Goal: Task Accomplishment & Management: Use online tool/utility

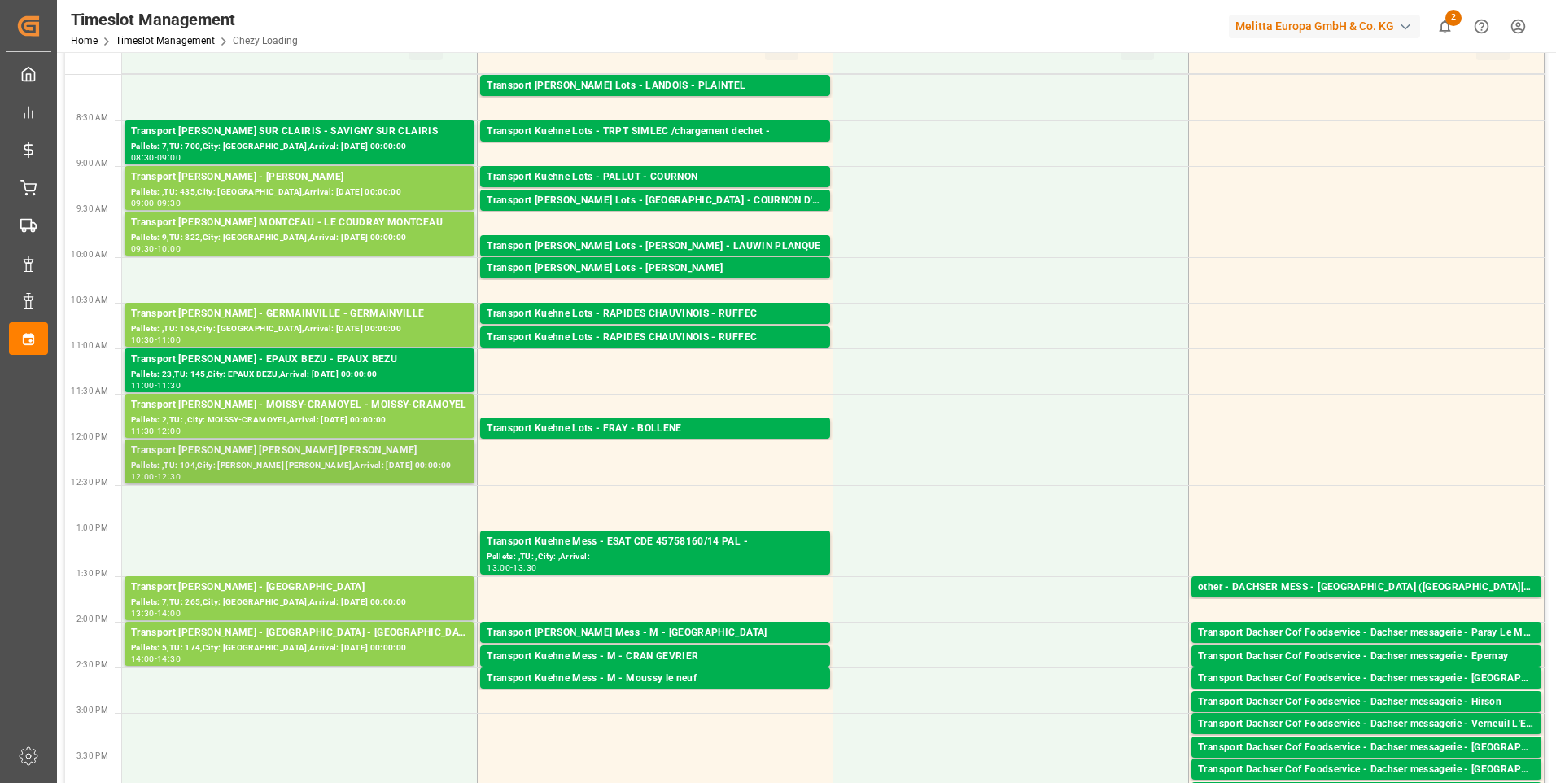
scroll to position [244, 0]
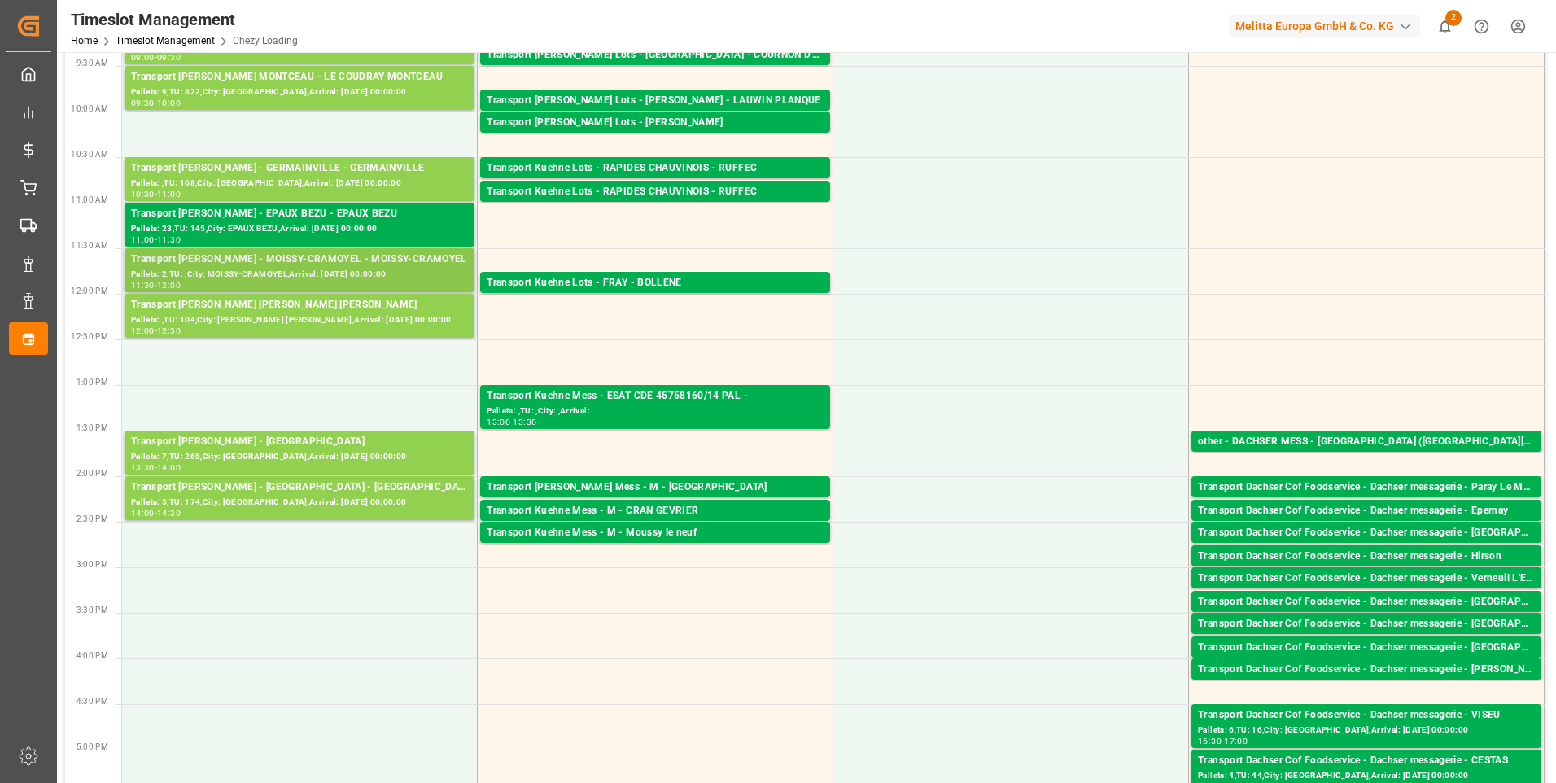
click at [326, 263] on div "Transport [PERSON_NAME] - MOISSY-CRAMOYEL - MOISSY-CRAMOYEL" at bounding box center [299, 259] width 337 height 16
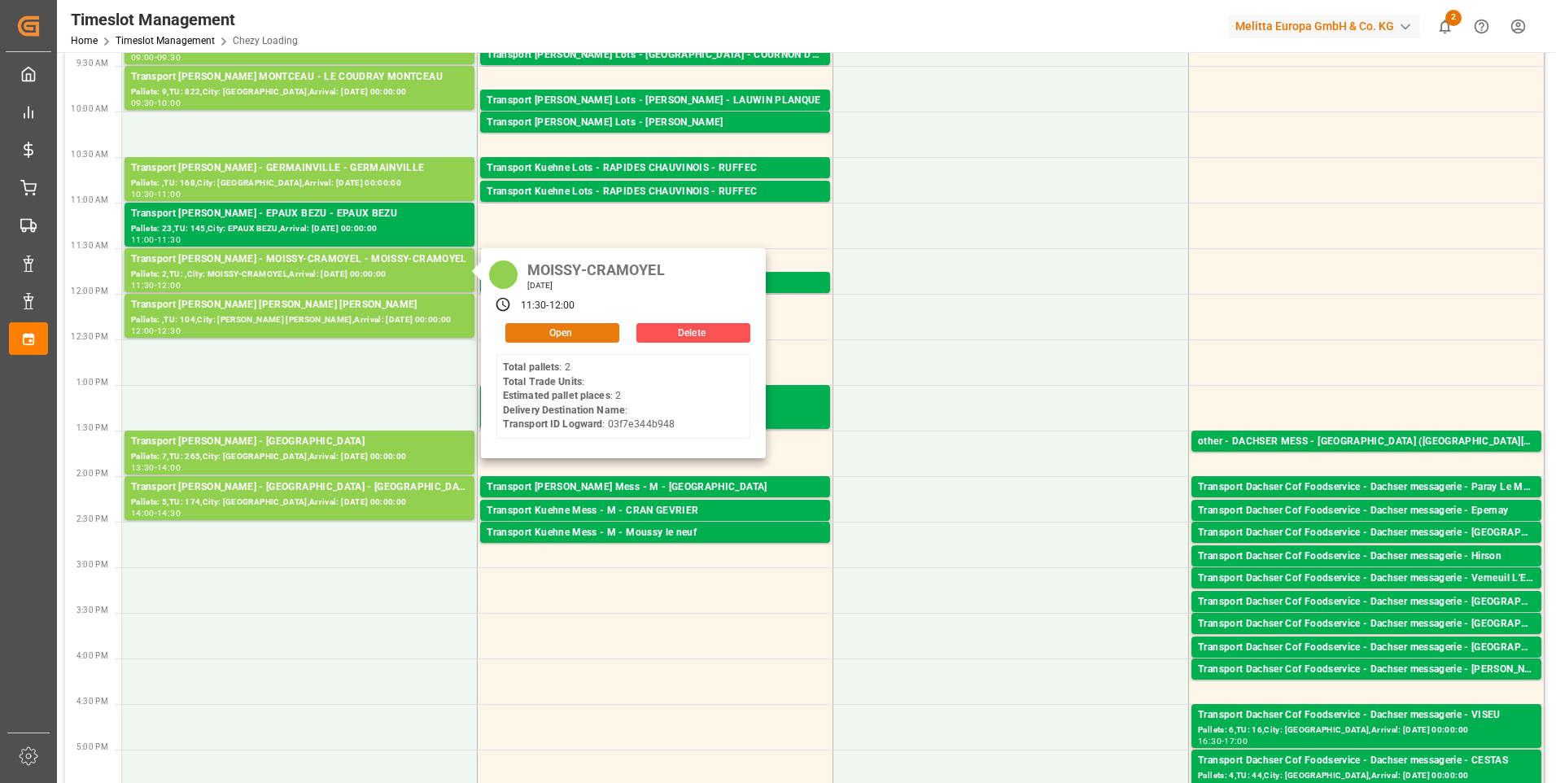
click at [574, 330] on button "Open" at bounding box center [562, 333] width 114 height 20
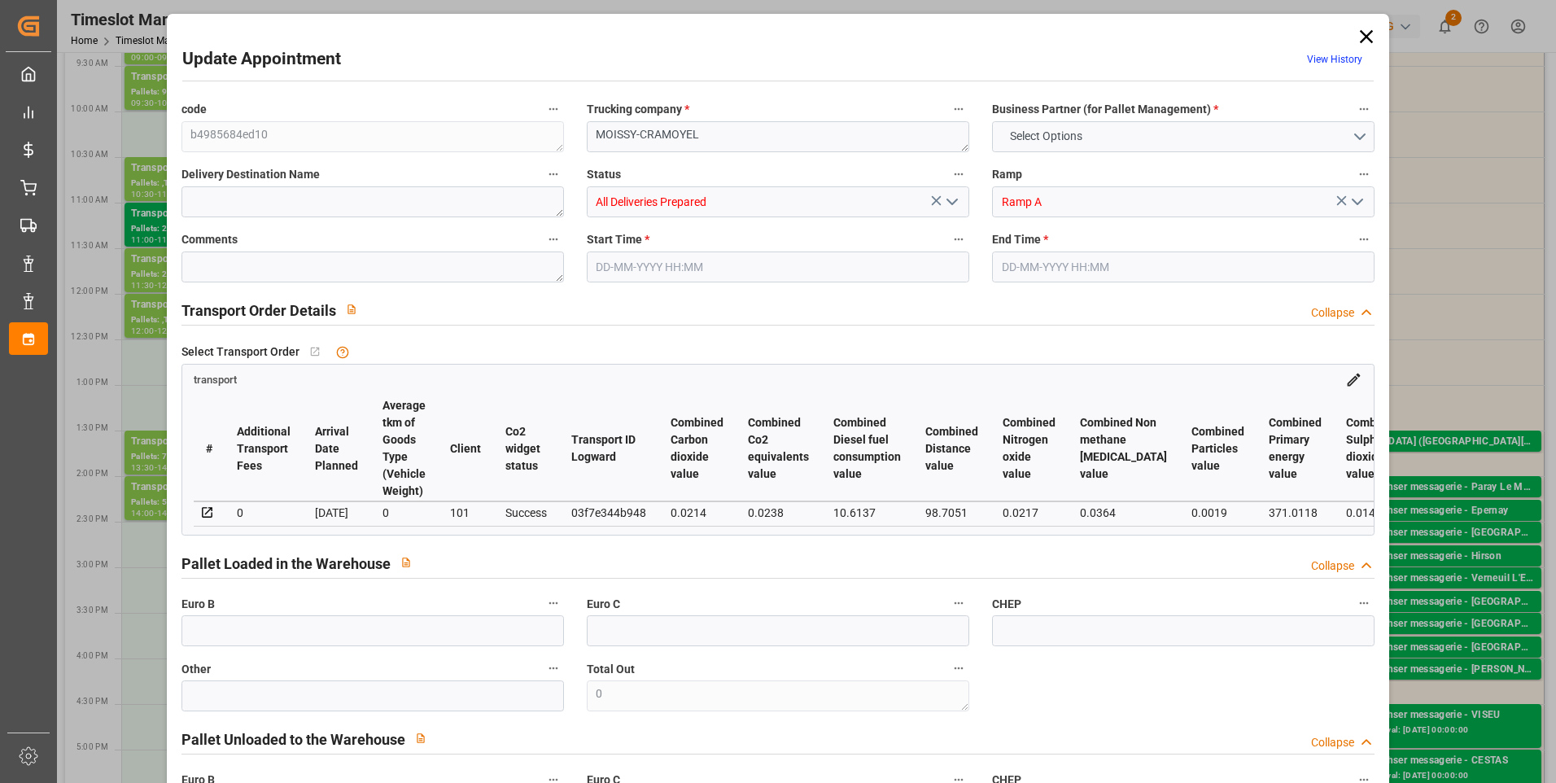
type input "2"
type input "131.76"
type input "0"
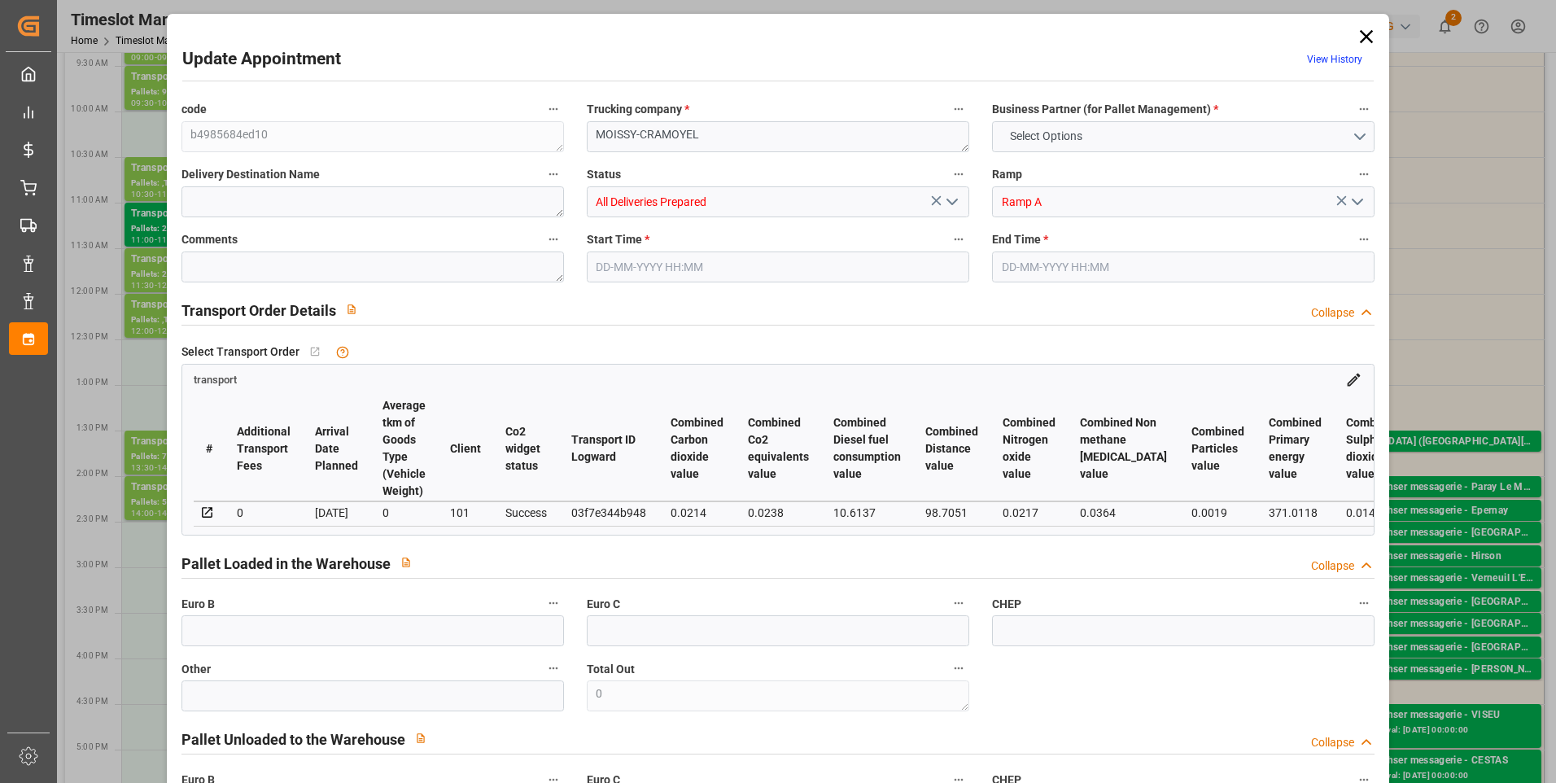
type input "127.3065"
type input "-4.4535"
type input "2"
type input "258.112"
type input "516"
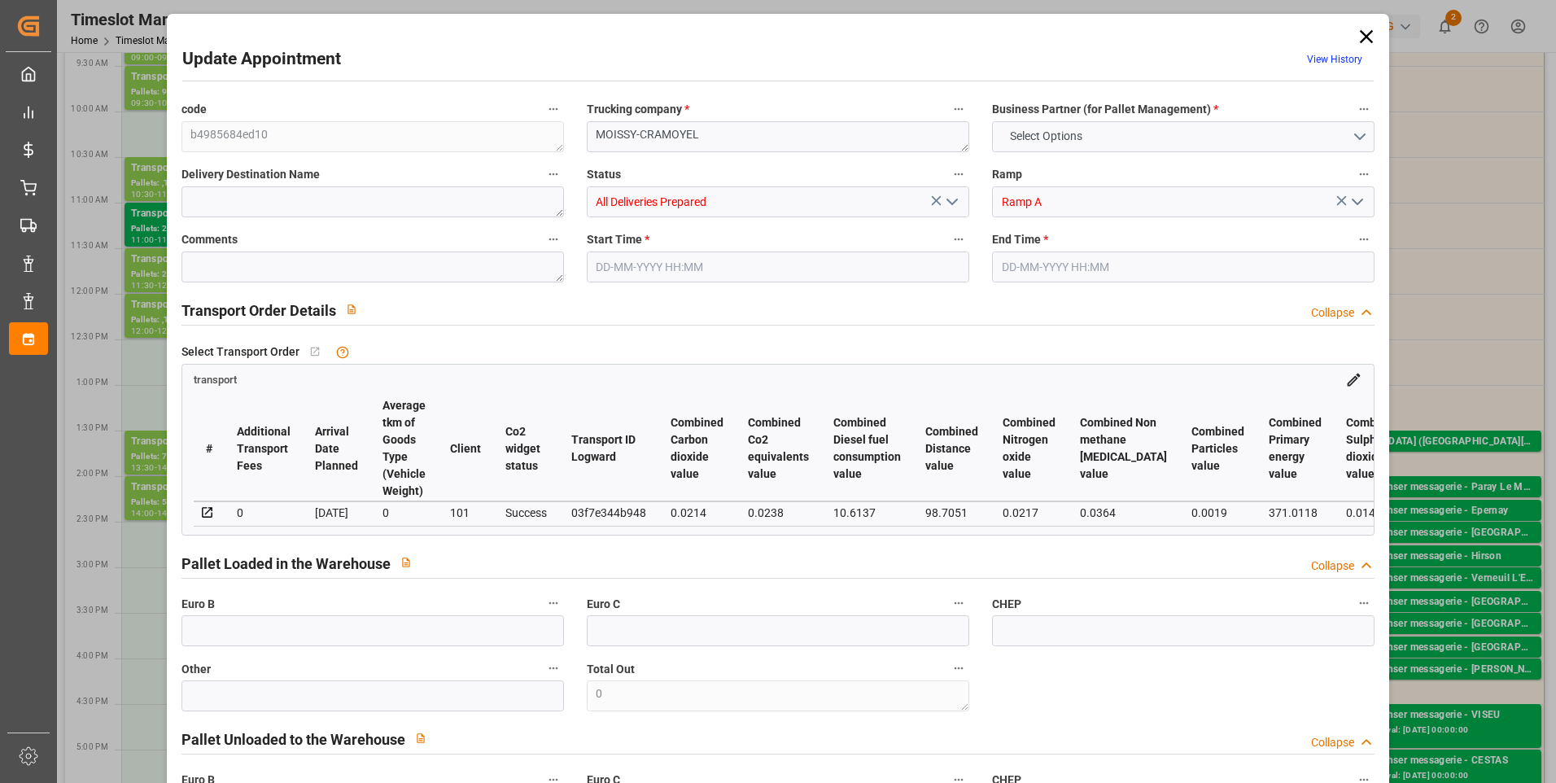
type input "2219.584"
type input "77"
type input "2"
type input "0"
type input "2"
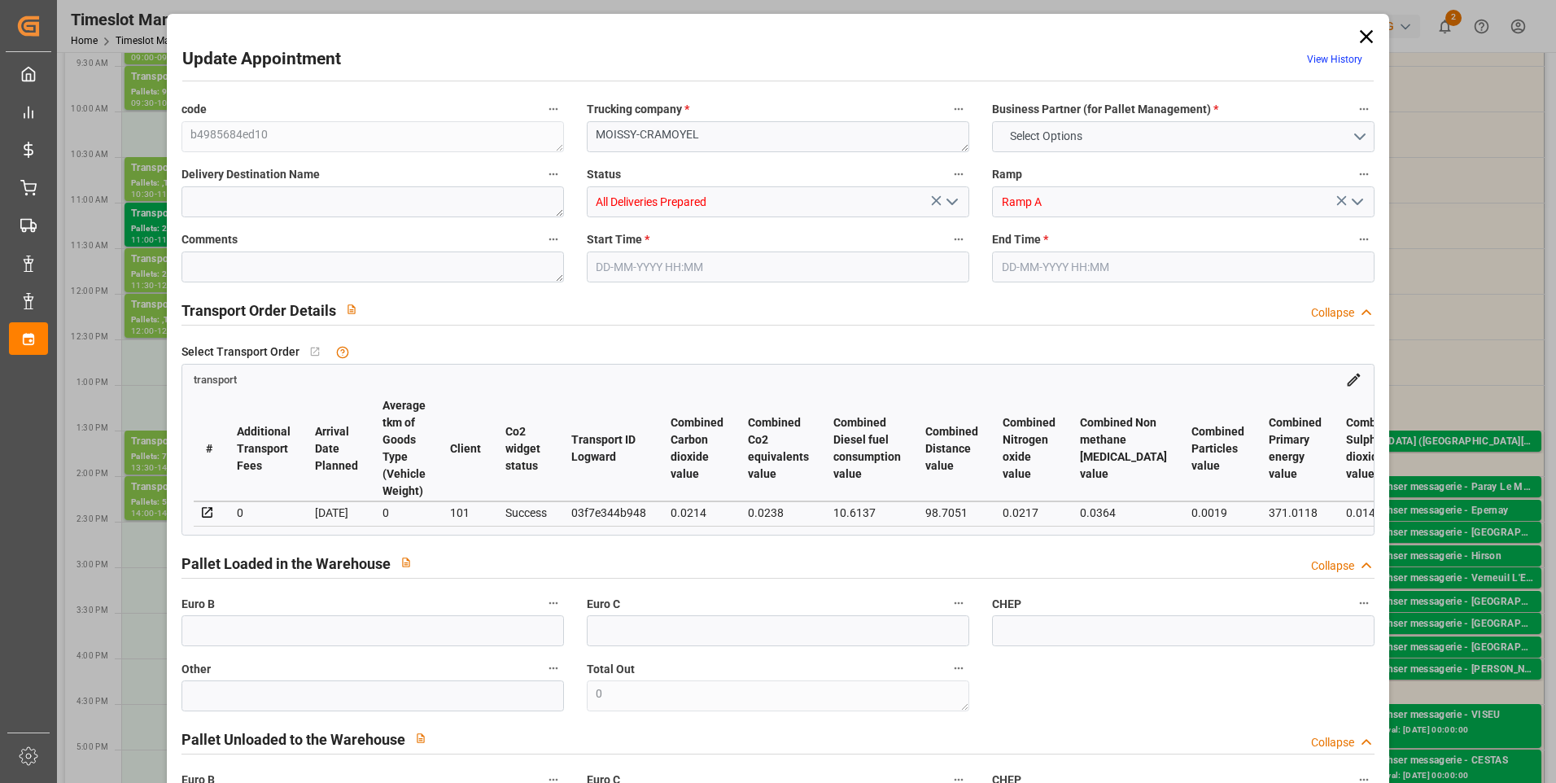
type input "101"
type input "435.2"
type input "0"
type input "4710.8598"
type input "0"
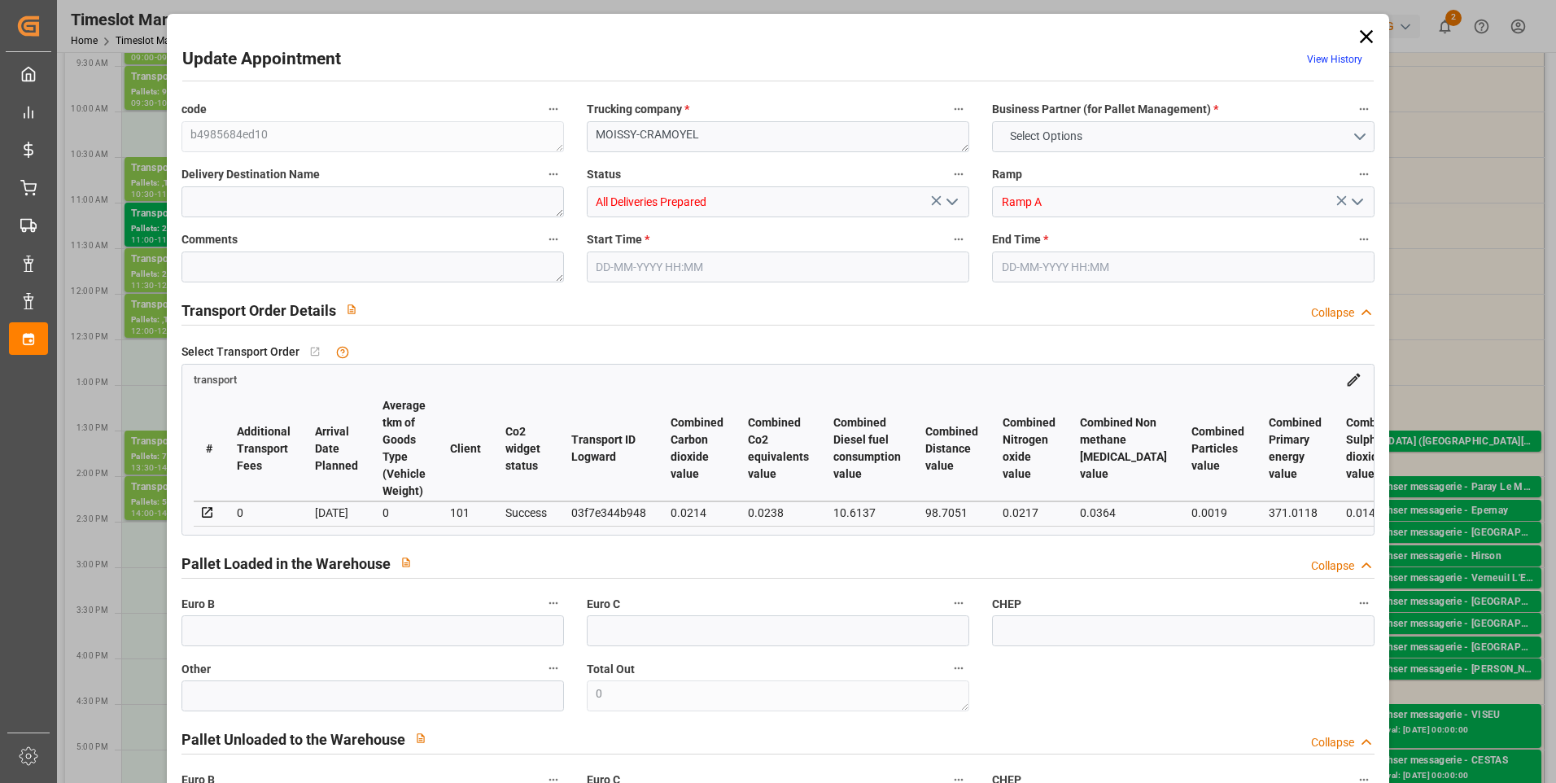
type input "0"
type input "21"
type input "35"
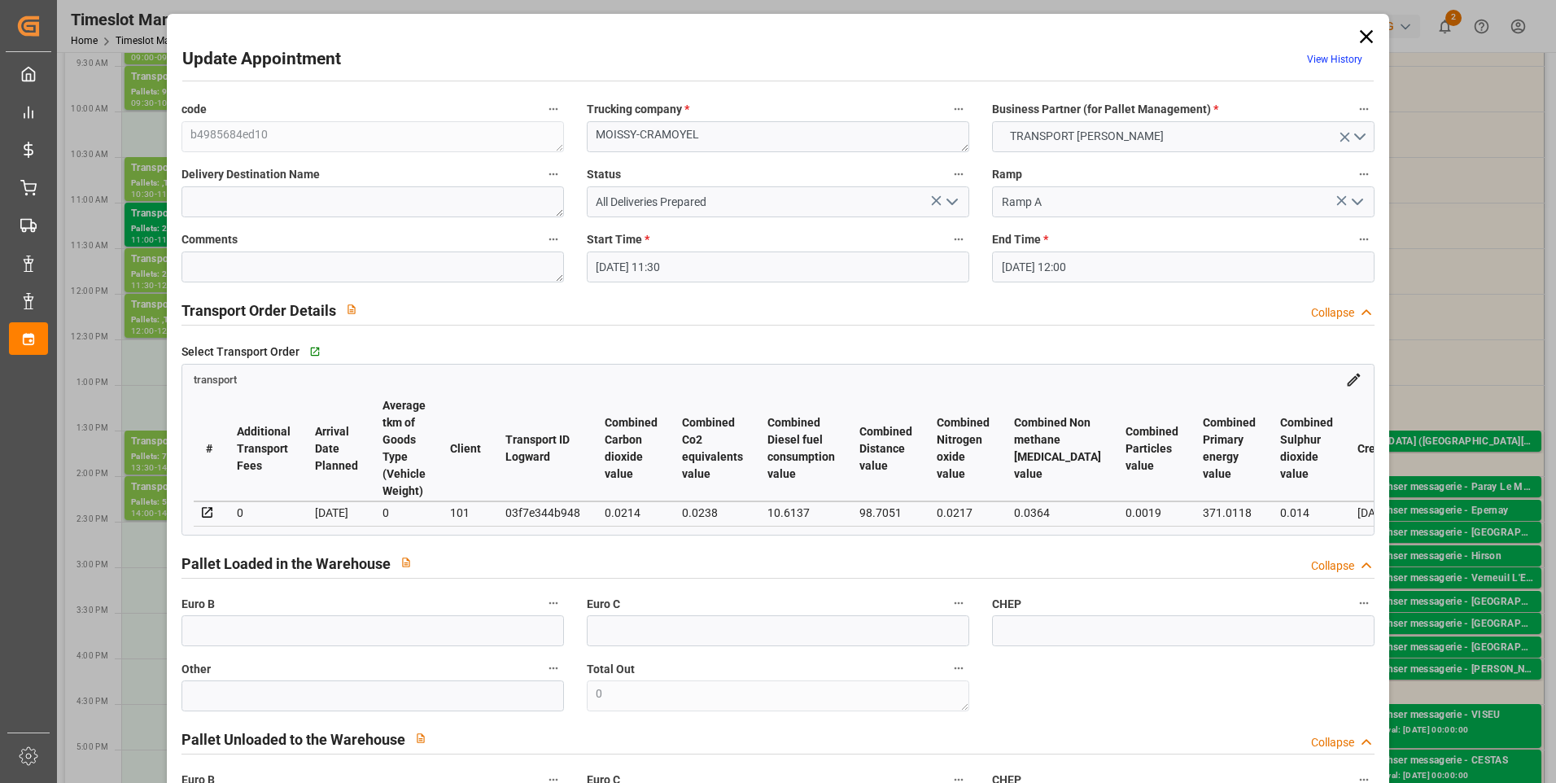
type input "02-09-2025 11:30"
type input "02-09-2025 12:00"
type input "27-08-2025 14:41"
type input "27-08-2025 11:36"
type input "03-09-2025"
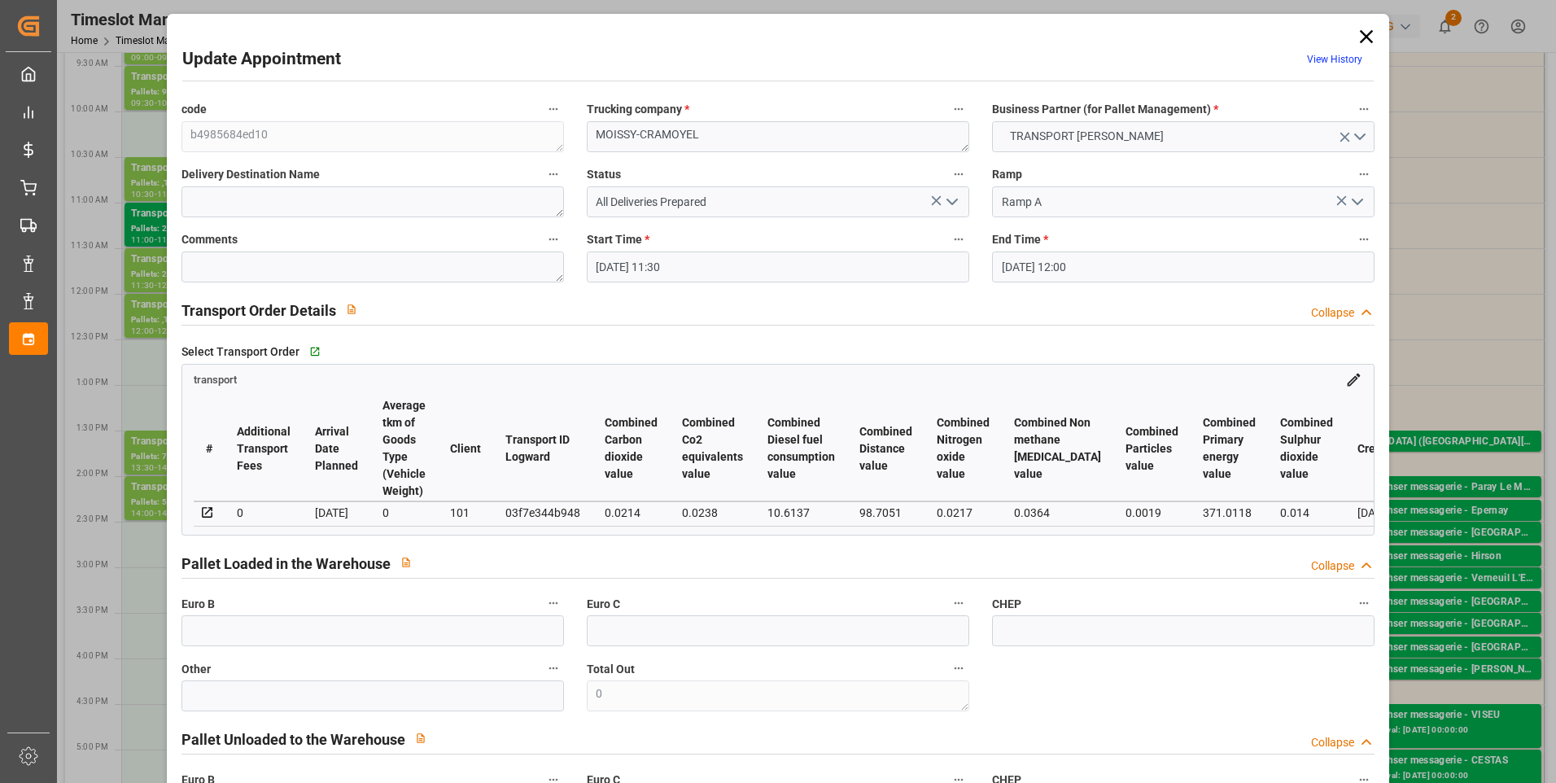
type input "[DATE]"
click at [208, 265] on textarea at bounding box center [372, 266] width 383 height 31
type textarea "ap 2"
click at [952, 199] on icon "open menu" at bounding box center [952, 202] width 20 height 20
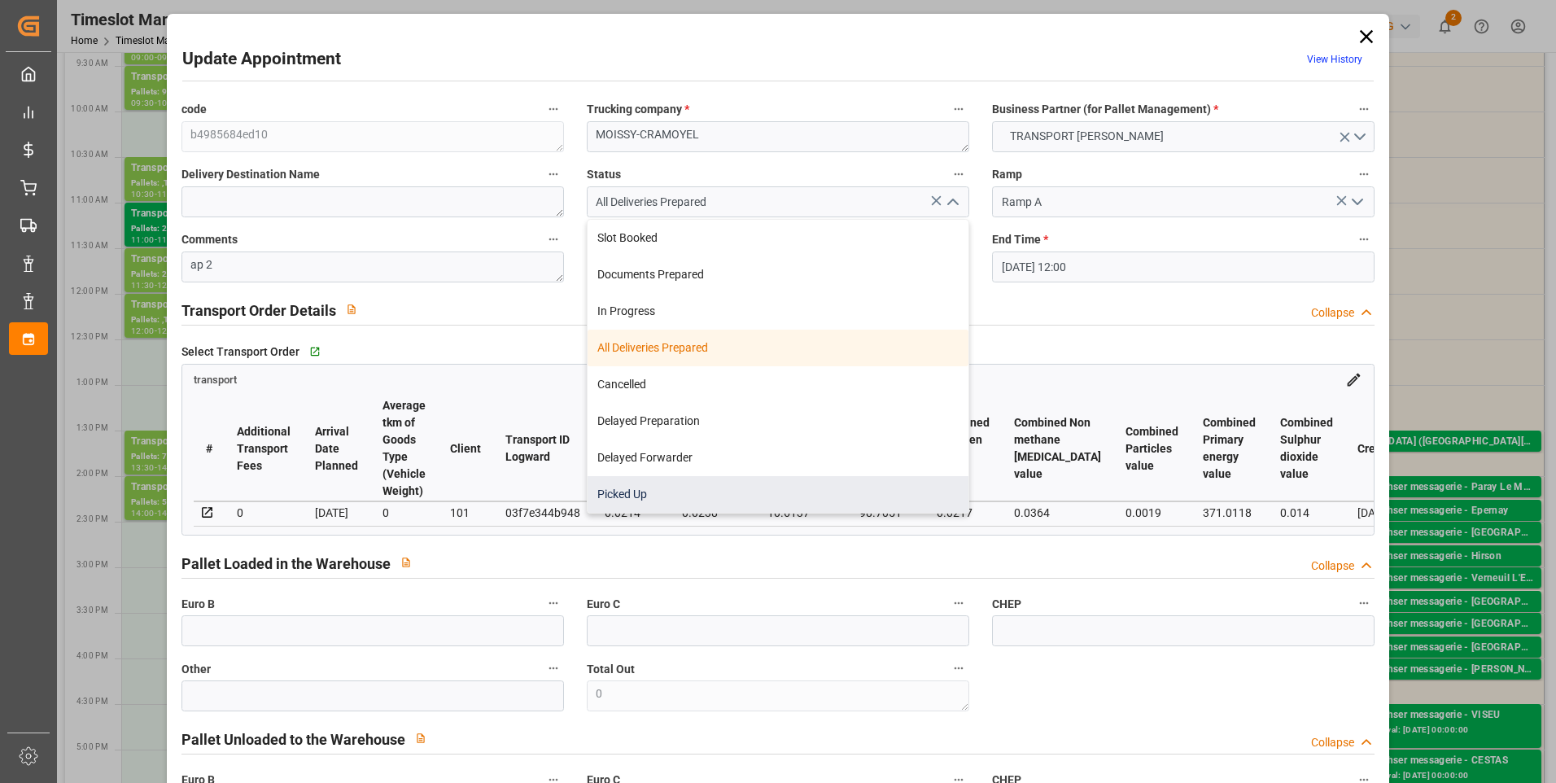
click at [640, 496] on div "Picked Up" at bounding box center [778, 494] width 381 height 37
type input "Picked Up"
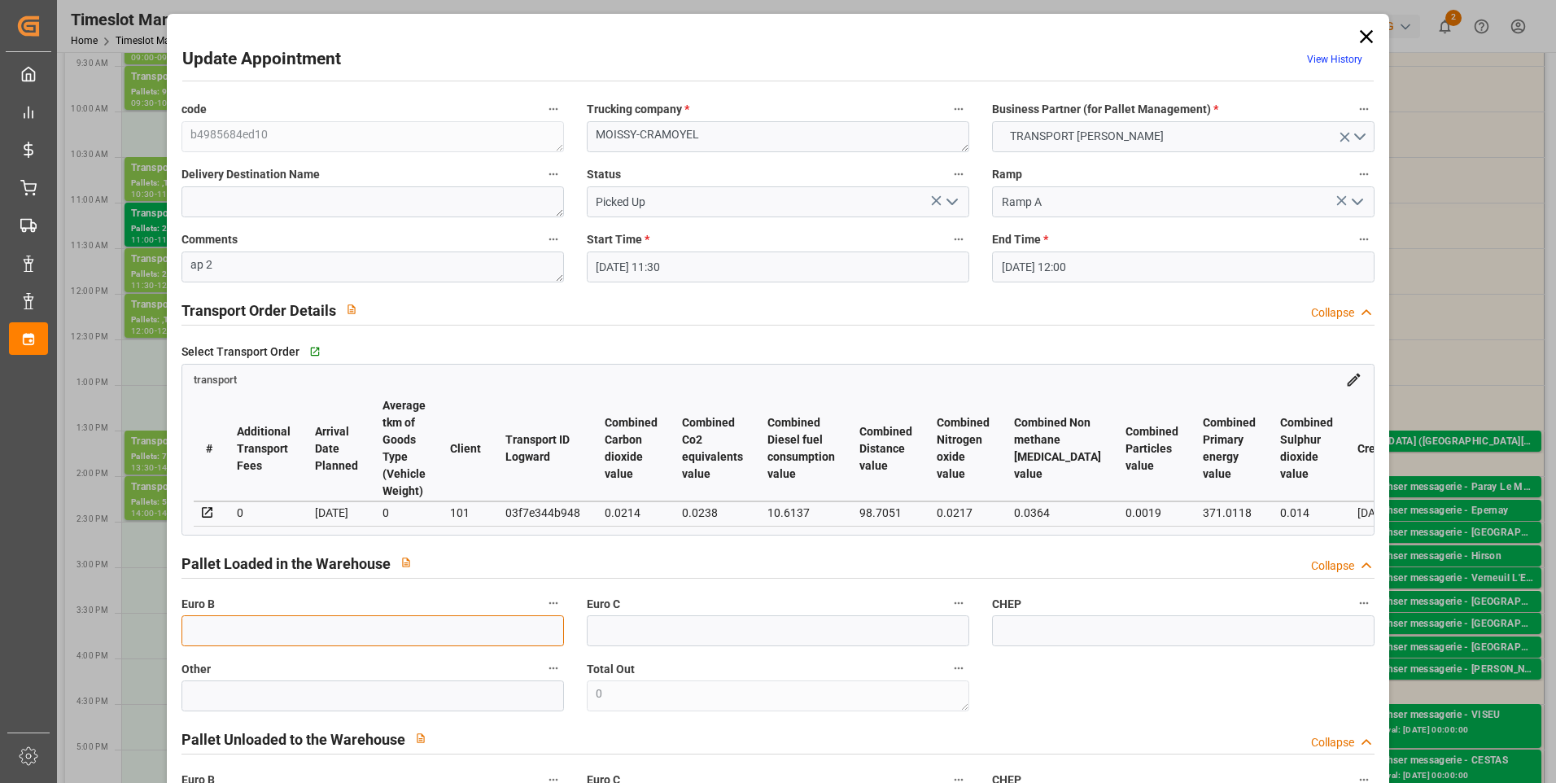
click at [219, 643] on input "text" at bounding box center [372, 630] width 383 height 31
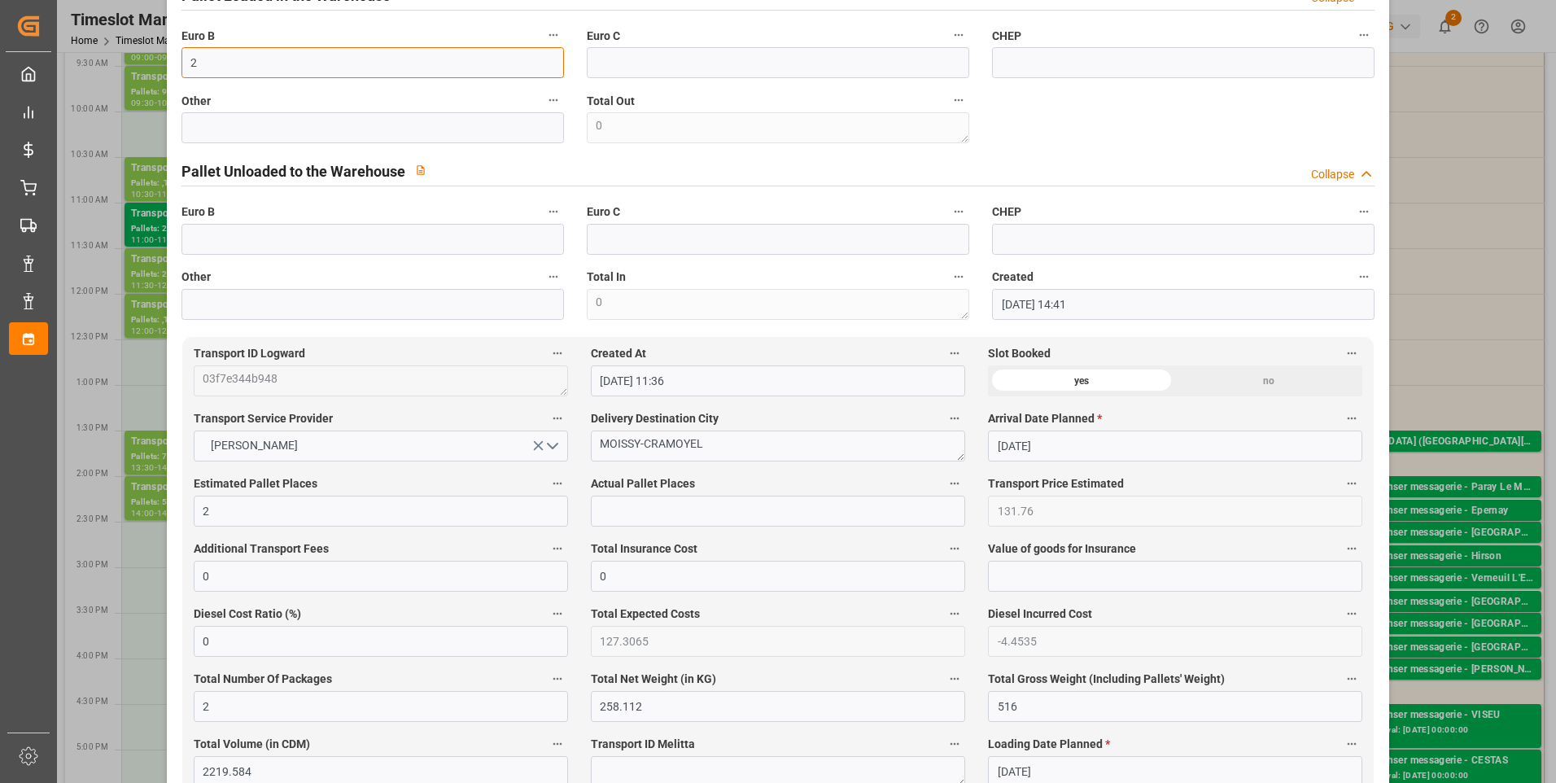
scroll to position [570, 0]
type input "2"
click at [628, 516] on input "text" at bounding box center [778, 509] width 374 height 31
type input "2"
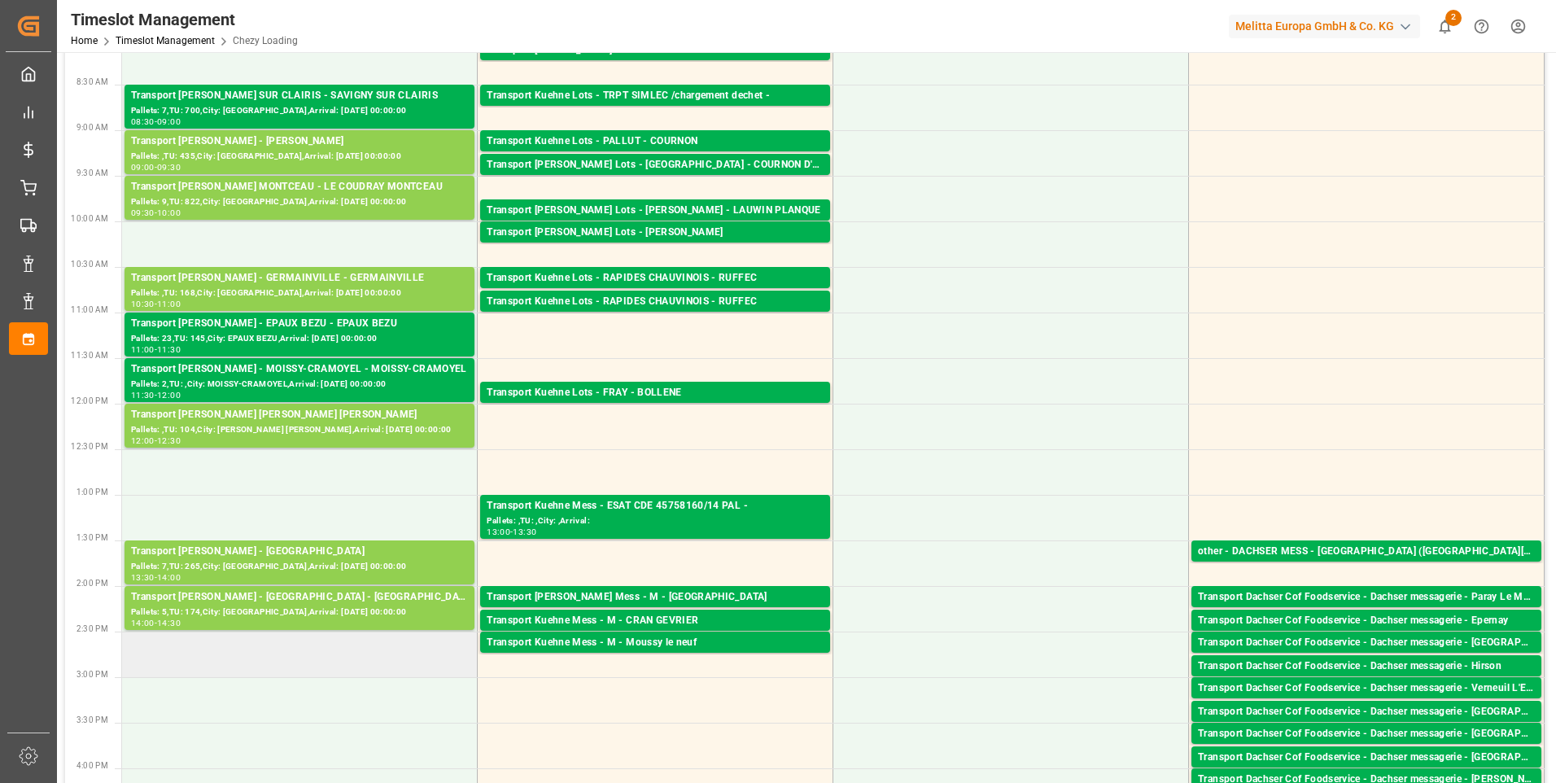
scroll to position [0, 0]
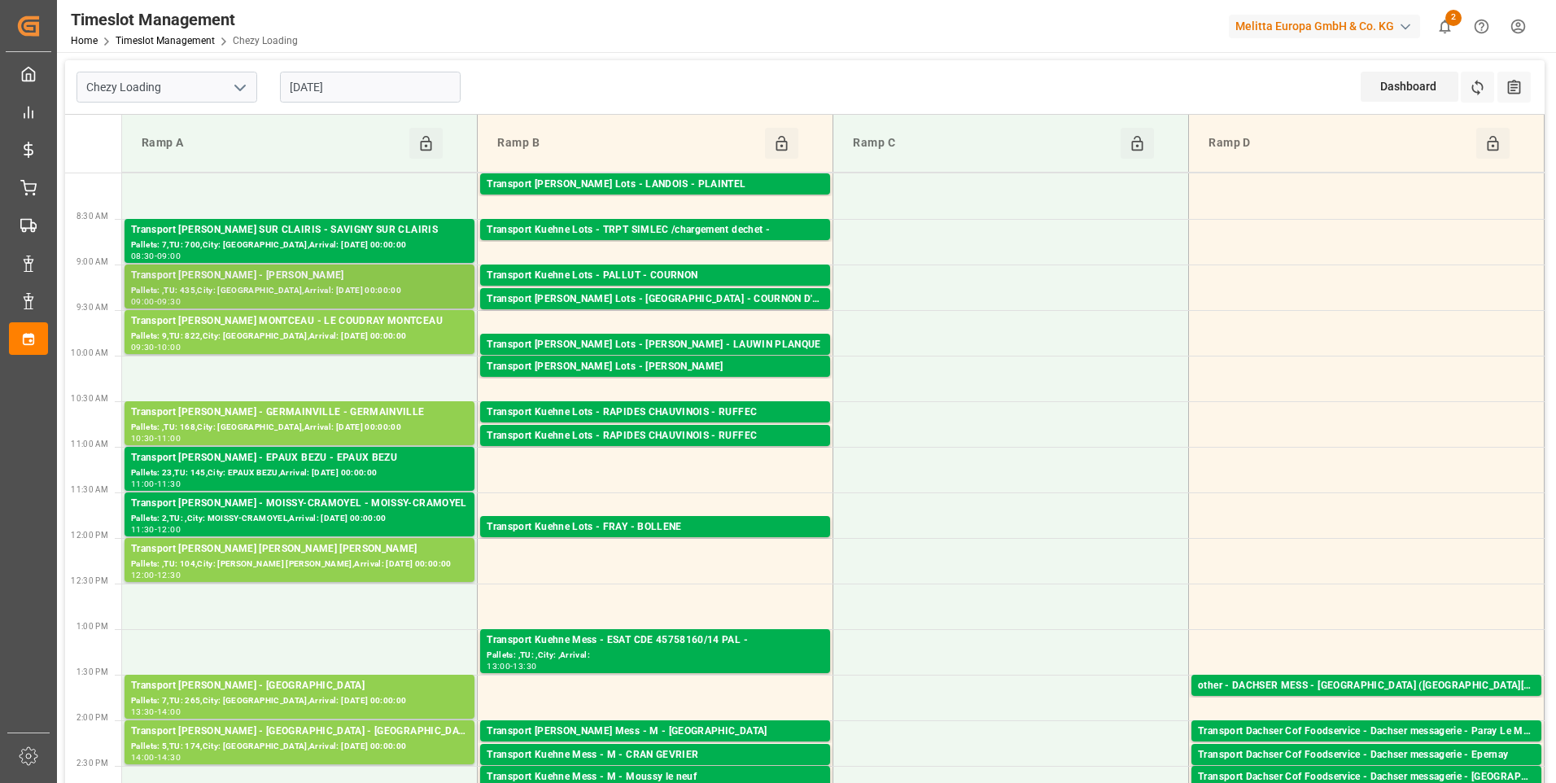
click at [260, 273] on div "Transport Delisle - SERRIS - SERRIS" at bounding box center [299, 276] width 337 height 16
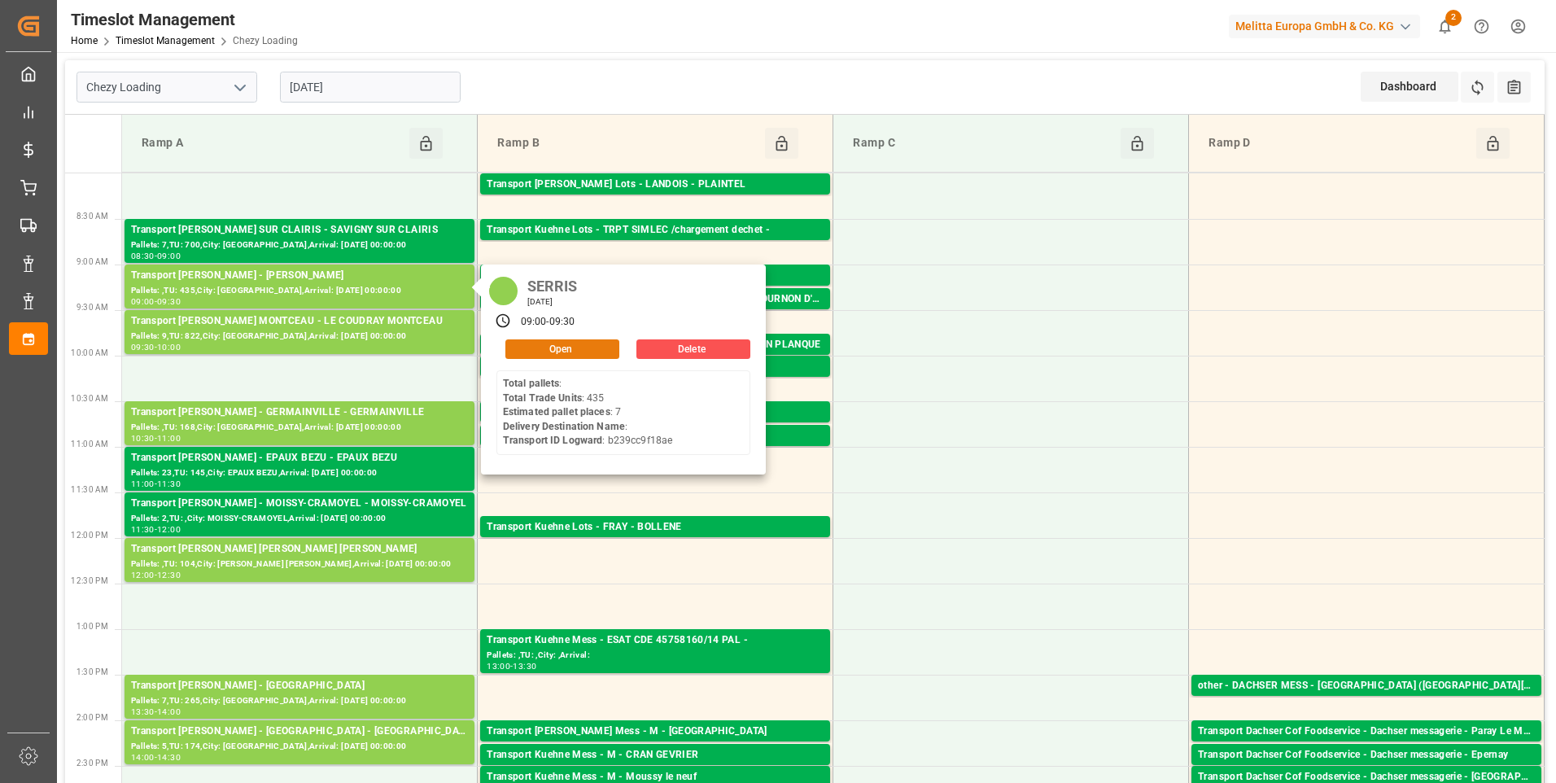
click at [535, 353] on button "Open" at bounding box center [562, 349] width 114 height 20
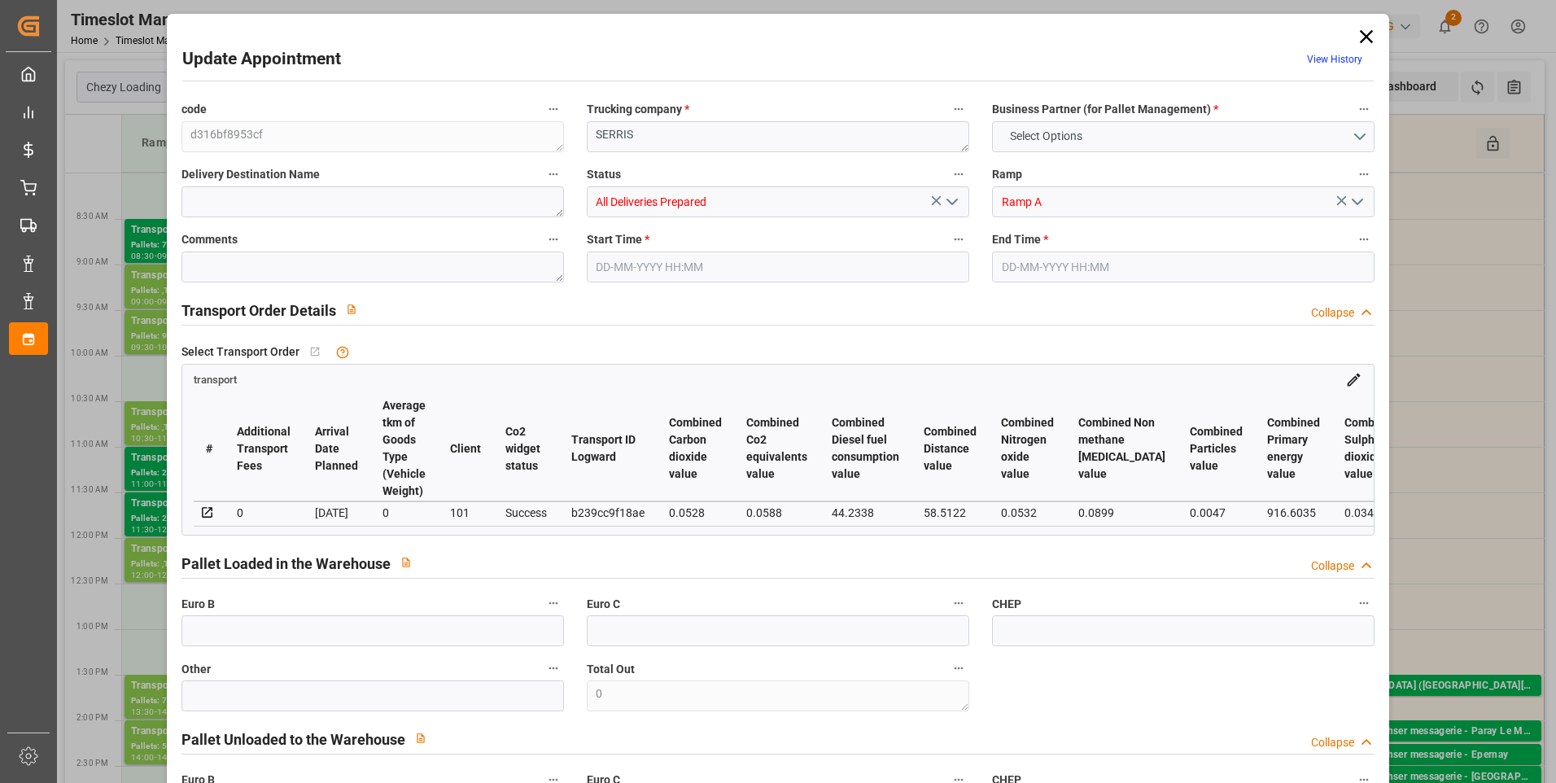
type input "7"
type input "186.2"
type input "0"
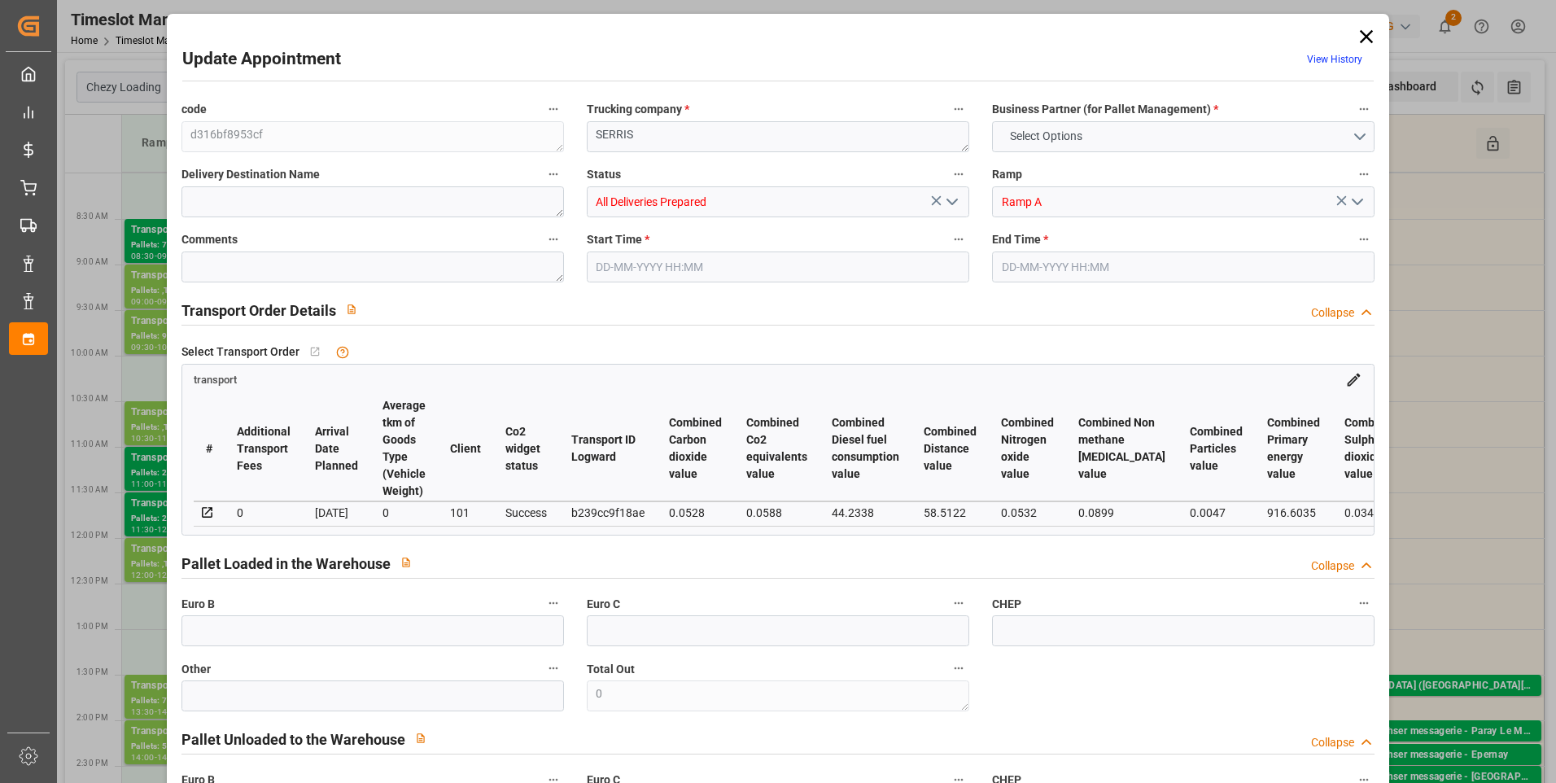
type input "179.9064"
type input "-6.2936"
type input "17"
type input "1395.601"
type input "2257.136"
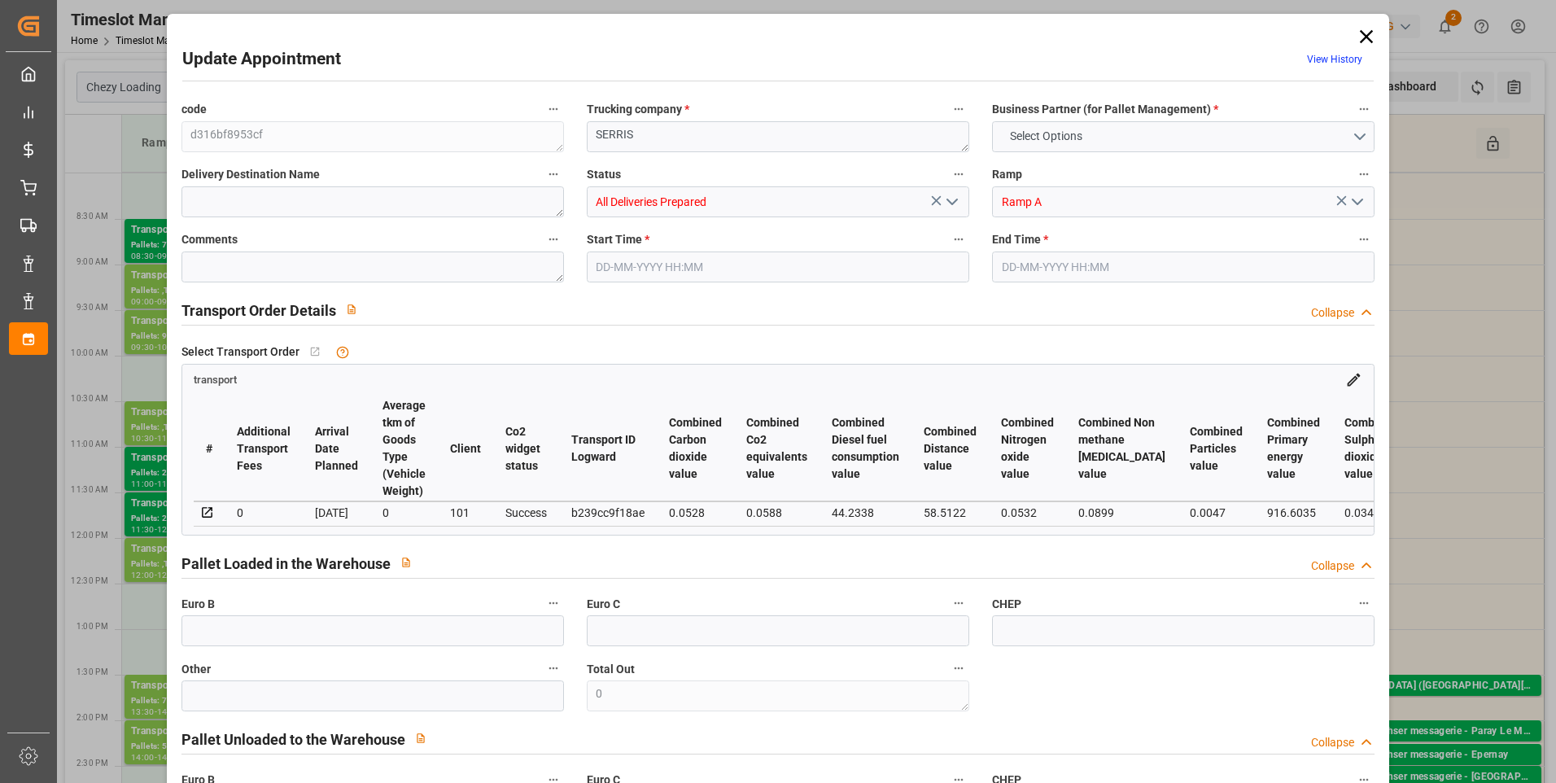
type input "6004.032"
type input "77"
type input "0"
type input "435"
type input "20"
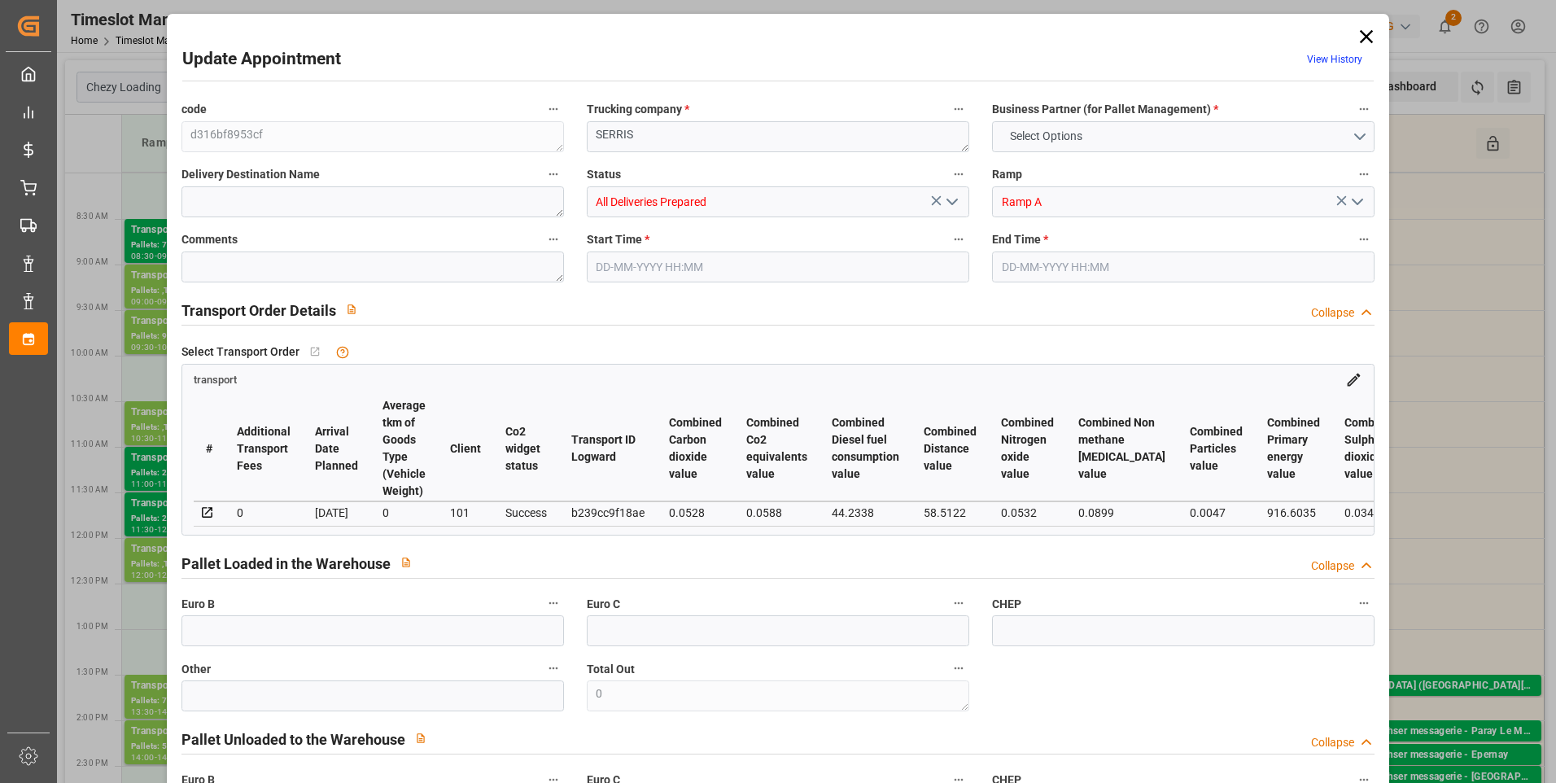
type input "101"
type input "1781.432"
type input "0"
type input "4710.8598"
type input "0"
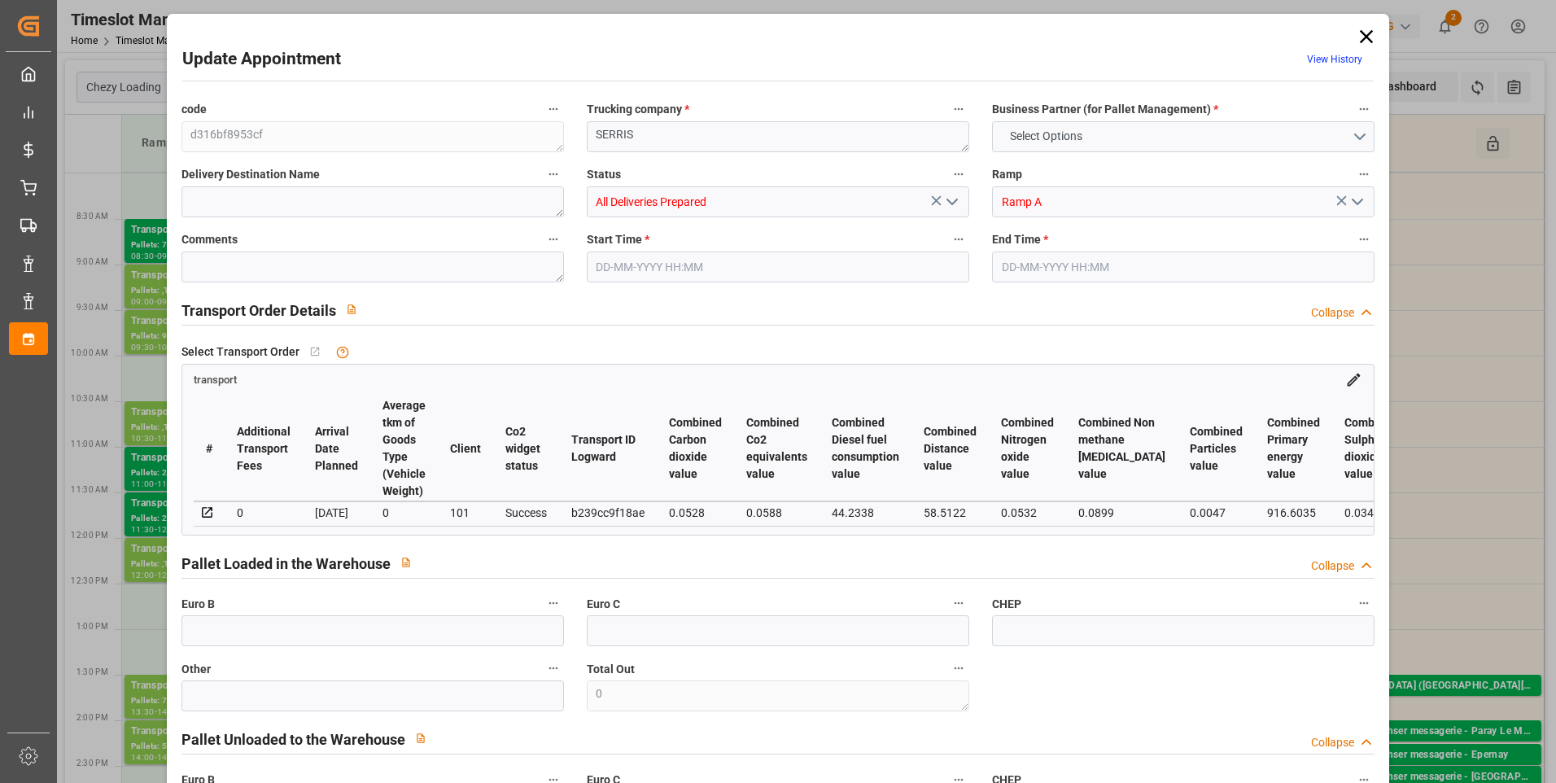
type input "0"
type input "21"
type input "35"
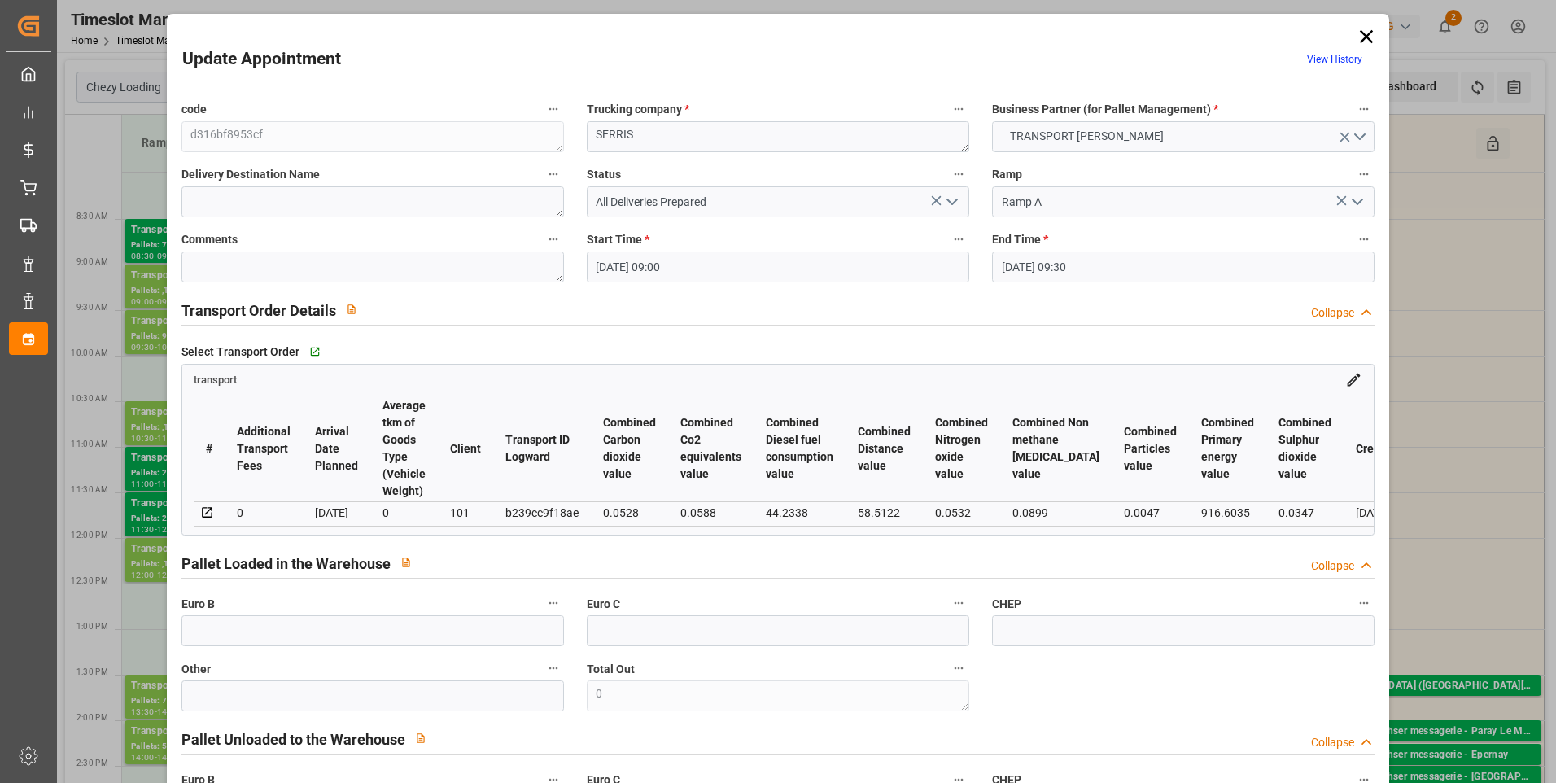
type input "02-09-2025 09:00"
type input "02-09-2025 09:30"
type input "29-08-2025 14:27"
type input "29-08-2025 11:20"
type input "03-09-2025"
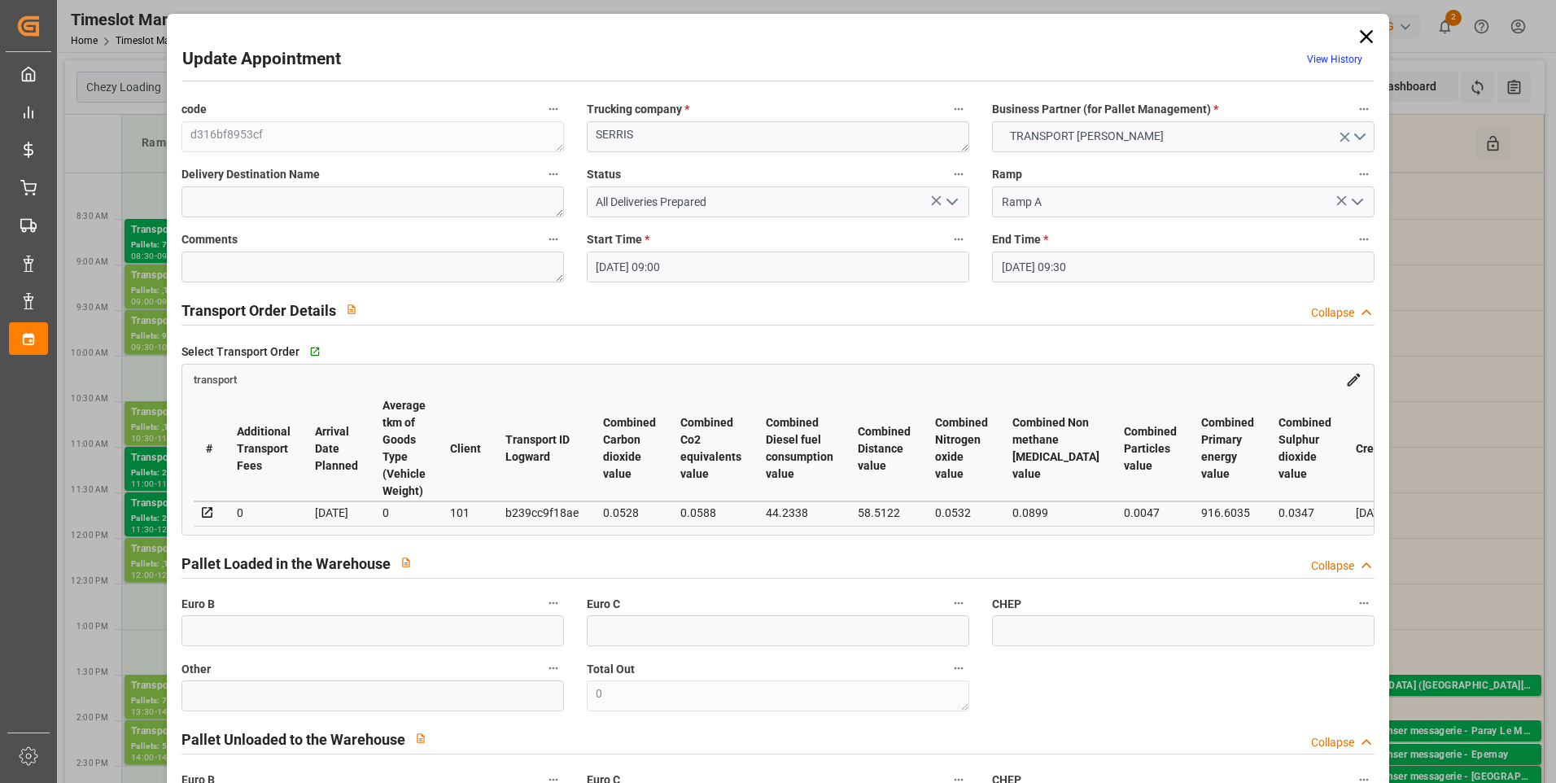
type input "[DATE]"
click at [211, 263] on textarea at bounding box center [372, 266] width 383 height 31
type textarea "ap 6"
click at [948, 199] on icon "open menu" at bounding box center [952, 202] width 20 height 20
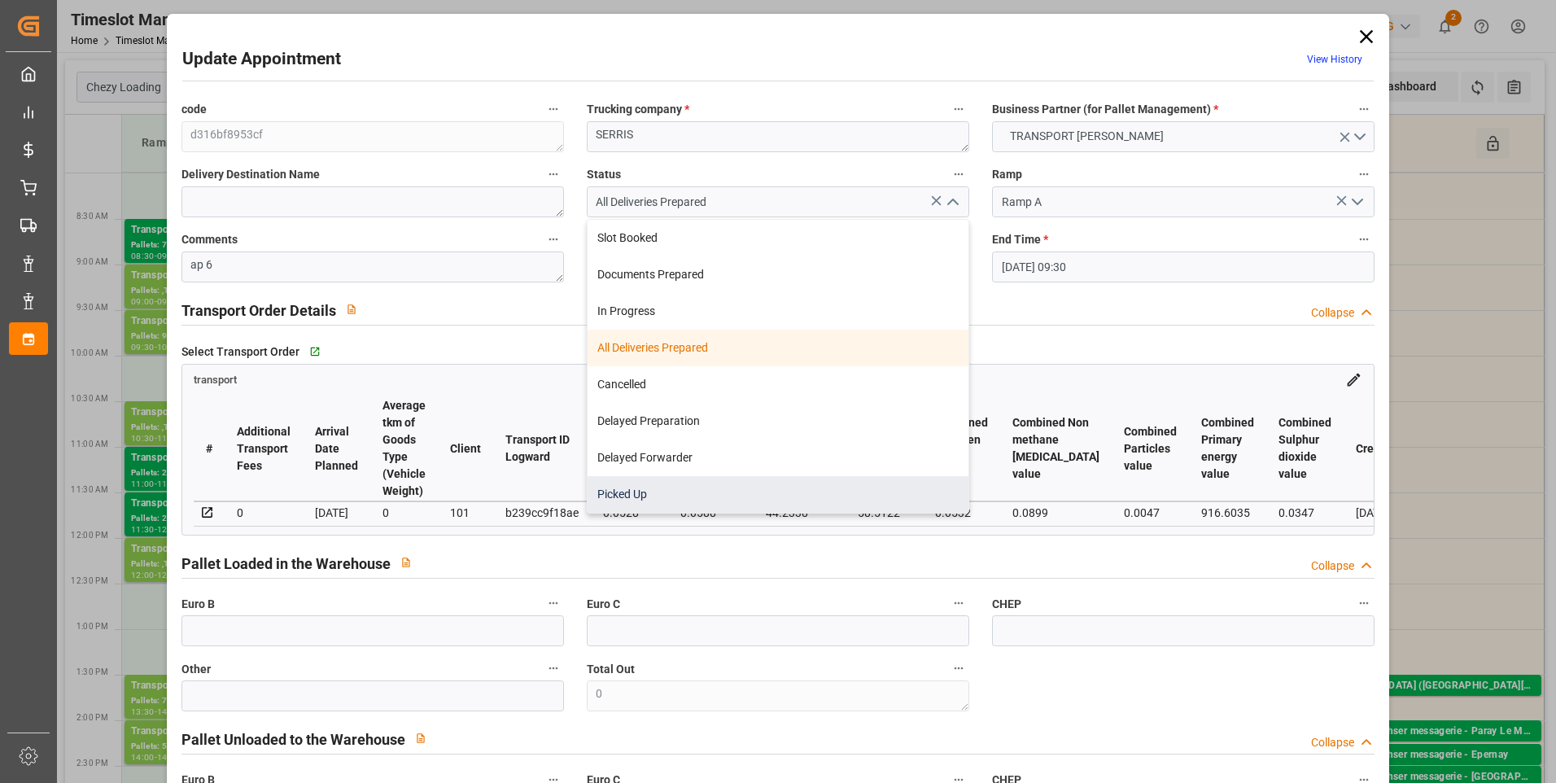
click at [645, 499] on div "Picked Up" at bounding box center [778, 494] width 381 height 37
type input "Picked Up"
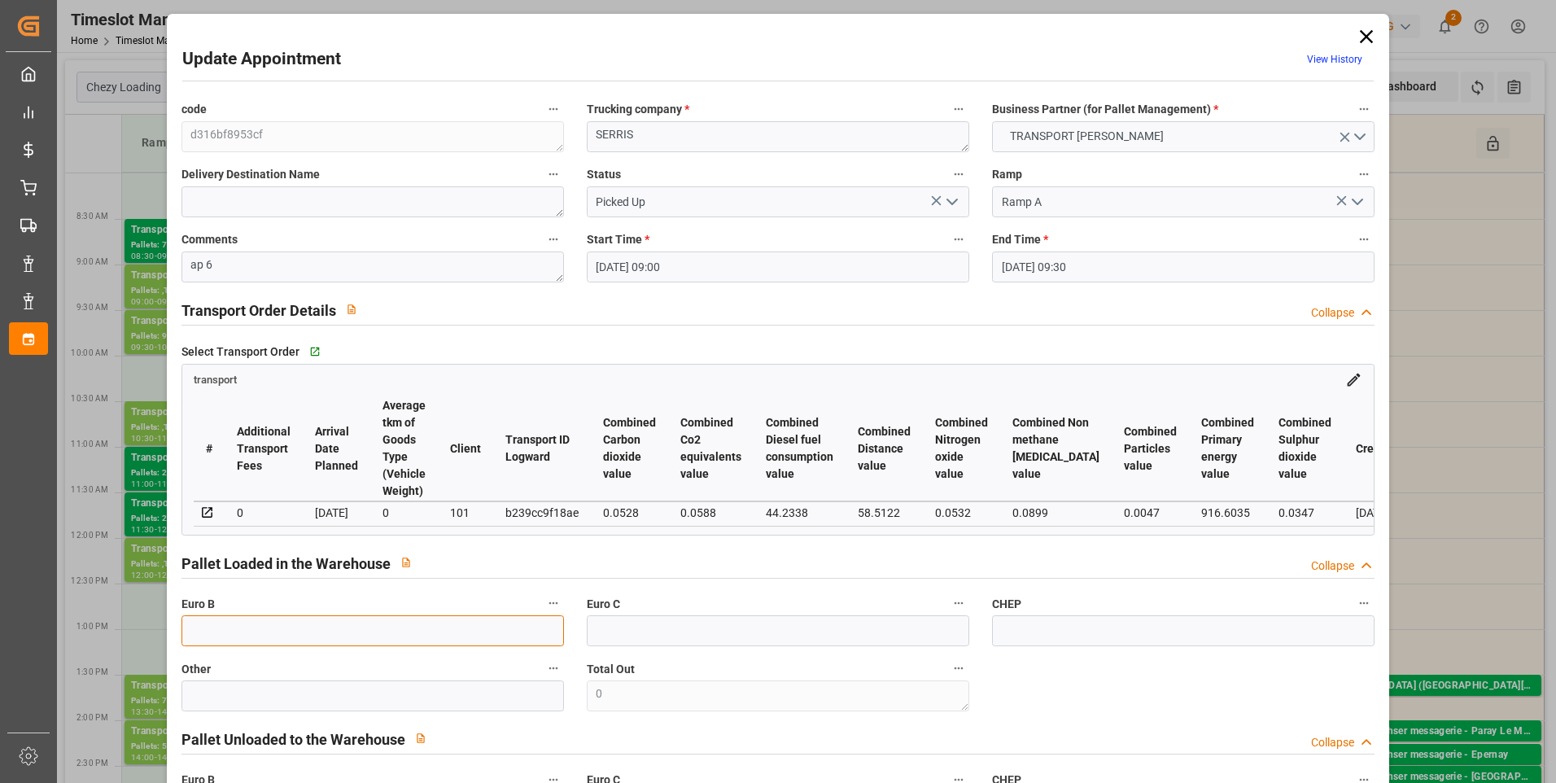
click at [204, 643] on input "text" at bounding box center [372, 630] width 383 height 31
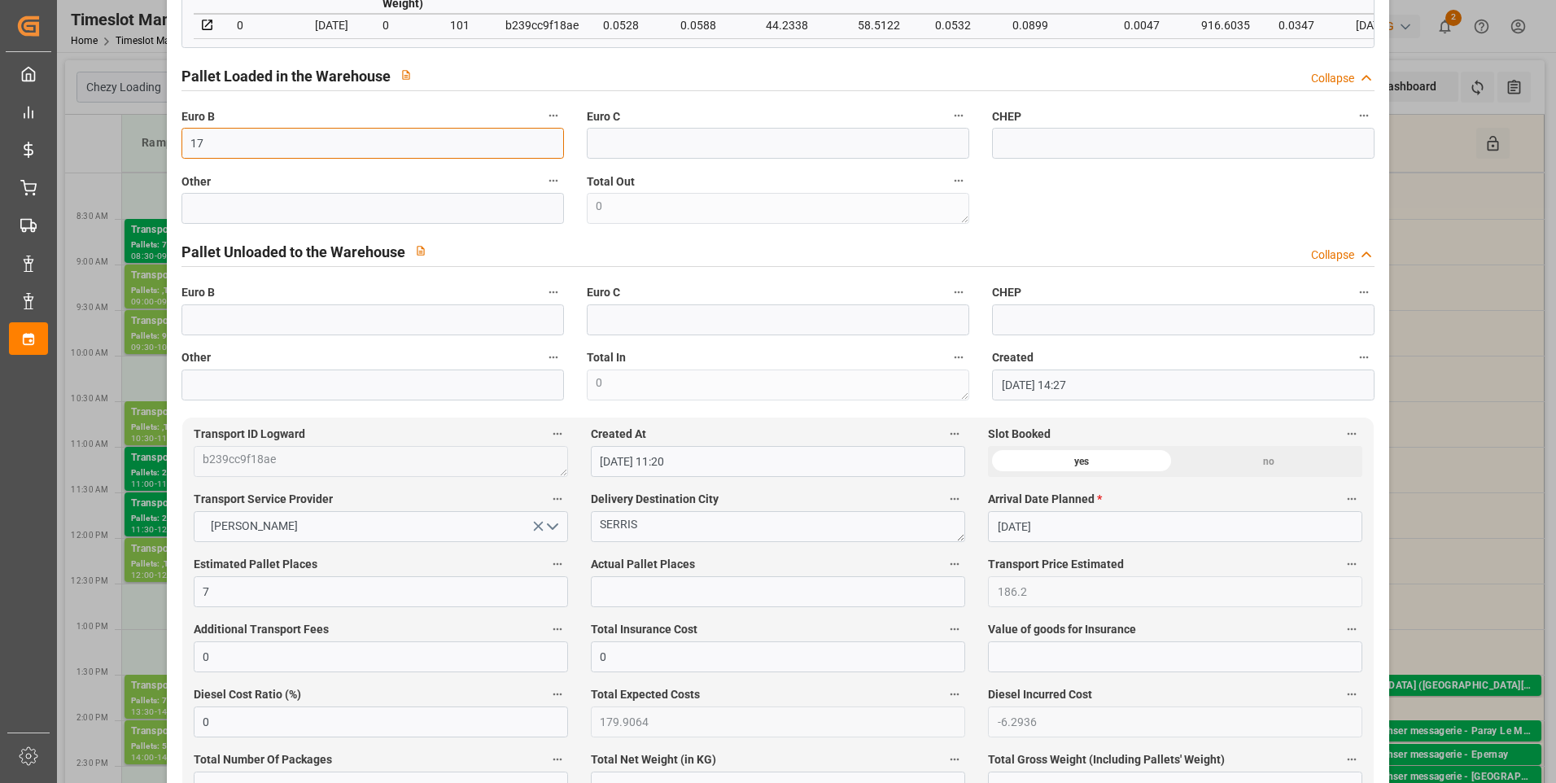
scroll to position [488, 0]
type input "17"
click at [607, 594] on input "text" at bounding box center [778, 590] width 374 height 31
type input "6"
click at [1249, 195] on div "code d316bf8953cf Trucking company * SERRIS Business Partner (for Pallet Manage…" at bounding box center [778, 4] width 1217 height 801
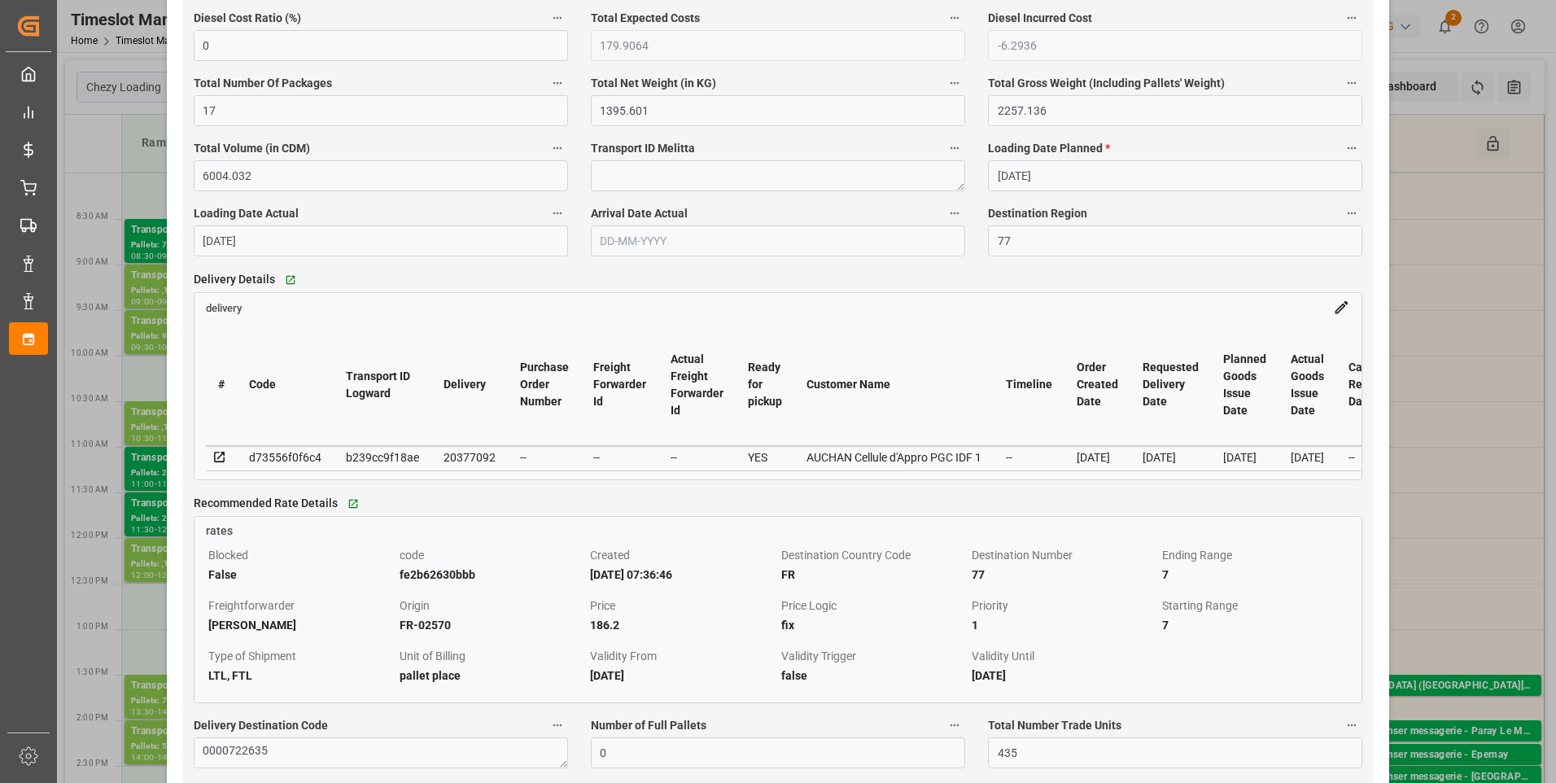
scroll to position [1302, 0]
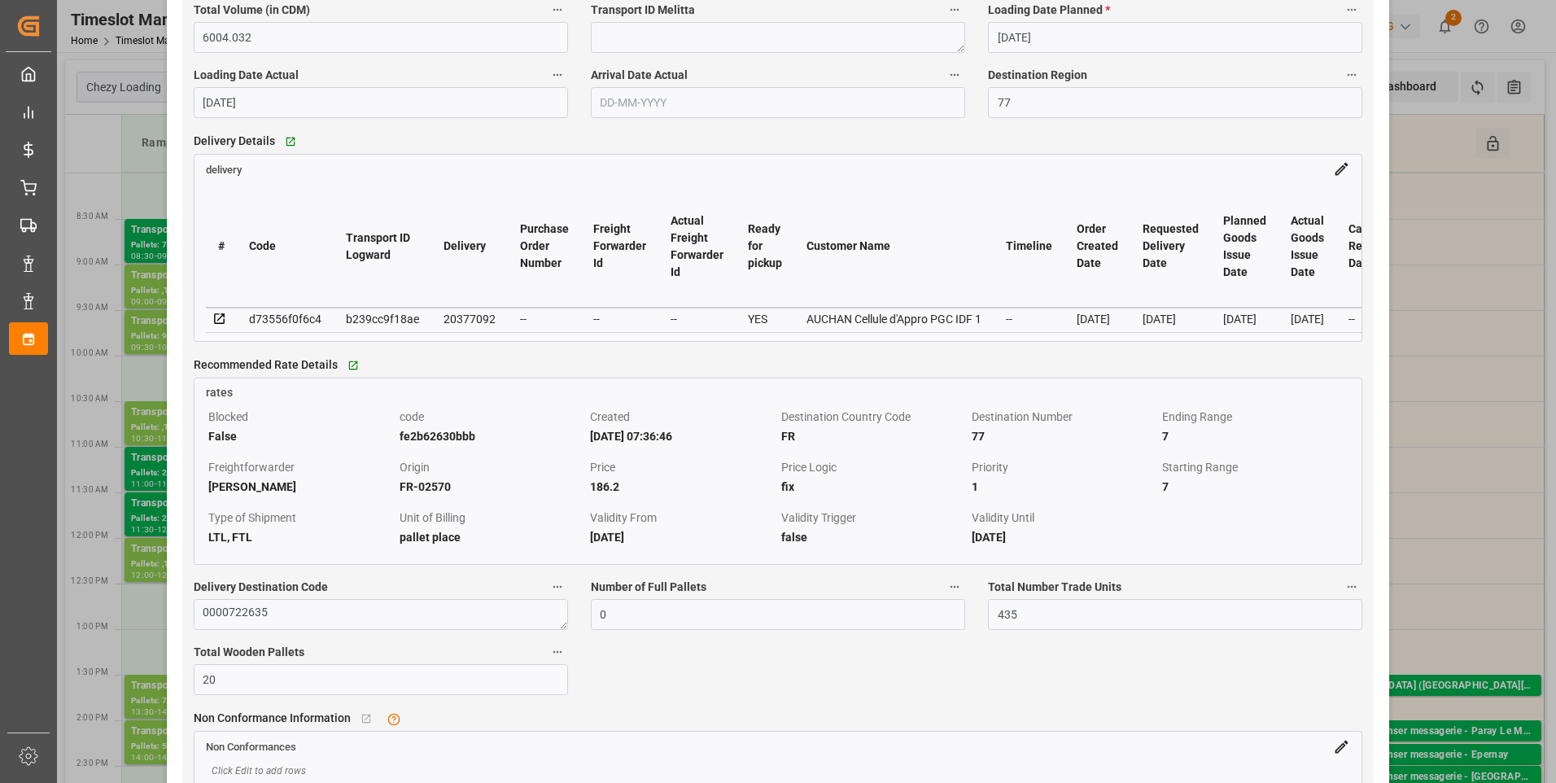
click at [218, 321] on icon at bounding box center [219, 319] width 15 height 15
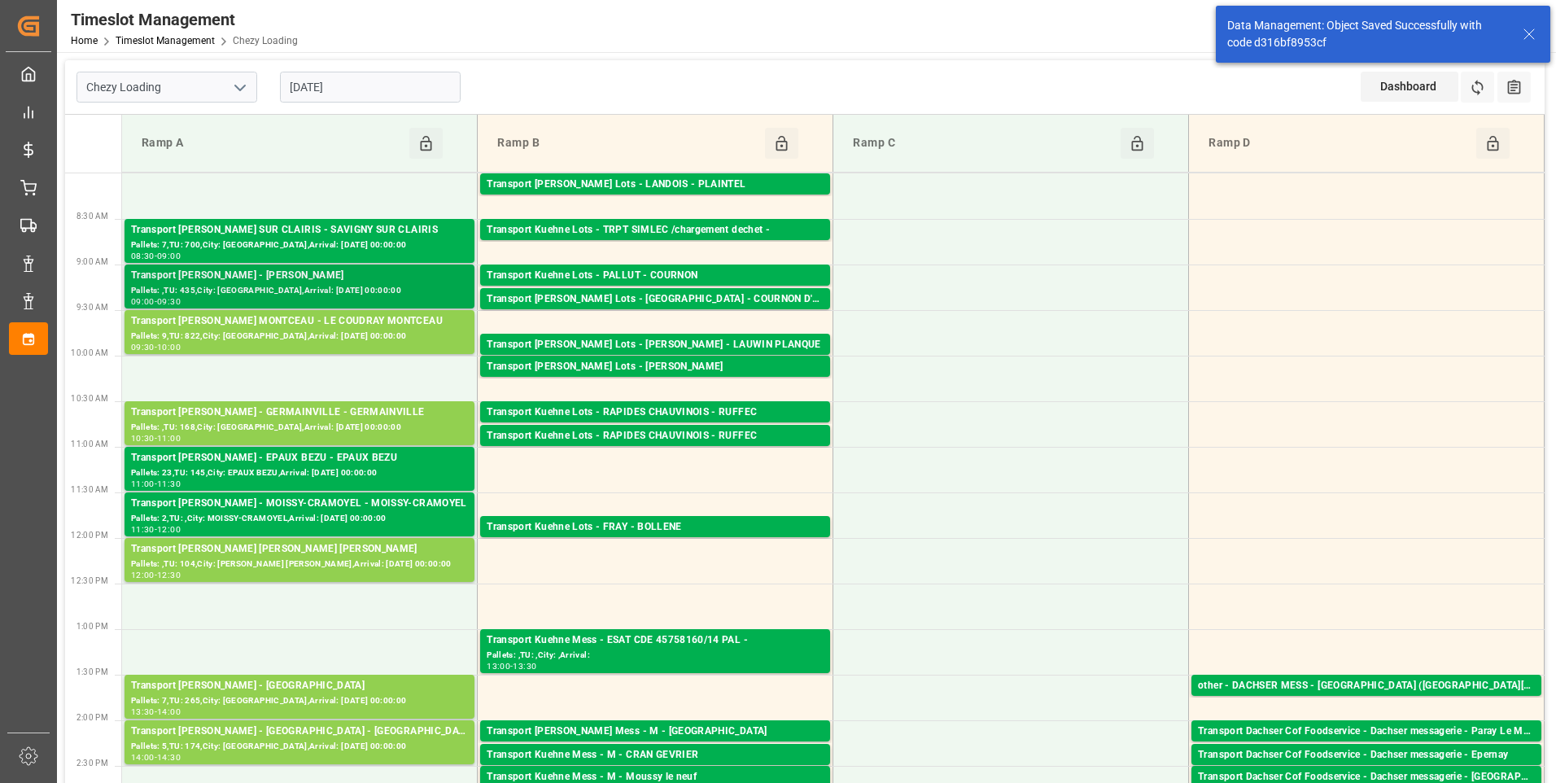
click at [352, 278] on div "Transport Delisle - SERRIS - SERRIS" at bounding box center [299, 276] width 337 height 16
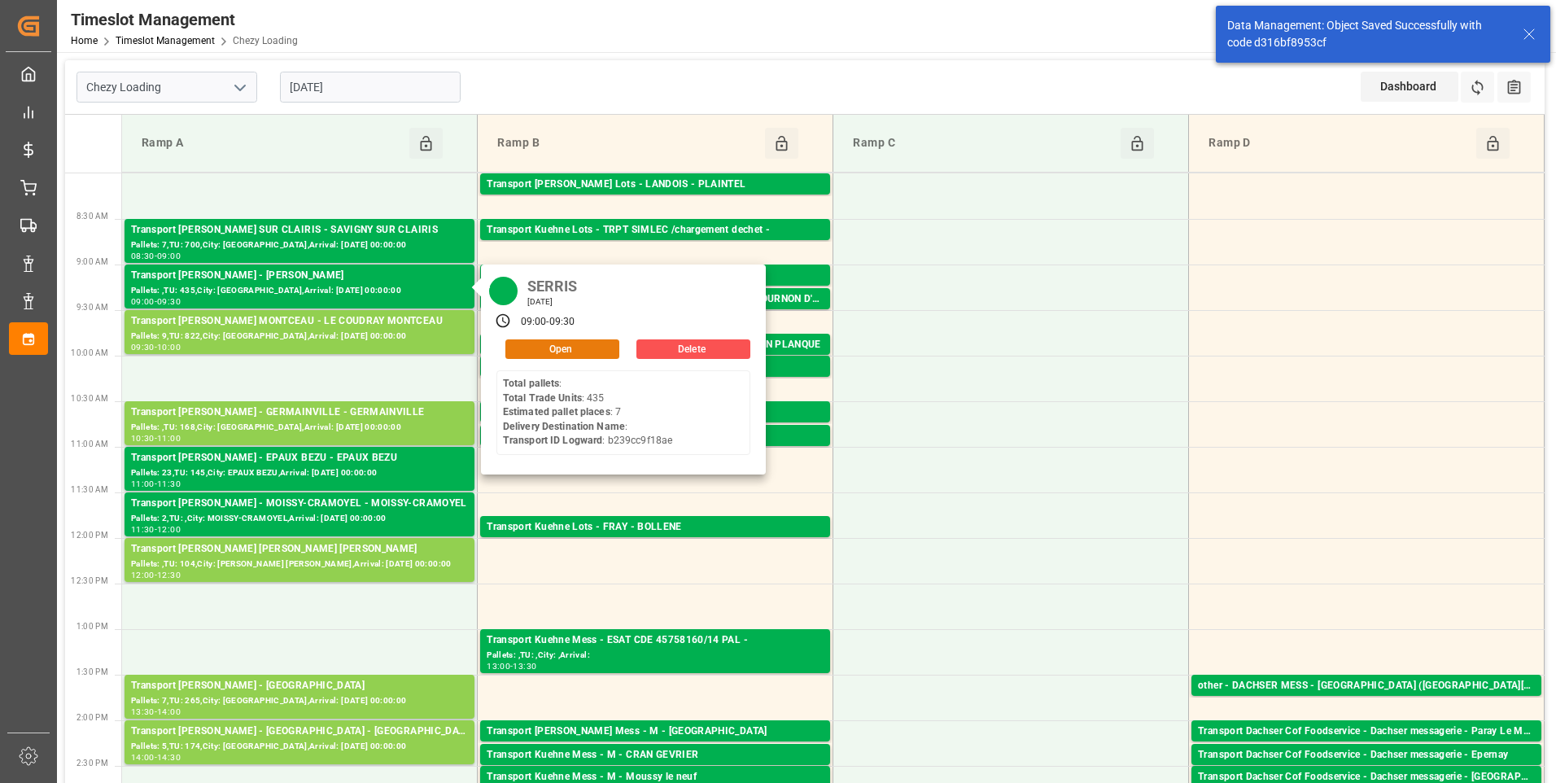
click at [560, 339] on button "Open" at bounding box center [562, 349] width 114 height 20
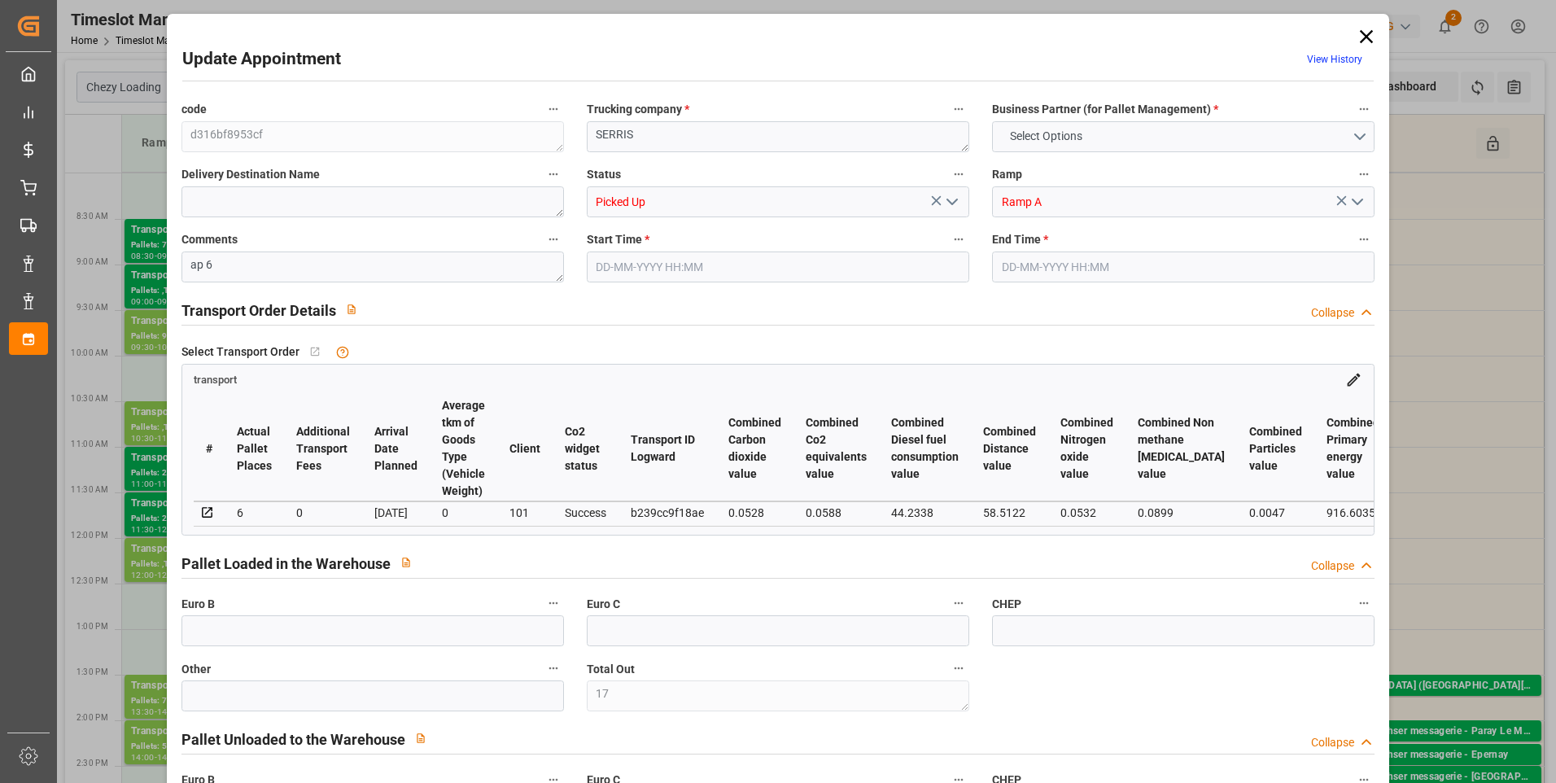
type input "17"
type input "7"
type input "6"
type input "186.2"
type input "0"
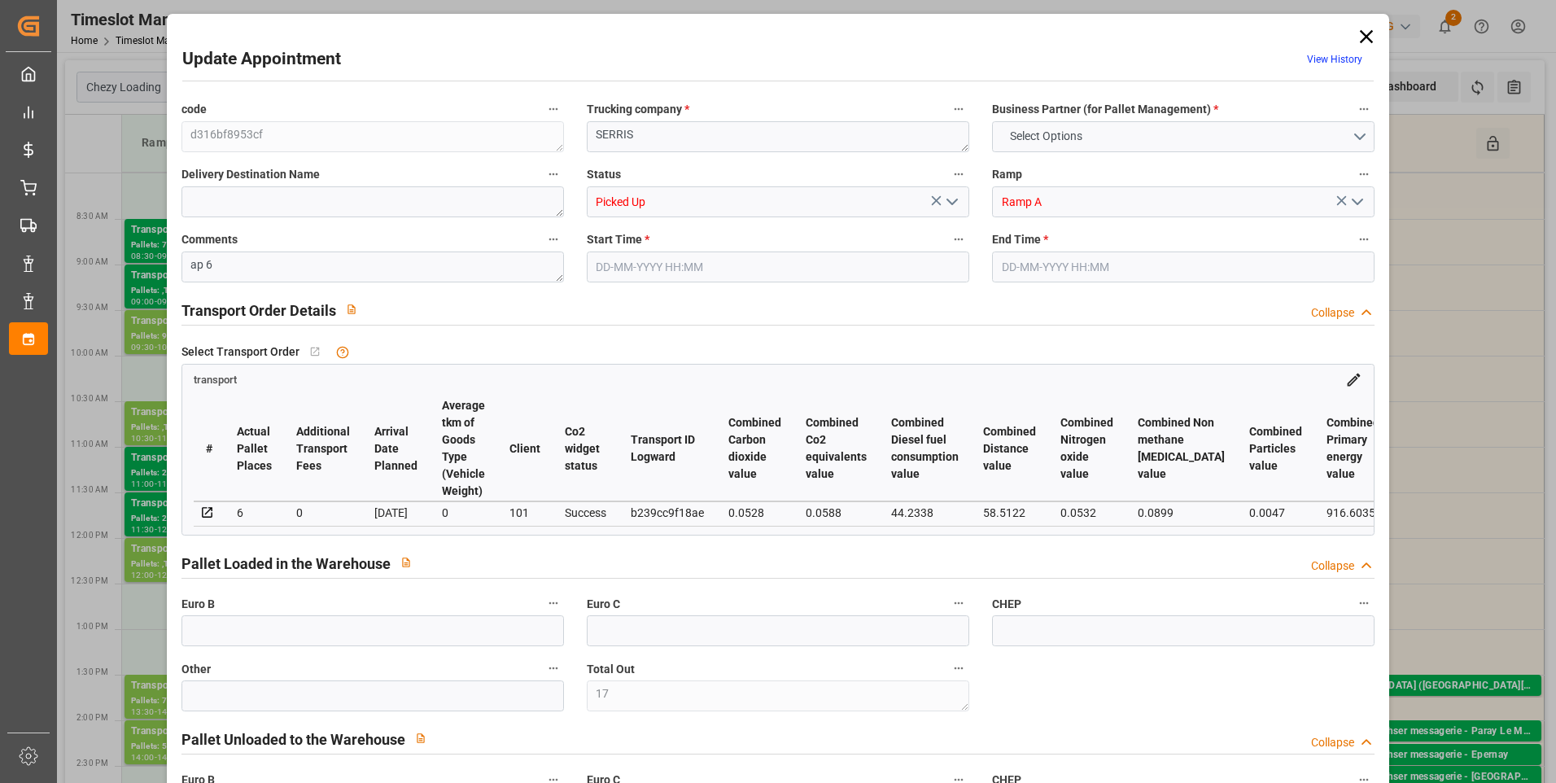
type input "0"
type input "179.9064"
type input "-6.2936"
type input "17"
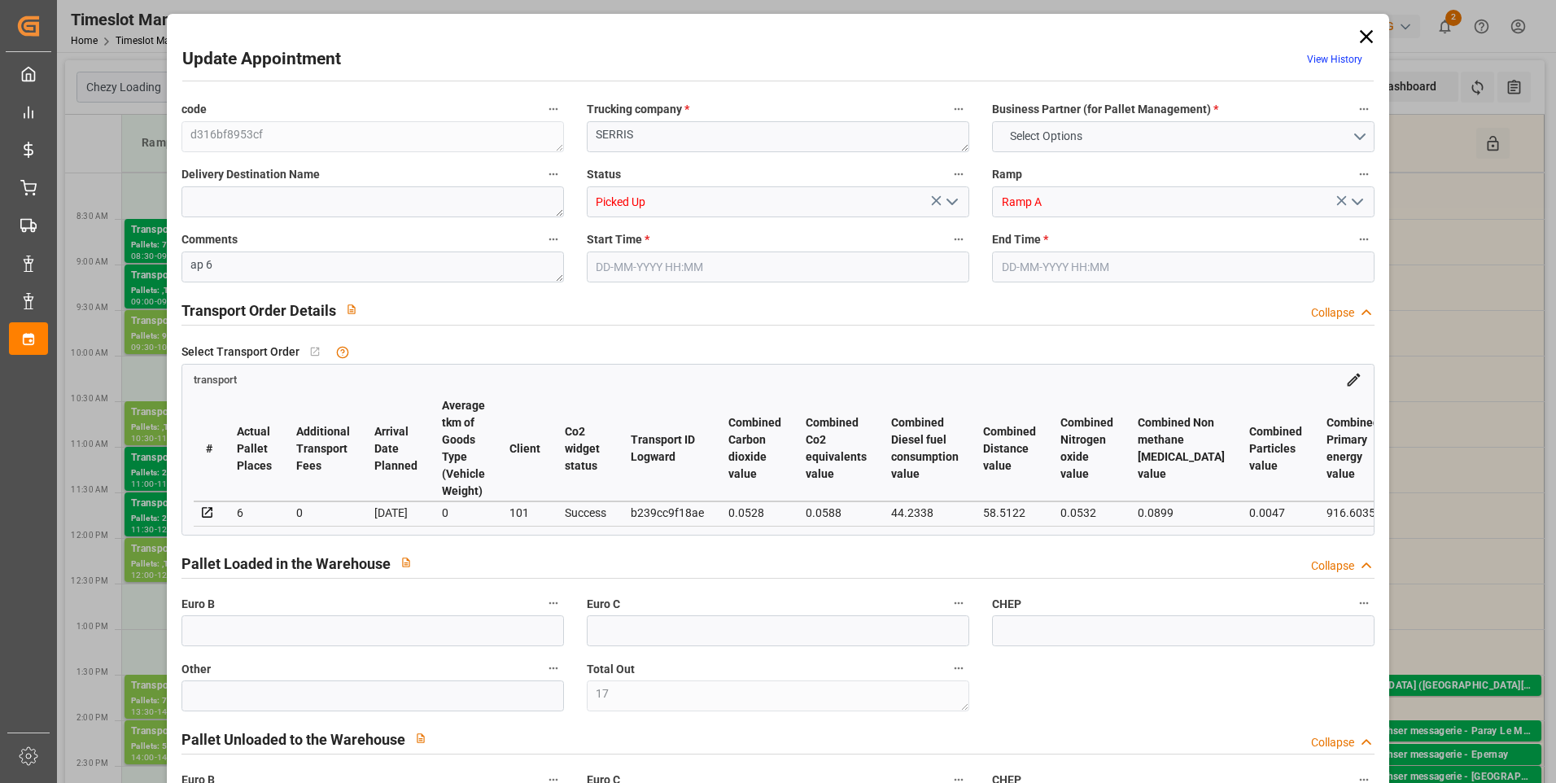
type input "1395.601"
type input "2257.136"
type input "6004.032"
type input "77"
type input "0"
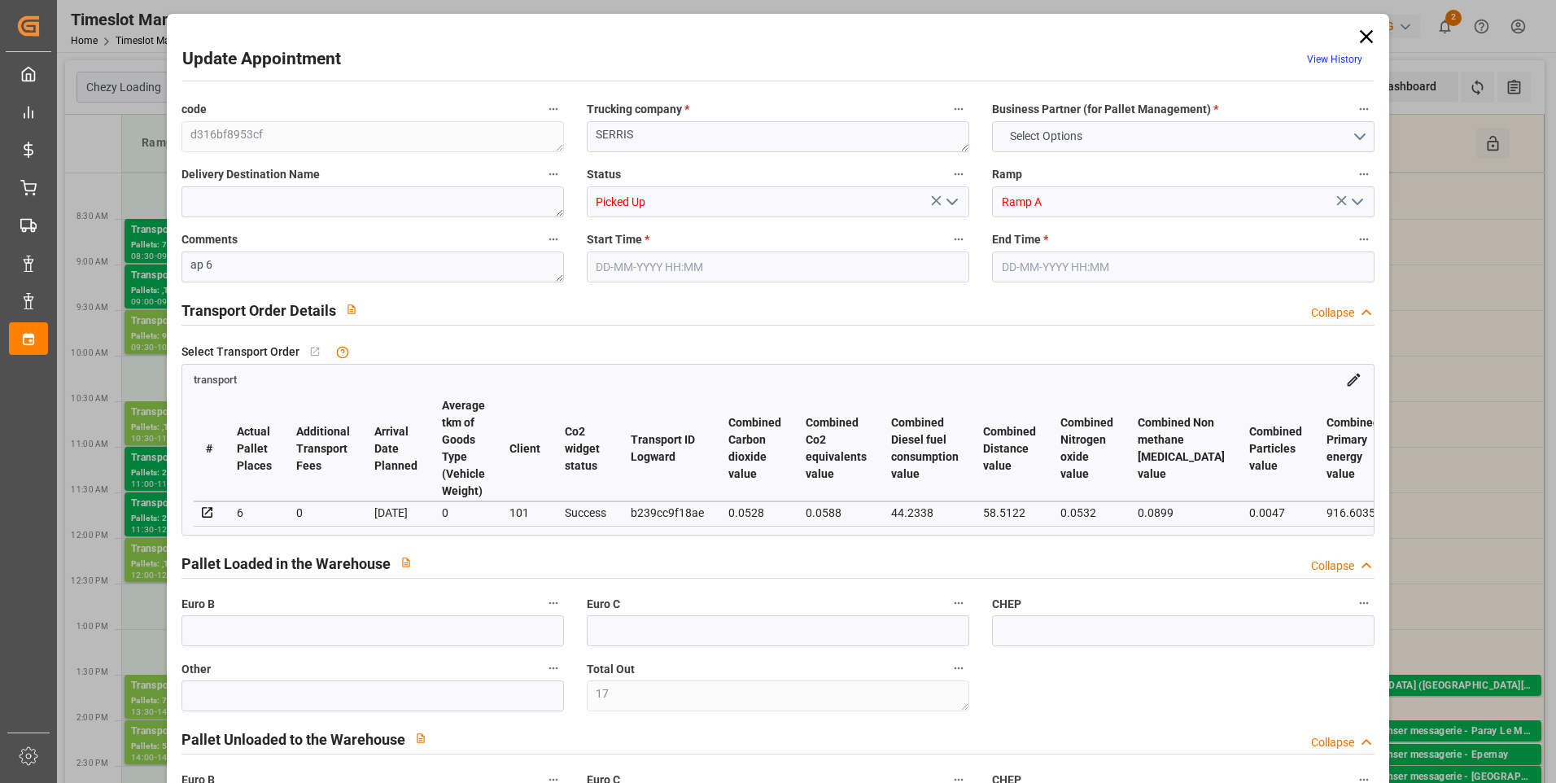
type input "435"
type input "17"
type input "101"
type input "1781.432"
type input "0"
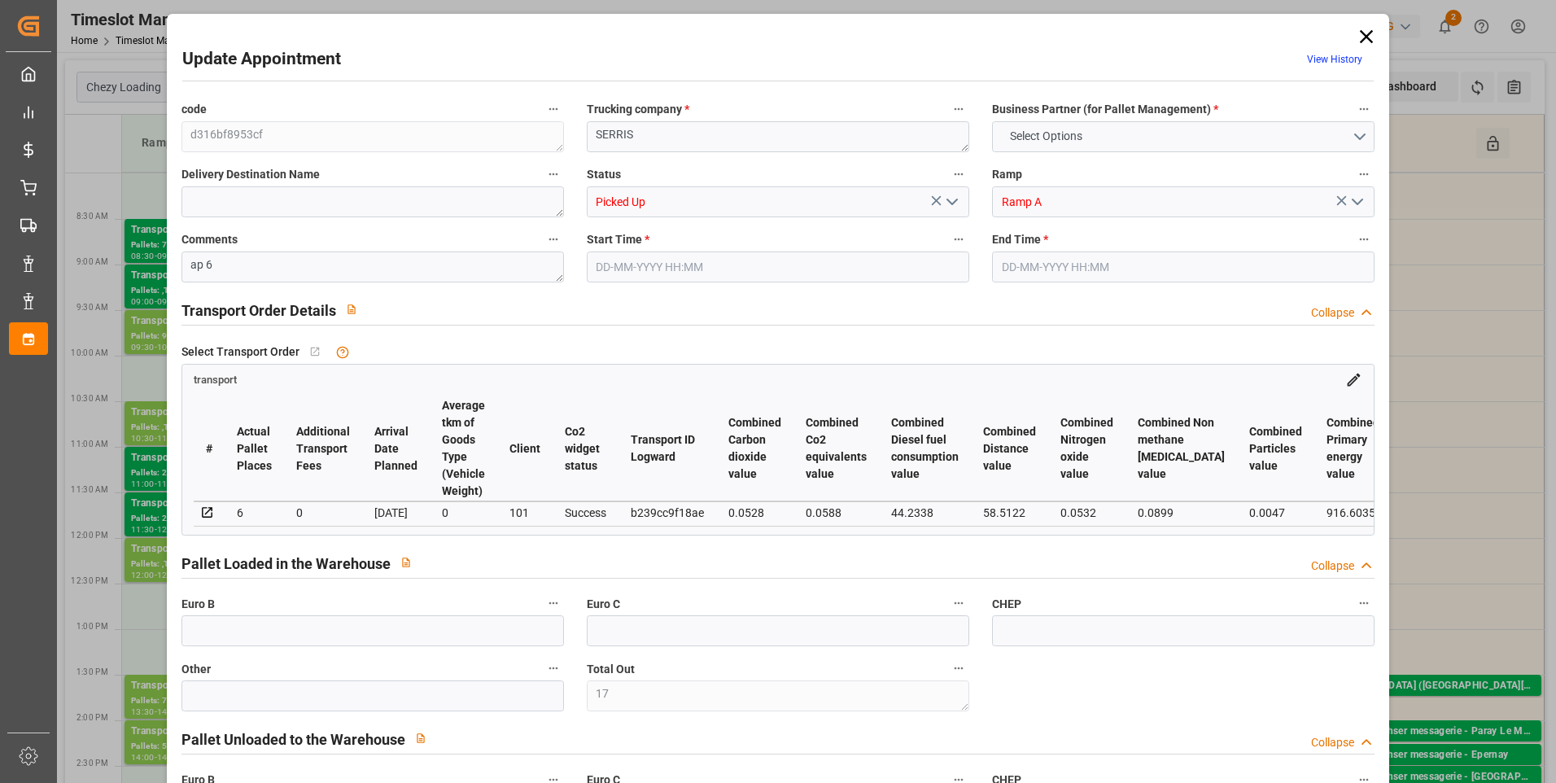
type input "4710.8598"
type input "0"
type input "21"
type input "35"
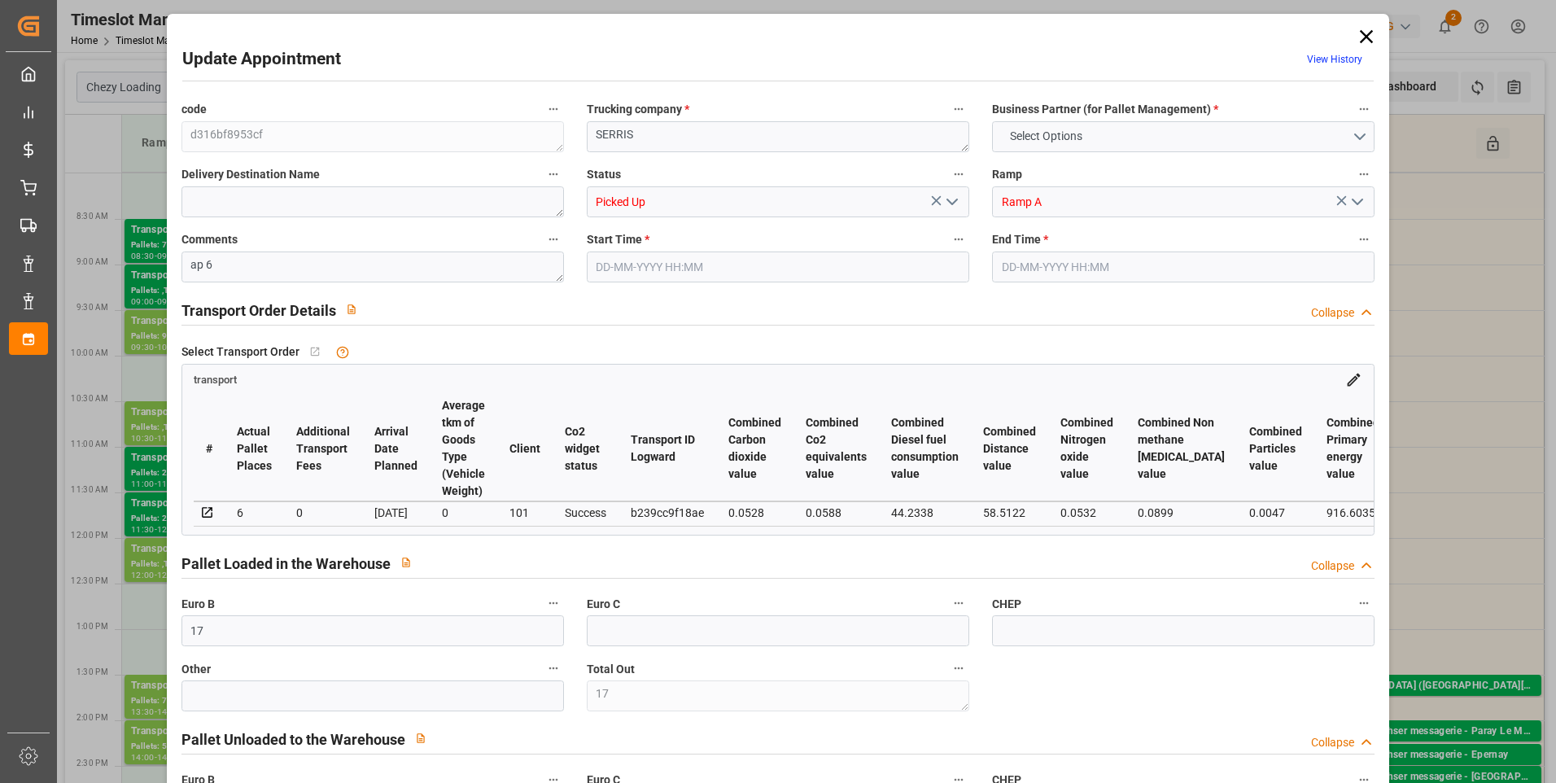
type input "02-09-2025 09:00"
type input "02-09-2025 09:30"
type input "29-08-2025 14:27"
type input "29-08-2025 11:20"
type input "03-09-2025"
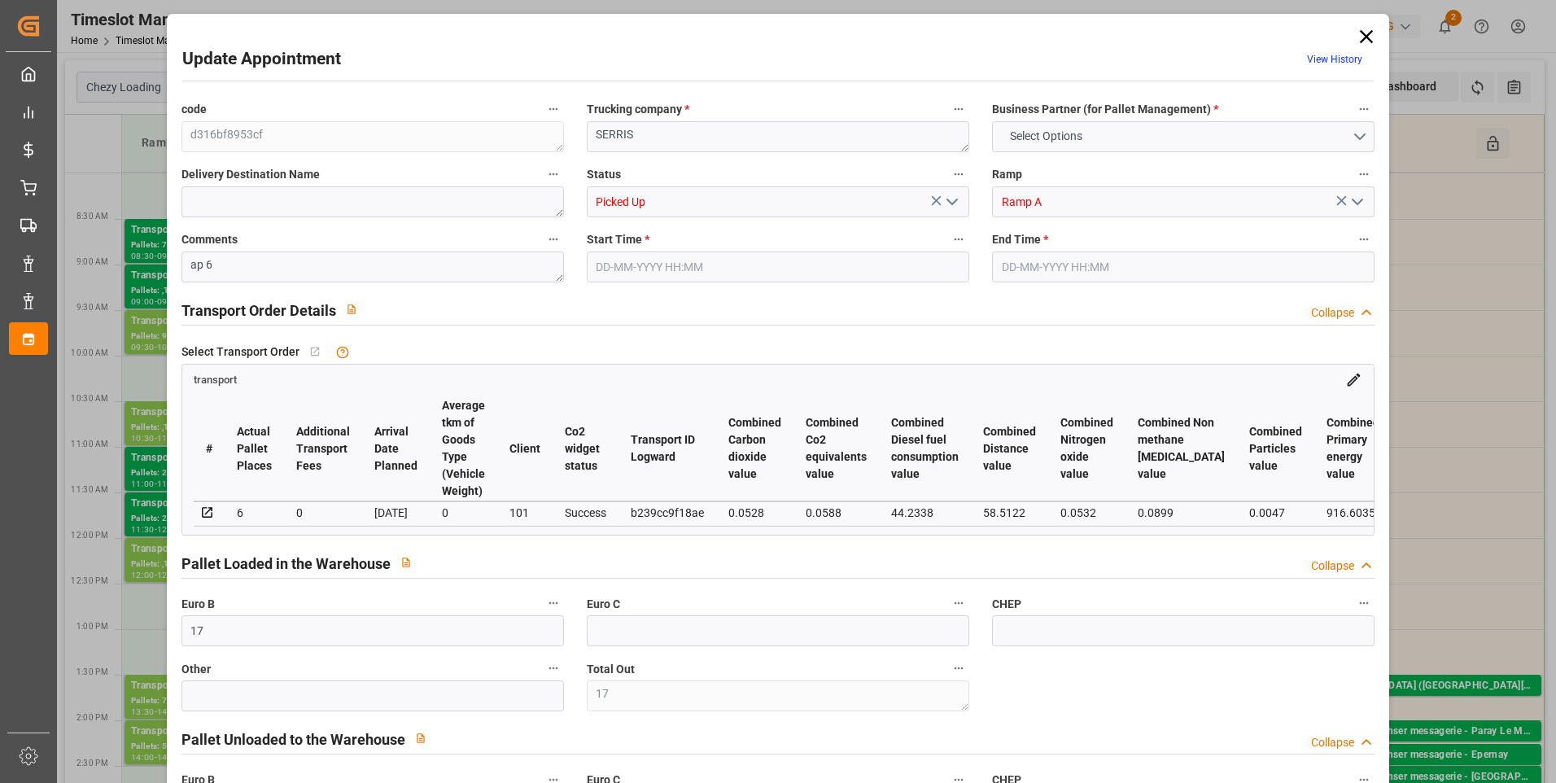
type input "[DATE]"
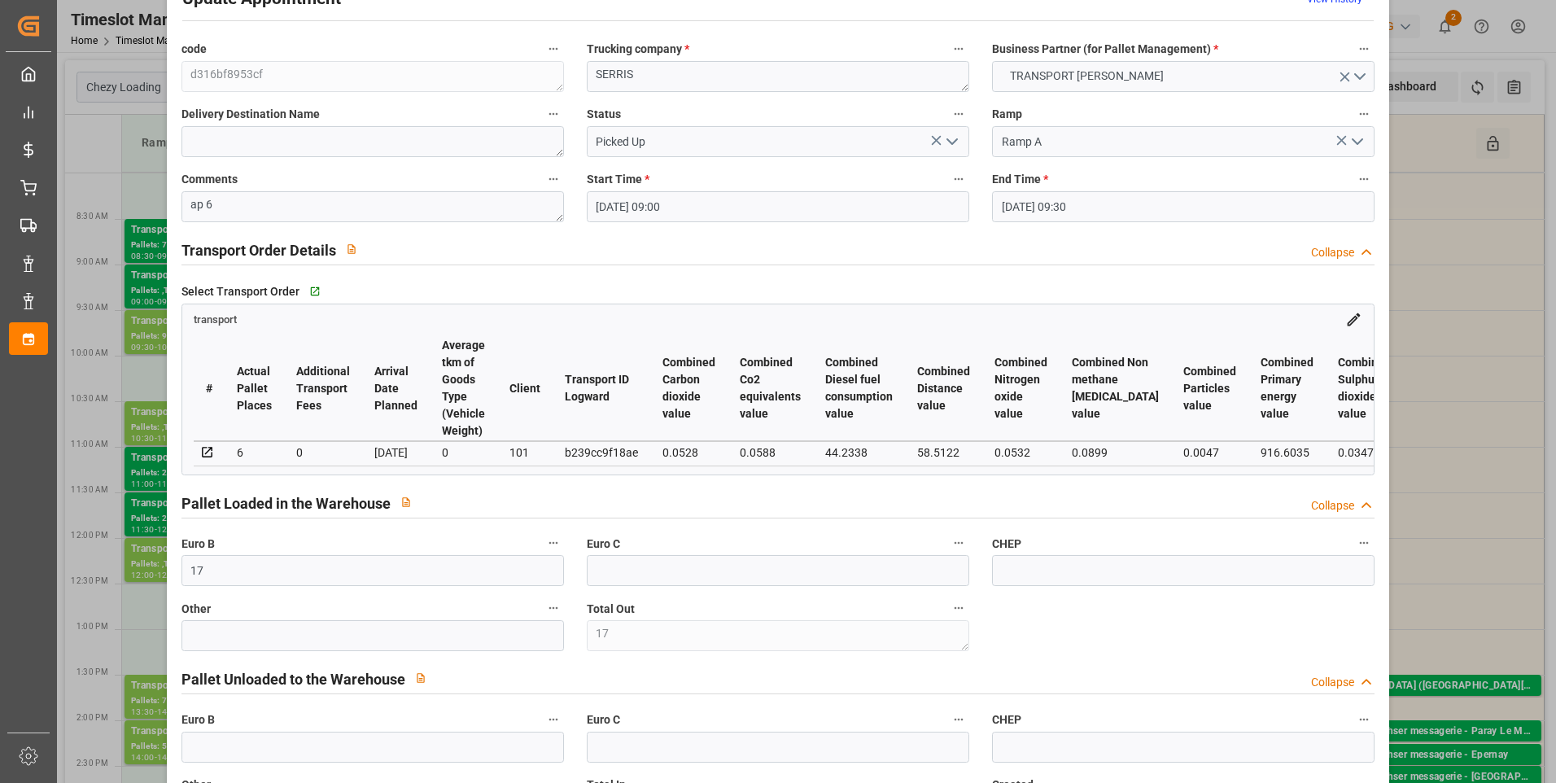
scroll to position [0, 0]
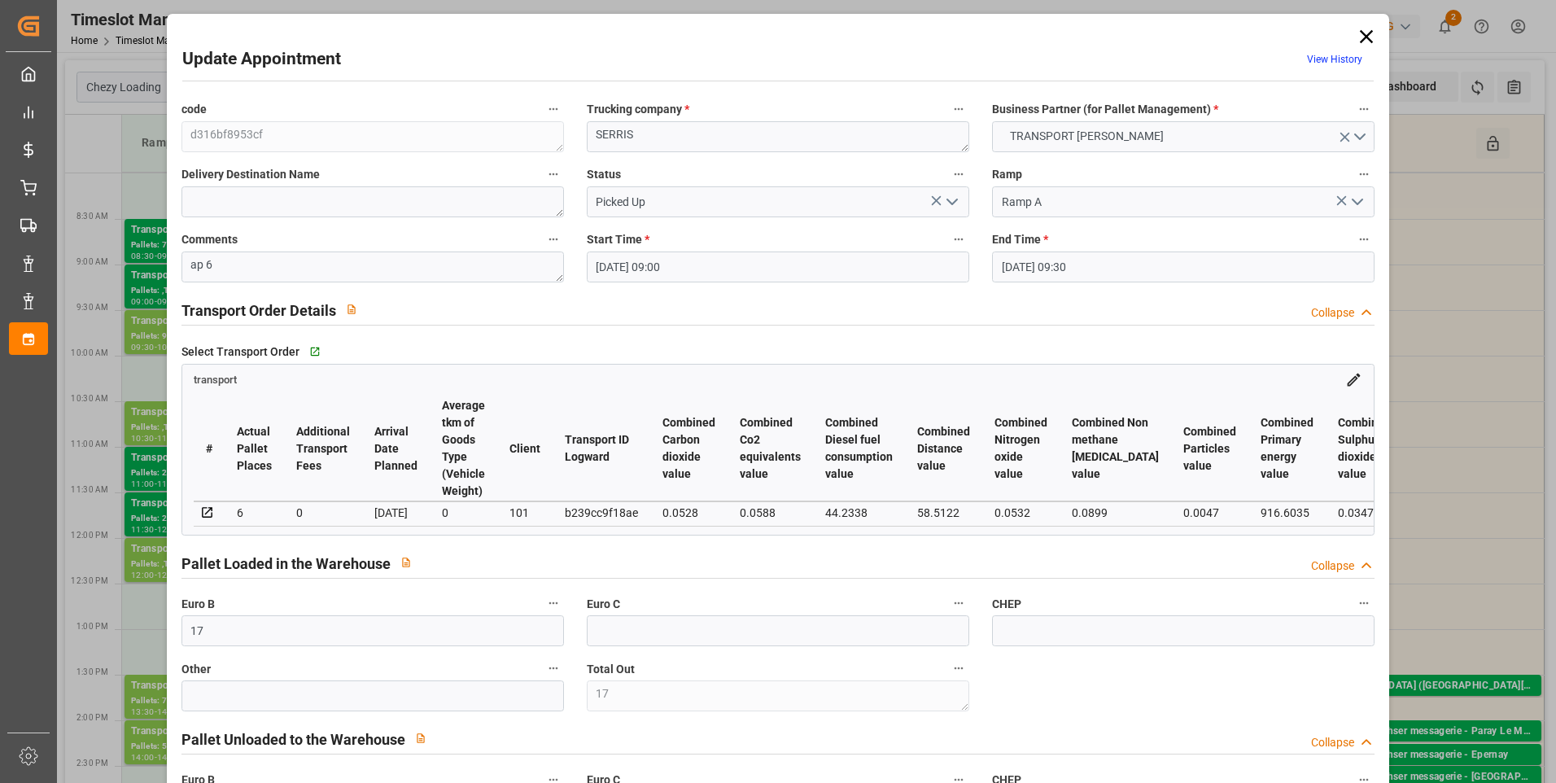
click at [1360, 33] on icon at bounding box center [1366, 36] width 13 height 13
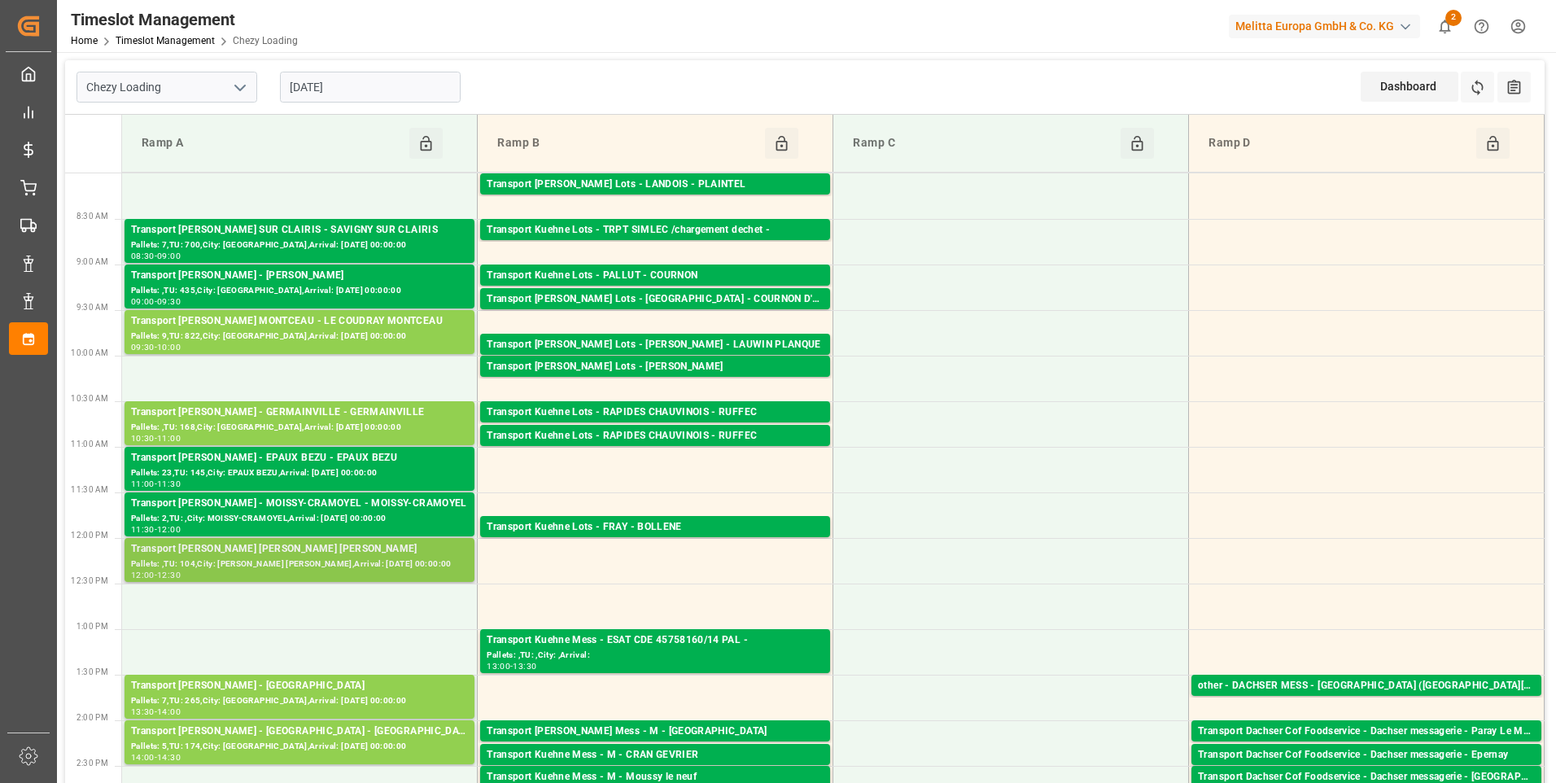
click at [286, 552] on div "Transport Delisle - MITRY MORY - MITRY MORY" at bounding box center [299, 549] width 337 height 16
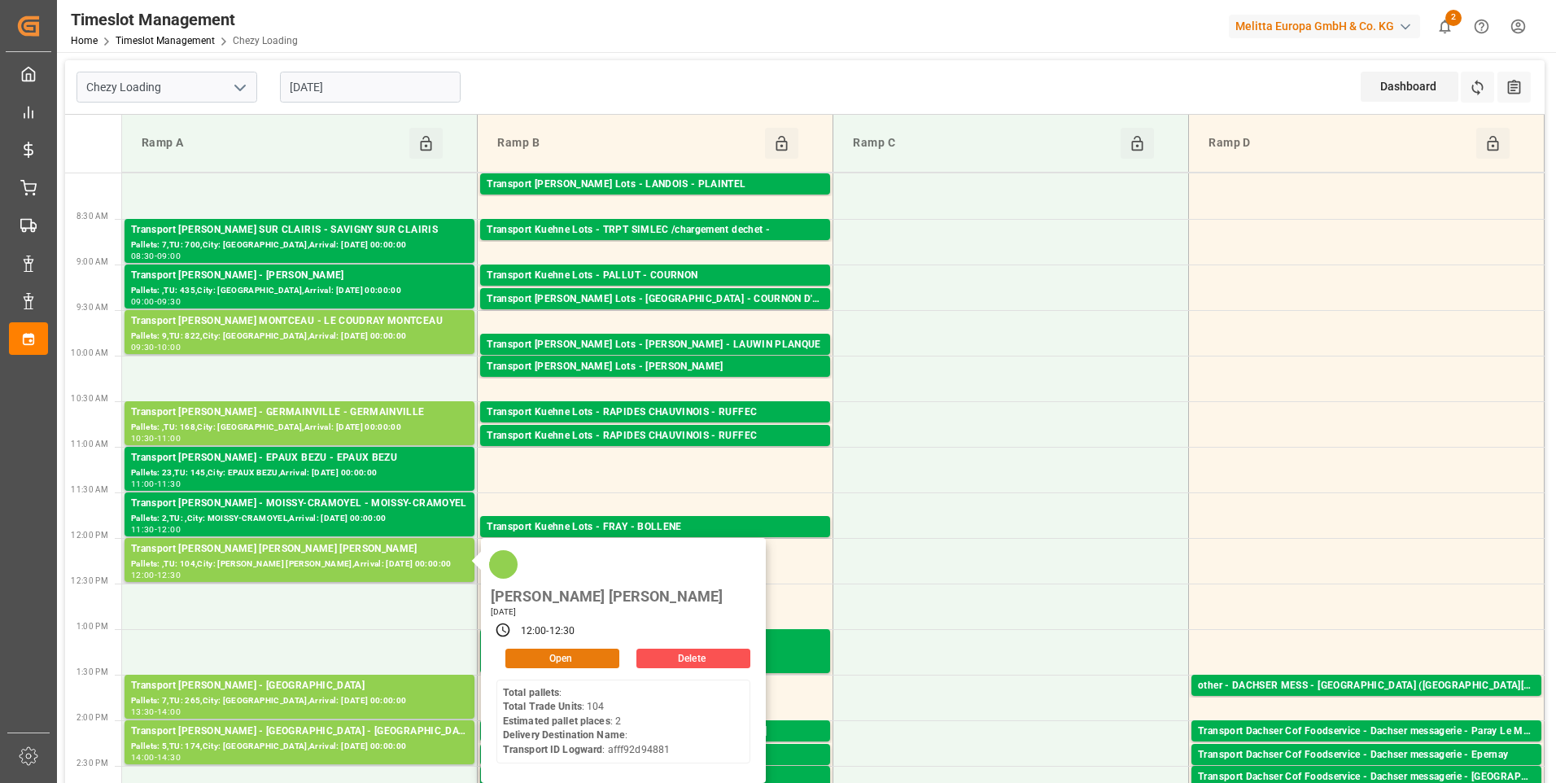
click at [542, 649] on button "Open" at bounding box center [562, 659] width 114 height 20
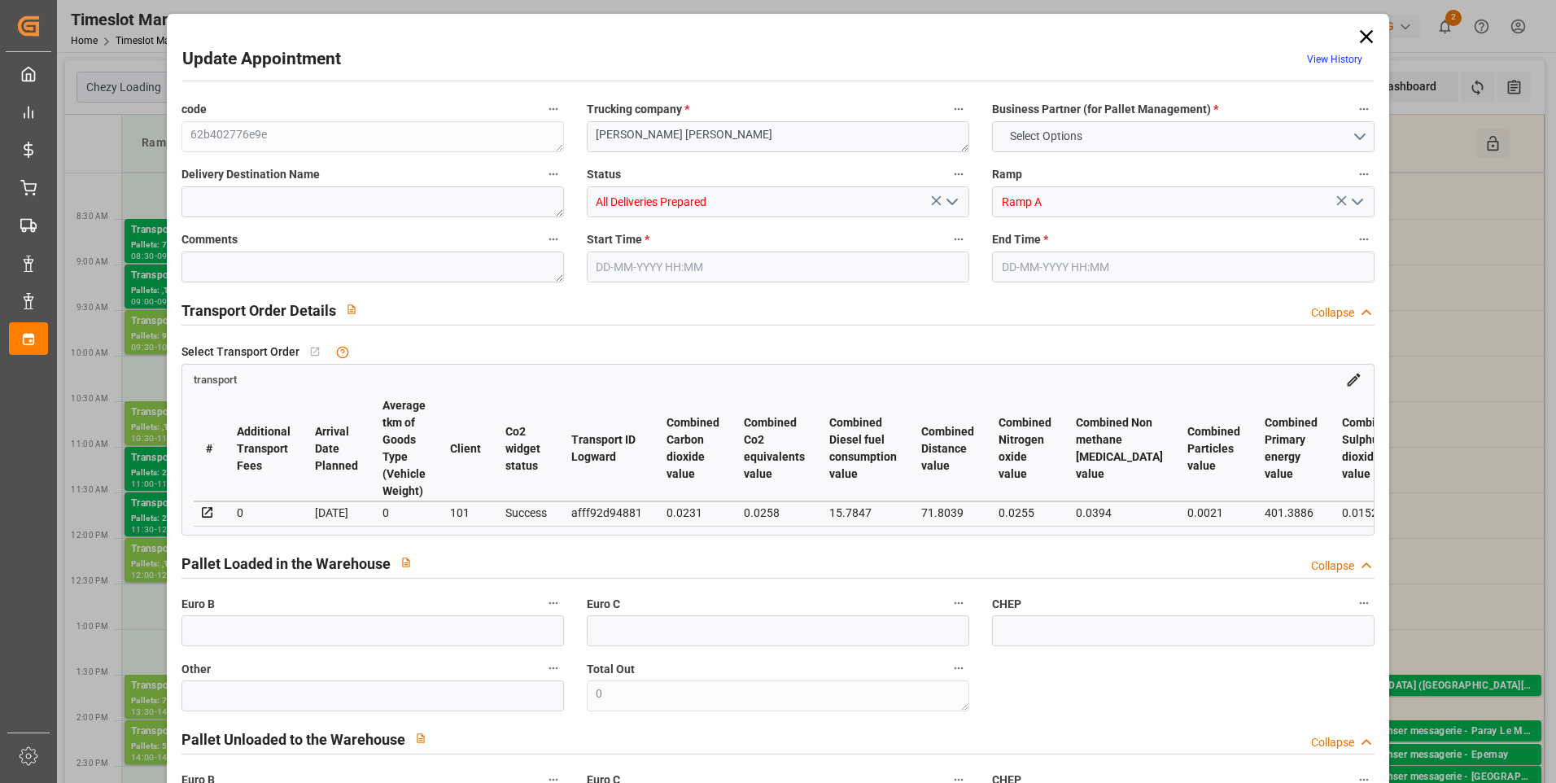
type input "2"
type input "131.76"
type input "0"
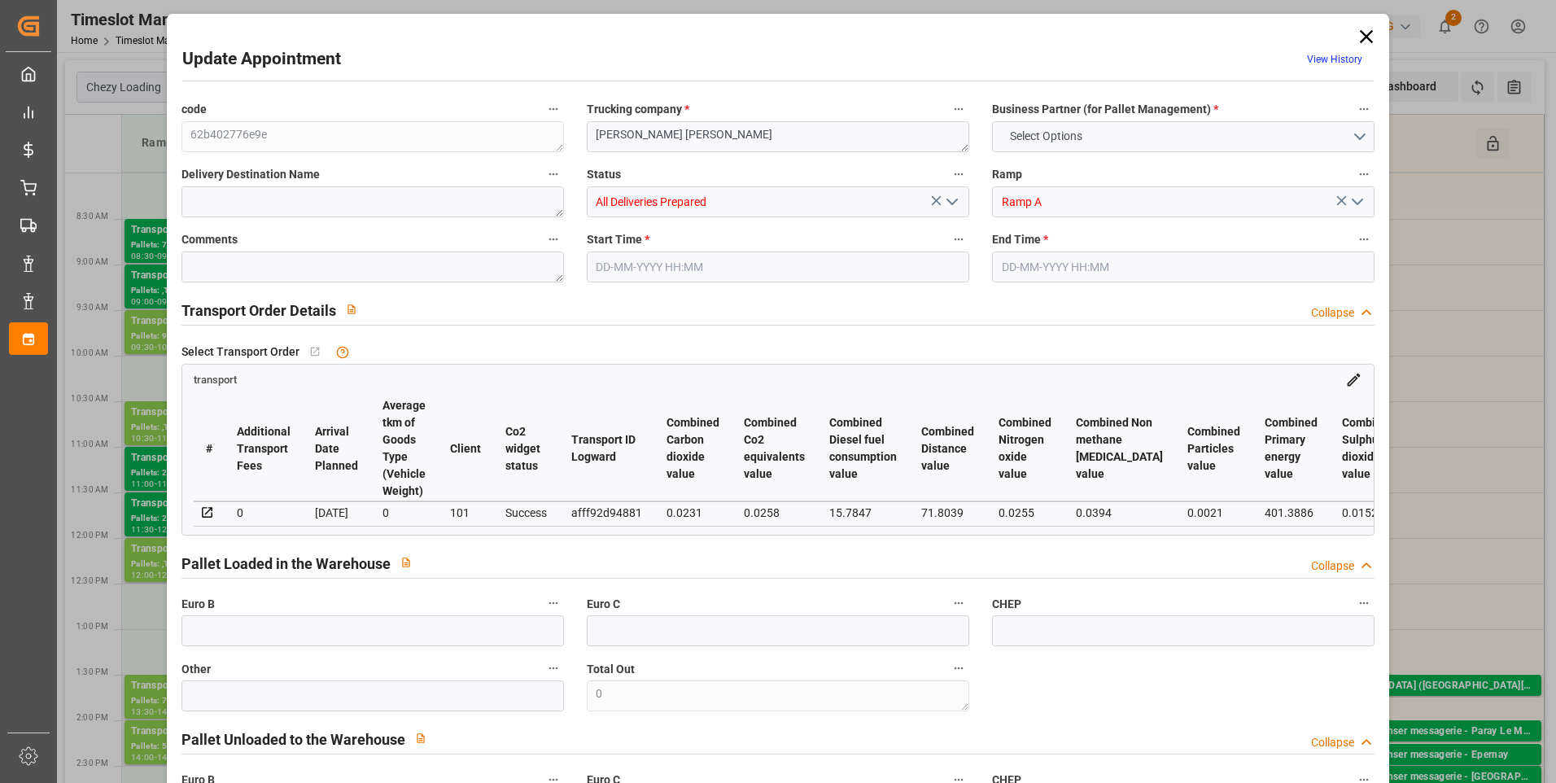
type input "127.3065"
type input "-4.4535"
type input "3"
type input "572.811"
type input "723.838"
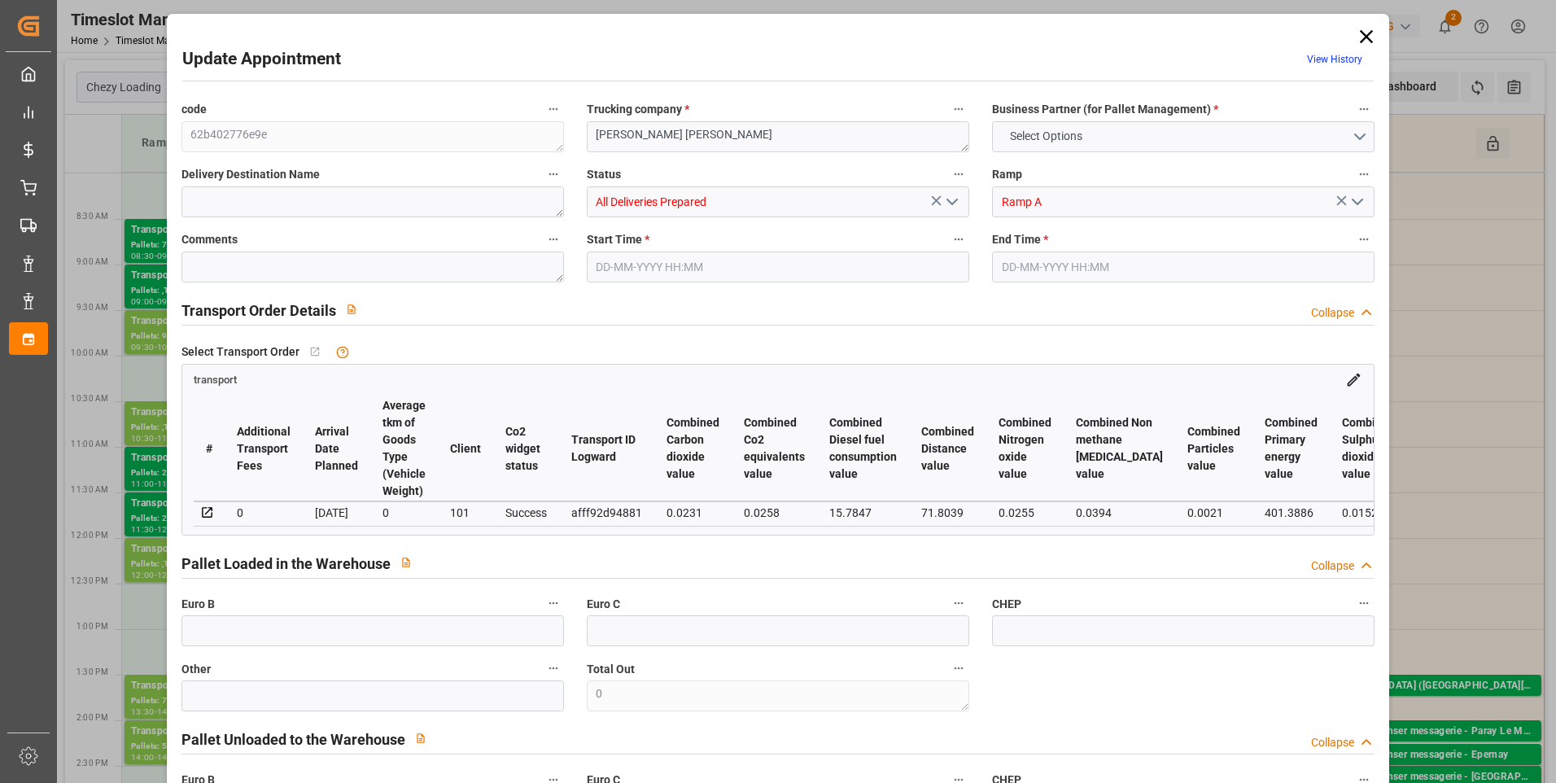
type input "1837.704"
type input "77"
type input "0"
type input "104"
type input "2"
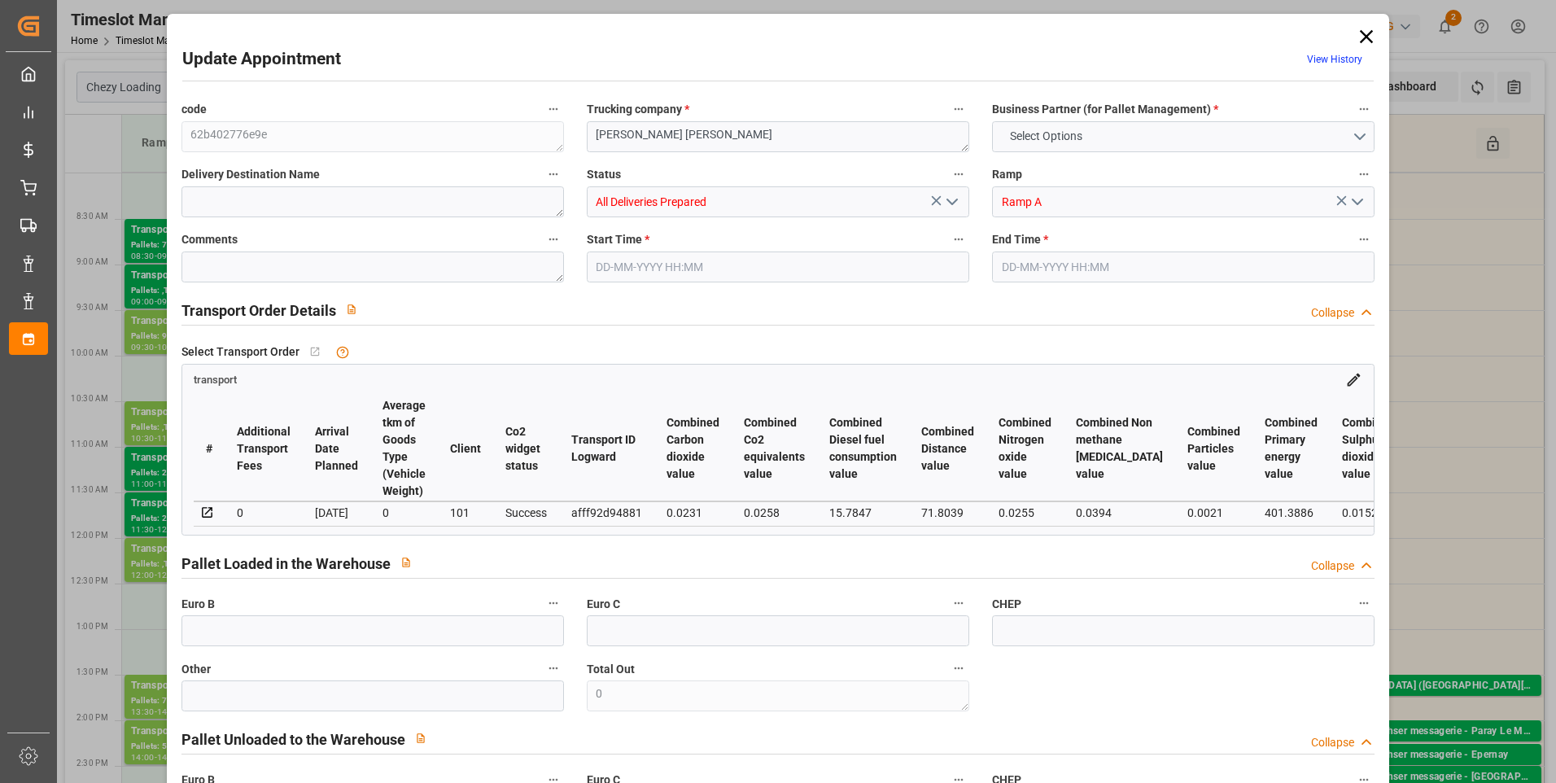
type input "101"
type input "677.838"
type input "0"
type input "4710.8598"
type input "0"
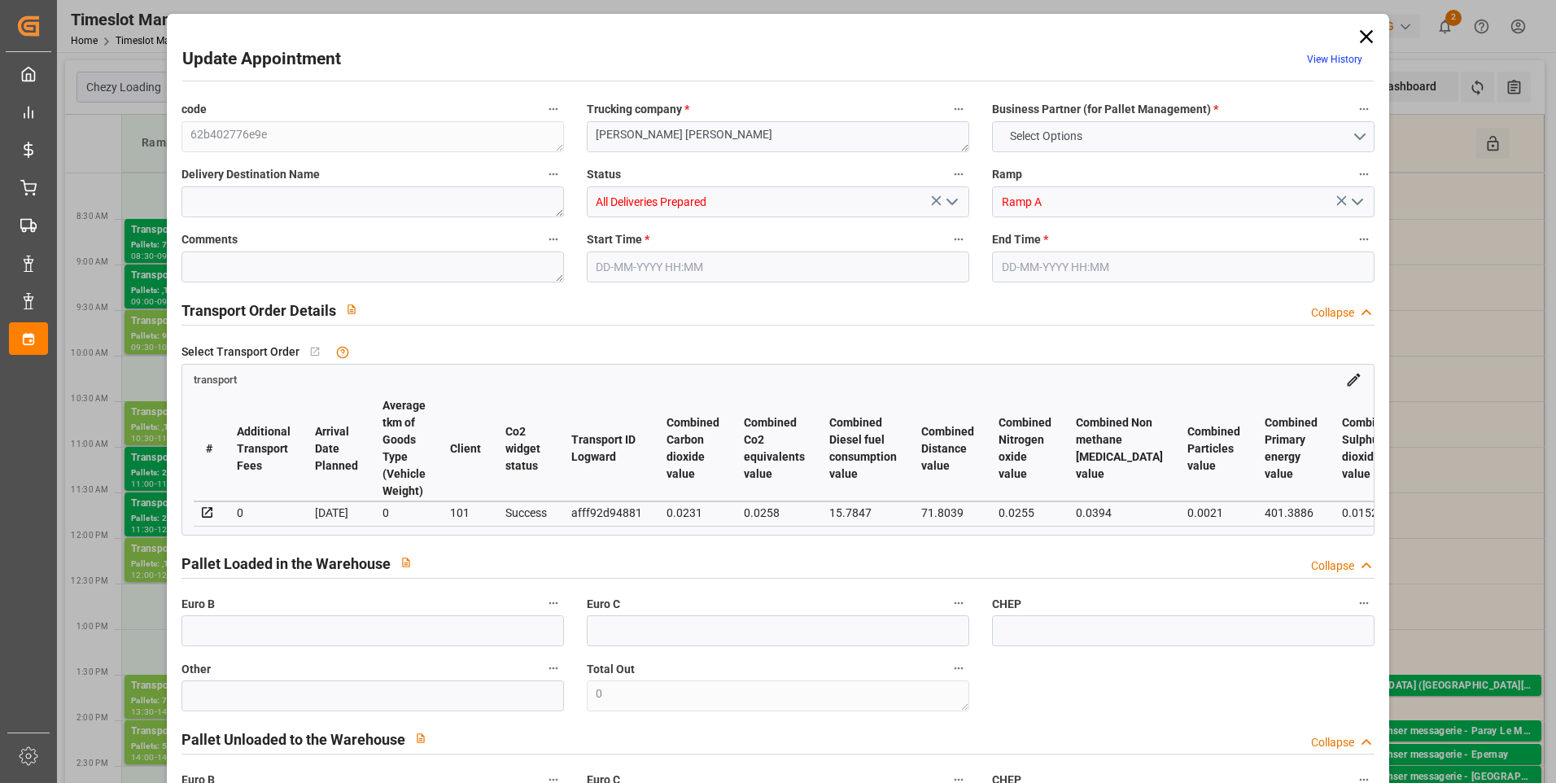
type input "0"
type input "21"
type input "35"
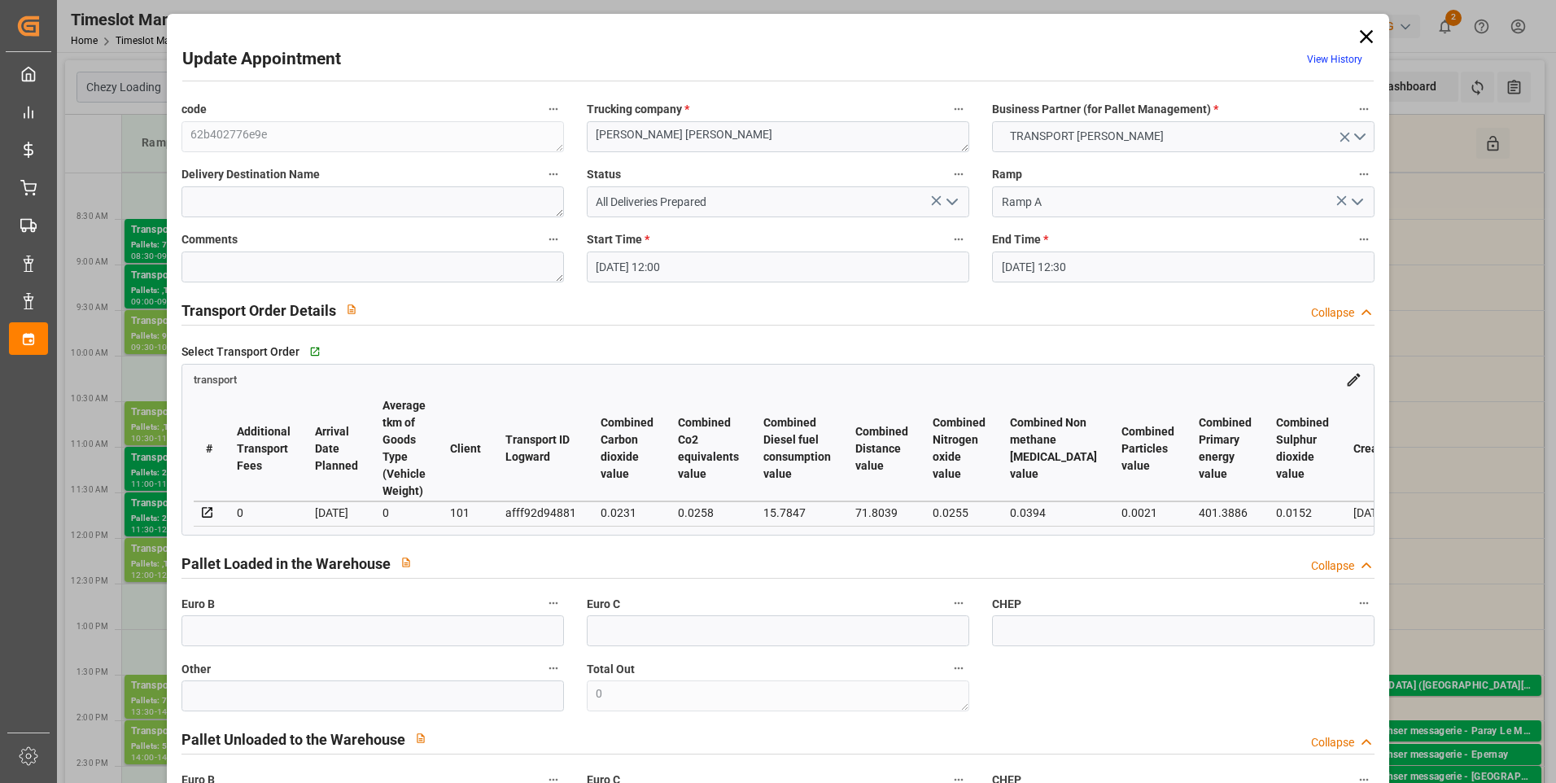
type input "02-09-2025 12:00"
type input "02-09-2025 12:30"
type input "28-08-2025 14:09"
type input "28-08-2025 13:15"
type input "03-09-2025"
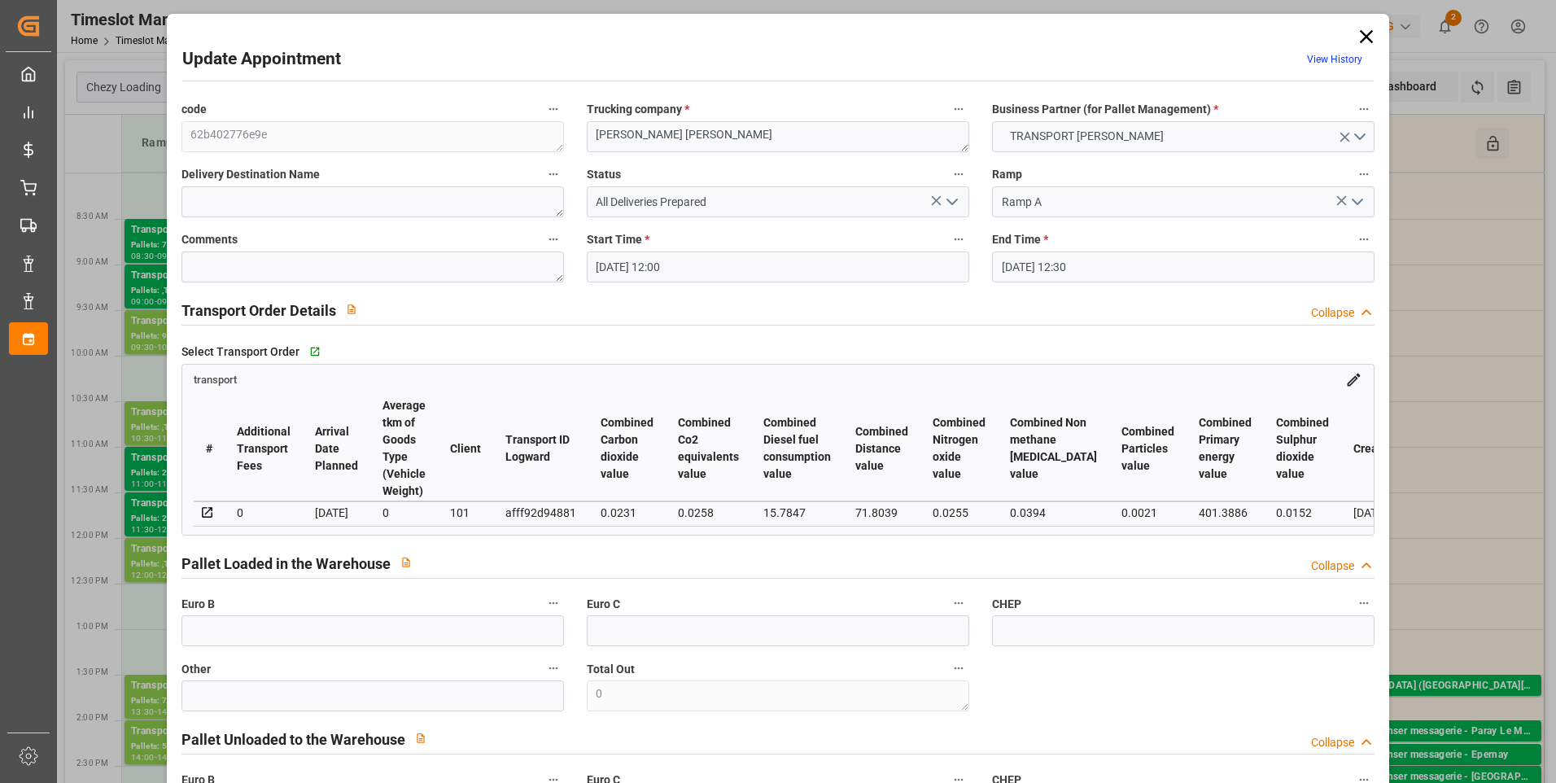
type input "[DATE]"
click at [953, 202] on icon "open menu" at bounding box center [952, 202] width 20 height 20
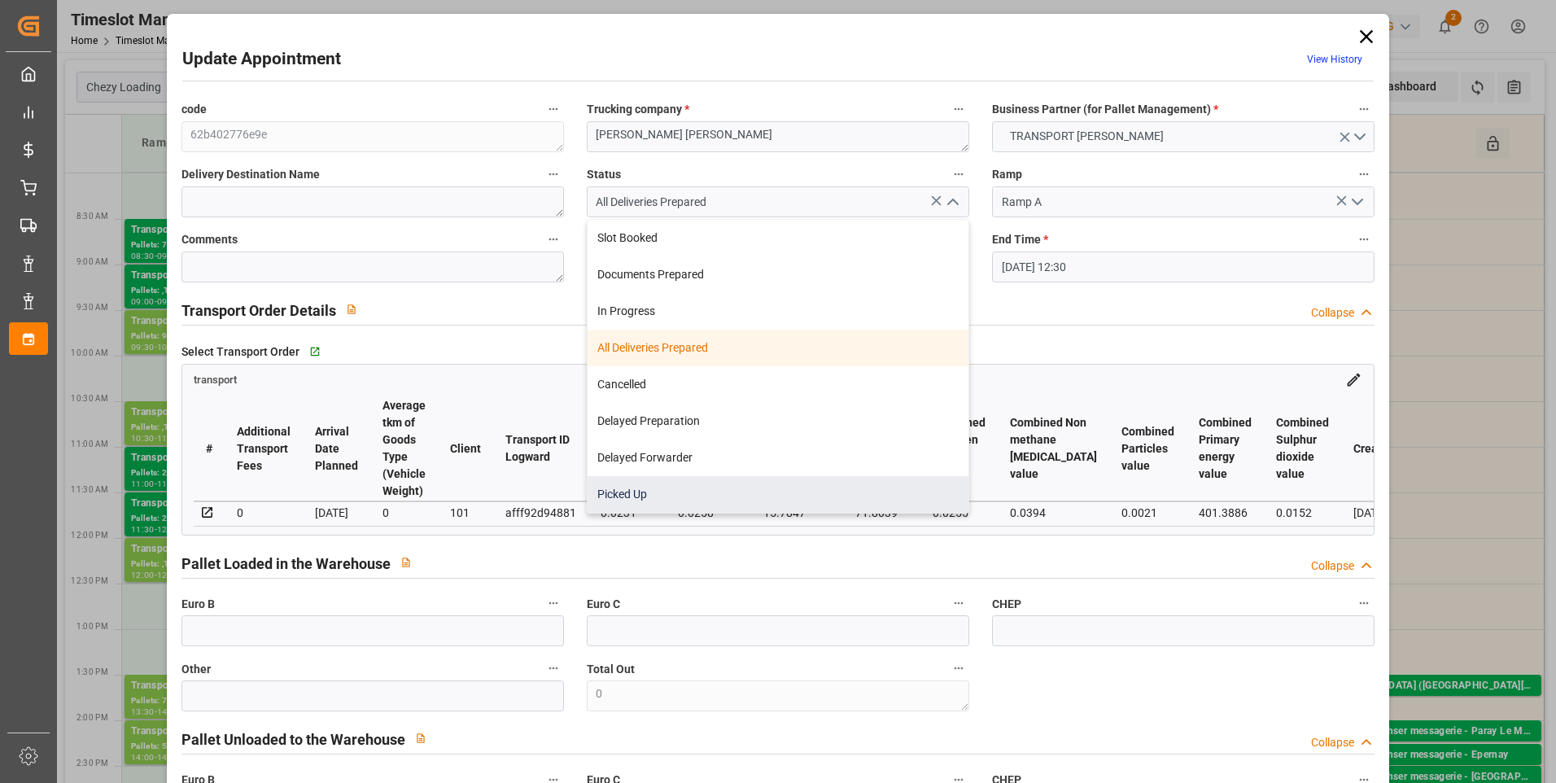
click at [646, 490] on div "Picked Up" at bounding box center [778, 494] width 381 height 37
type input "Picked Up"
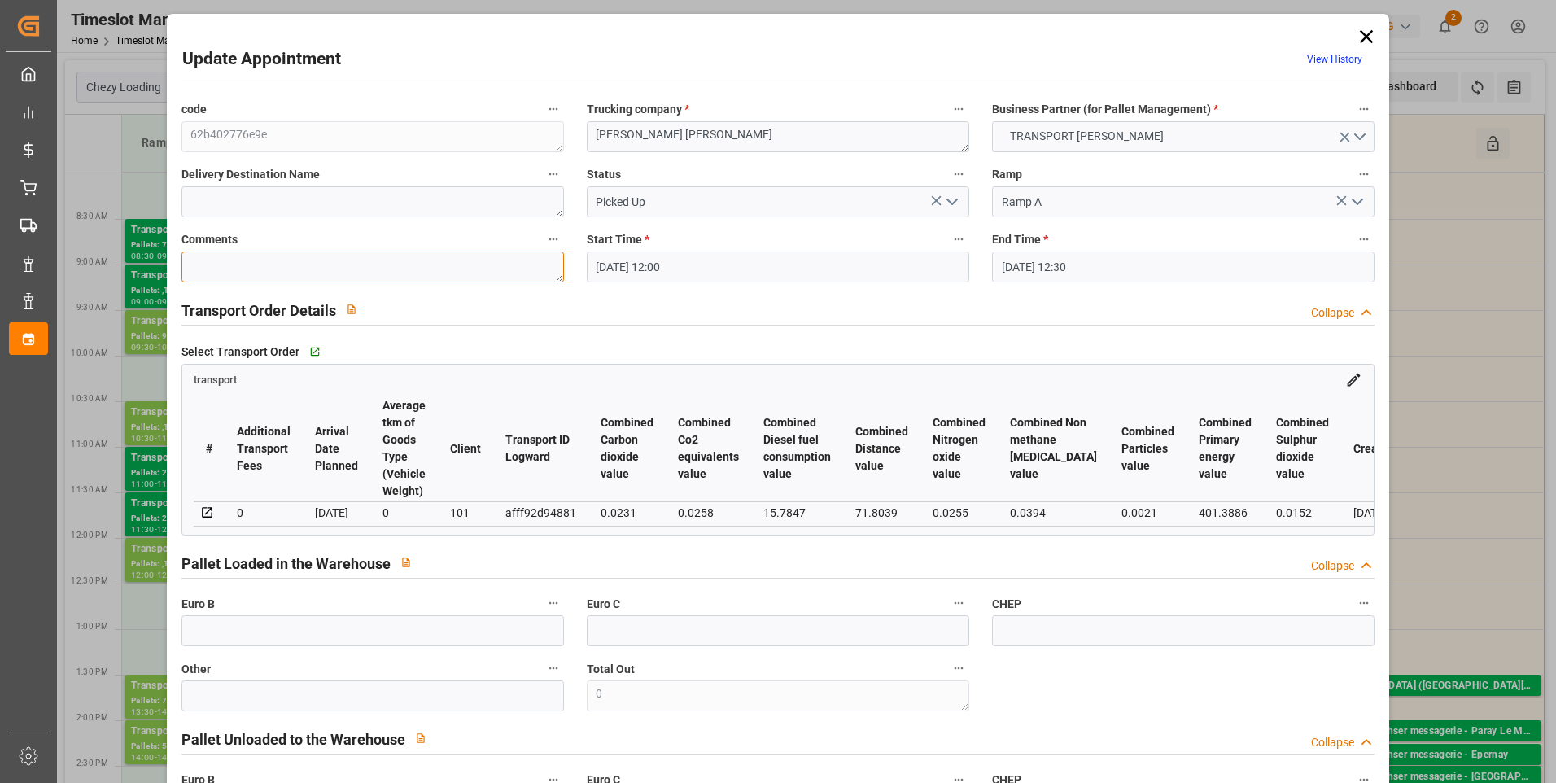
click at [222, 265] on textarea at bounding box center [372, 266] width 383 height 31
type textarea "ap 3"
click at [952, 201] on polyline "open menu" at bounding box center [952, 201] width 10 height 5
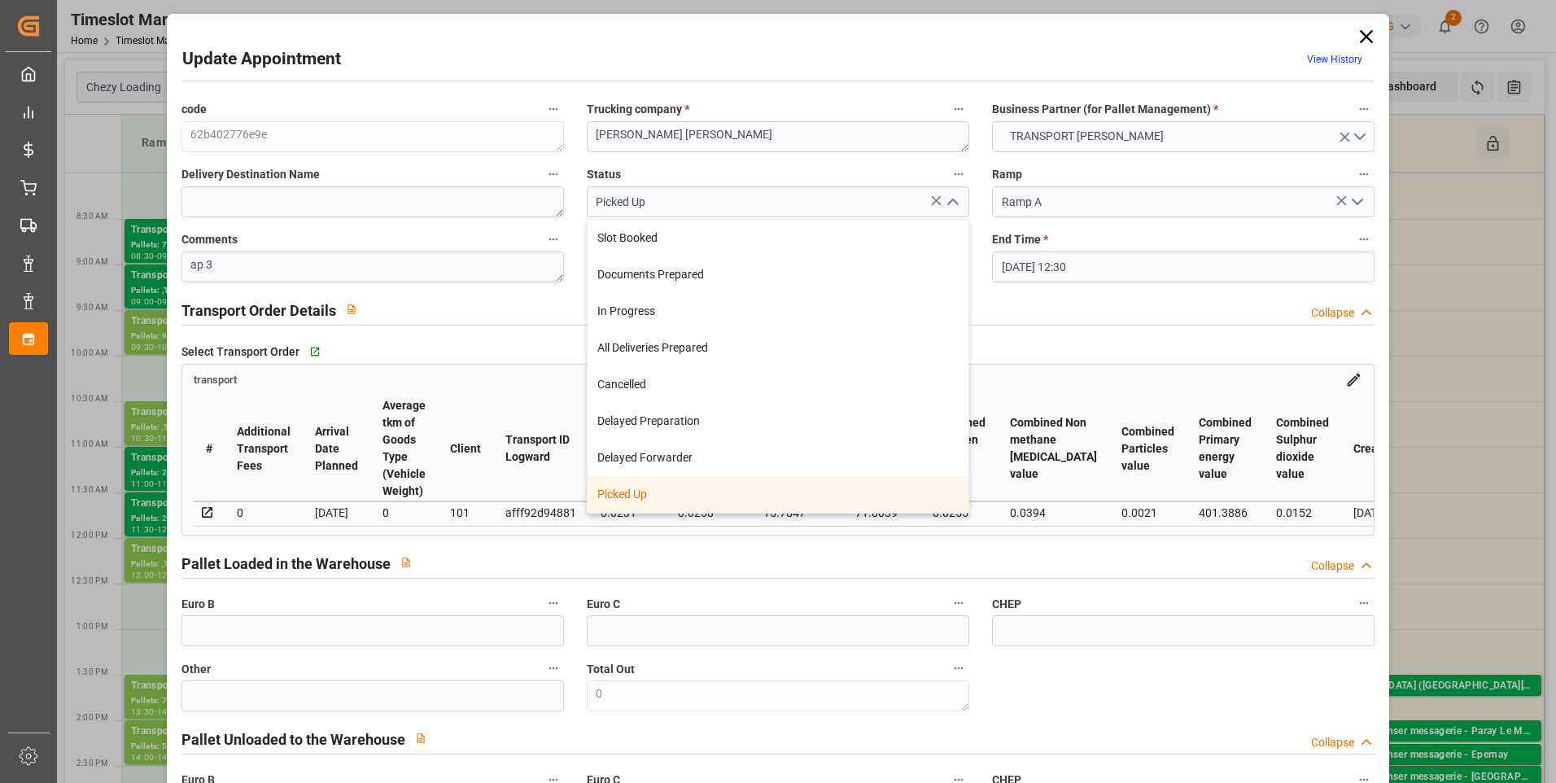
click at [619, 509] on div "Picked Up" at bounding box center [778, 494] width 381 height 37
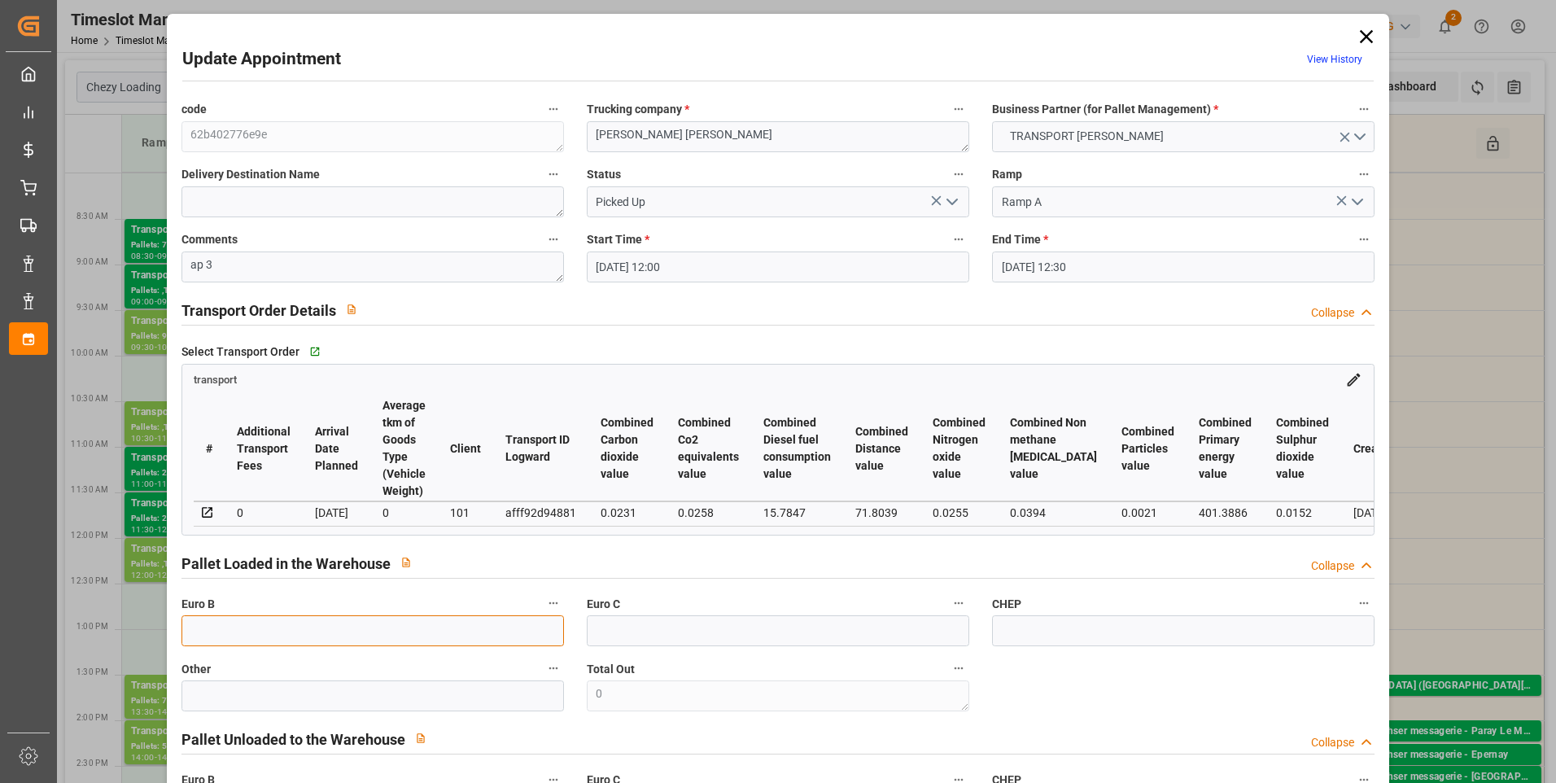
click at [207, 641] on input "text" at bounding box center [372, 630] width 383 height 31
type input "3"
click at [1138, 343] on div "Select Transport Order   Go to transport Grid" at bounding box center [778, 351] width 1194 height 24
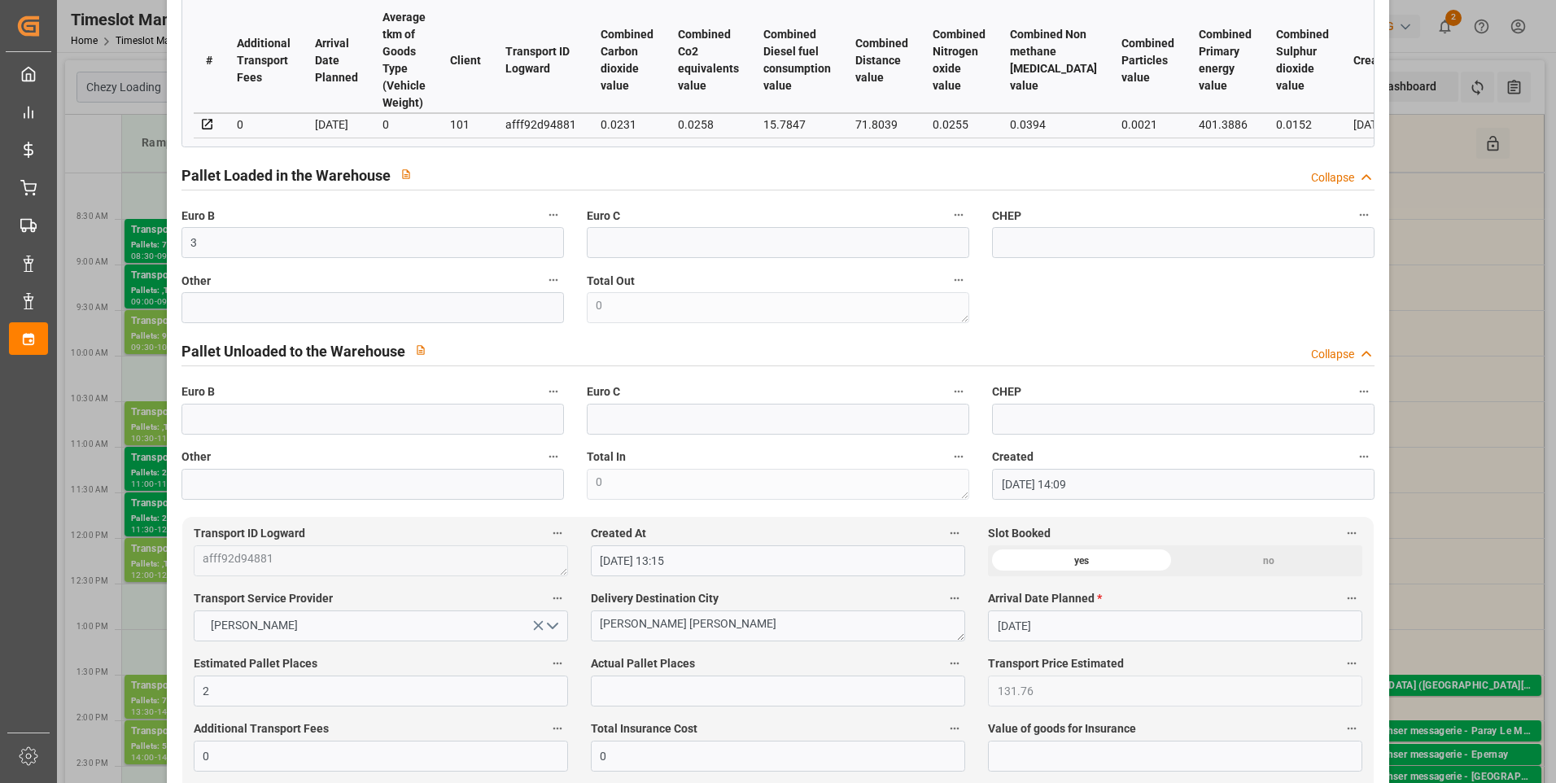
scroll to position [488, 0]
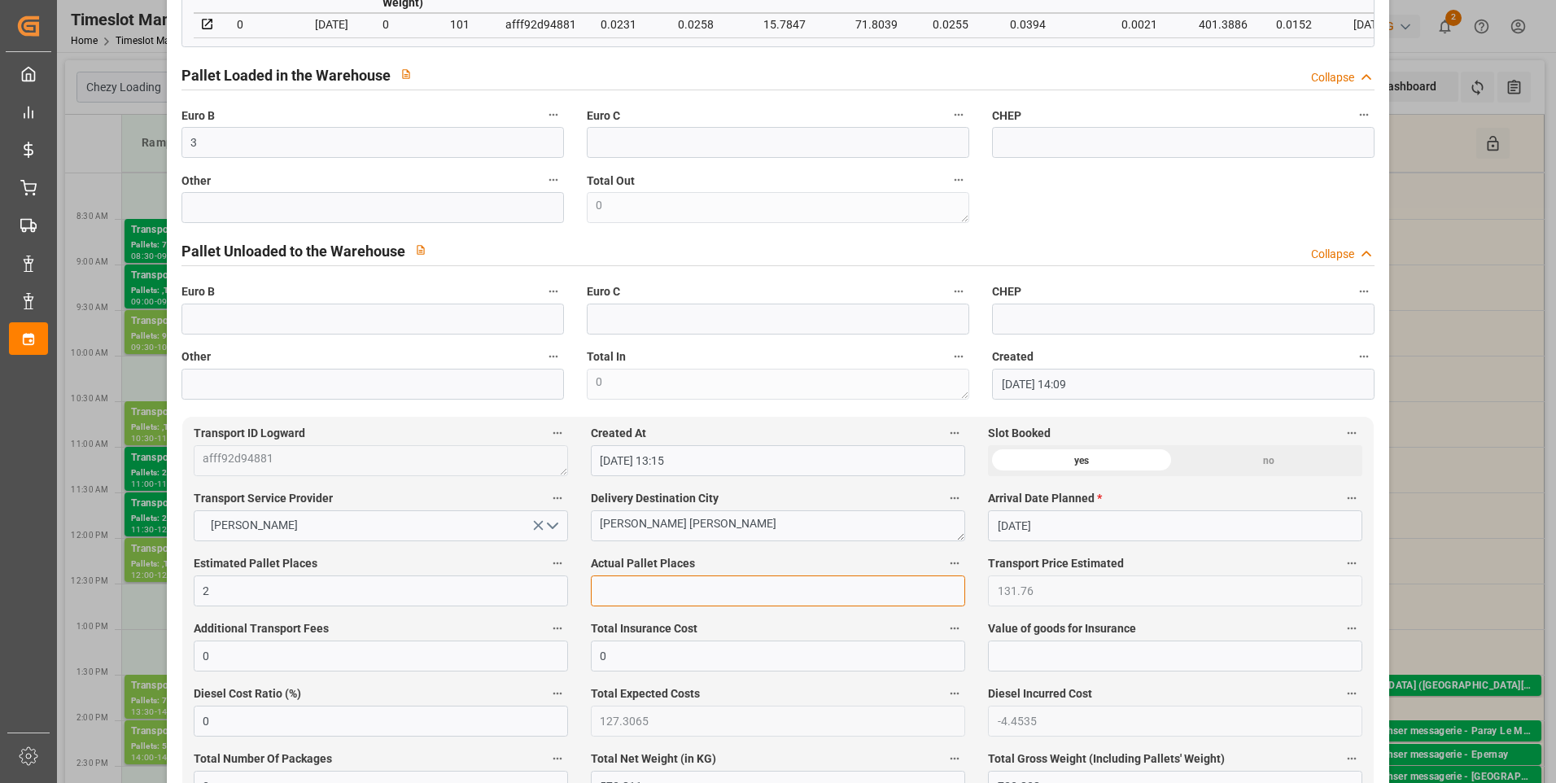
click at [632, 599] on input "text" at bounding box center [778, 590] width 374 height 31
type input "2"
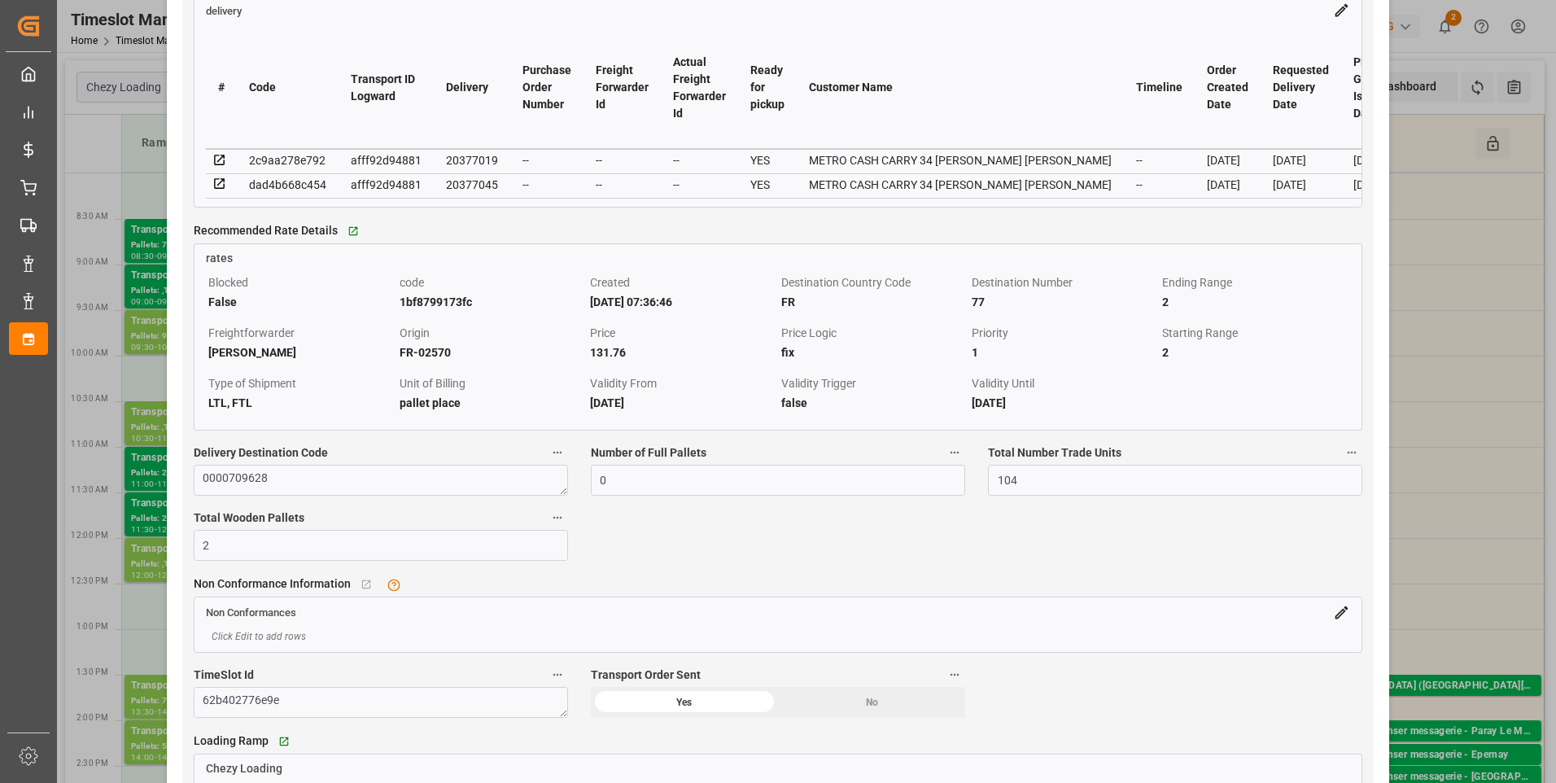
scroll to position [1384, 0]
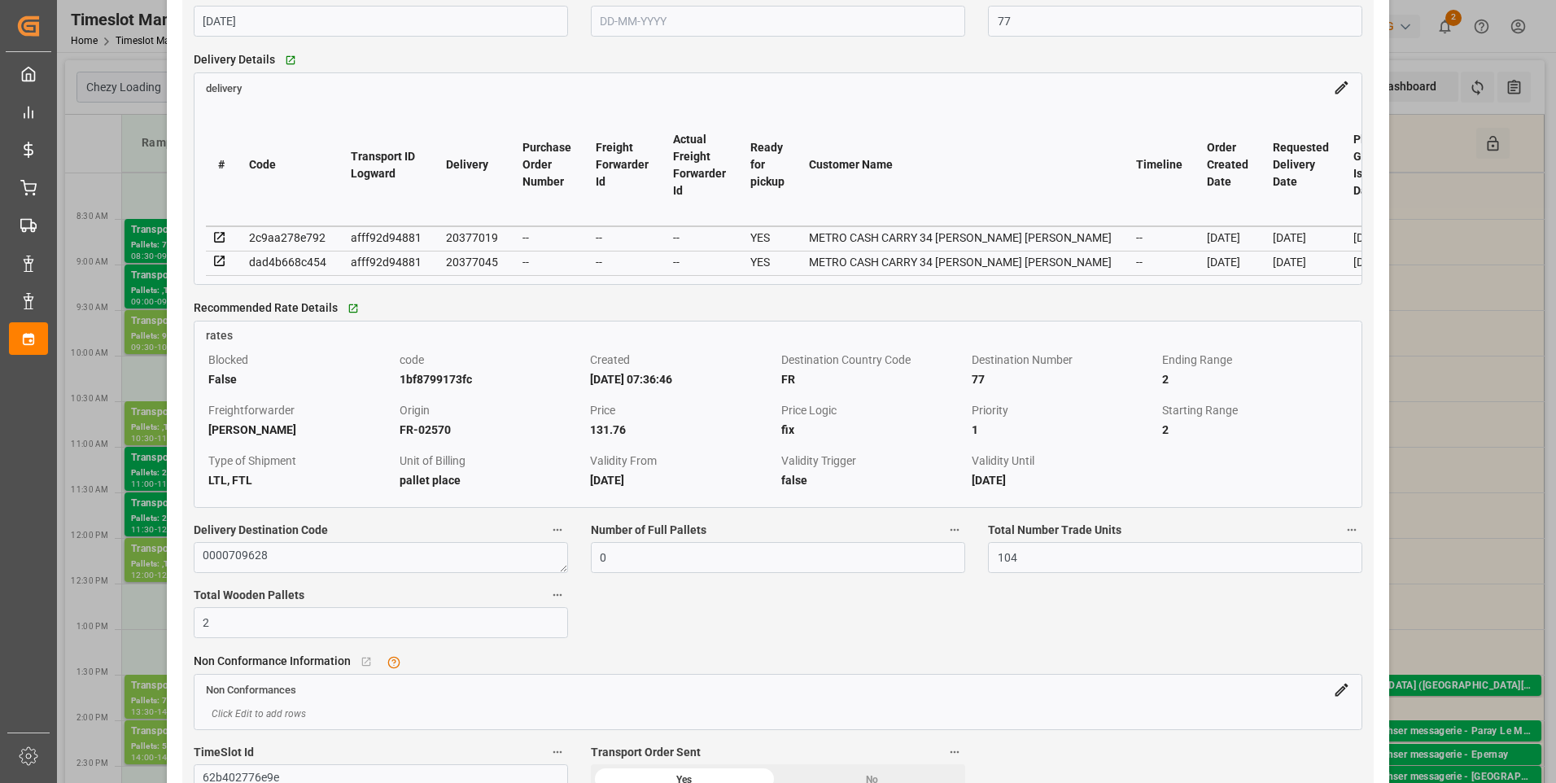
type input "3"
click at [220, 242] on icon at bounding box center [219, 237] width 11 height 11
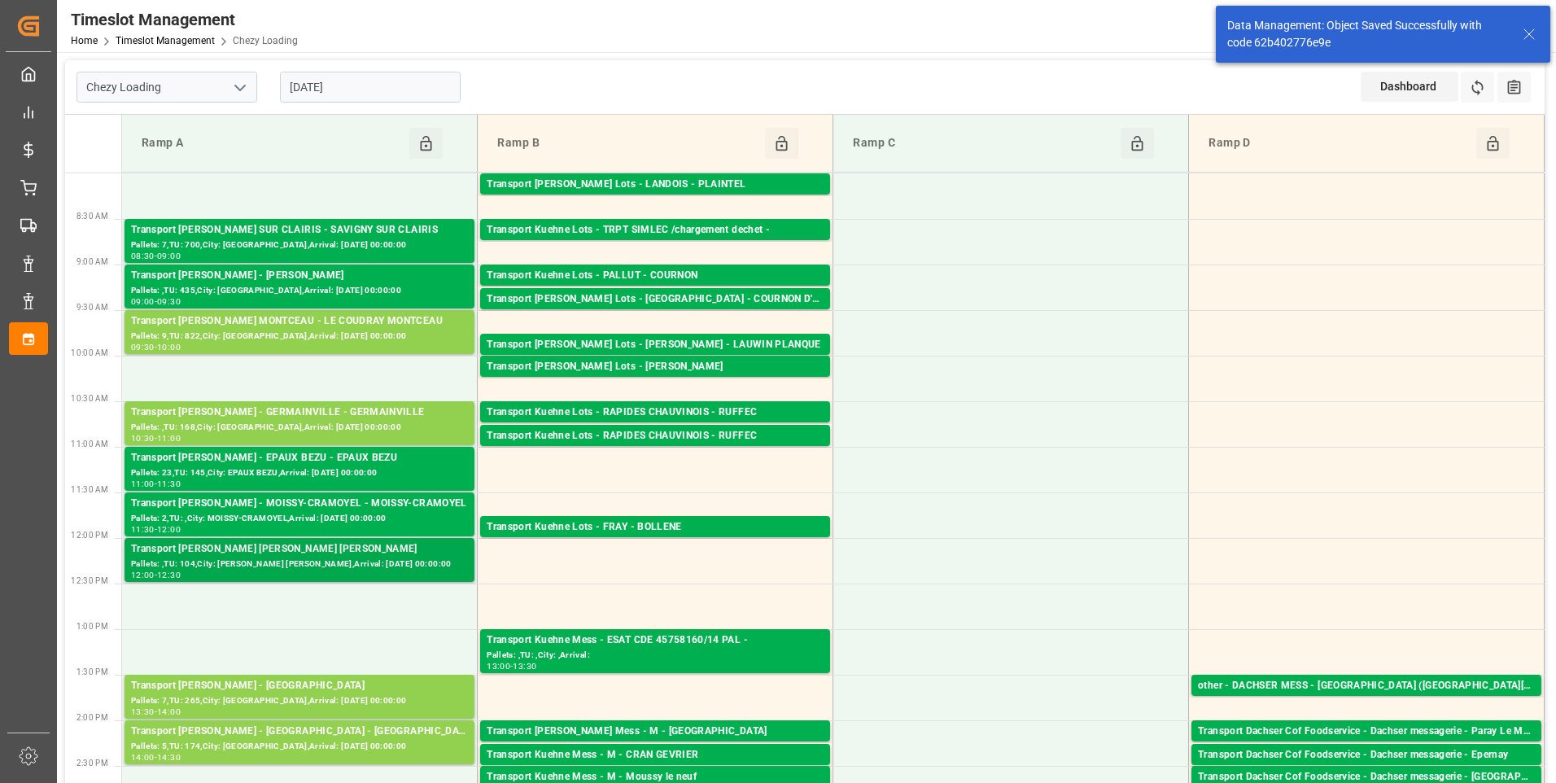
click at [335, 554] on div "Transport Delisle - MITRY MORY - MITRY MORY" at bounding box center [299, 549] width 337 height 16
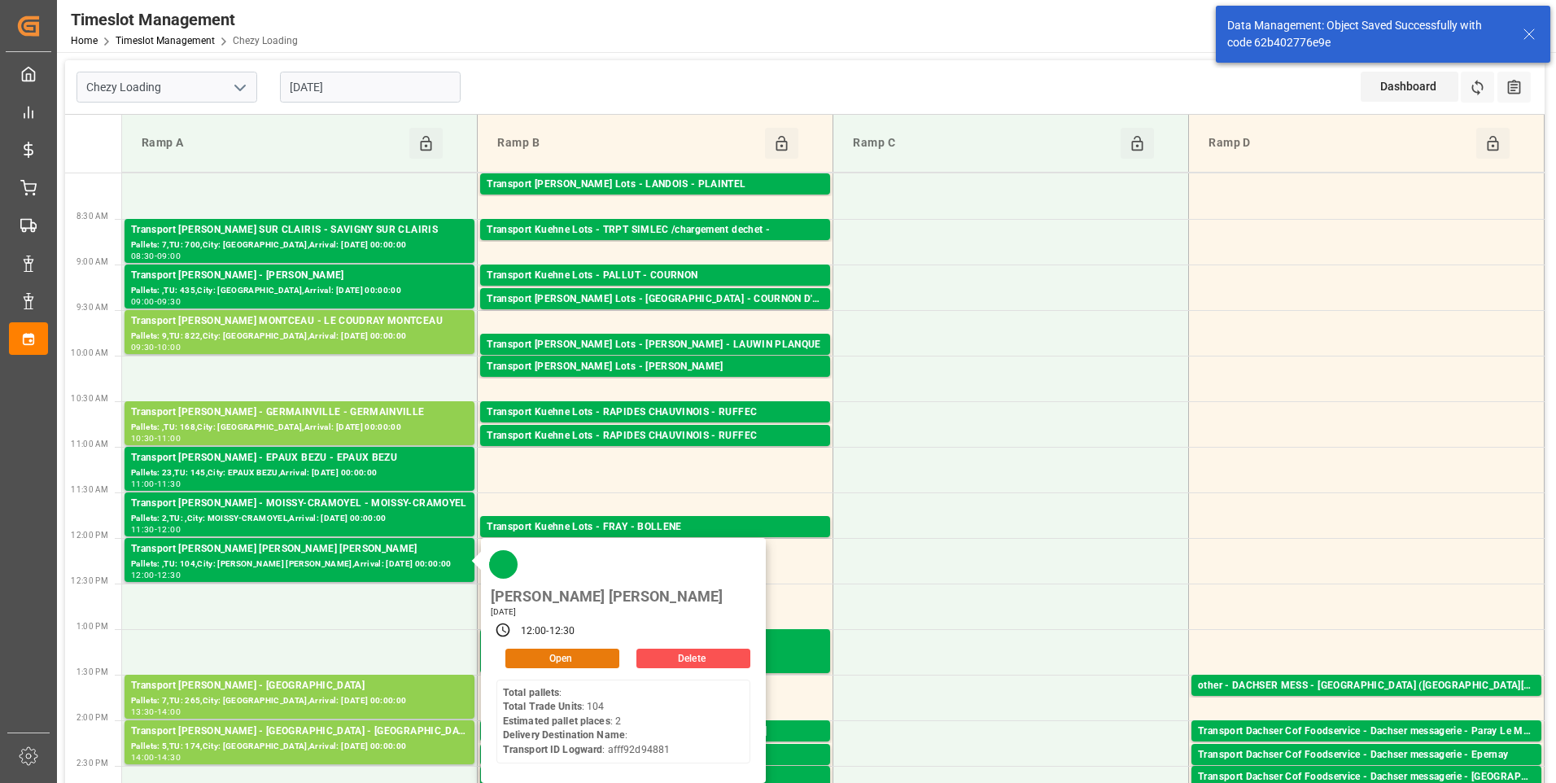
click at [579, 649] on button "Open" at bounding box center [562, 659] width 114 height 20
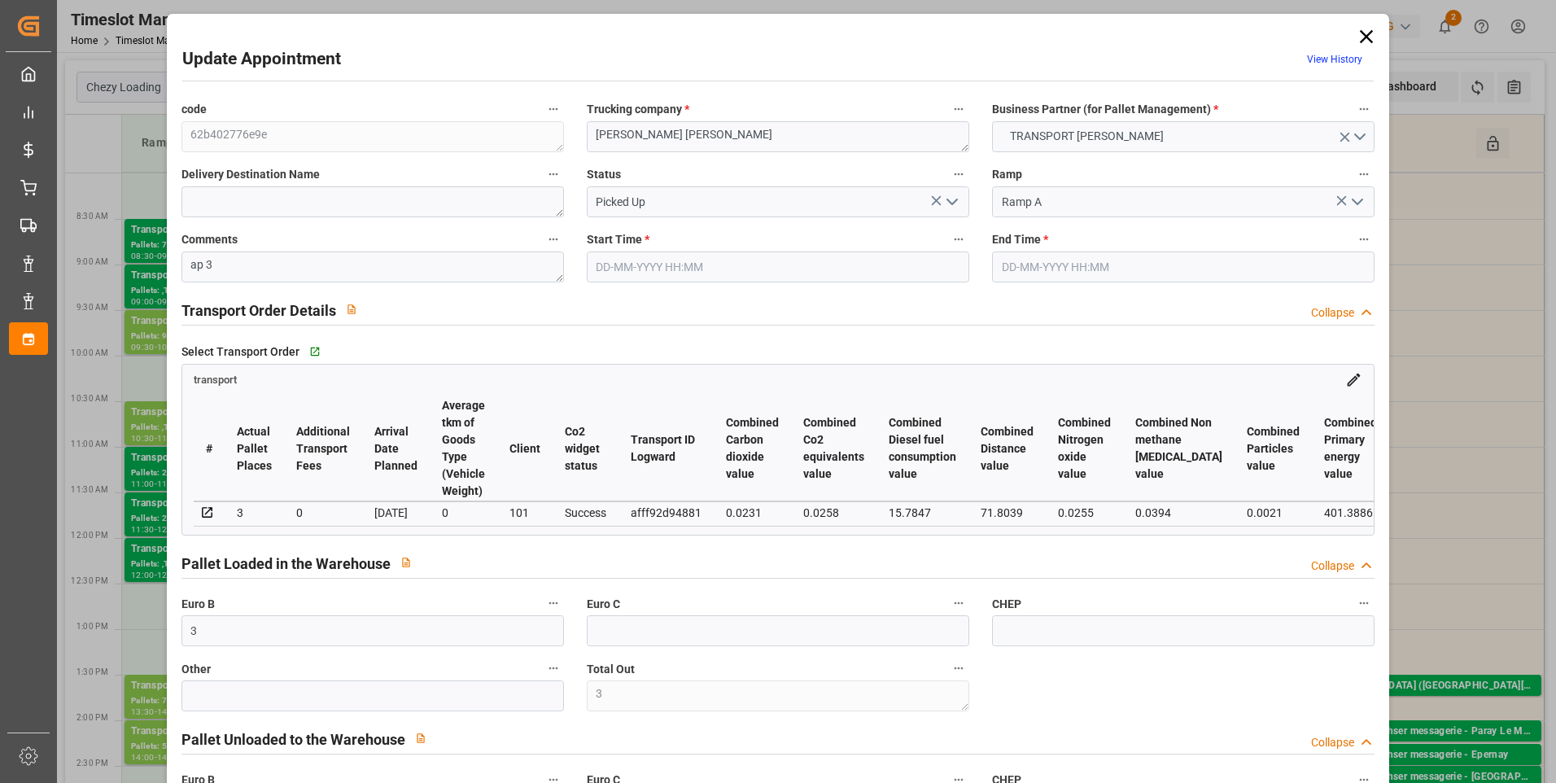
type input "02-09-2025 12:00"
type input "02-09-2025 12:30"
type input "28-08-2025 14:09"
type input "28-08-2025 13:15"
type input "03-09-2025"
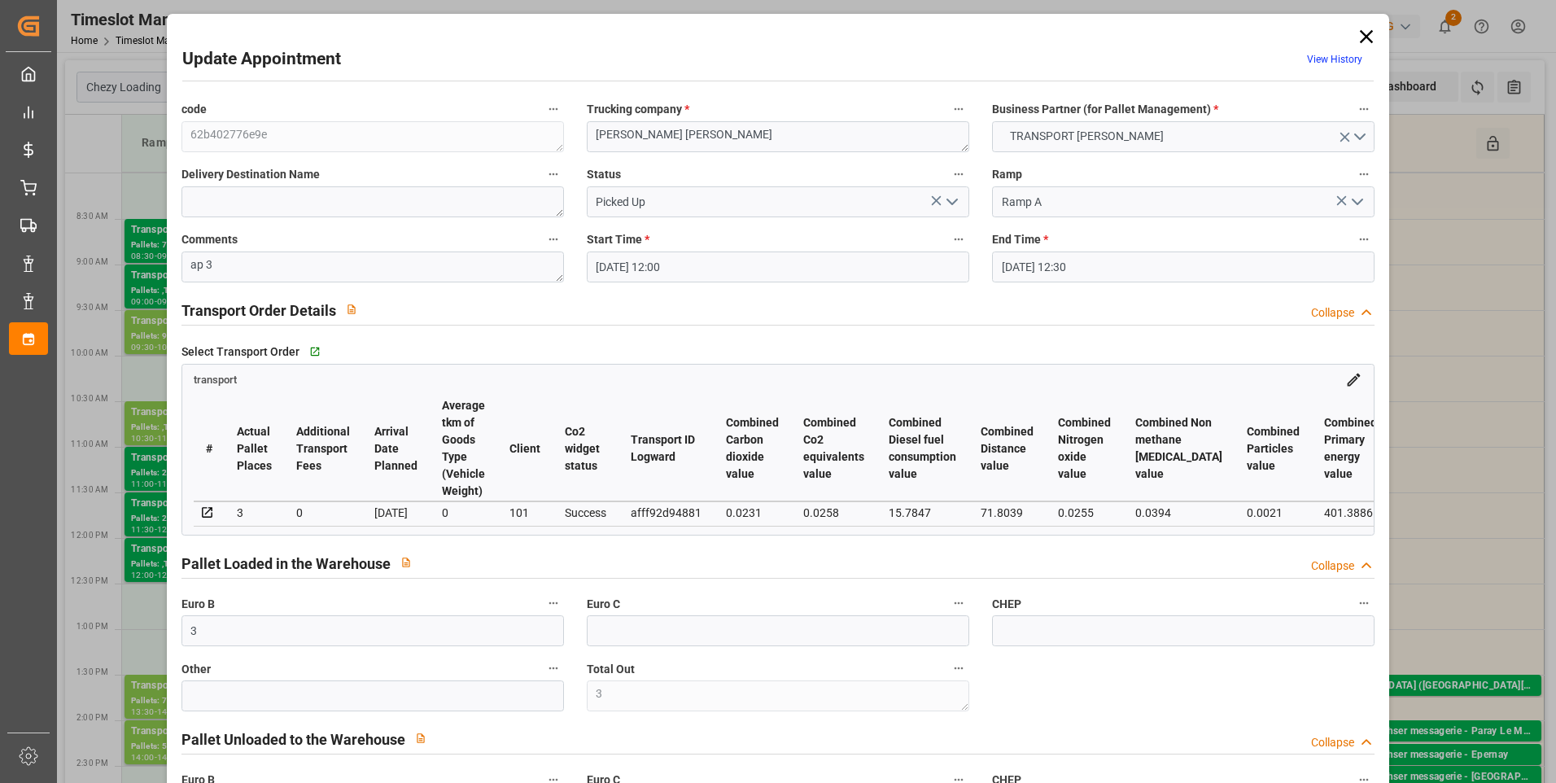
type input "[DATE]"
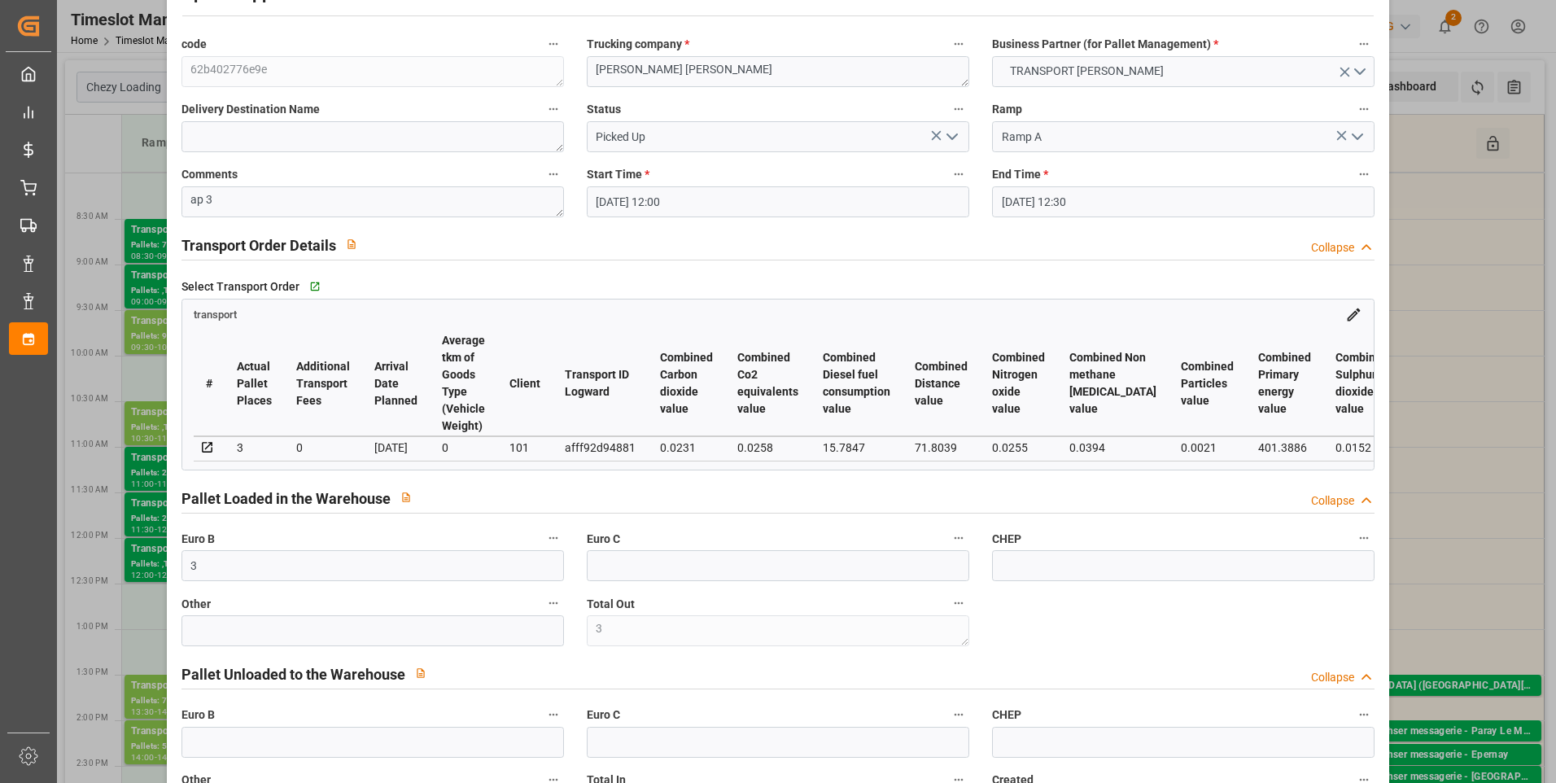
scroll to position [0, 0]
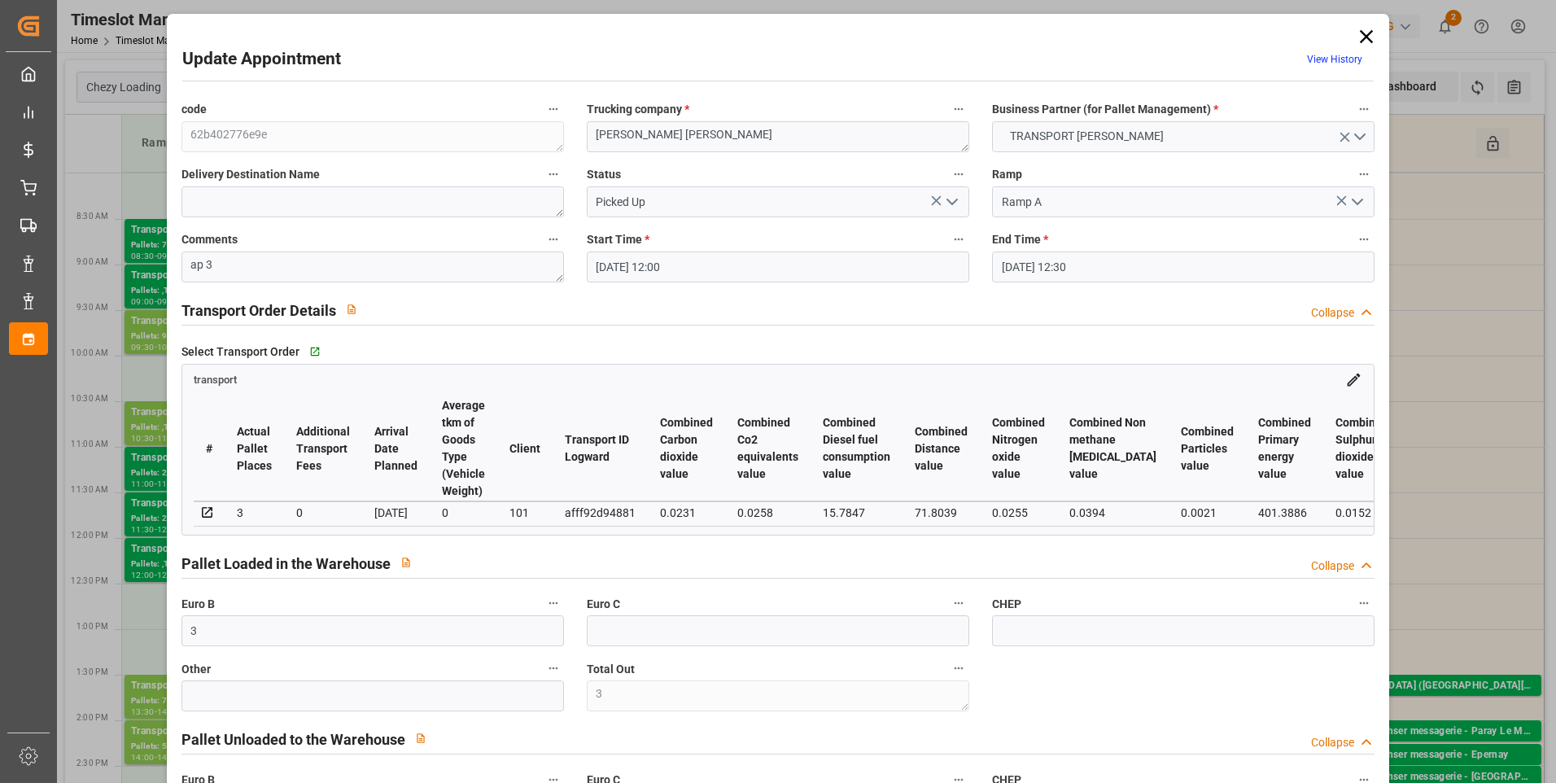
click at [1360, 35] on icon at bounding box center [1366, 36] width 13 height 13
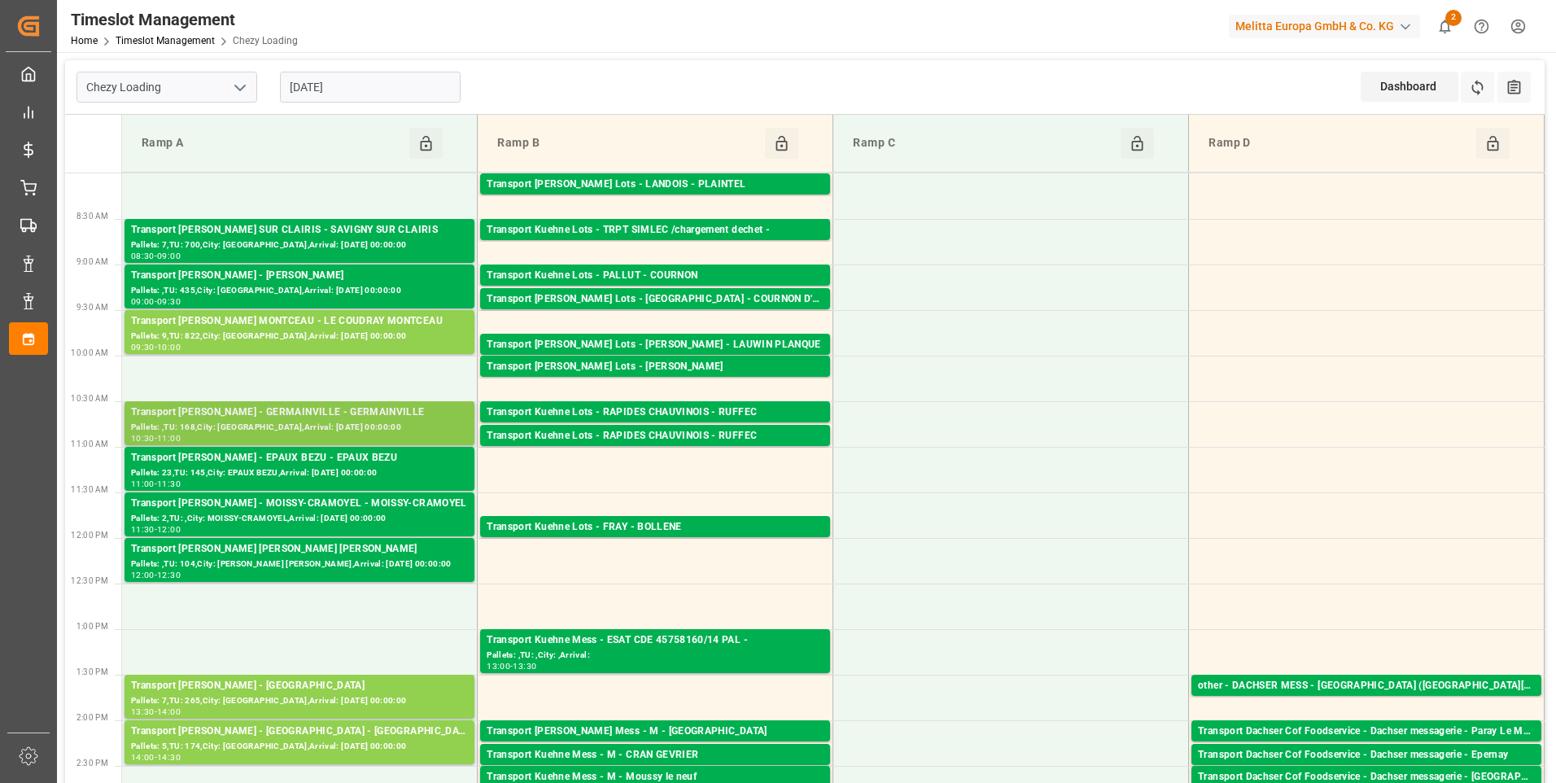
click at [268, 417] on div "Transport Delisle - GERMAINVILLE - GERMAINVILLE" at bounding box center [299, 412] width 337 height 16
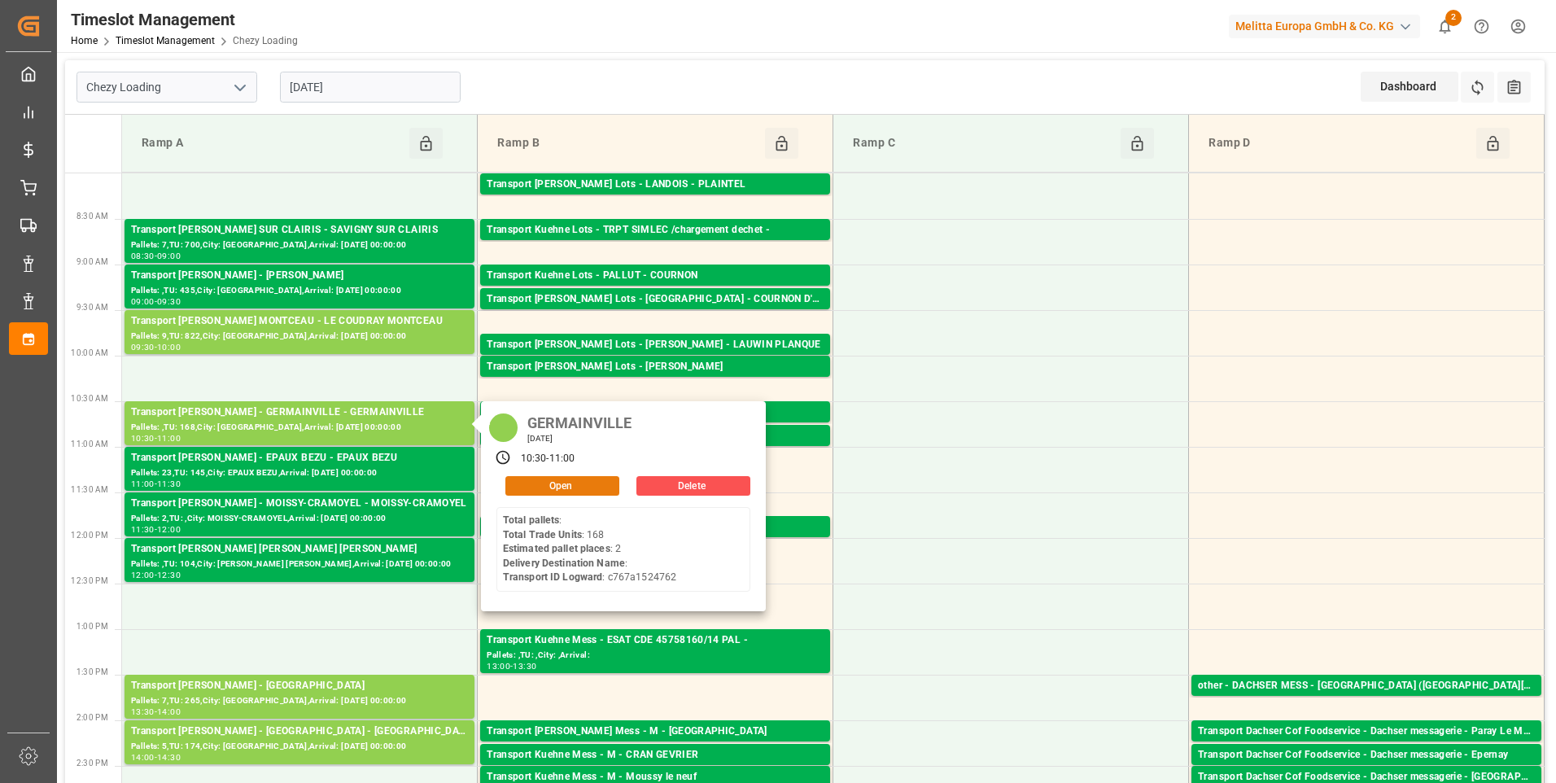
click at [526, 483] on button "Open" at bounding box center [562, 486] width 114 height 20
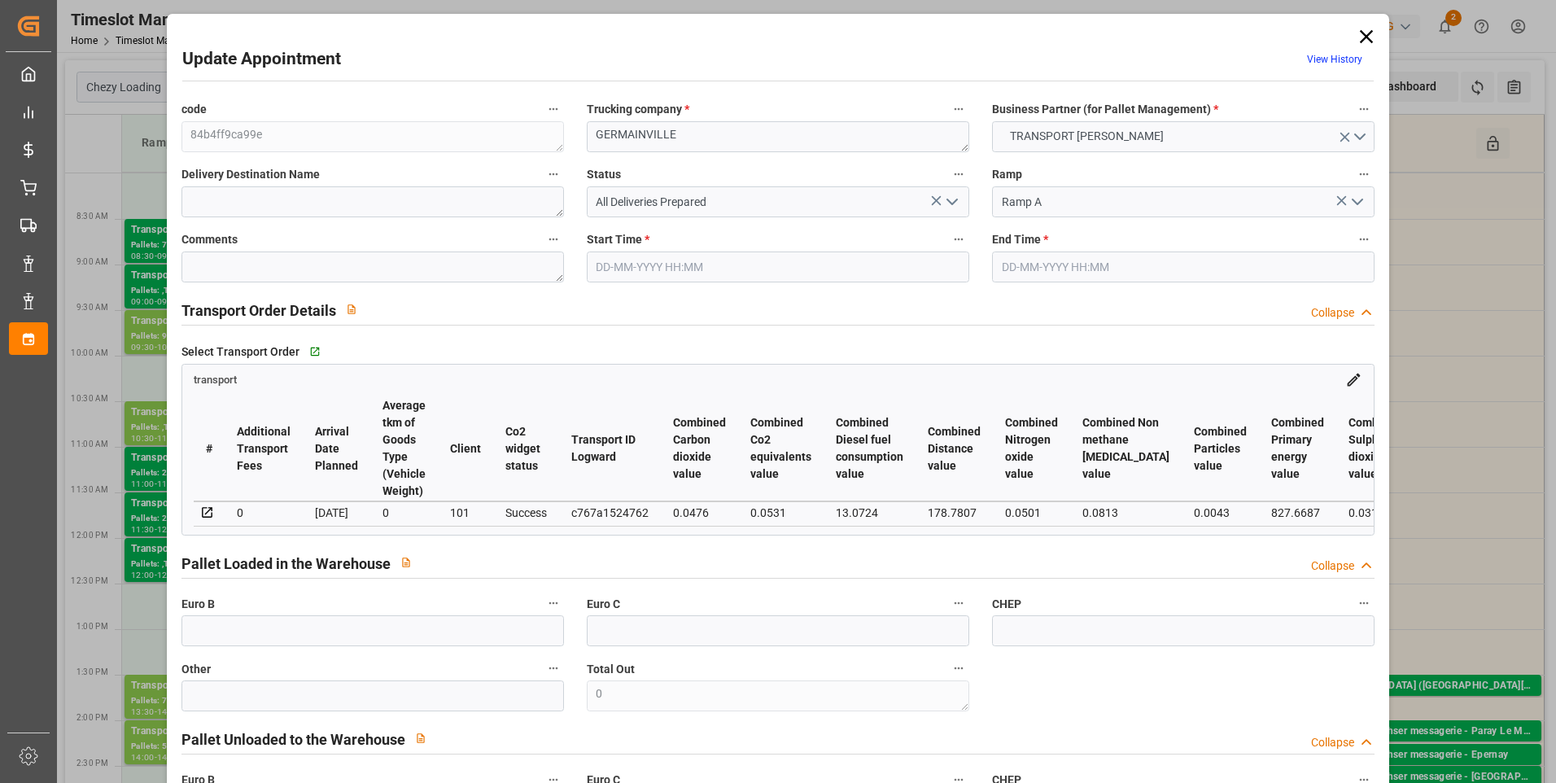
type input "02-09-2025 10:30"
type input "02-09-2025 11:00"
type input "27-08-2025 14:40"
type input "27-08-2025 11:36"
type input "03-09-2025"
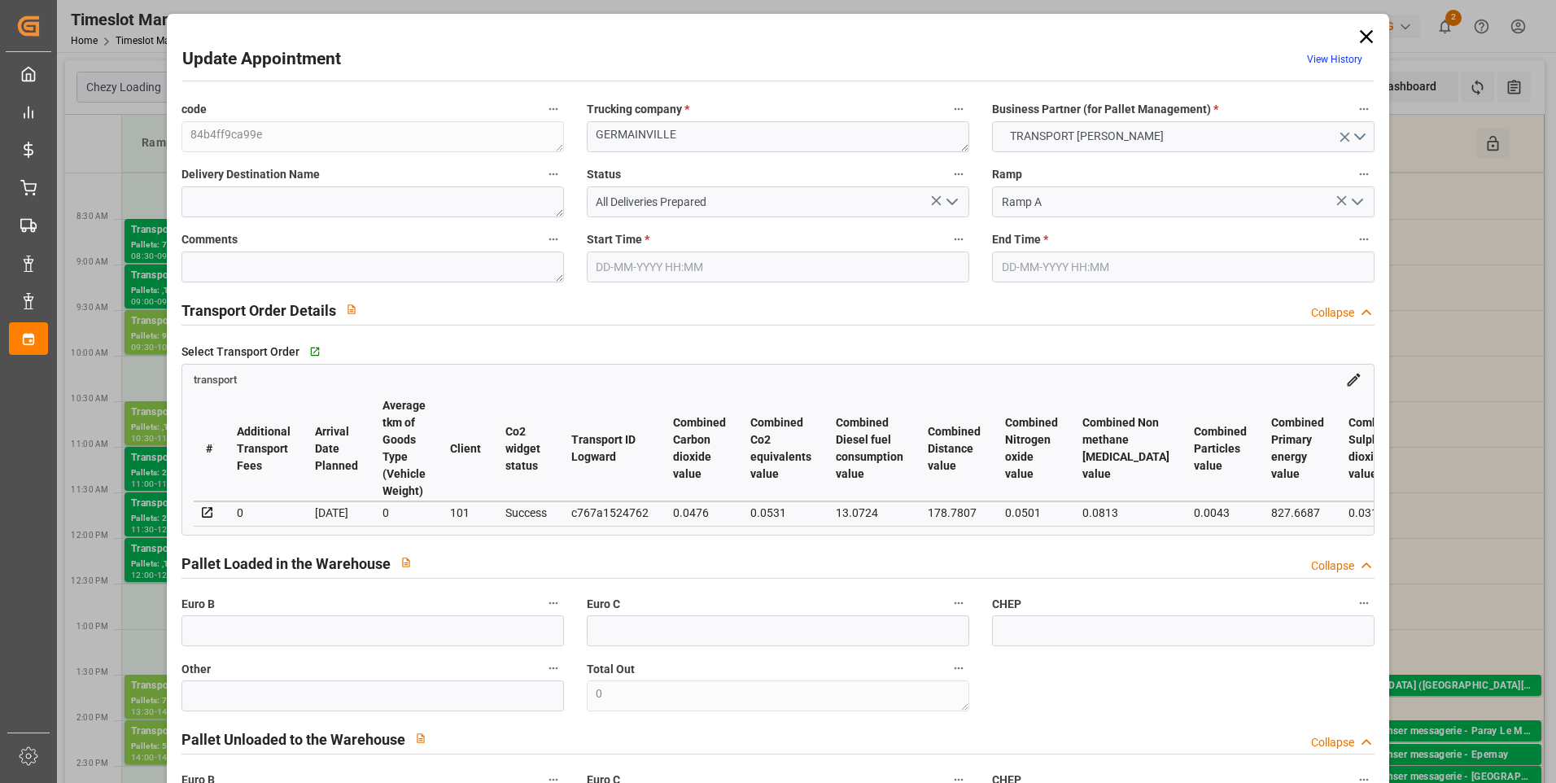
type input "[DATE]"
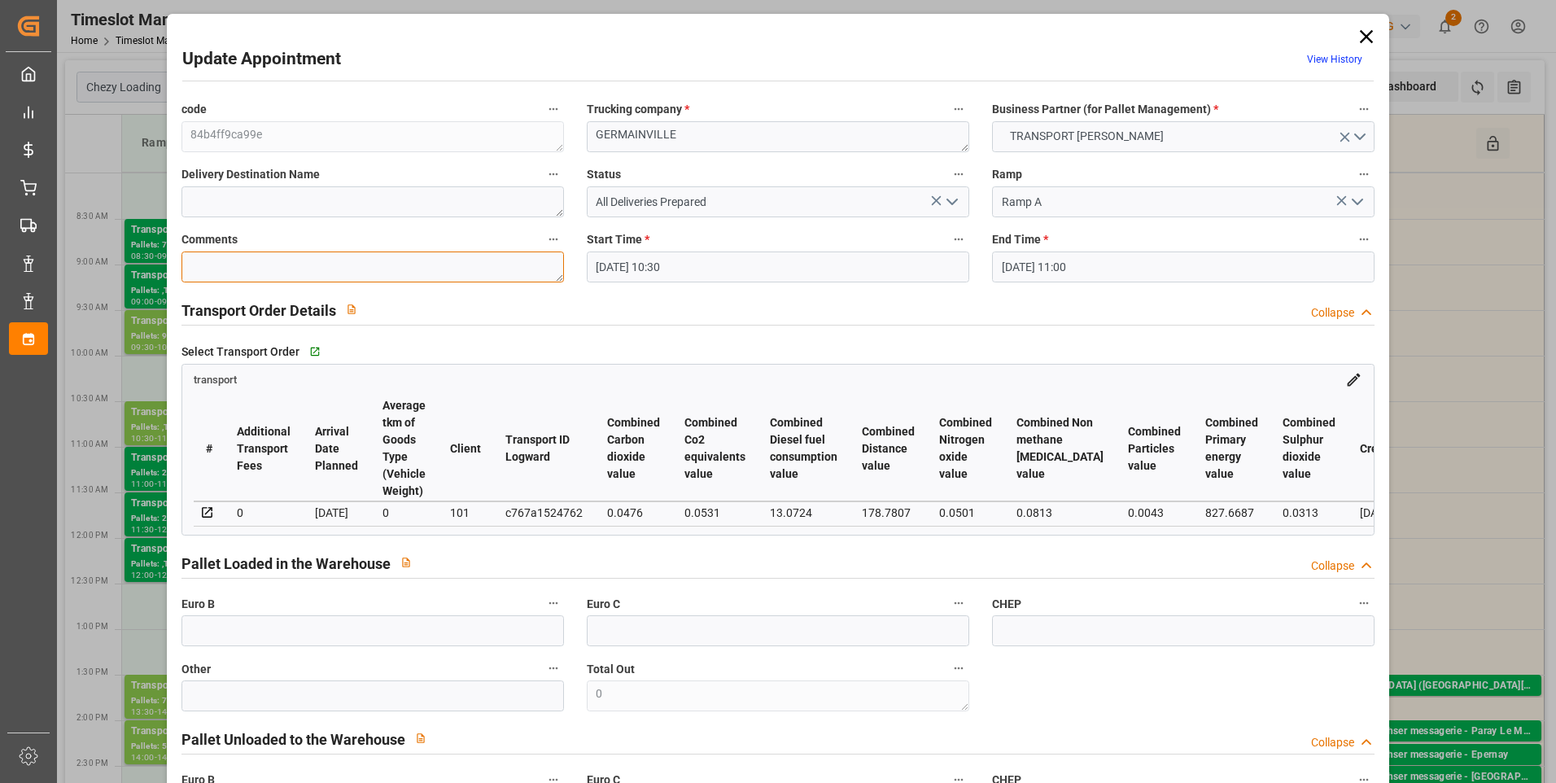
click at [203, 263] on textarea at bounding box center [372, 266] width 383 height 31
click at [216, 273] on textarea "ap" at bounding box center [372, 266] width 383 height 31
type textarea "ap 2"
click at [955, 197] on icon "open menu" at bounding box center [952, 202] width 20 height 20
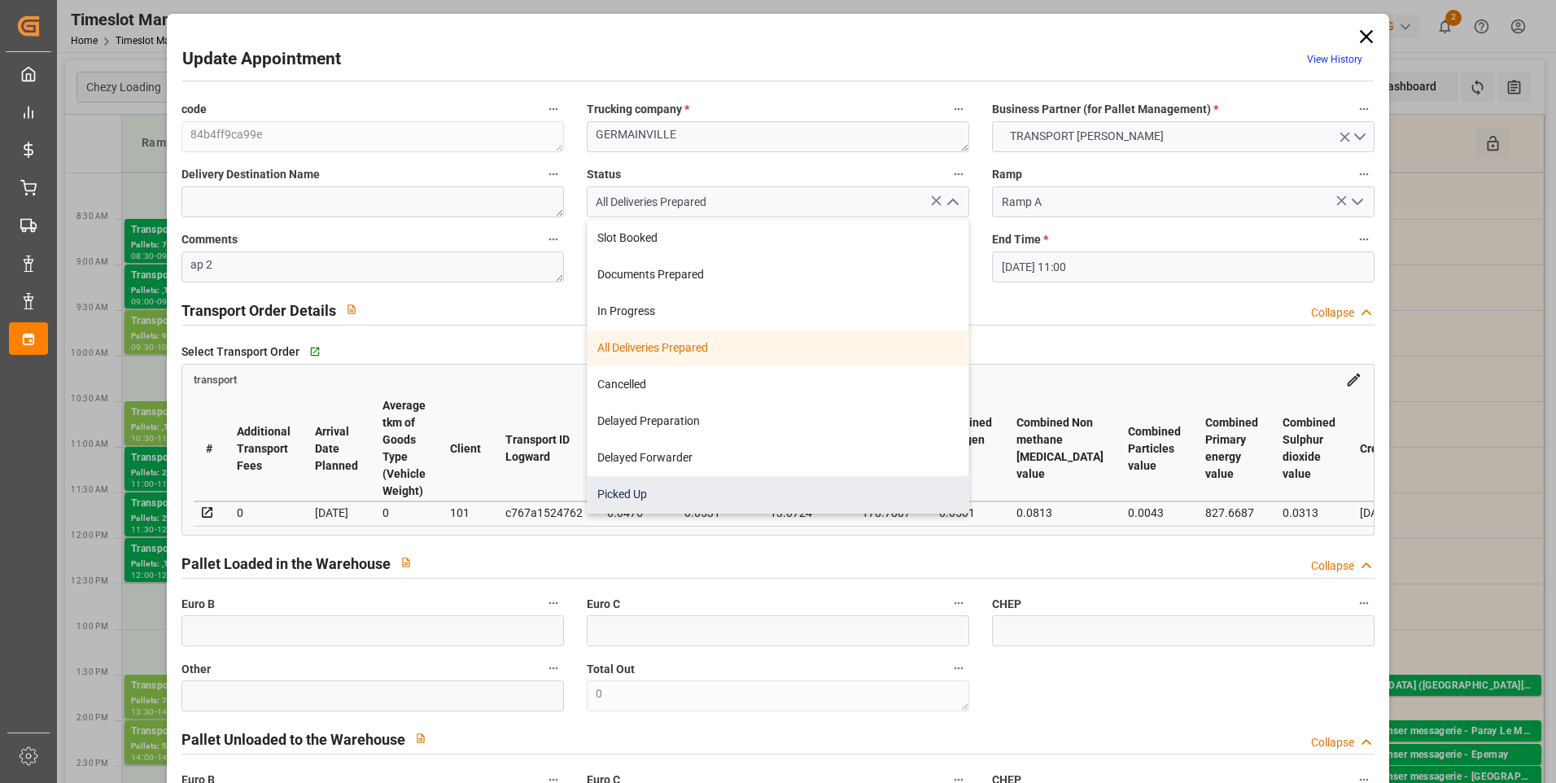
click at [645, 491] on div "Picked Up" at bounding box center [778, 494] width 381 height 37
type input "Picked Up"
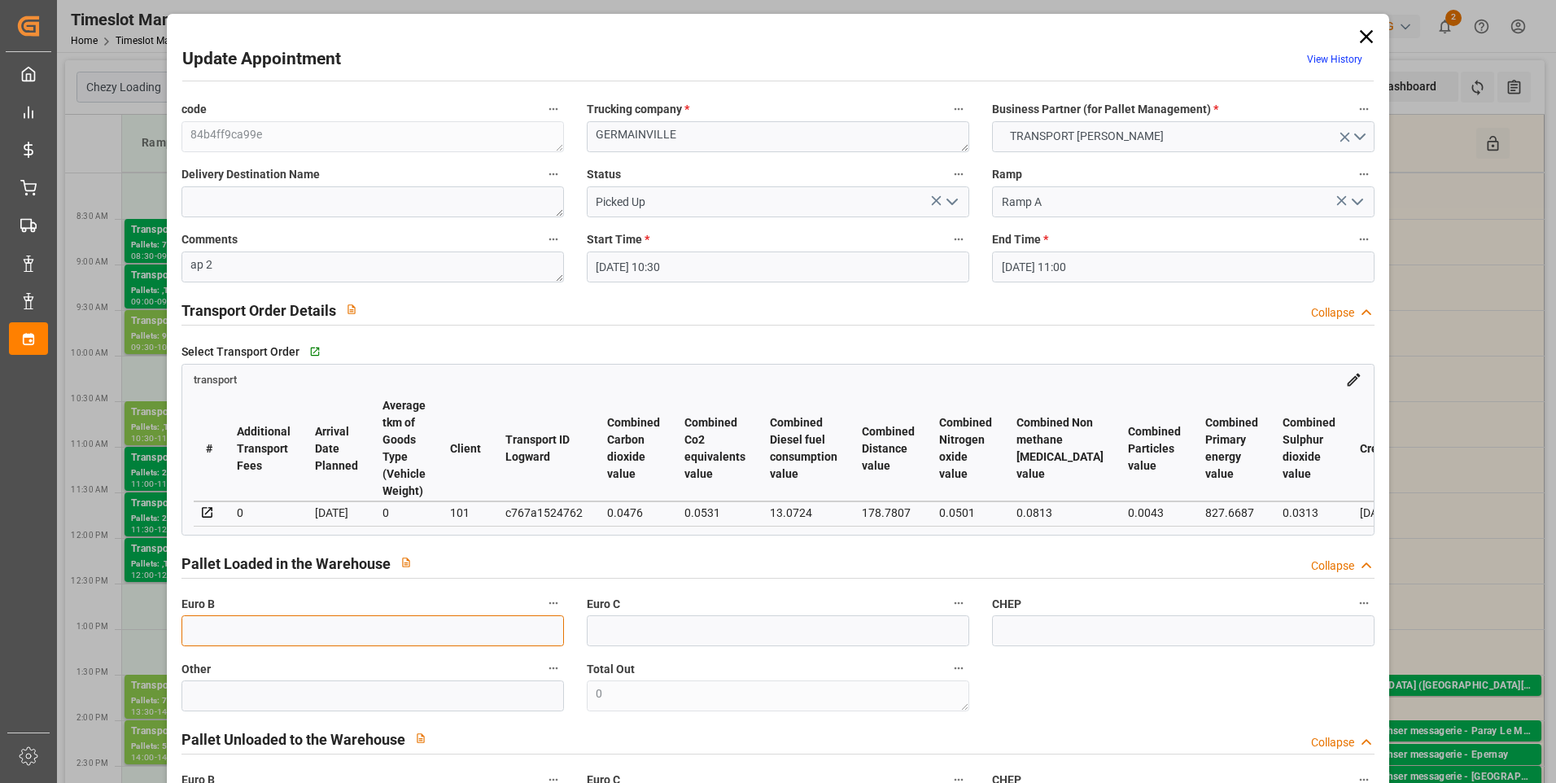
click at [204, 634] on input "text" at bounding box center [372, 630] width 383 height 31
type input "5"
click at [1115, 346] on div "Select Transport Order   Go to transport Grid" at bounding box center [778, 351] width 1194 height 24
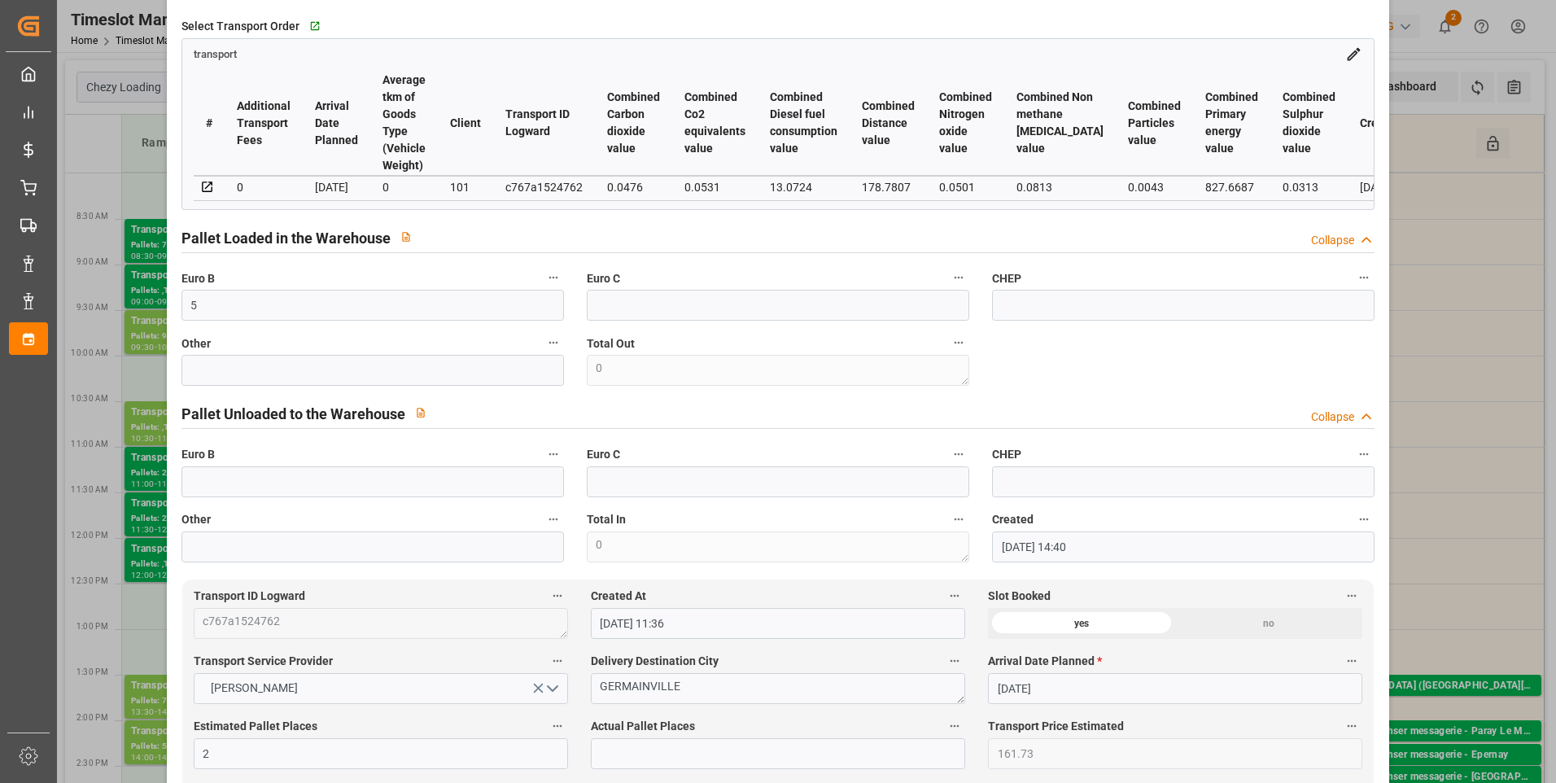
scroll to position [570, 0]
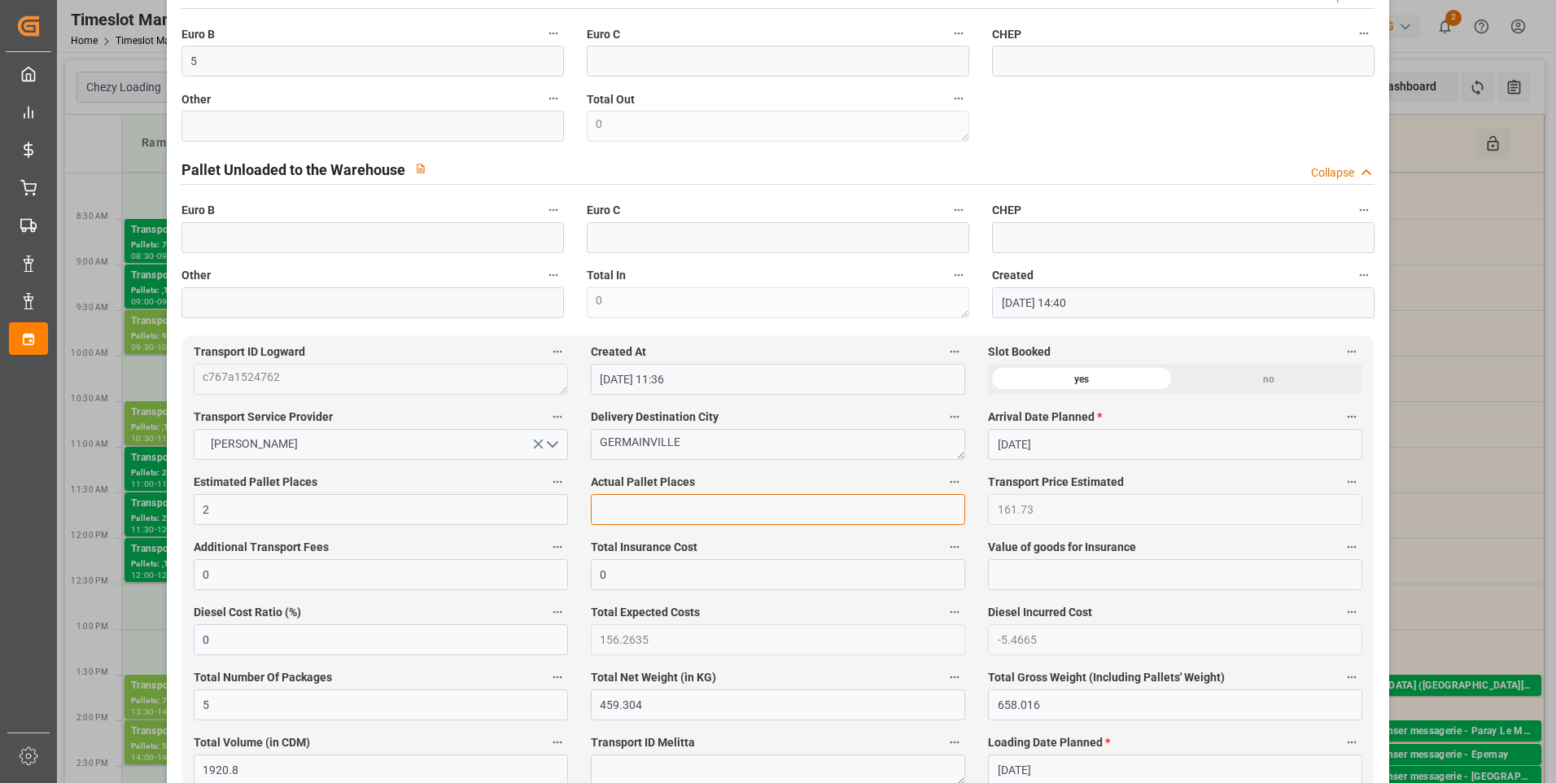
click at [635, 525] on input "text" at bounding box center [778, 509] width 374 height 31
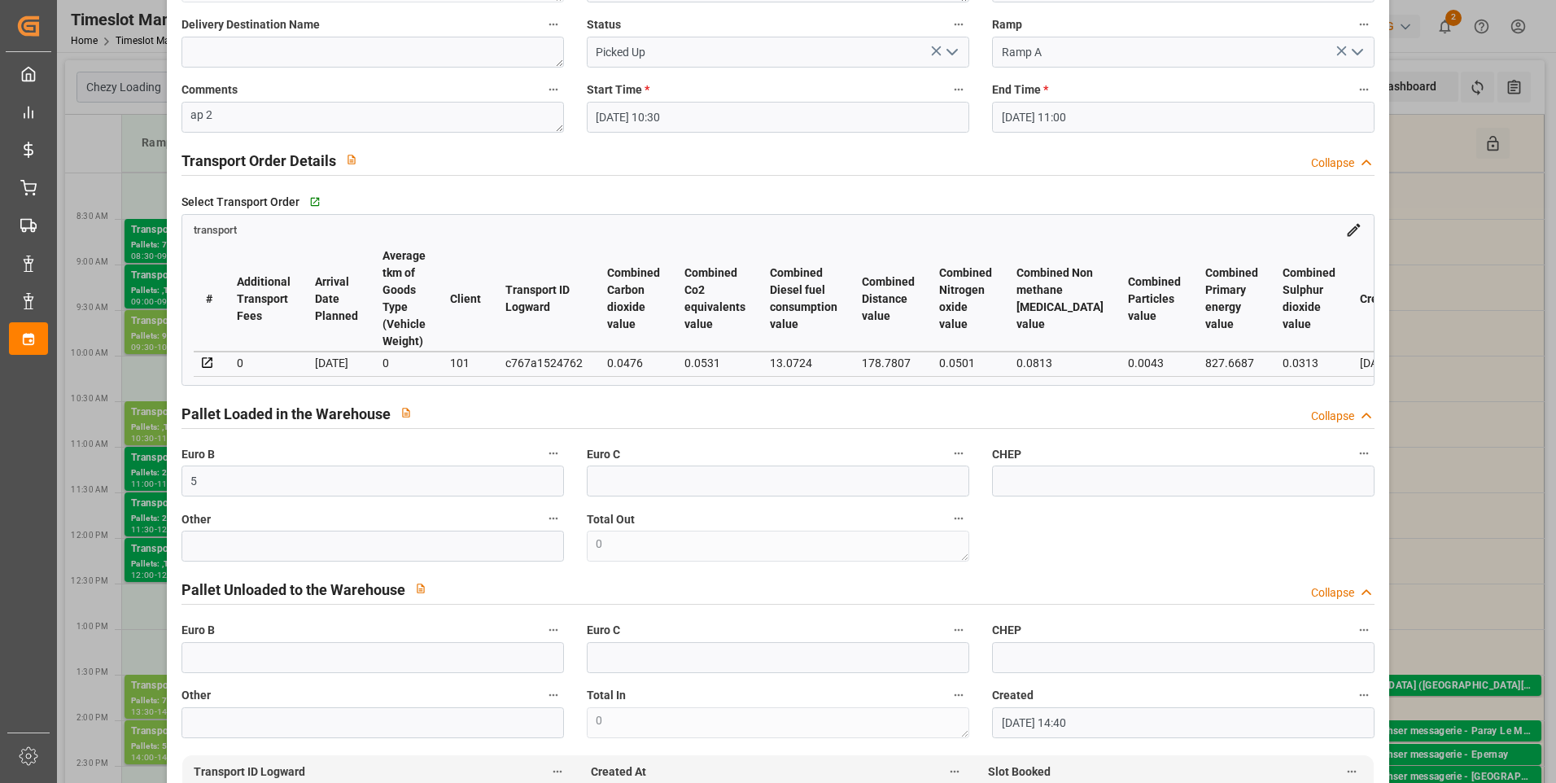
scroll to position [0, 0]
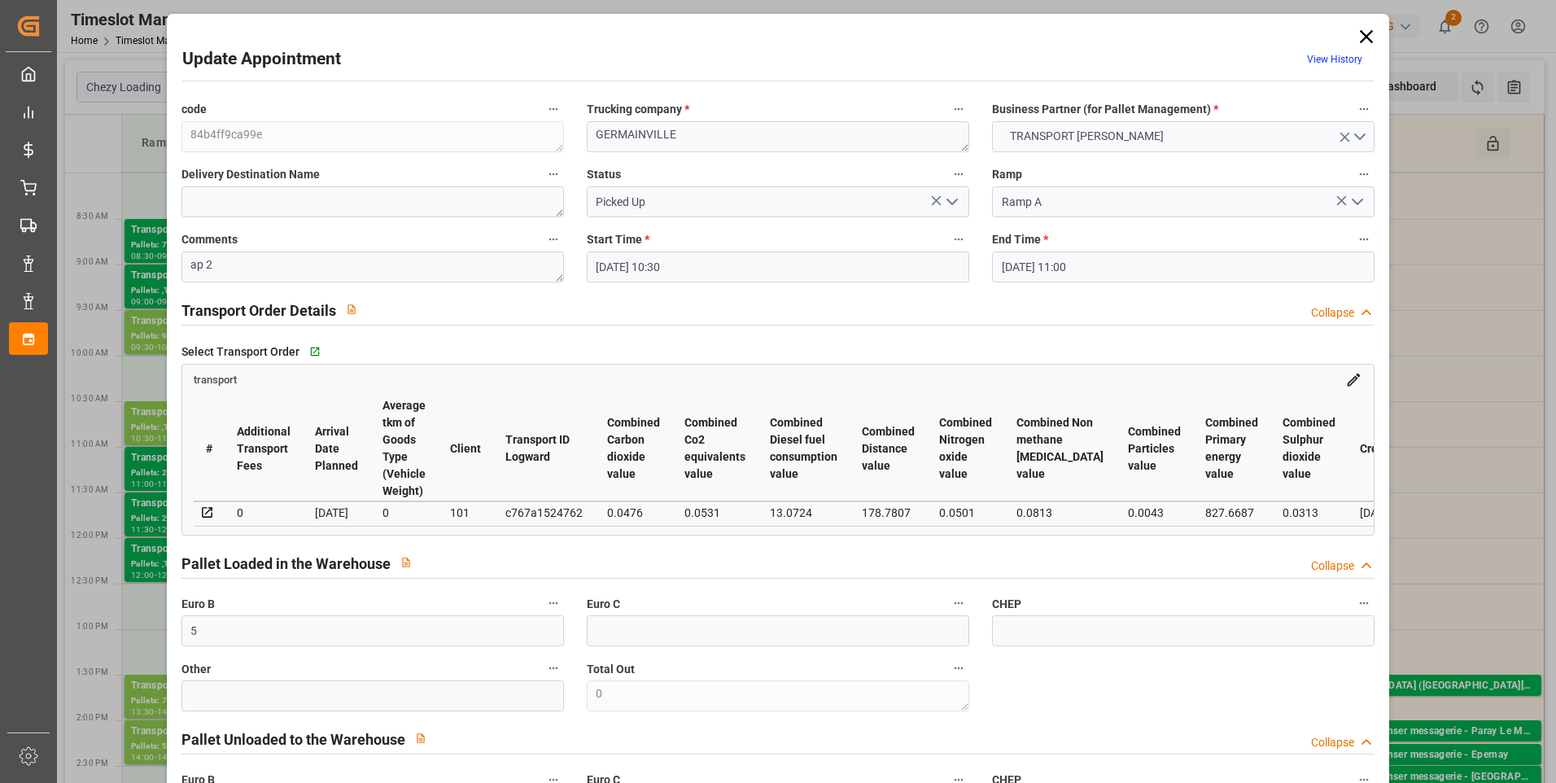
type input "2"
click at [947, 196] on icon "open menu" at bounding box center [952, 202] width 20 height 20
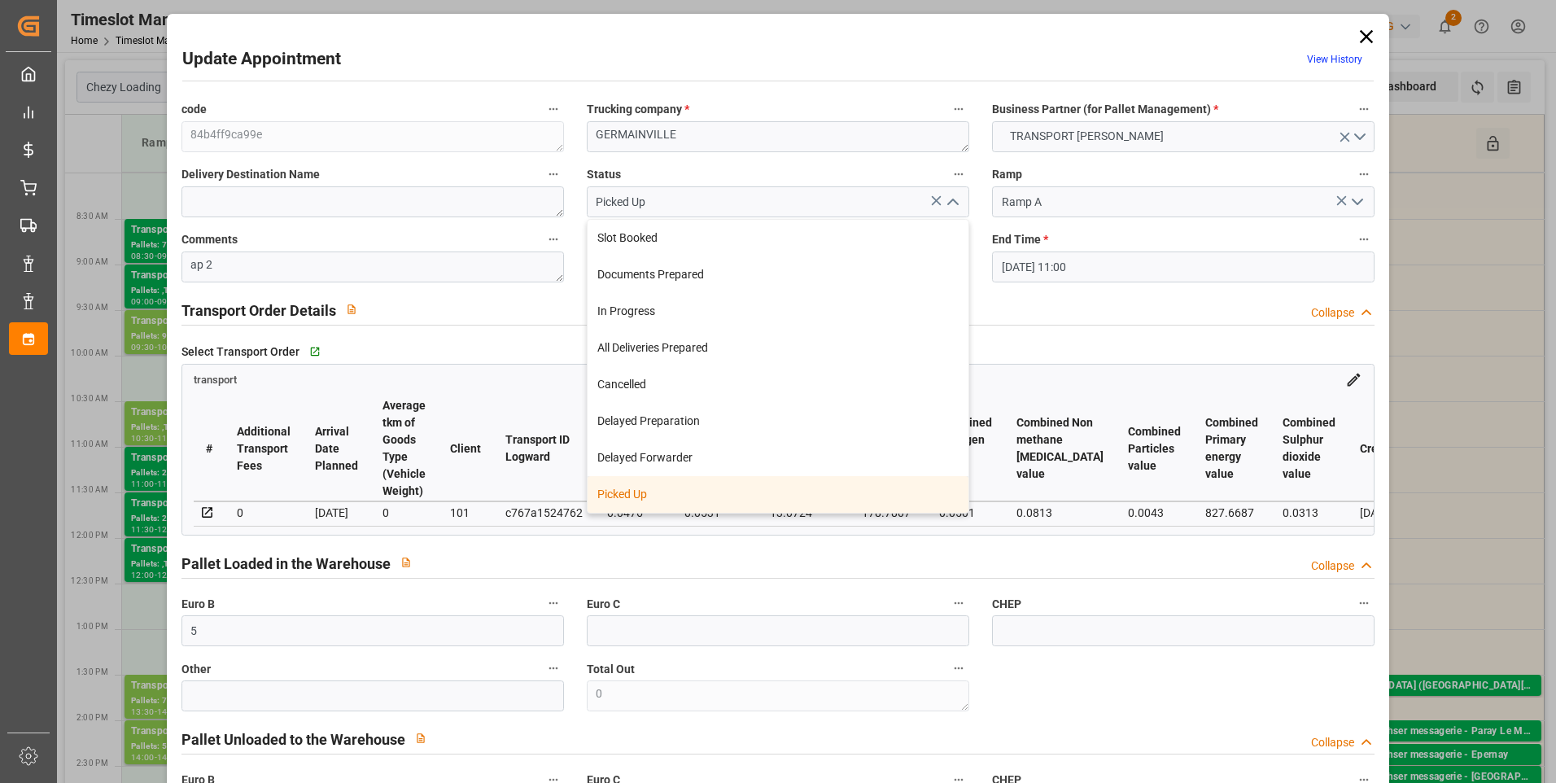
click at [651, 494] on div "Picked Up" at bounding box center [778, 494] width 381 height 37
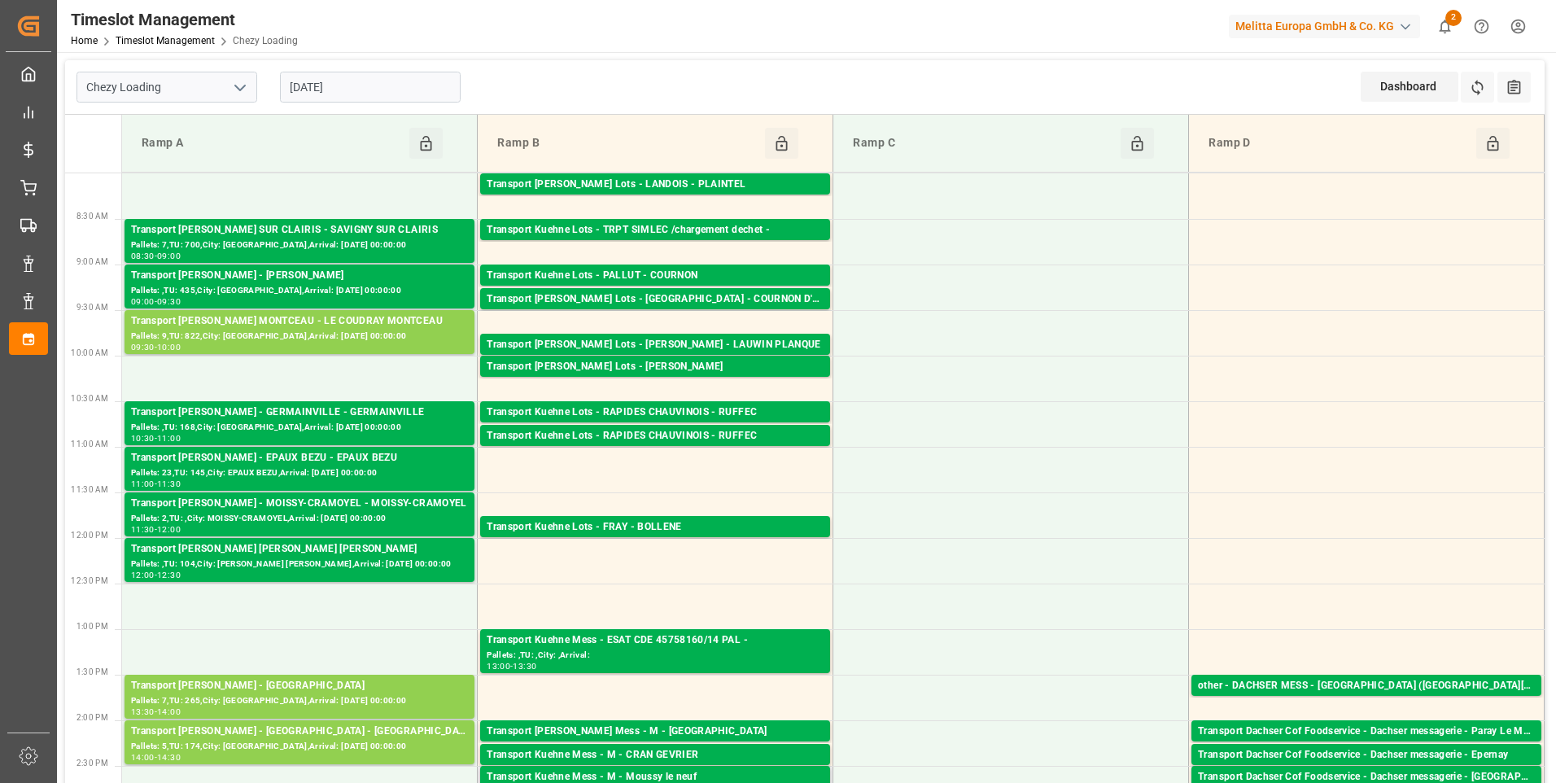
scroll to position [244, 0]
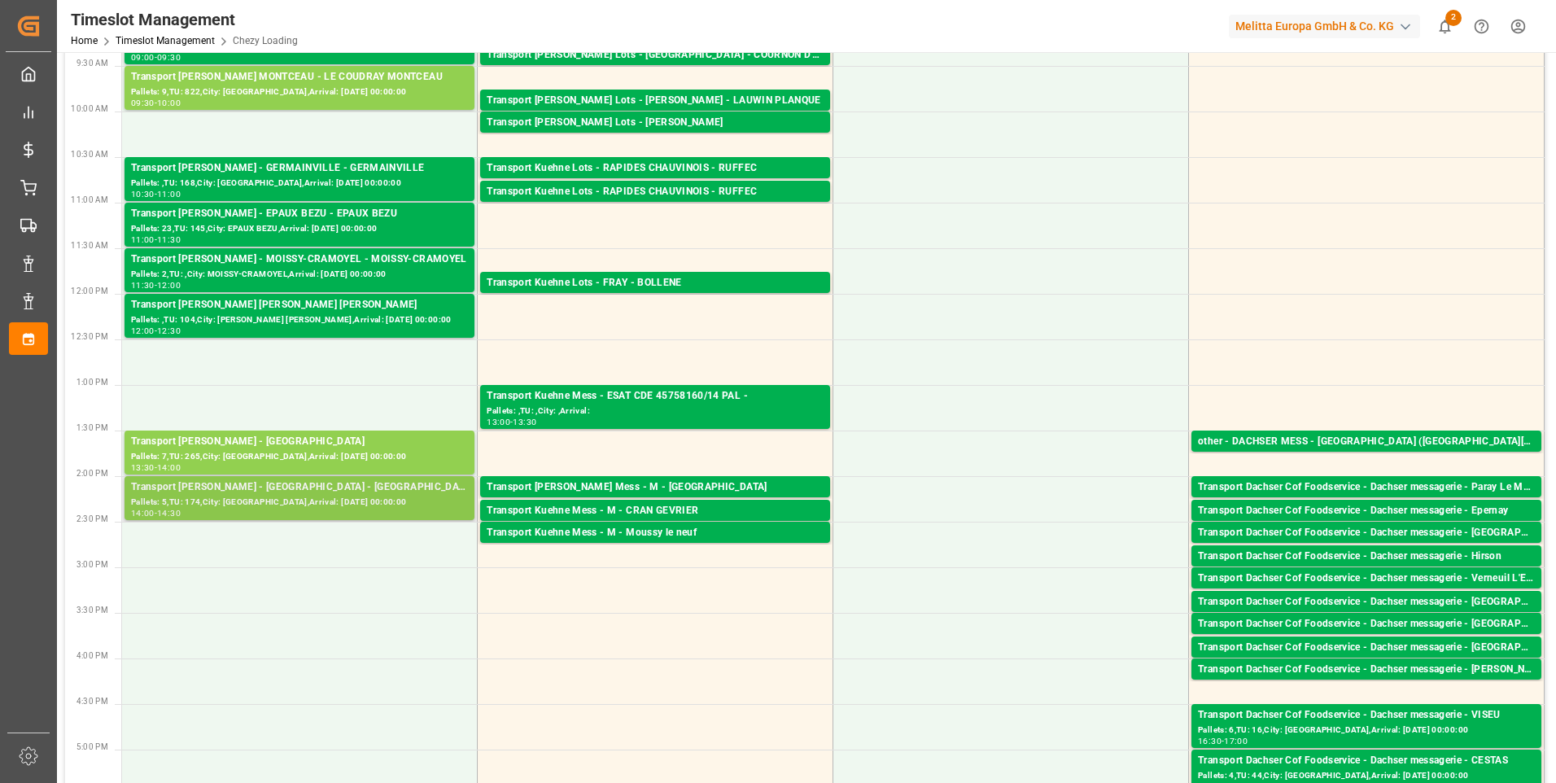
click at [289, 497] on div "Pallets: 5,TU: 174,City: MONTMORILLON,Arrival: 2025-09-04 00:00:00" at bounding box center [299, 503] width 337 height 14
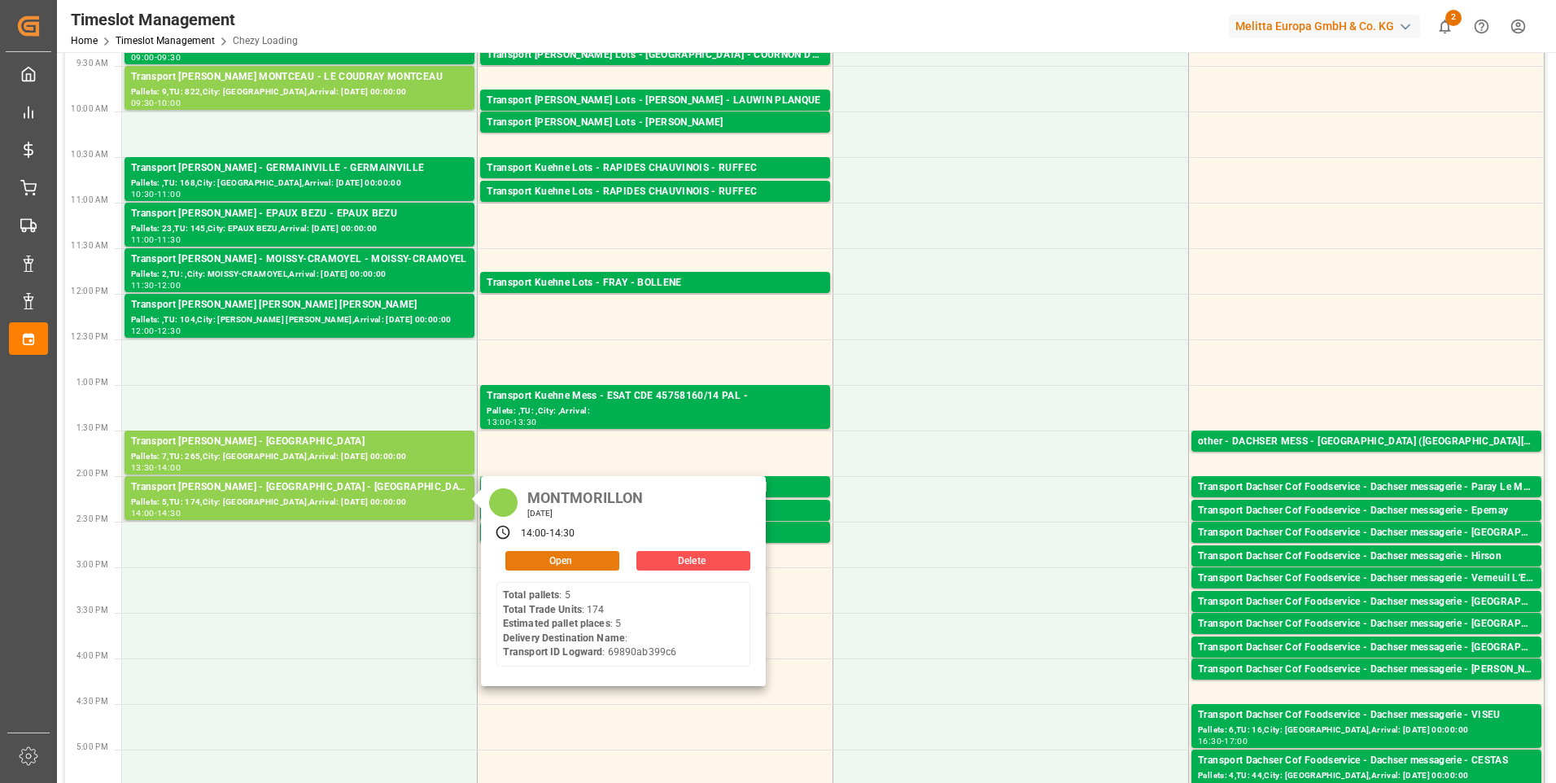
click at [543, 553] on button "Open" at bounding box center [562, 561] width 114 height 20
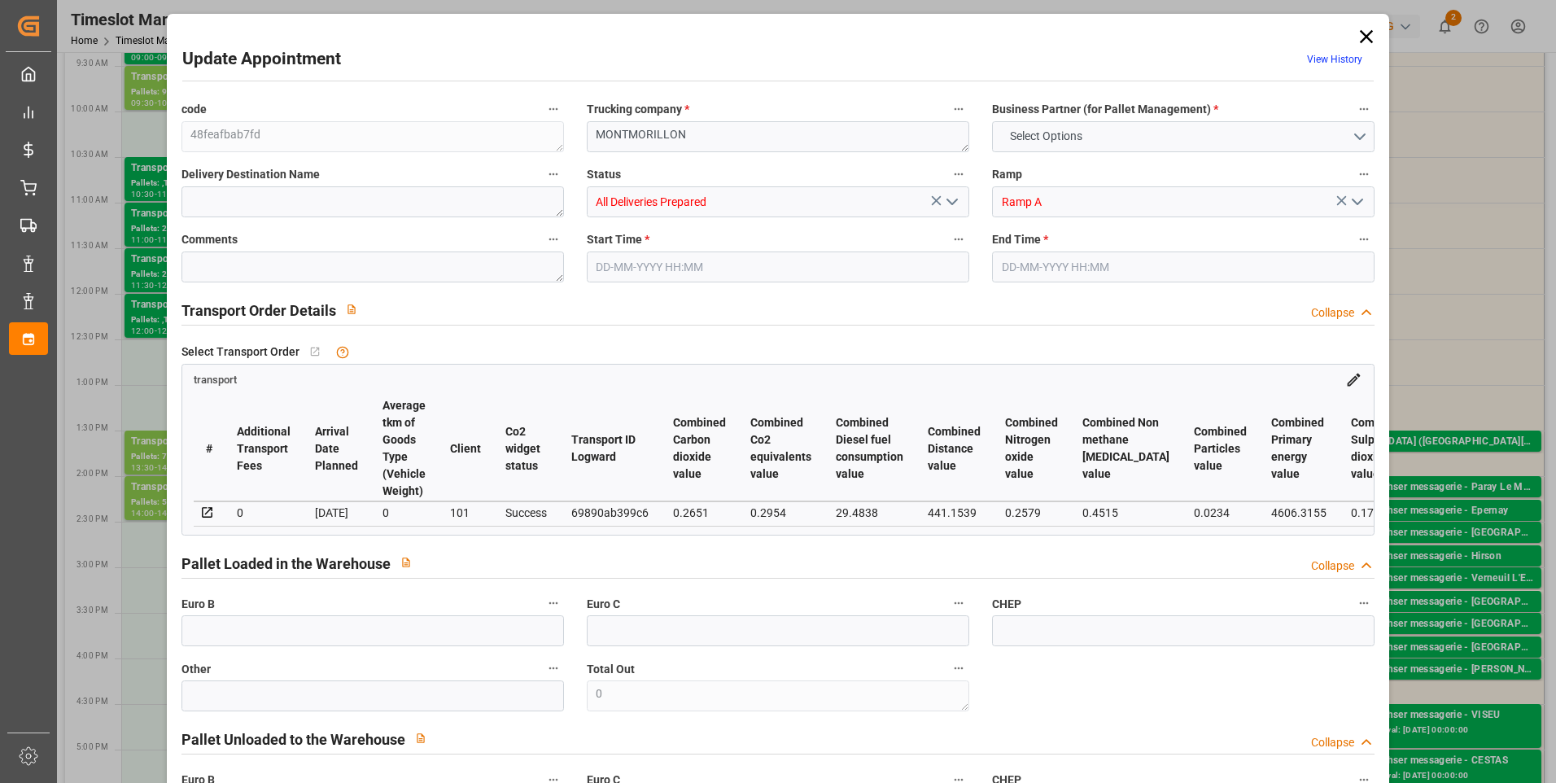
type input "5"
type input "288.29"
type input "0"
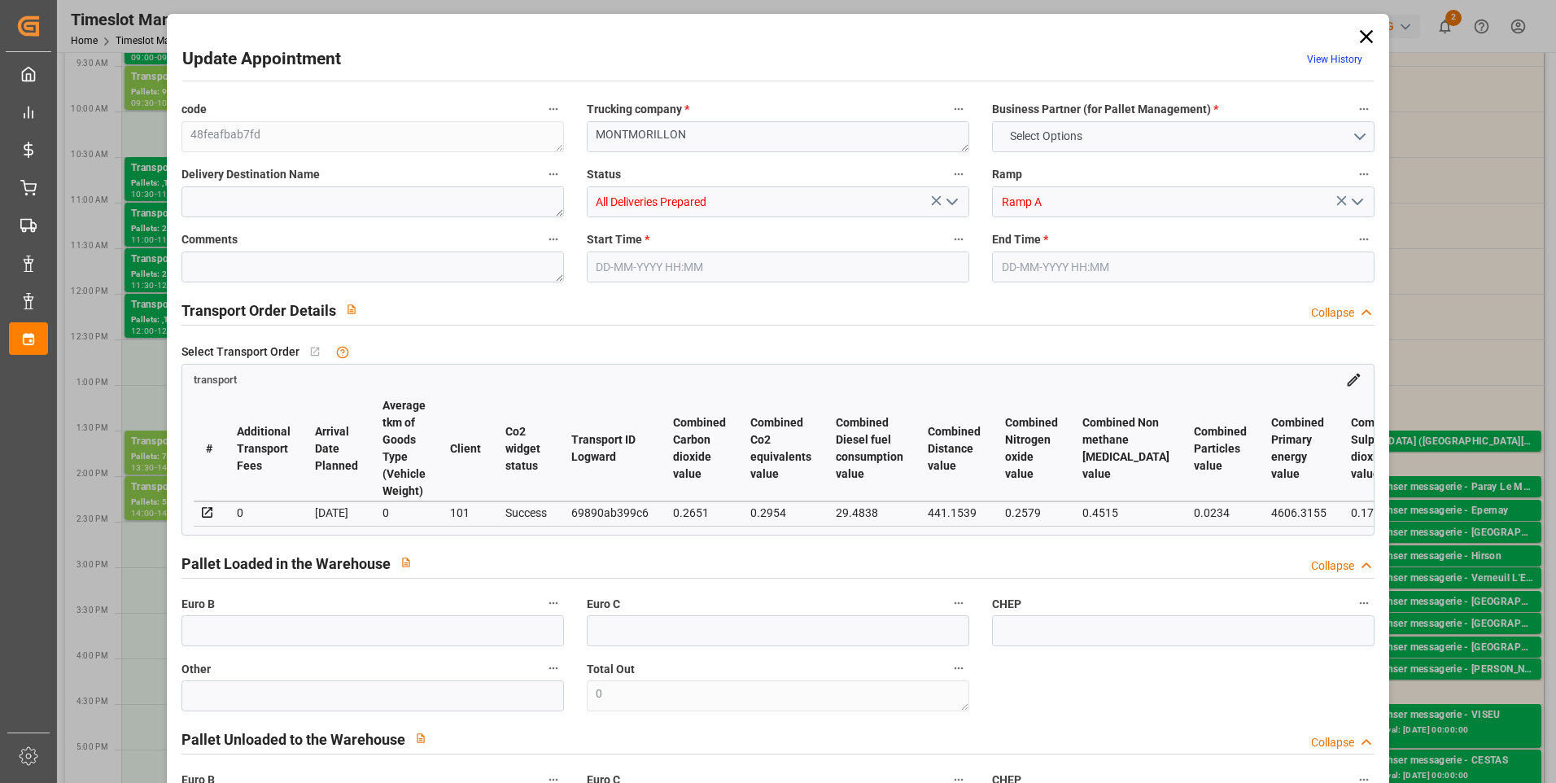
type input "278.5458"
type input "-9.7442"
type input "12"
type input "863.448"
type input "1470.6"
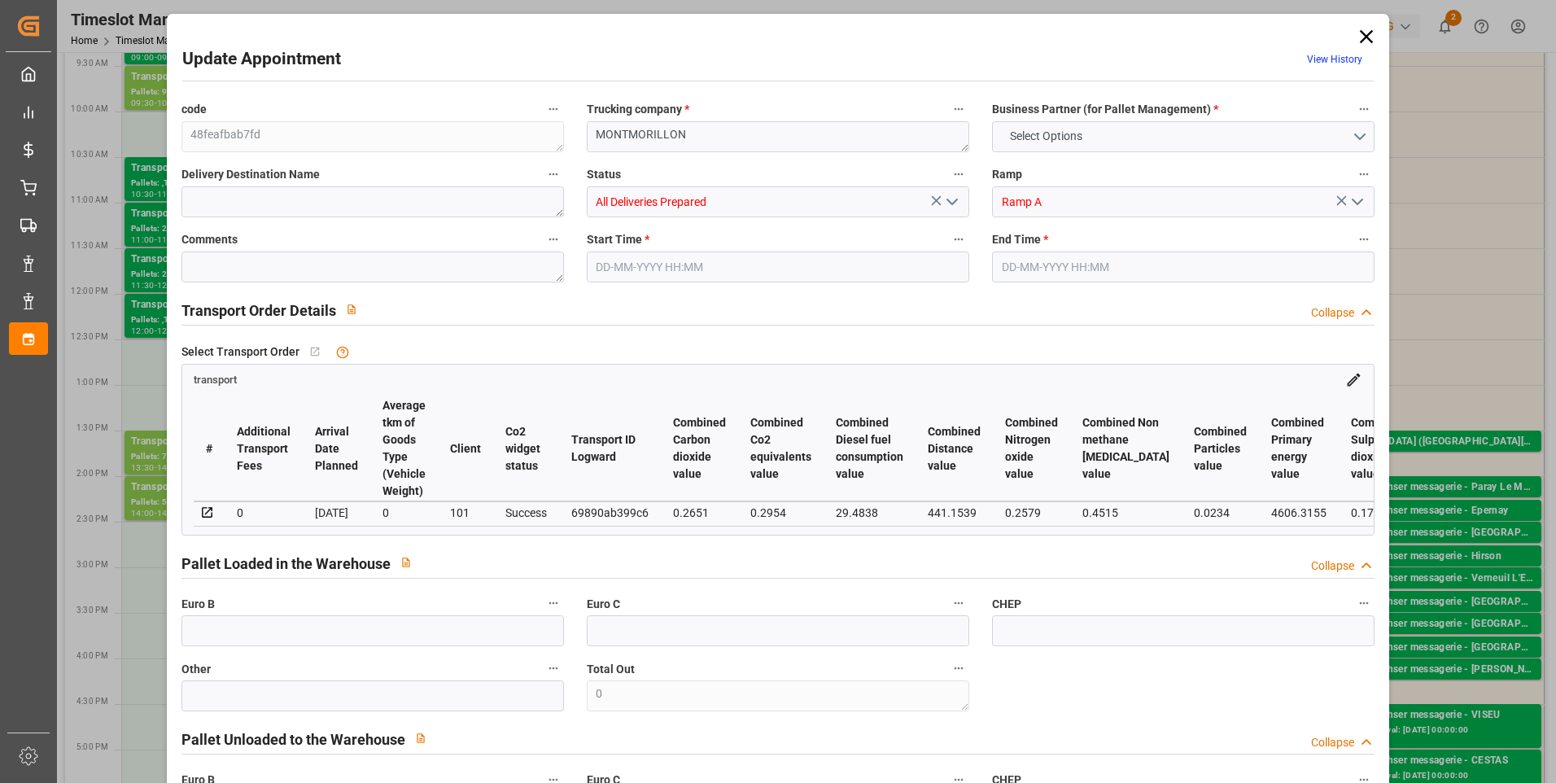
type input "5260.704"
type input "86"
type input "5"
type input "174"
type input "12"
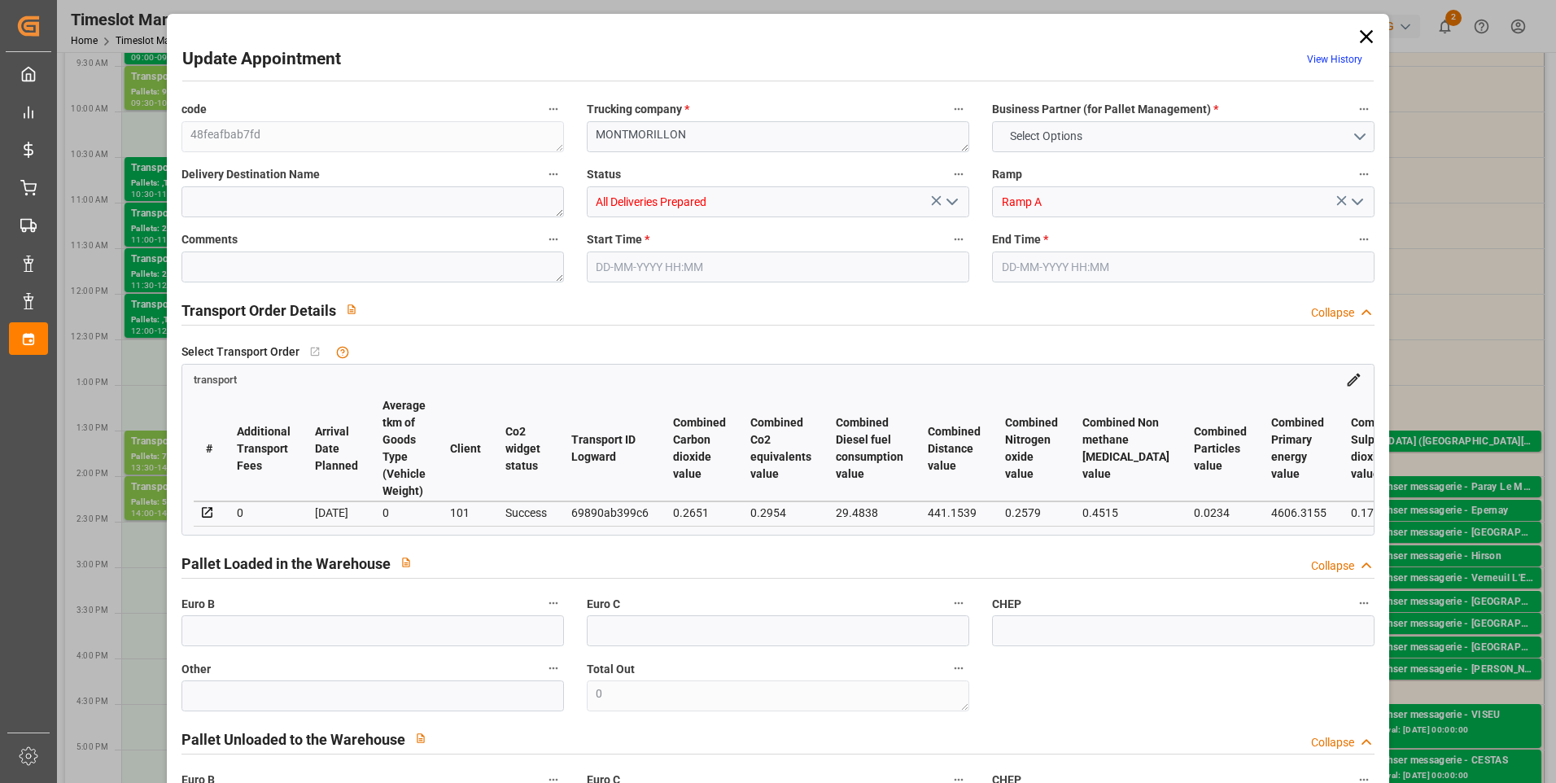
type input "101"
type input "1165.688"
type input "0"
type input "4710.8598"
type input "0"
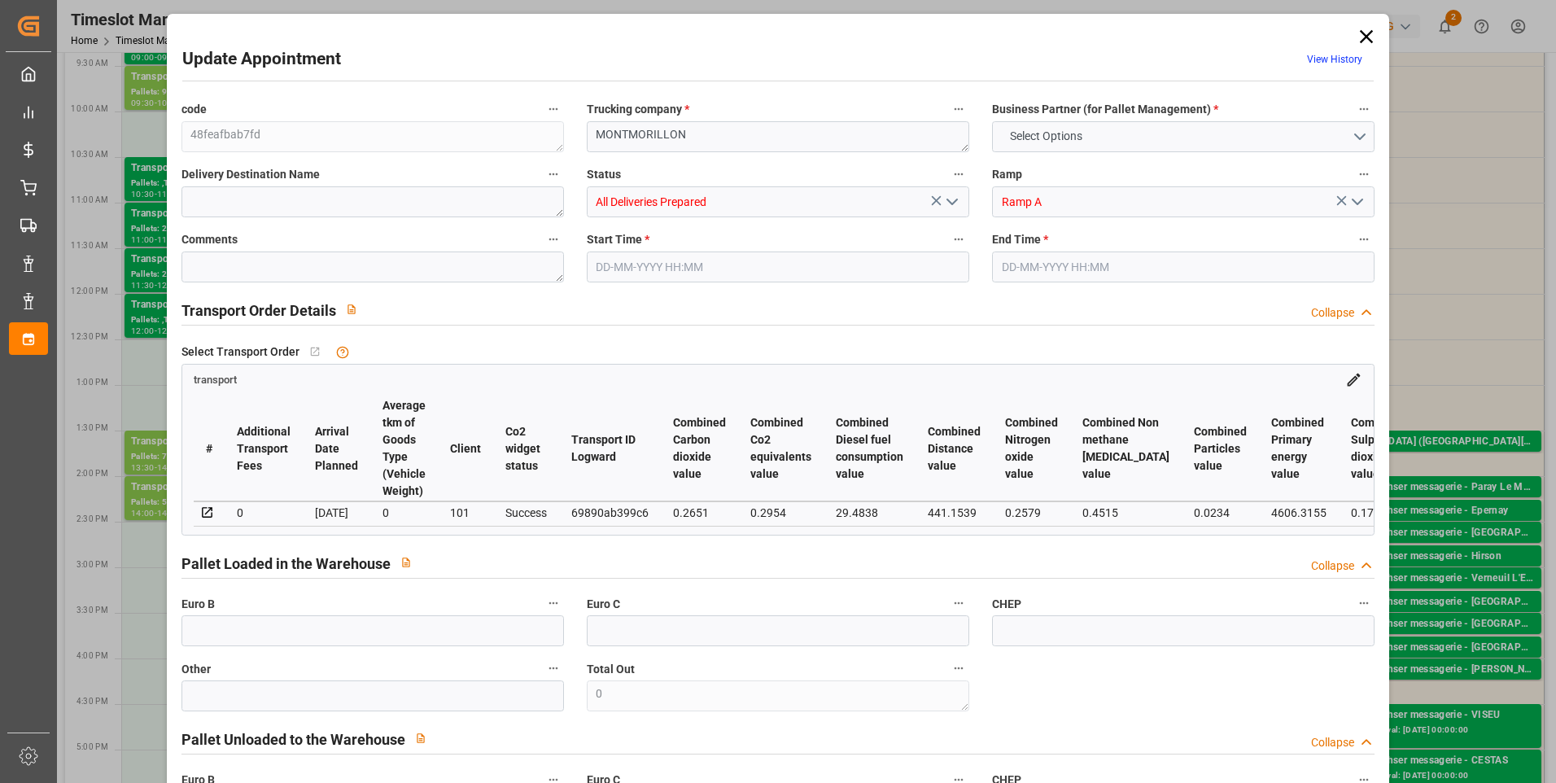
type input "0"
type input "21"
type input "35"
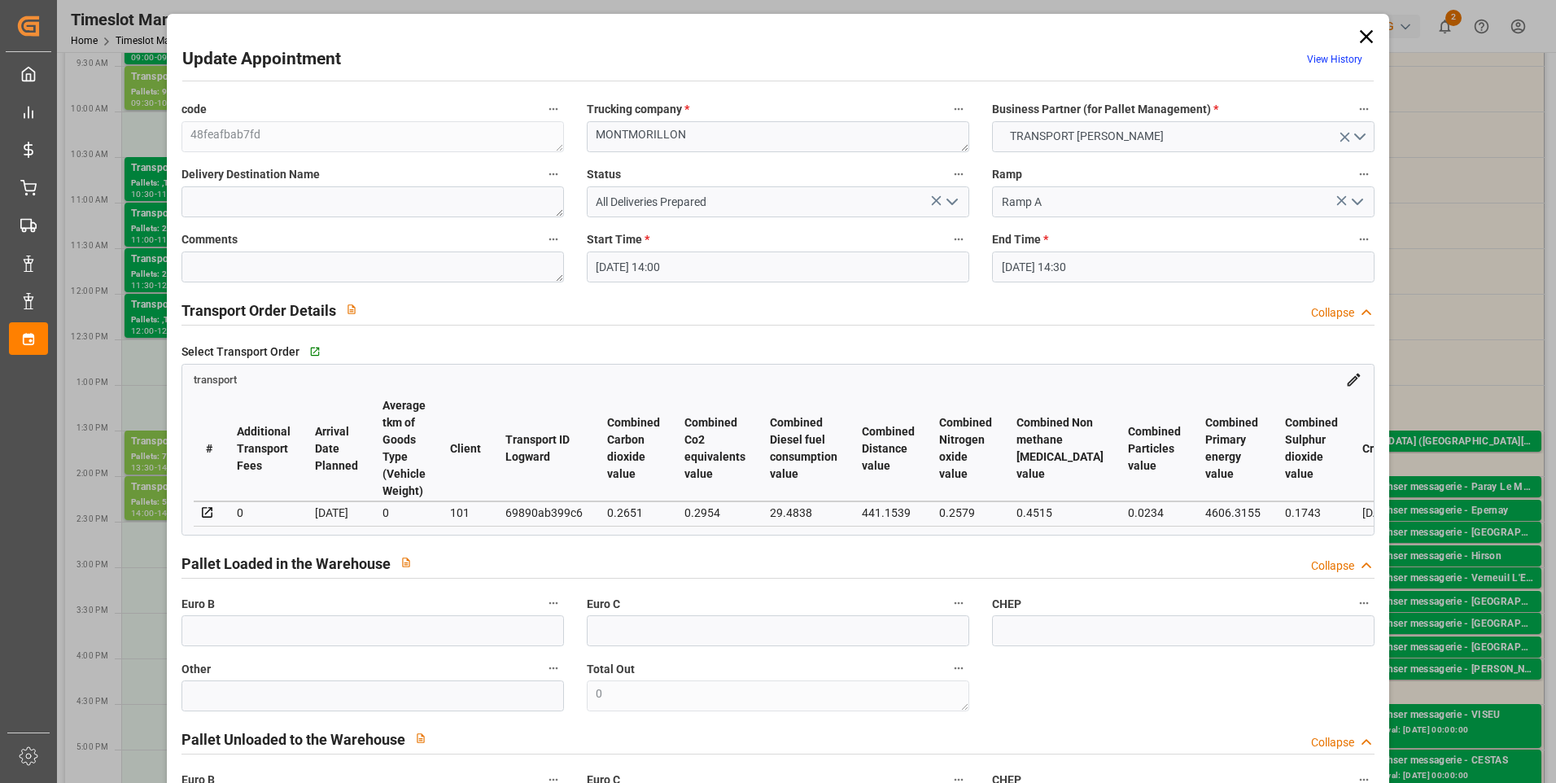
type input "02-09-2025 14:00"
type input "02-09-2025 14:30"
type input "29-08-2025 14:30"
type input "29-08-2025 11:21"
type input "[DATE]"
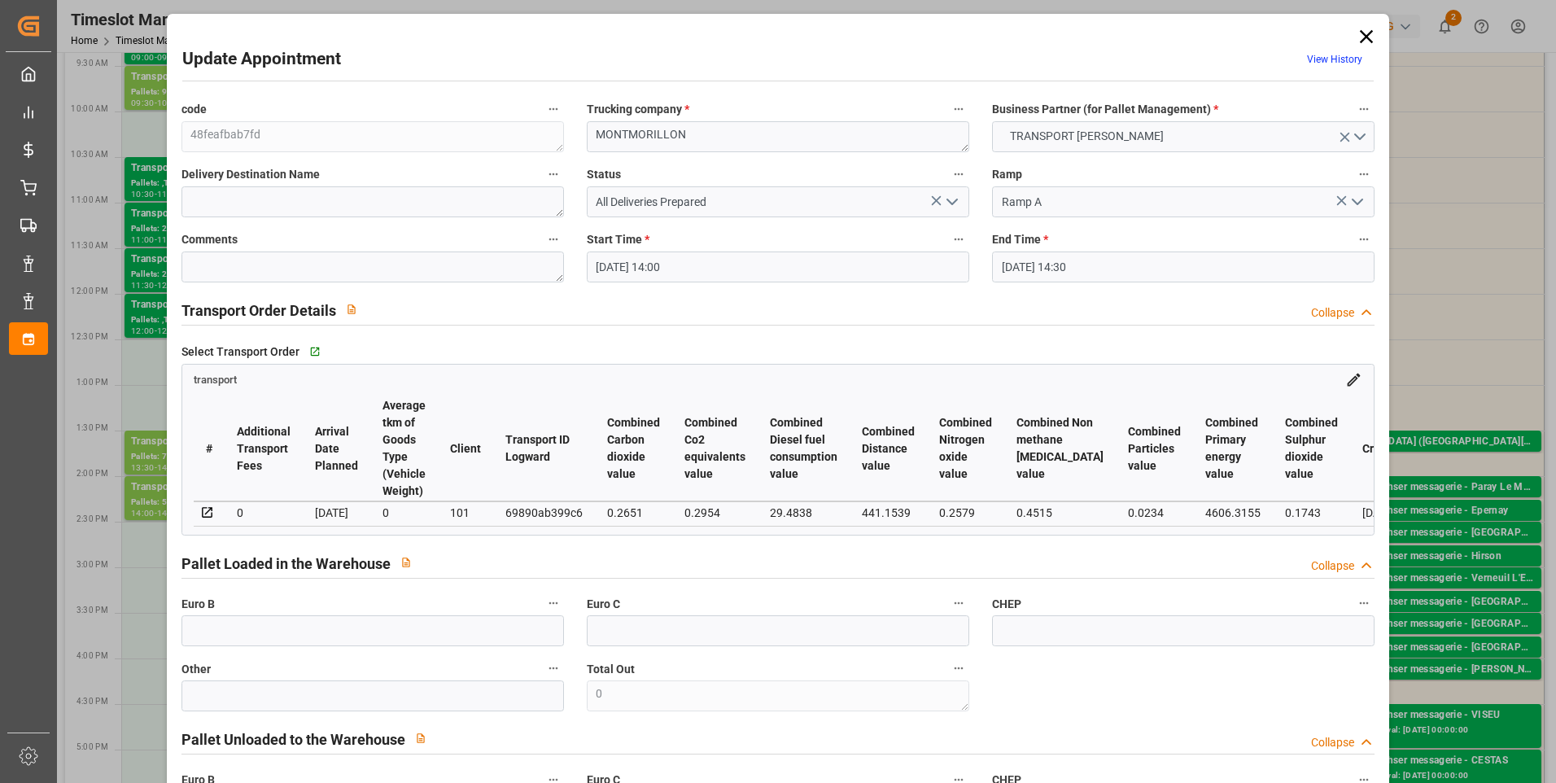
type input "03-09-2025"
type input "[DATE]"
click at [948, 201] on icon "open menu" at bounding box center [952, 202] width 20 height 20
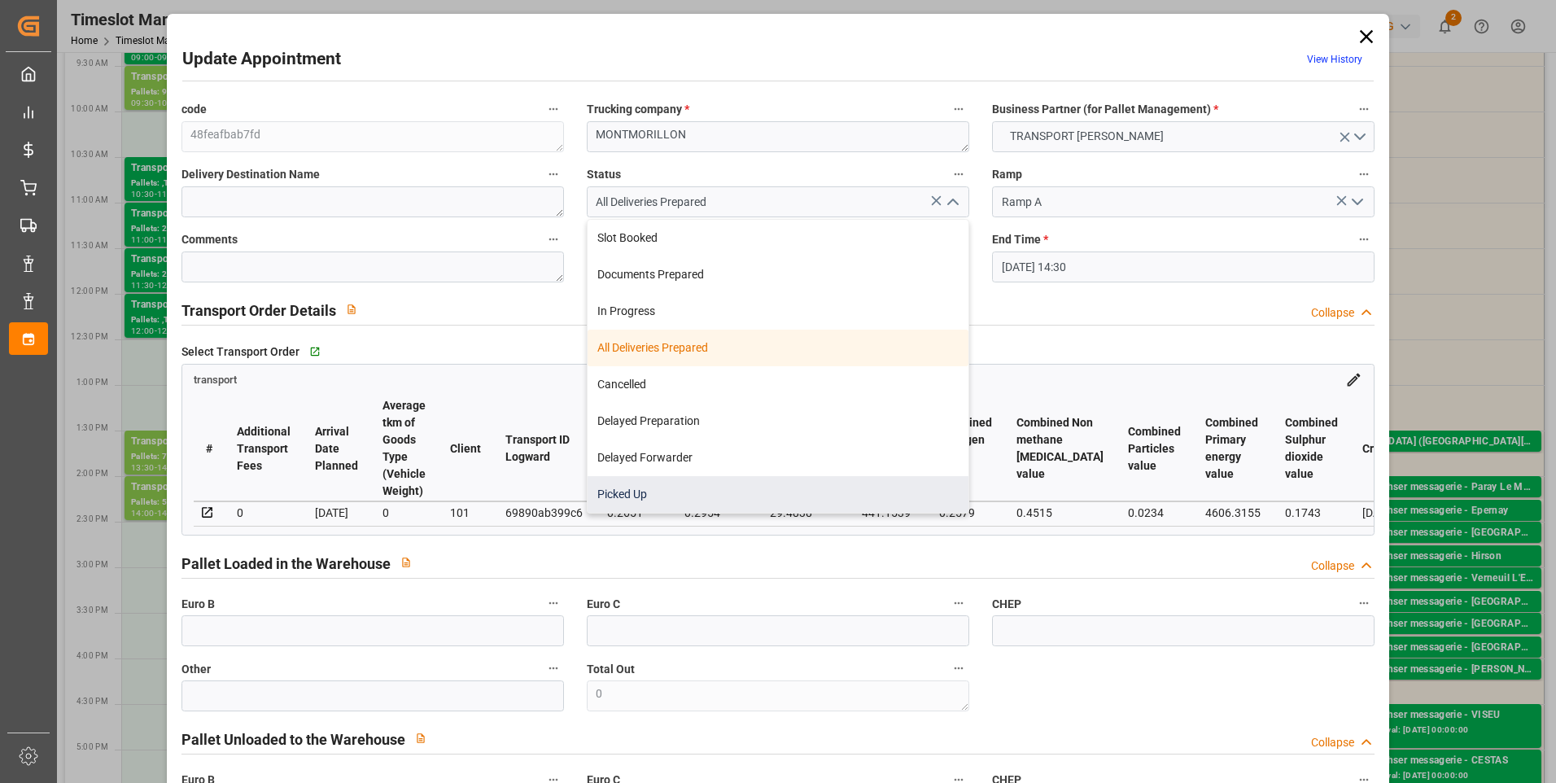
click at [620, 494] on div "Picked Up" at bounding box center [778, 494] width 381 height 37
type input "Picked Up"
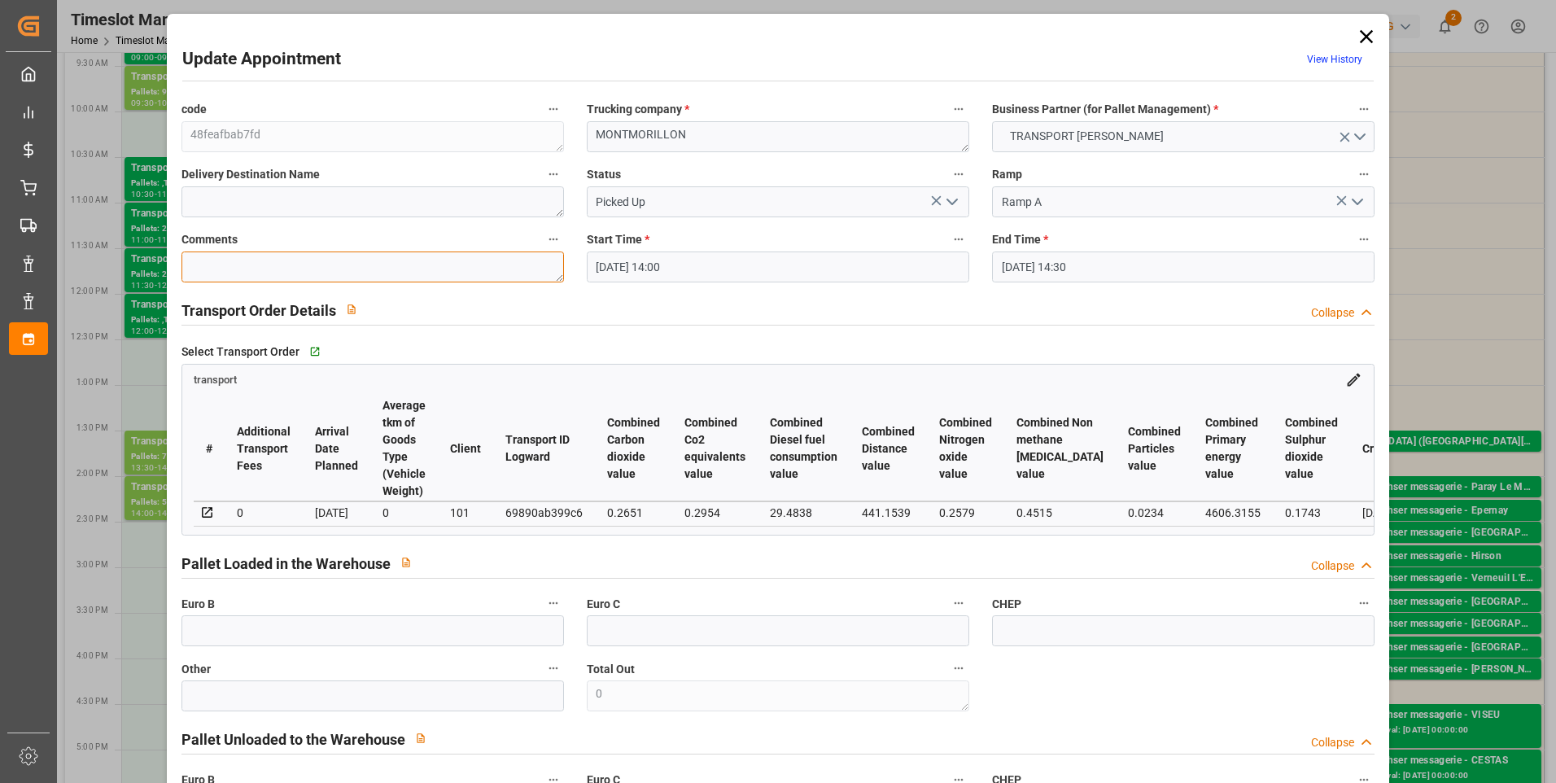
click at [223, 276] on textarea at bounding box center [372, 266] width 383 height 31
type textarea "ap 7"
click at [949, 202] on icon "open menu" at bounding box center [952, 202] width 20 height 20
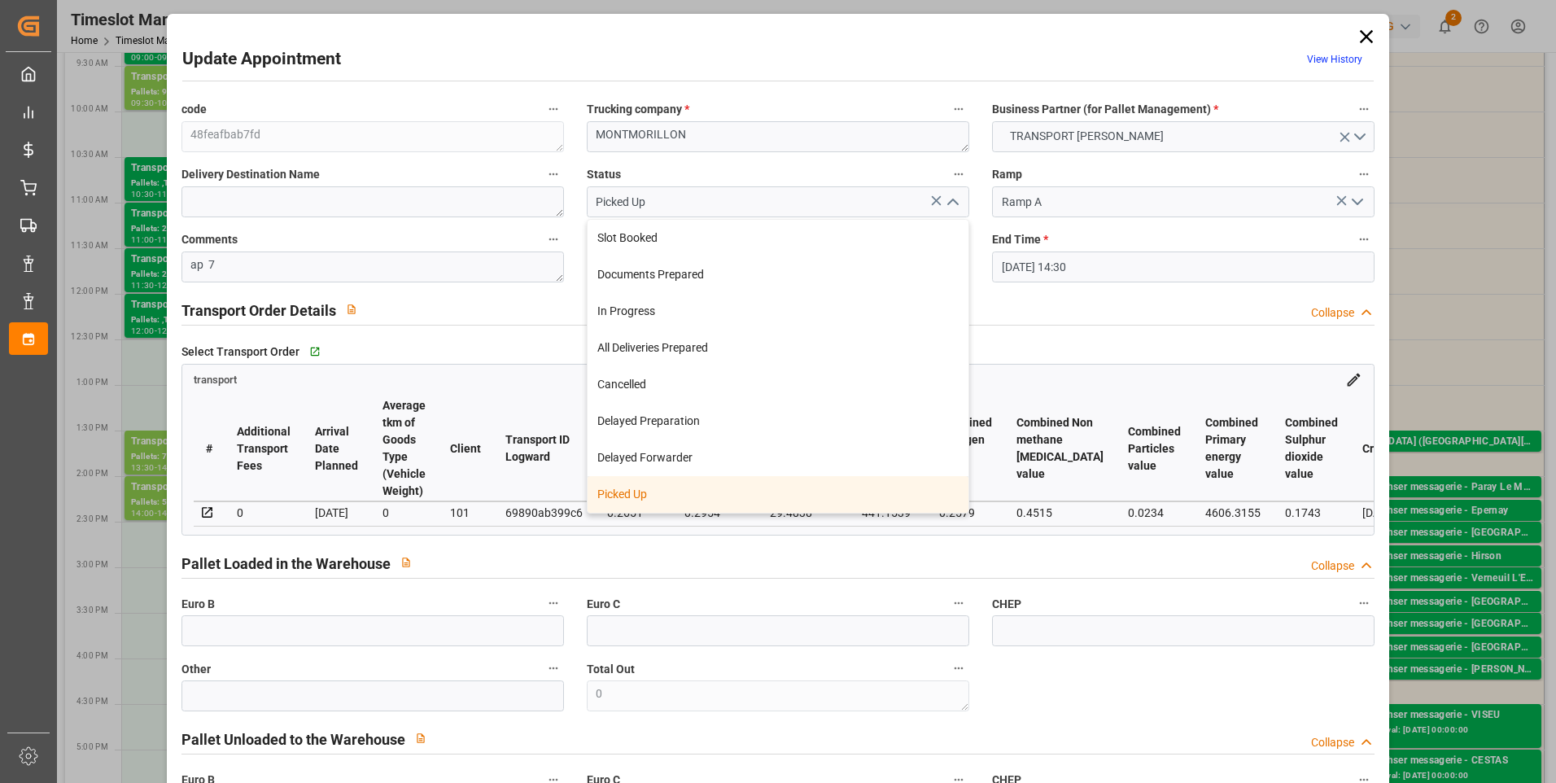
click at [633, 486] on div "Picked Up" at bounding box center [778, 494] width 381 height 37
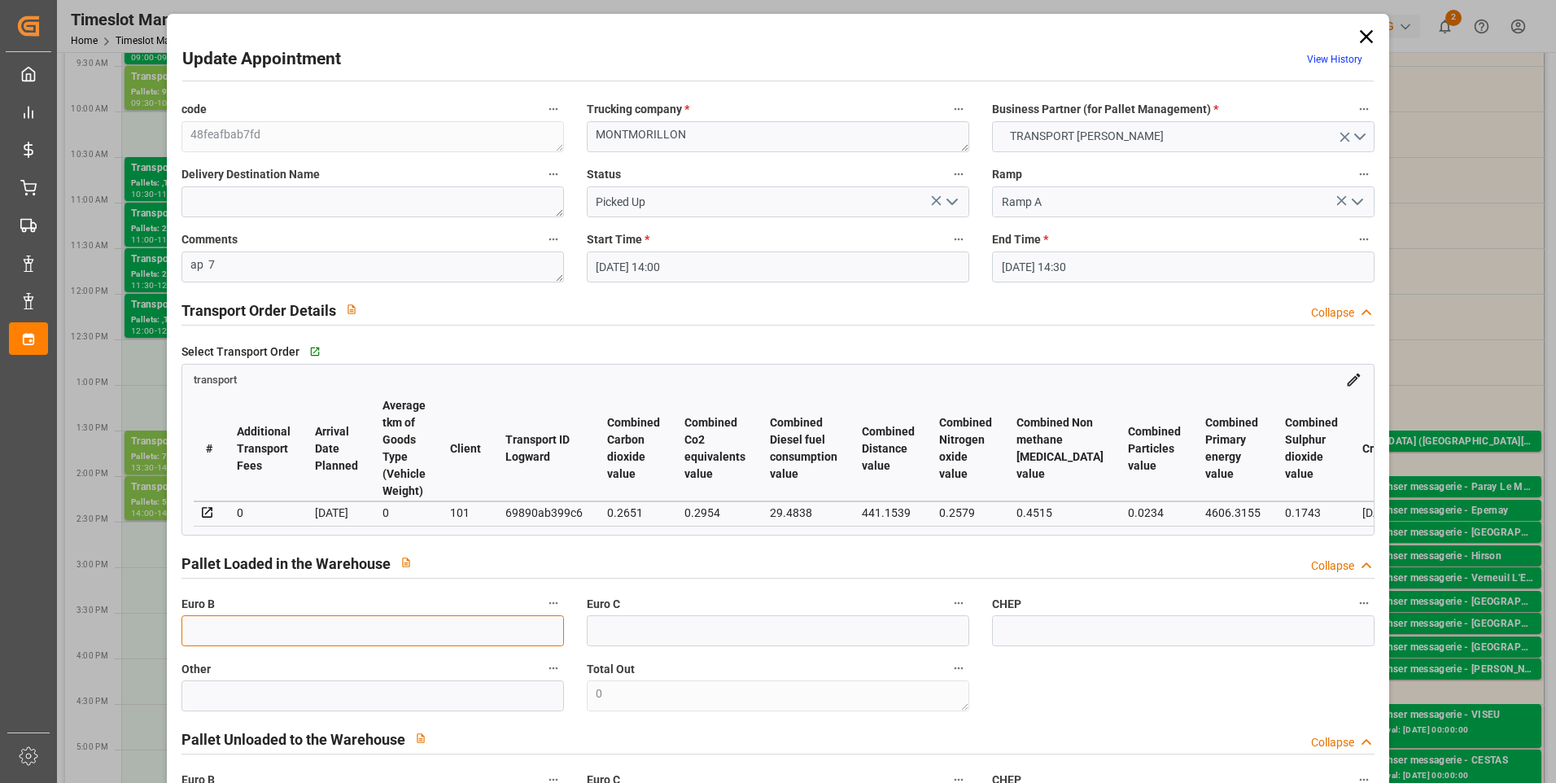
click at [221, 645] on input "text" at bounding box center [372, 630] width 383 height 31
type input "12"
click at [767, 339] on div "Select Transport Order   Go to transport Grid" at bounding box center [778, 351] width 1194 height 24
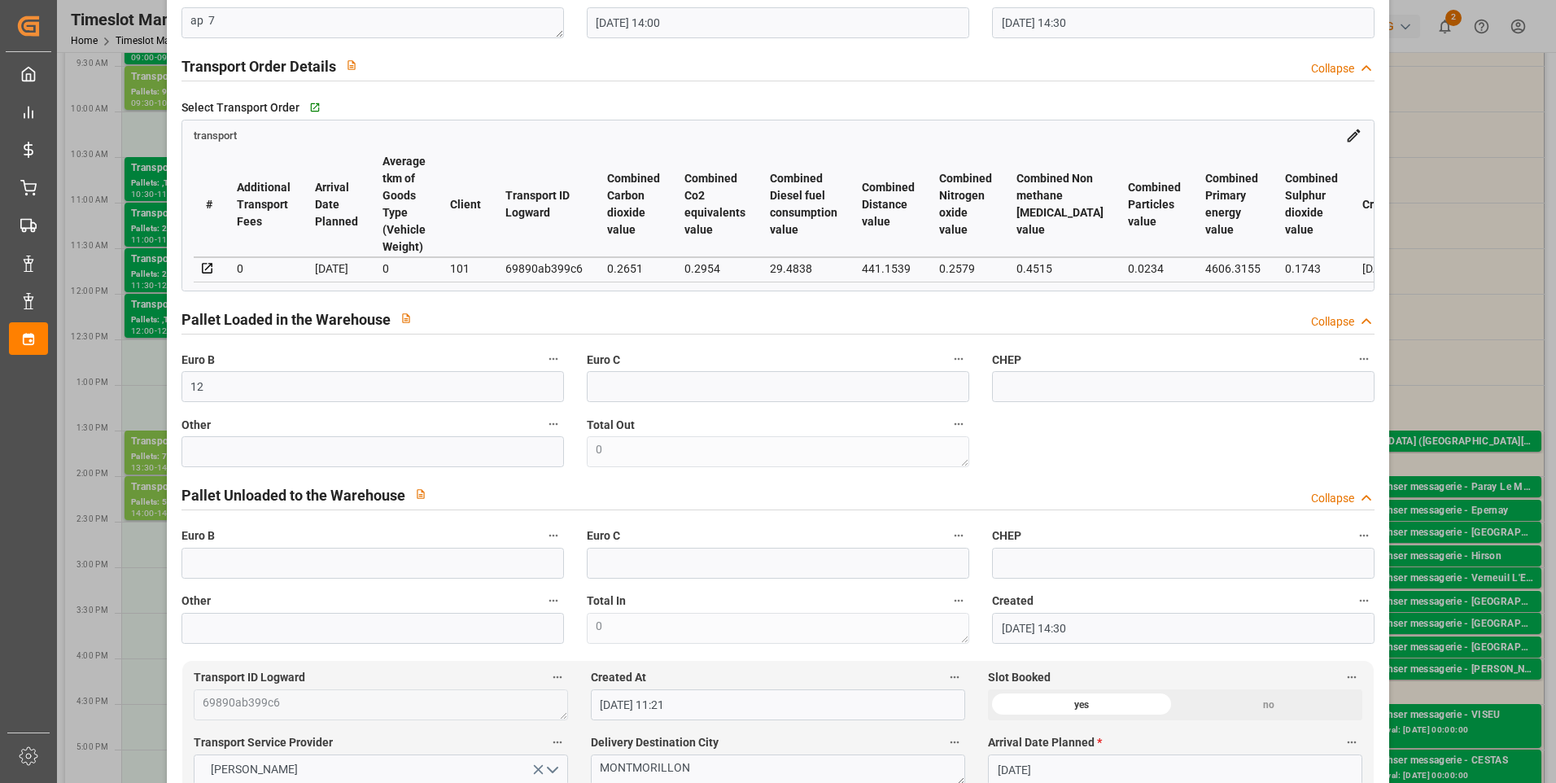
scroll to position [0, 0]
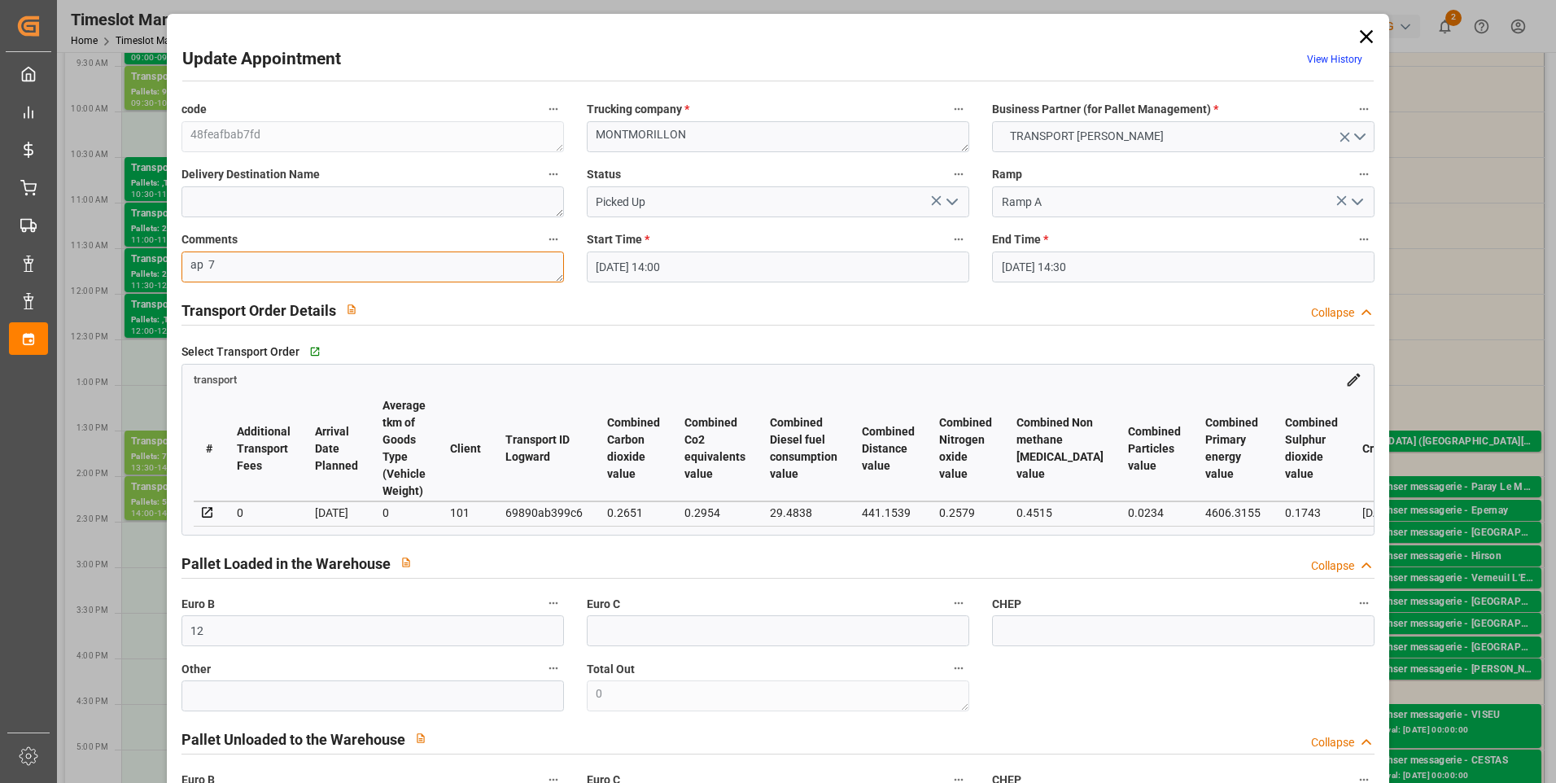
click at [233, 271] on textarea "ap 7" at bounding box center [372, 266] width 383 height 31
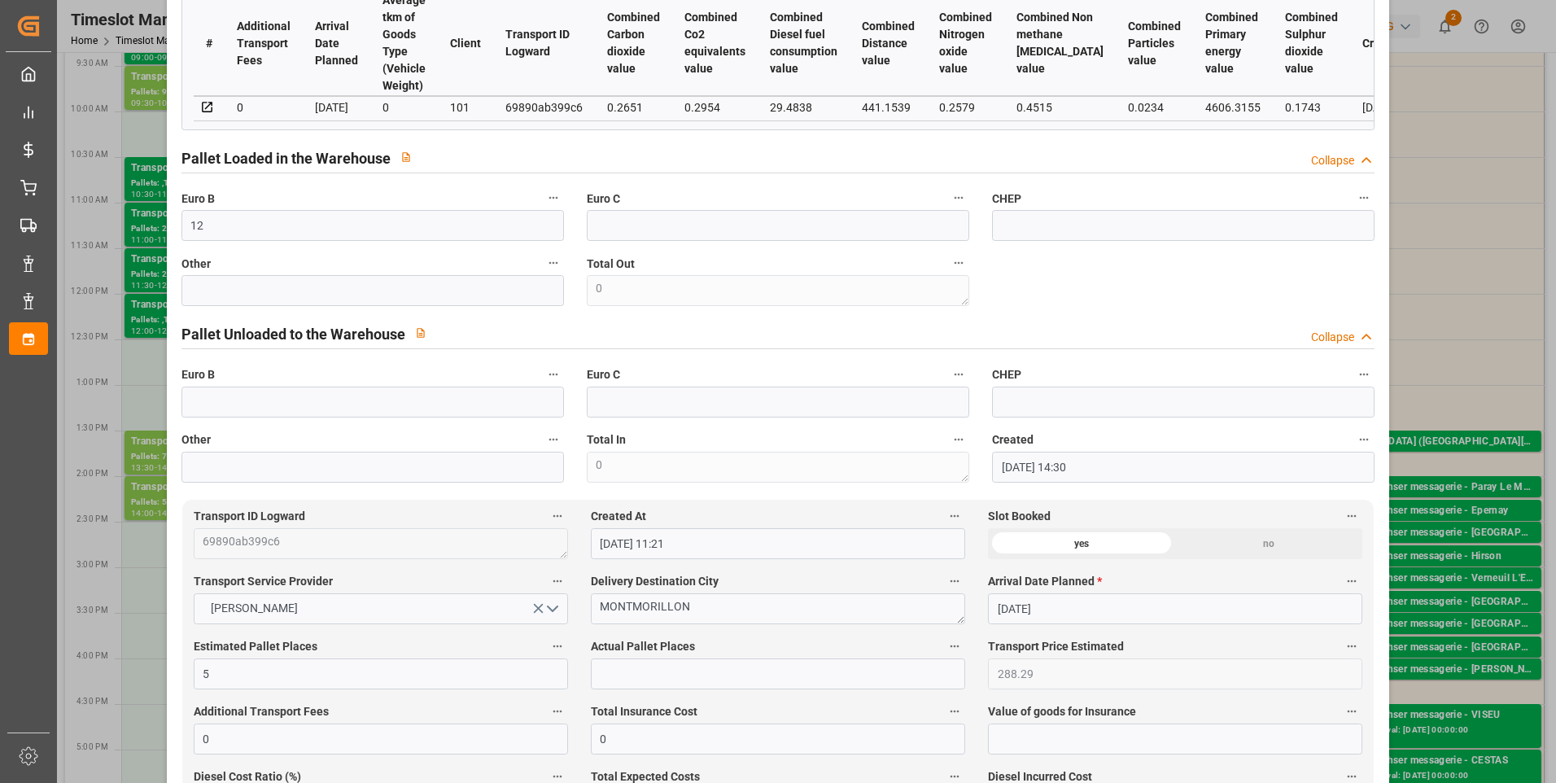
scroll to position [407, 0]
type textarea "ap 5"
click at [632, 685] on input "text" at bounding box center [778, 672] width 374 height 31
type input "5"
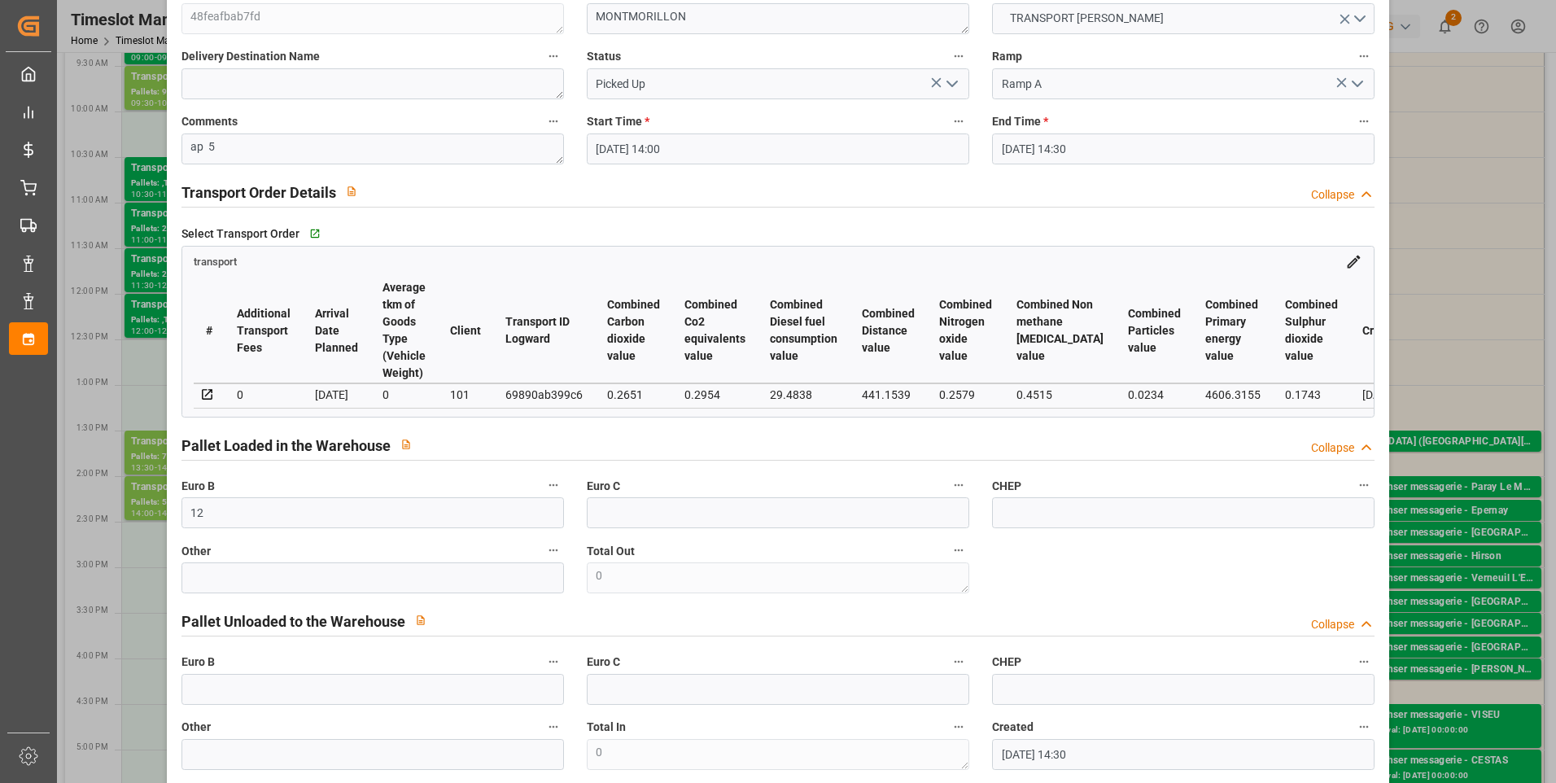
scroll to position [0, 0]
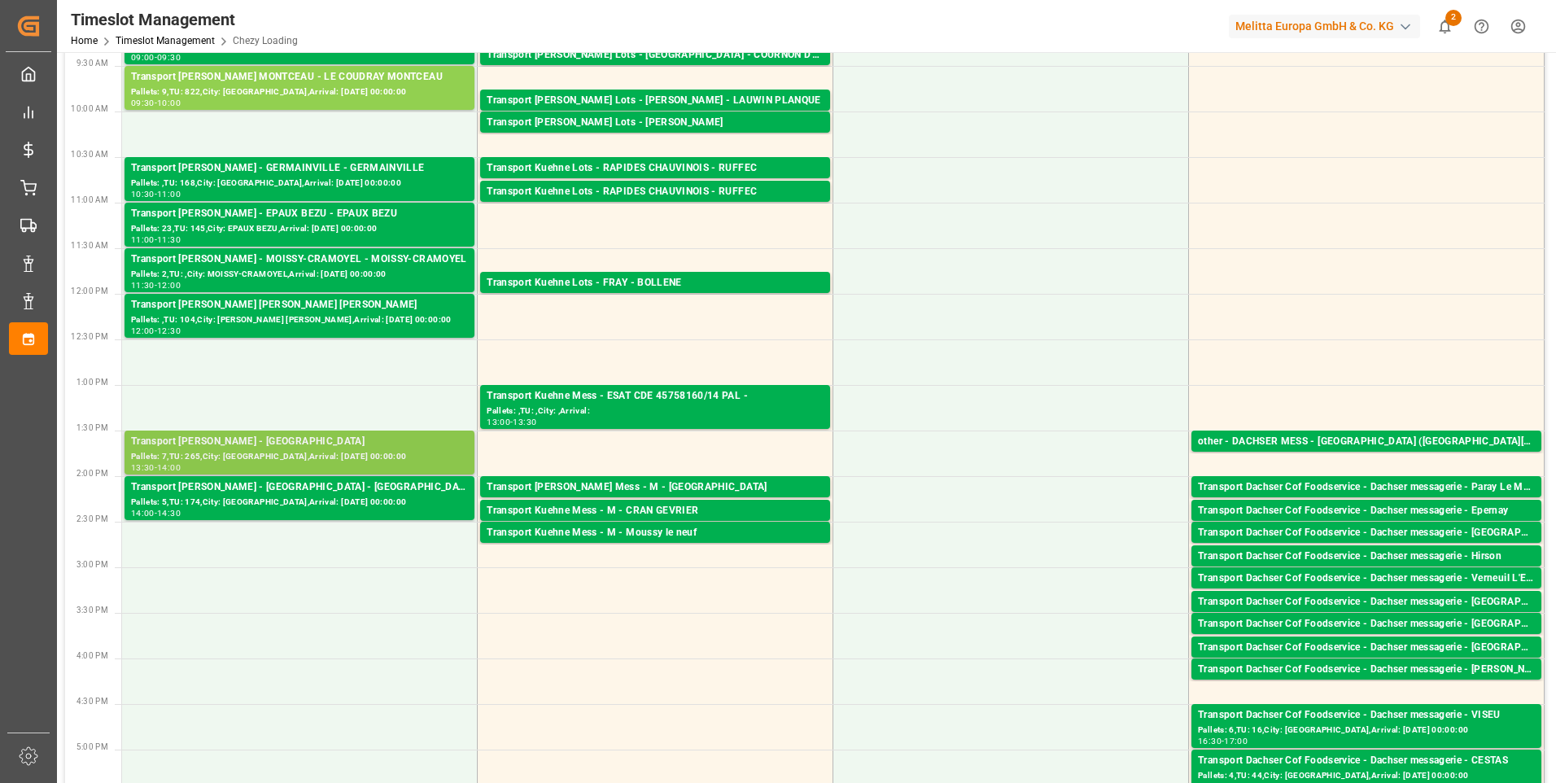
click at [269, 455] on div "Pallets: 7,TU: 265,City: SAINT GILLES,Arrival: 2025-09-04 00:00:00" at bounding box center [299, 457] width 337 height 14
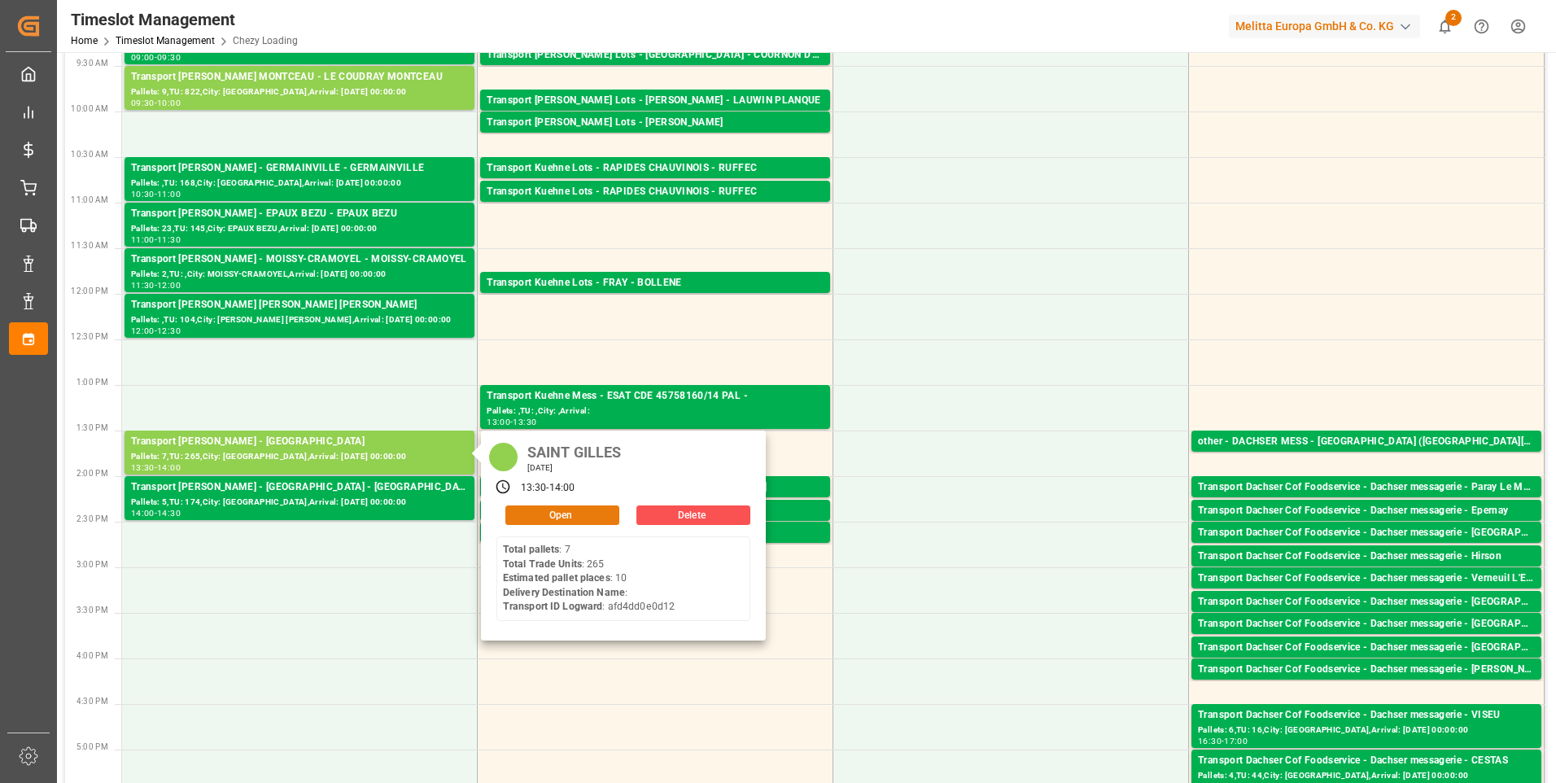
click at [572, 509] on button "Open" at bounding box center [562, 515] width 114 height 20
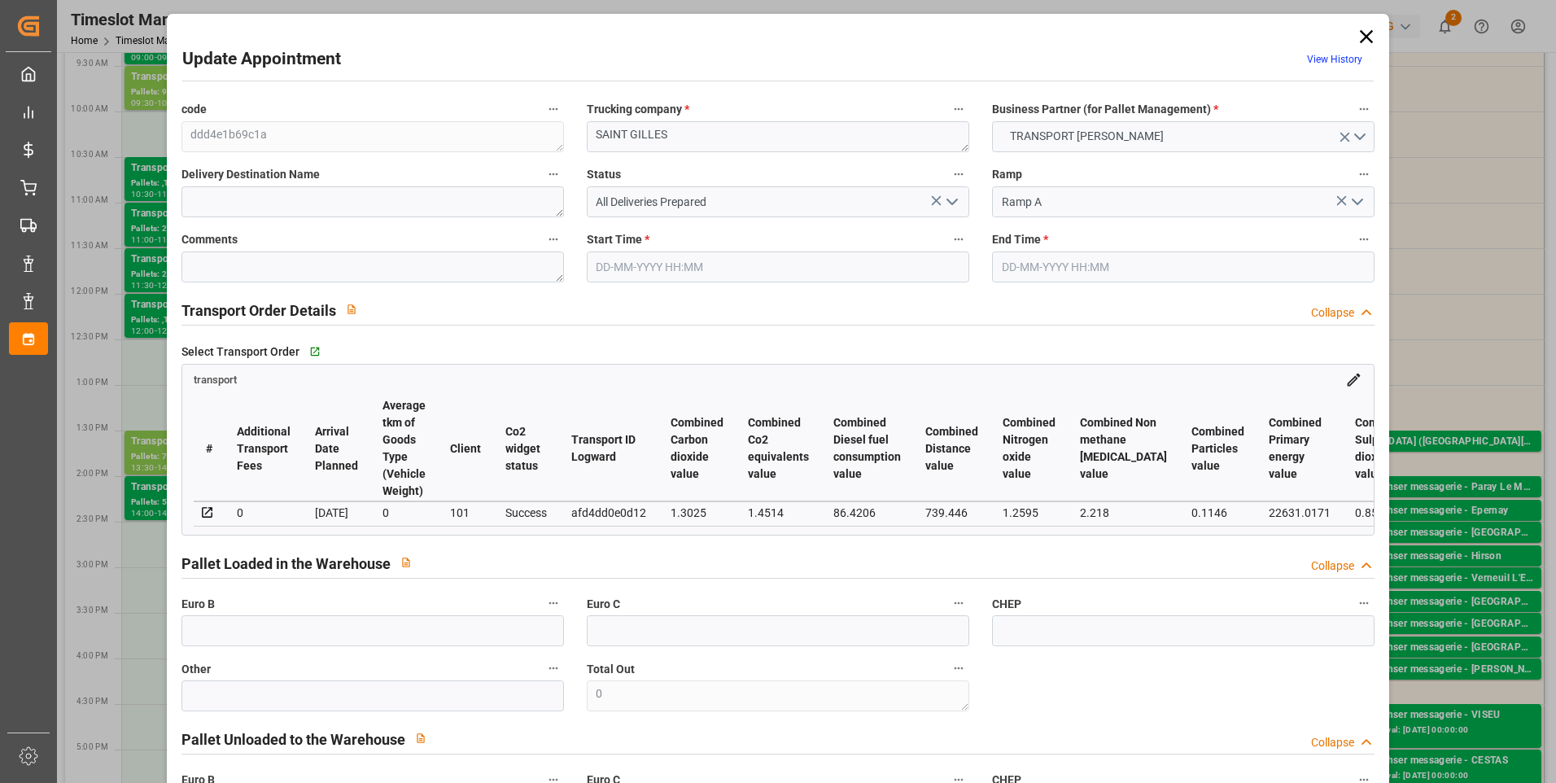
type input "10"
type input "568.8"
type input "0"
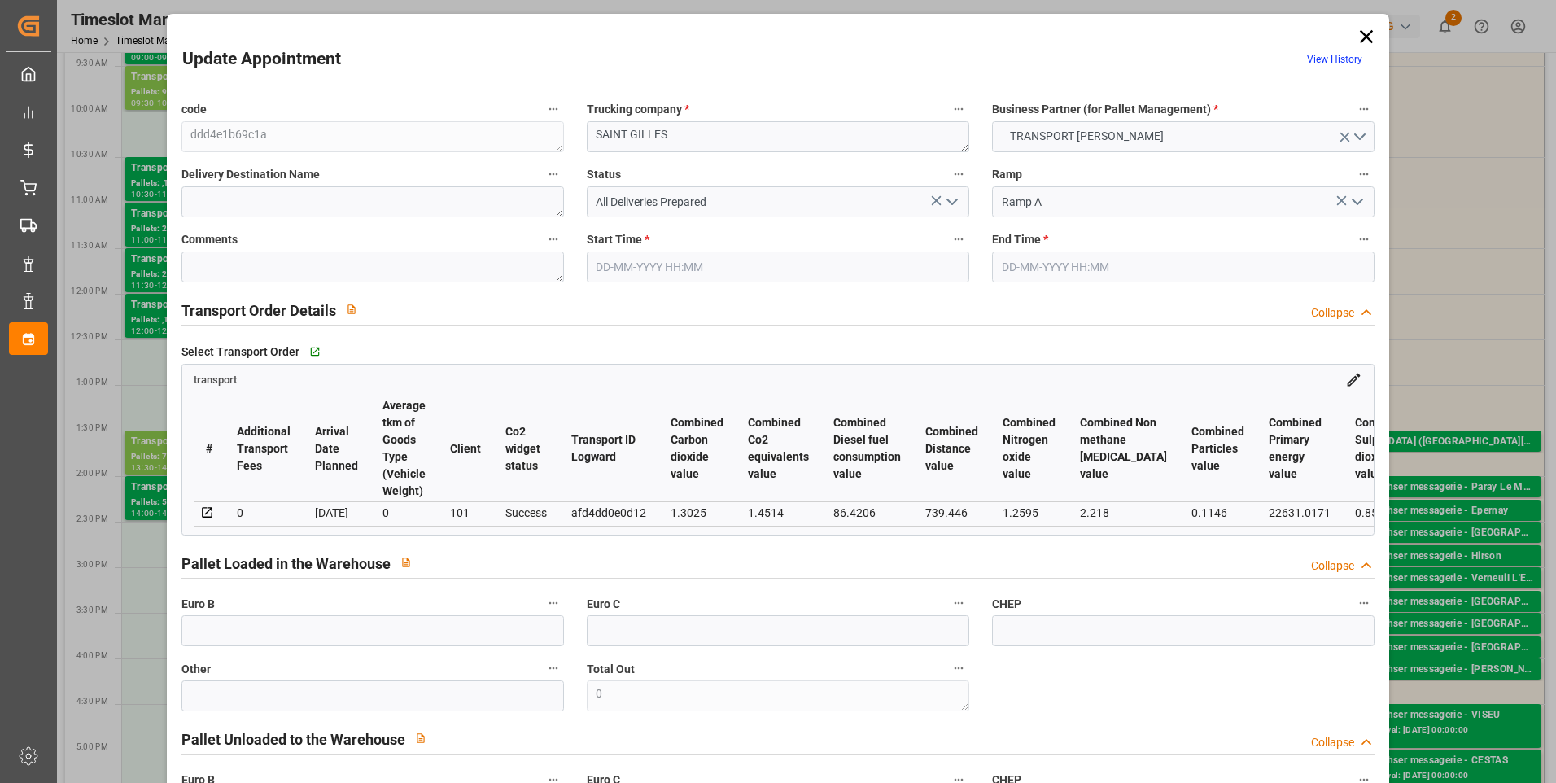
type input "549.5746"
type input "-19.2254"
type input "13"
type input "3131.447"
type input "3893.143"
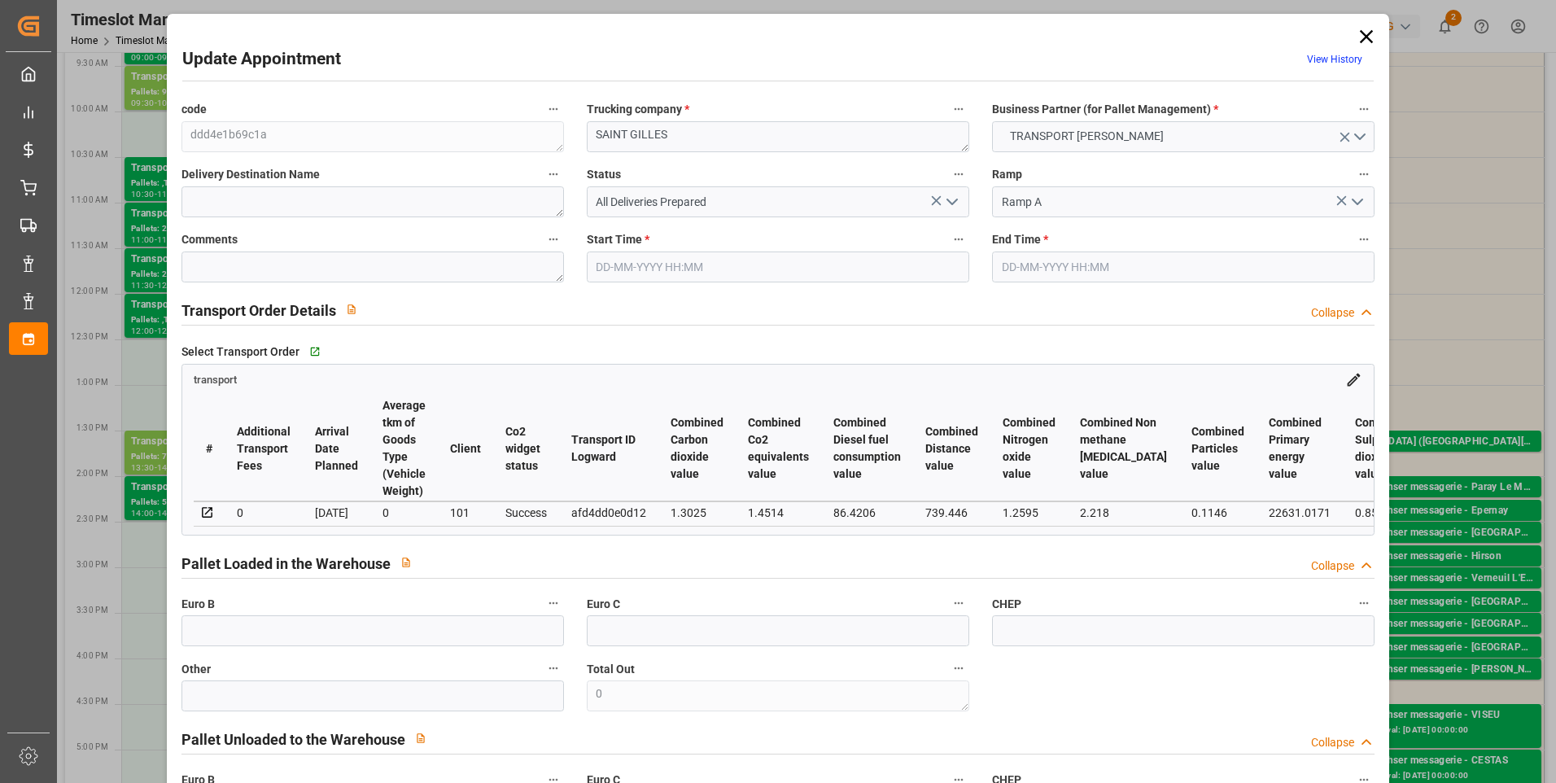
type input "9732.26"
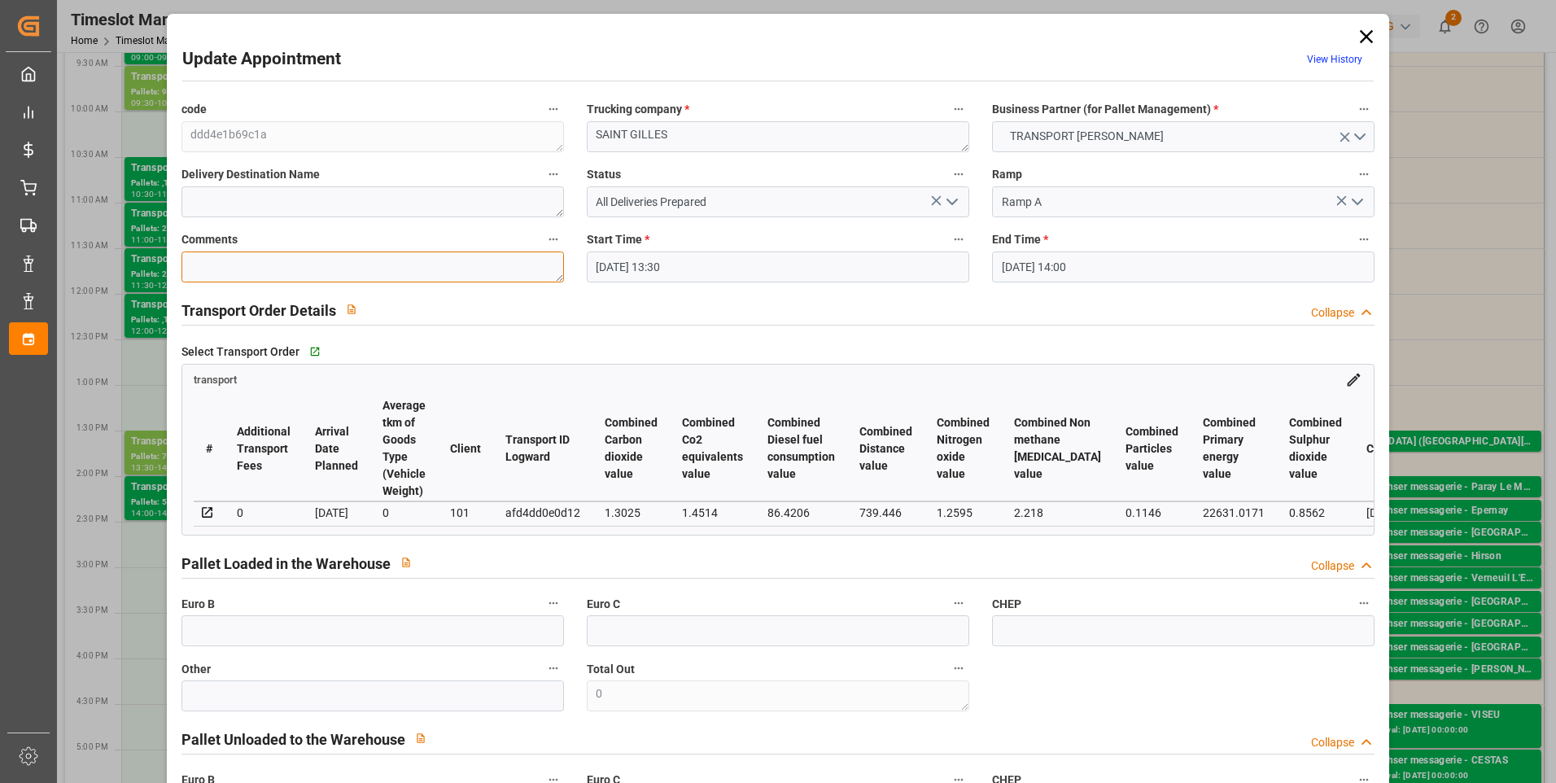
click at [220, 281] on textarea at bounding box center [372, 266] width 383 height 31
click at [951, 199] on icon "open menu" at bounding box center [952, 202] width 20 height 20
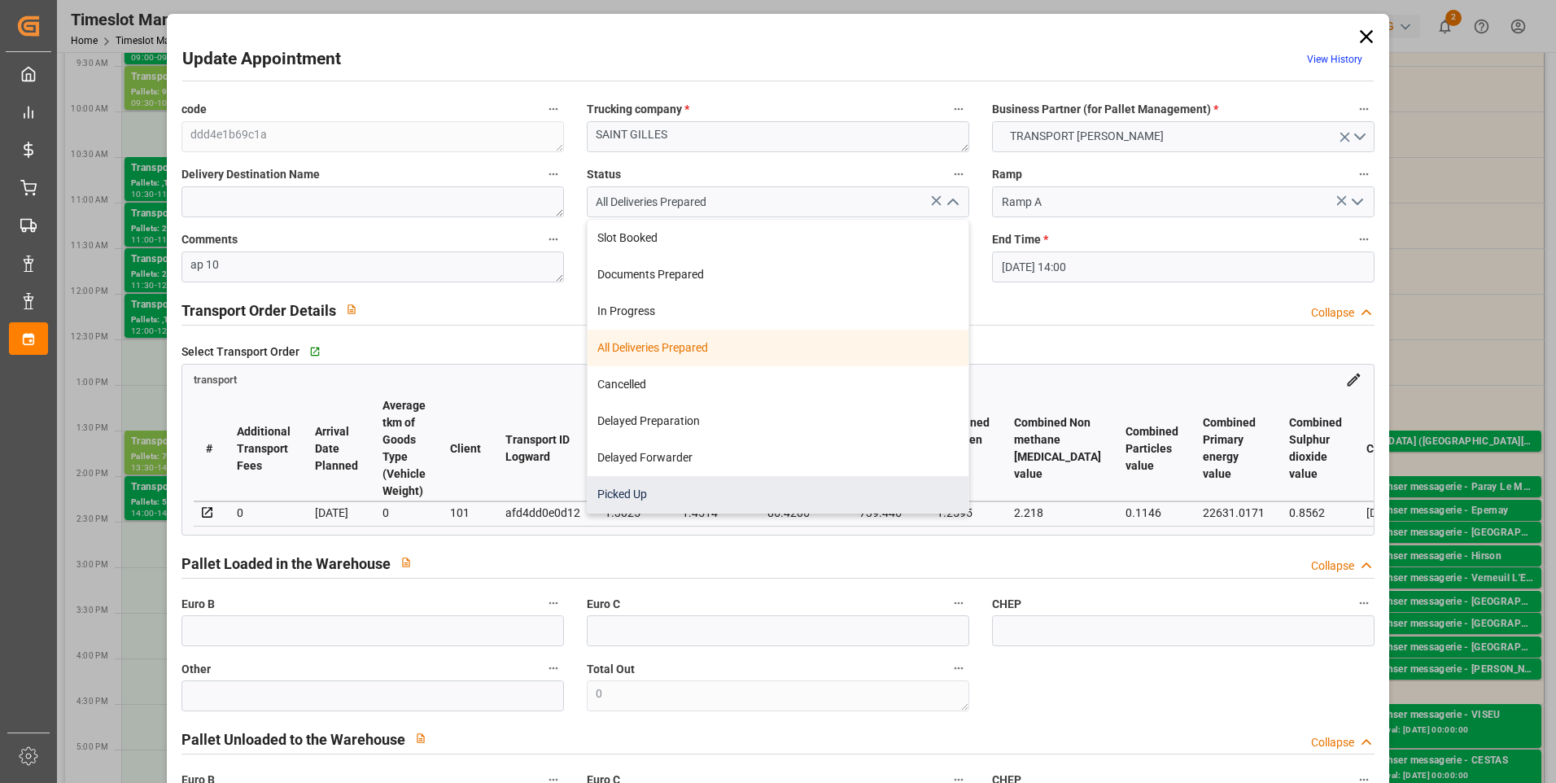
click at [642, 495] on div "Picked Up" at bounding box center [778, 494] width 381 height 37
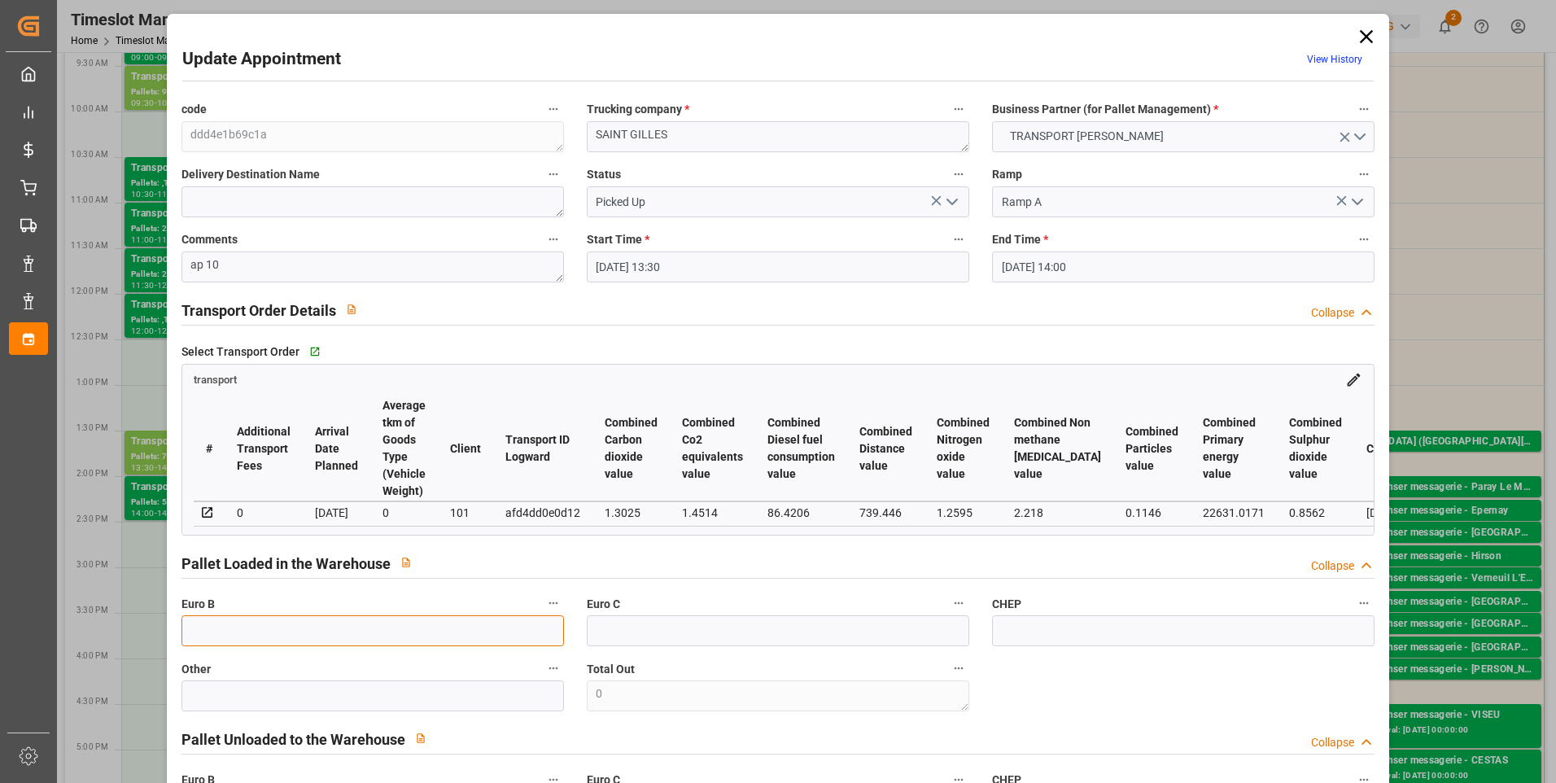
click at [221, 646] on input "text" at bounding box center [372, 630] width 383 height 31
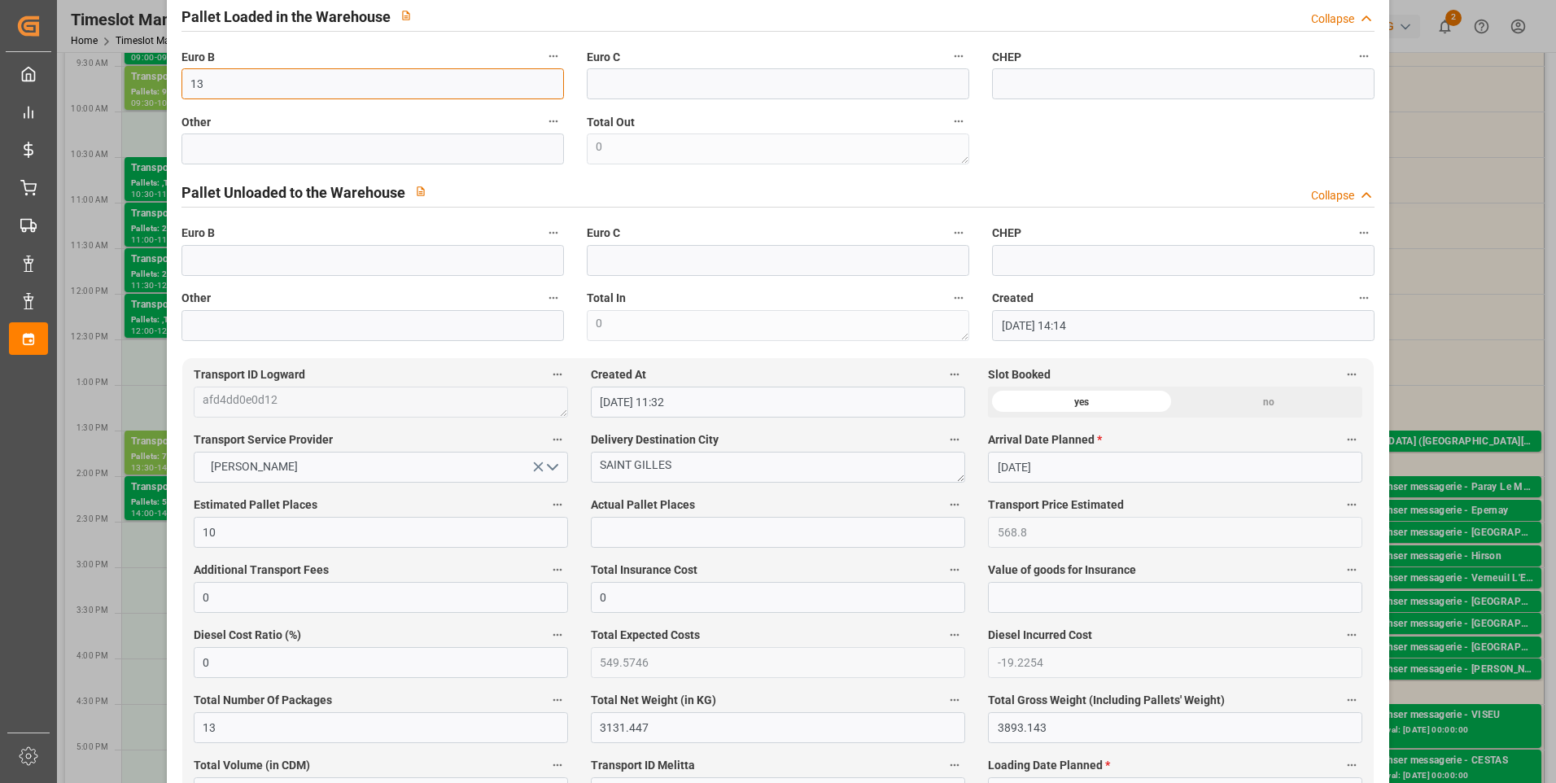
scroll to position [570, 0]
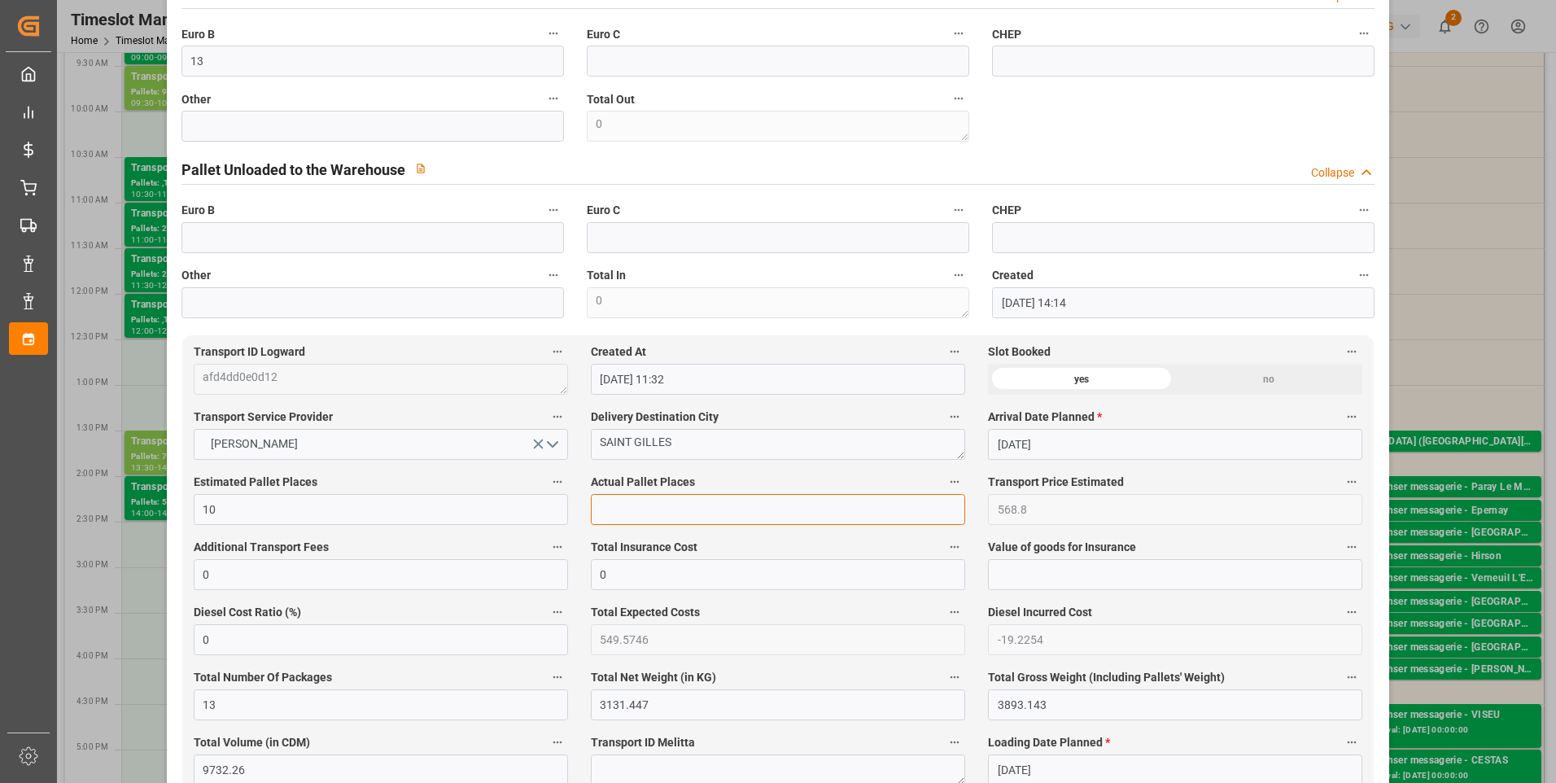
click at [609, 512] on input "text" at bounding box center [778, 509] width 374 height 31
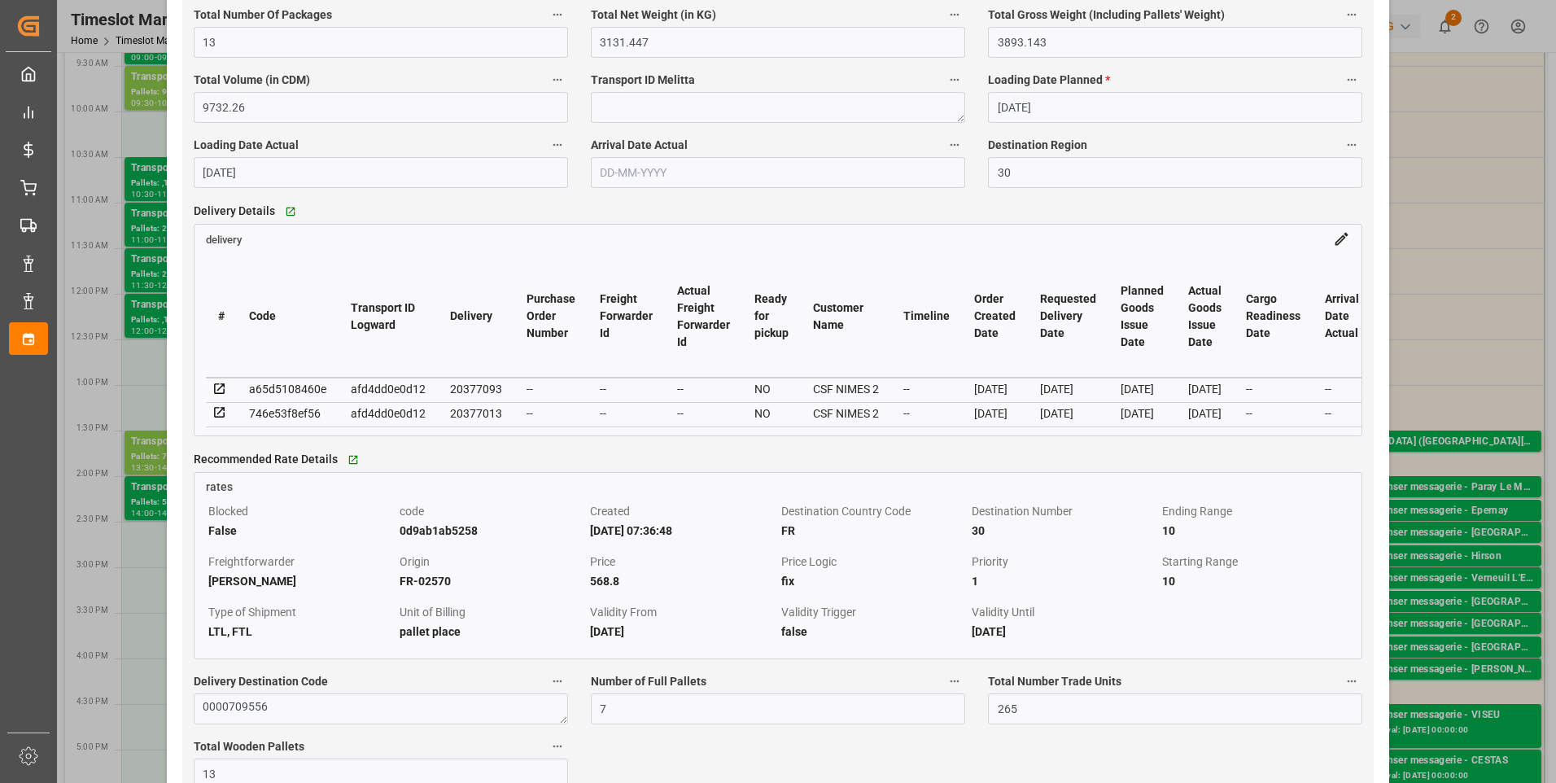
scroll to position [1302, 0]
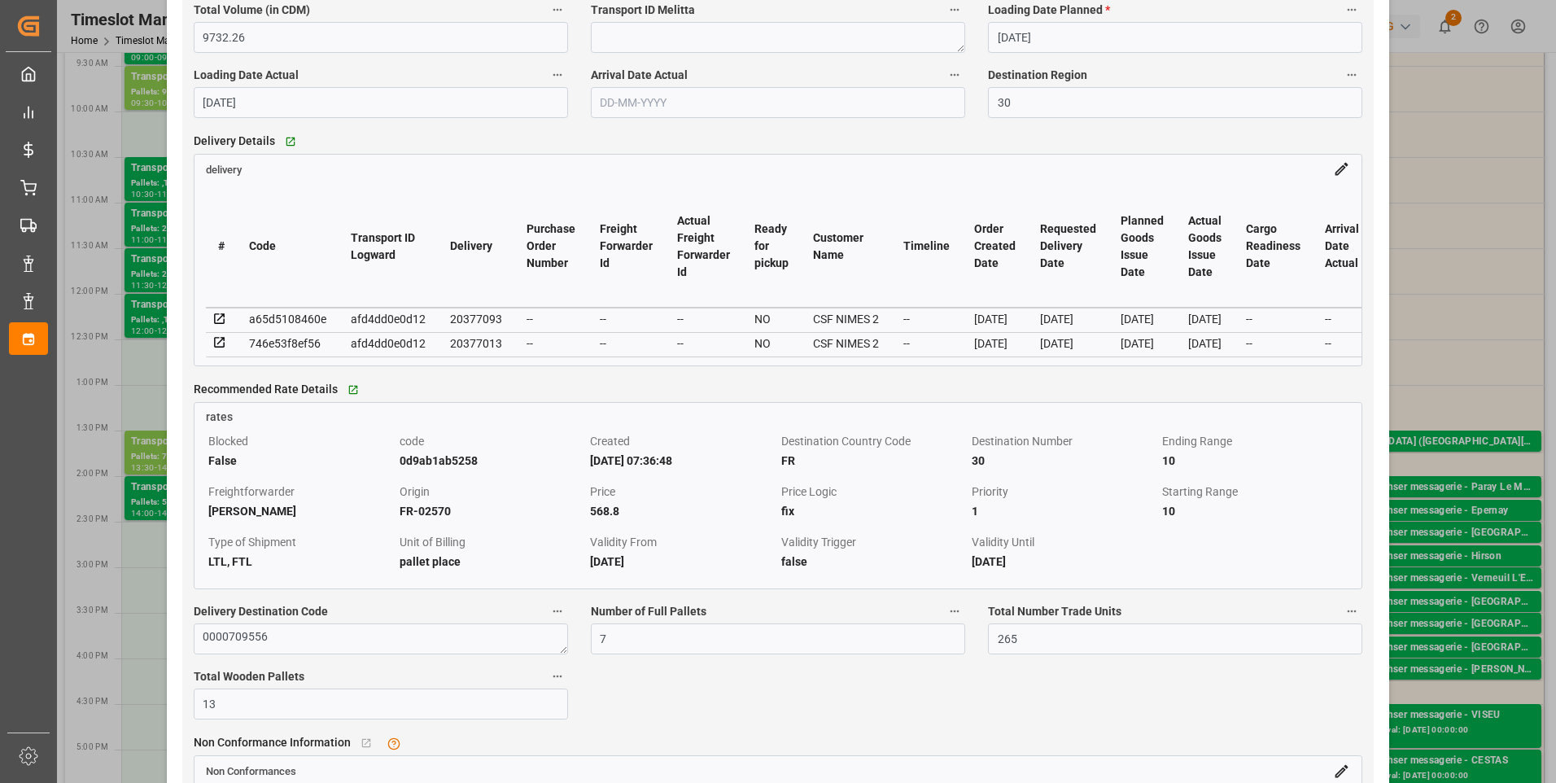
click at [223, 348] on icon at bounding box center [219, 342] width 15 height 15
click at [214, 324] on icon at bounding box center [219, 318] width 11 height 11
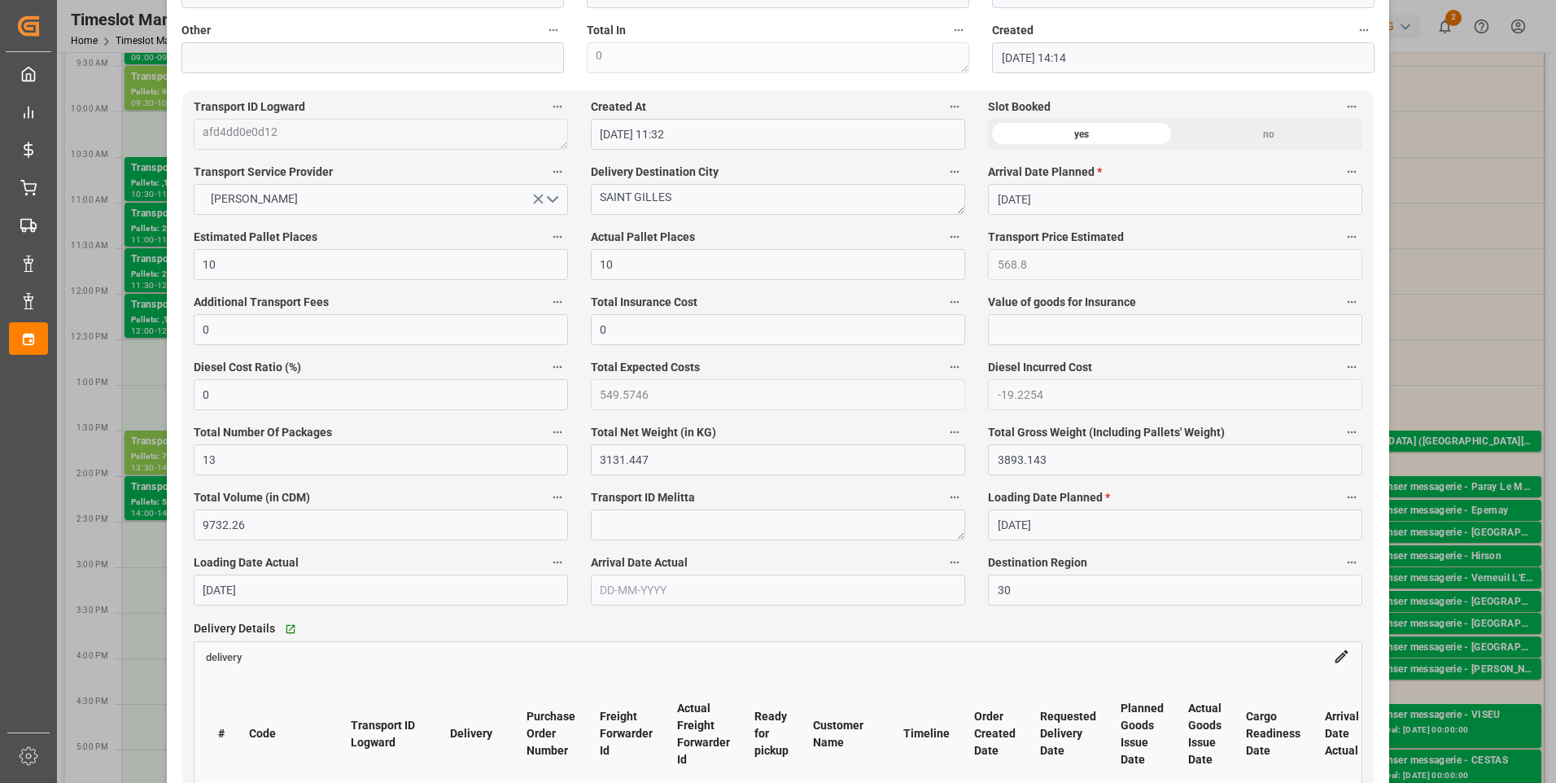
scroll to position [814, 0]
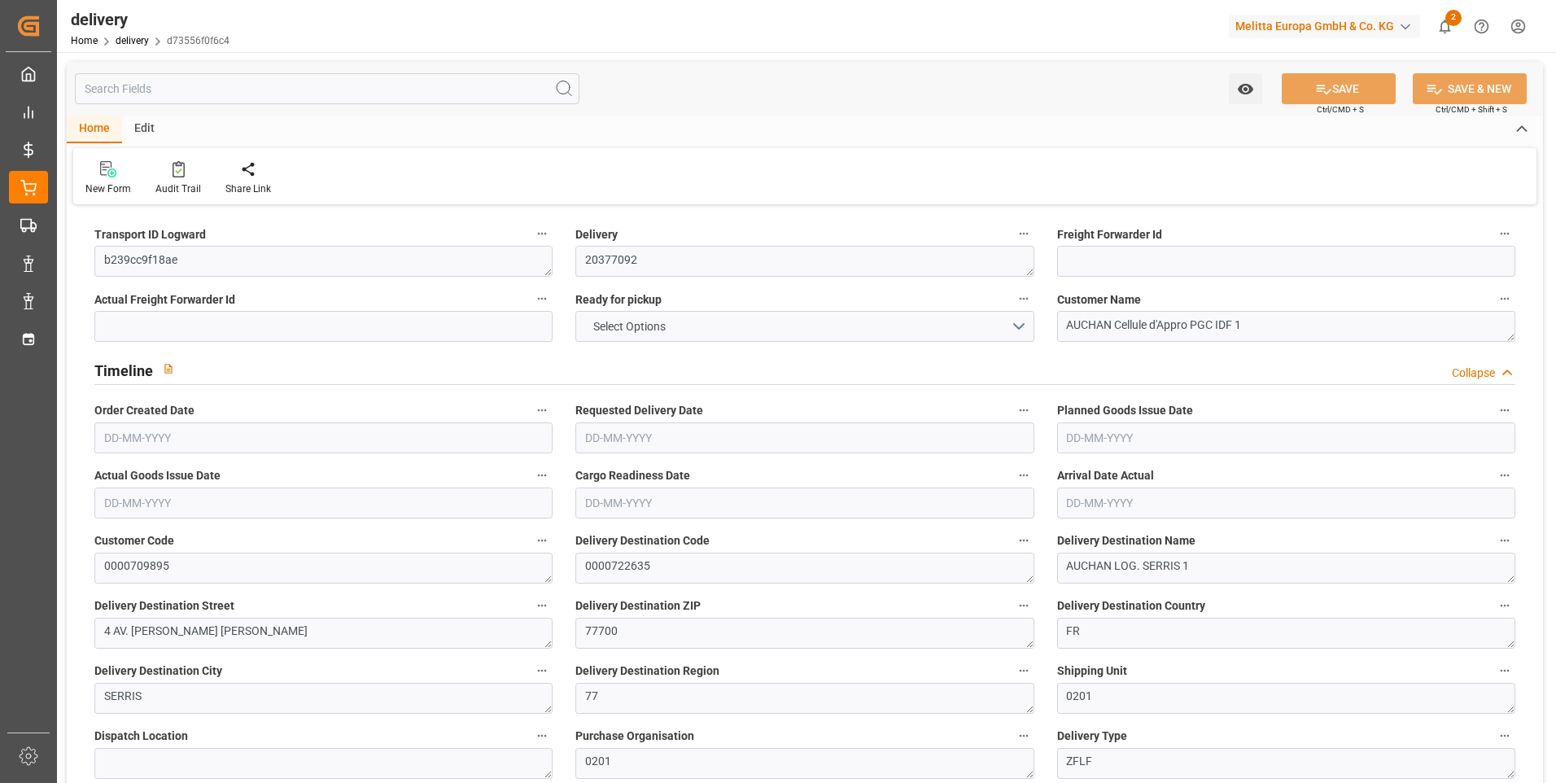
type input "17"
type input "1395.601"
type input "2257.136"
type input "6004.032"
type input "435"
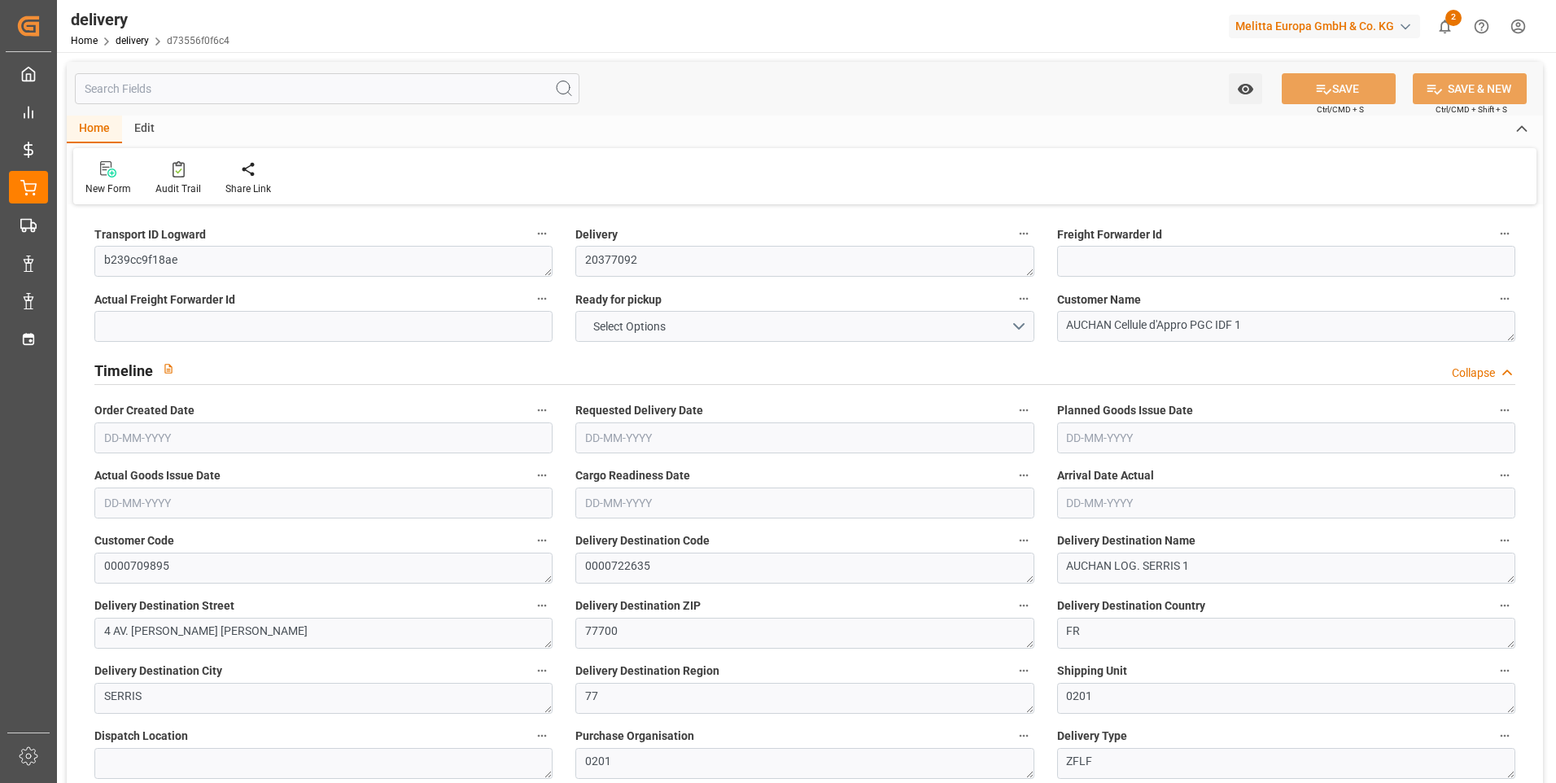
type input "20"
type input "0"
type input "7"
type input "0"
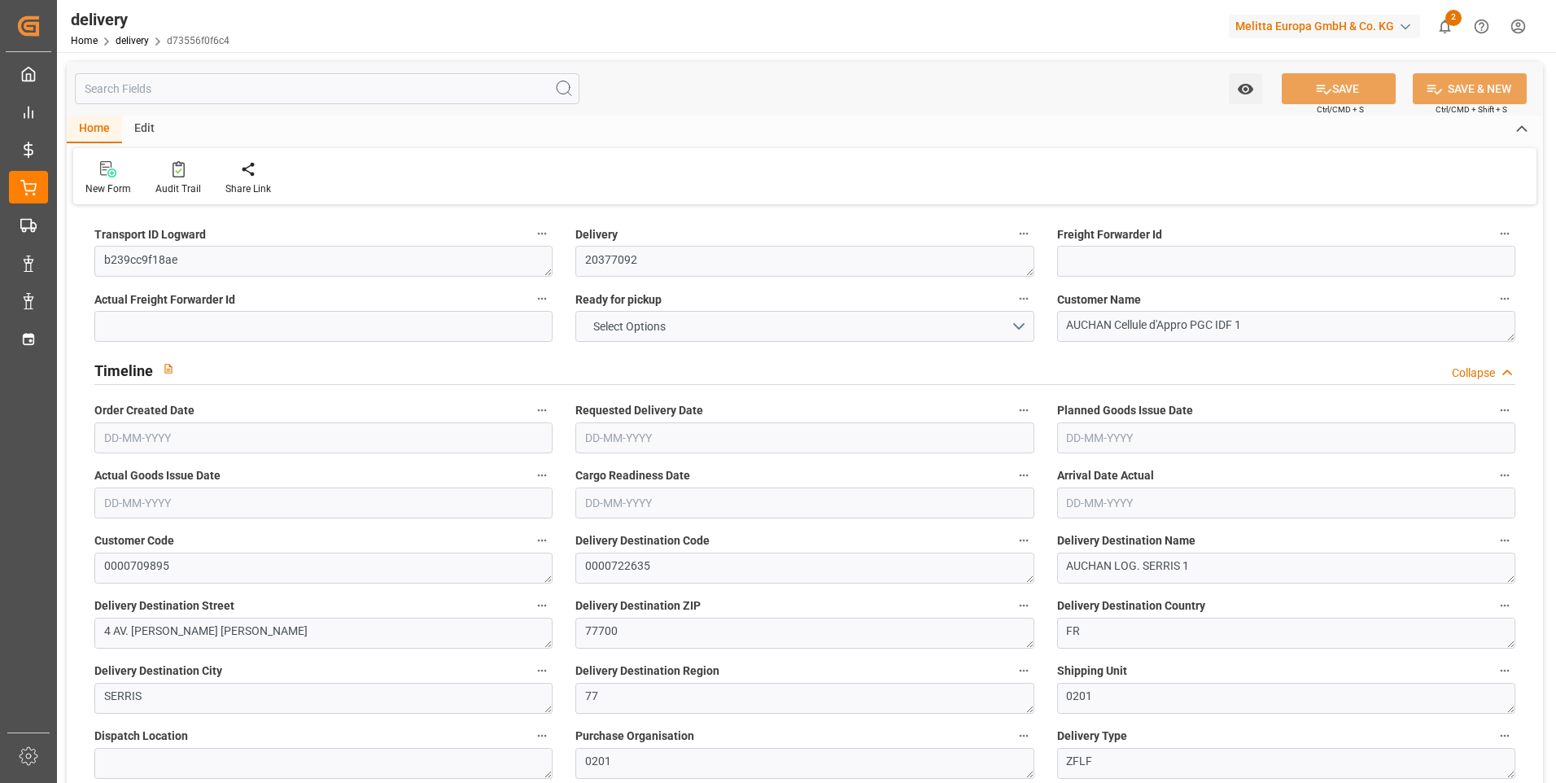
type input "-6.2936"
type input "186.2"
type input "179.9064"
type input "0"
type input "156.6"
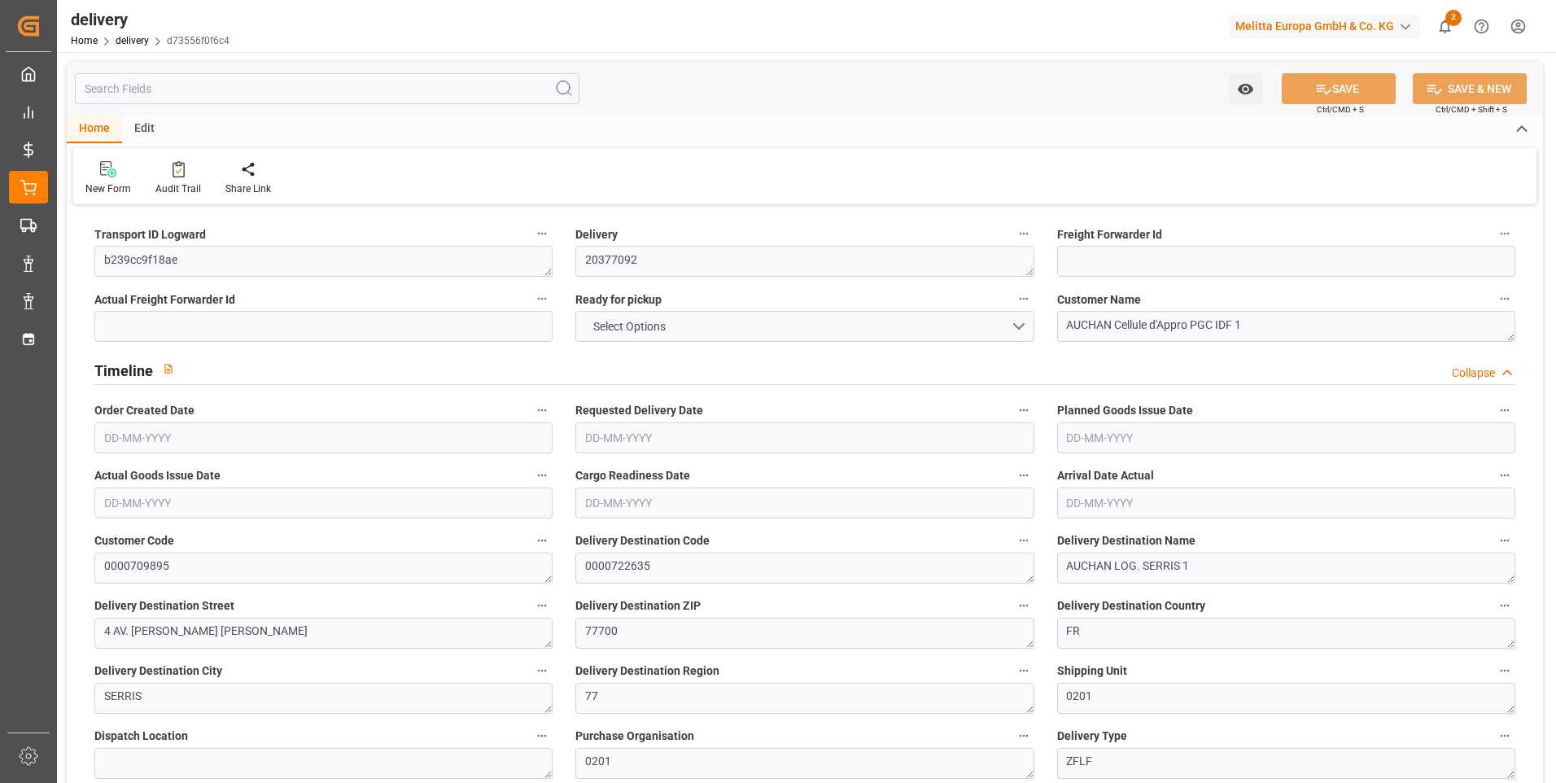
type input "1.5"
type input "1.3"
type input "0"
type input "30"
type input "1781.432"
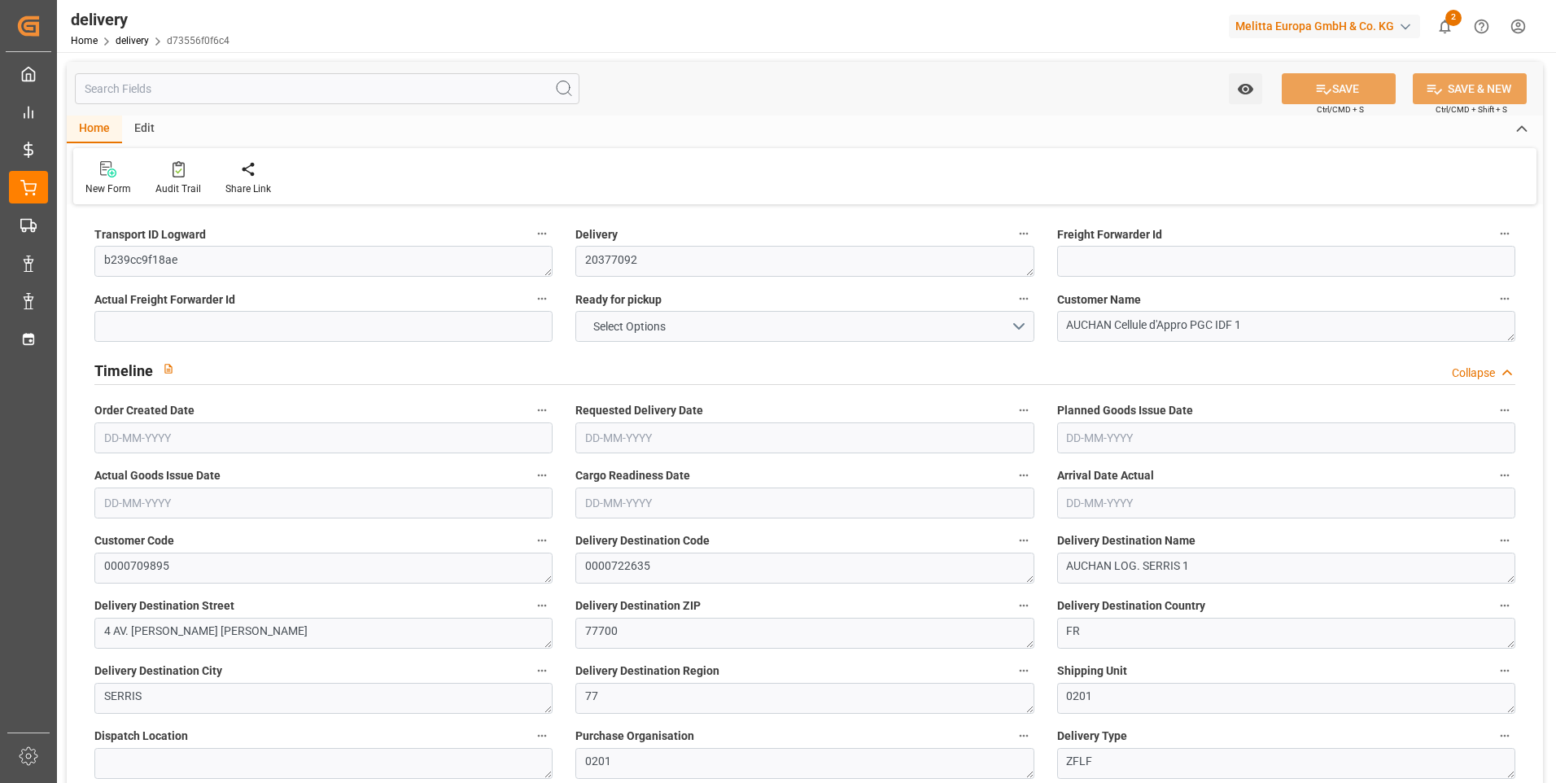
type input "101"
type input "916.6035"
type input "0.0588"
type input "0"
type input "[DATE]"
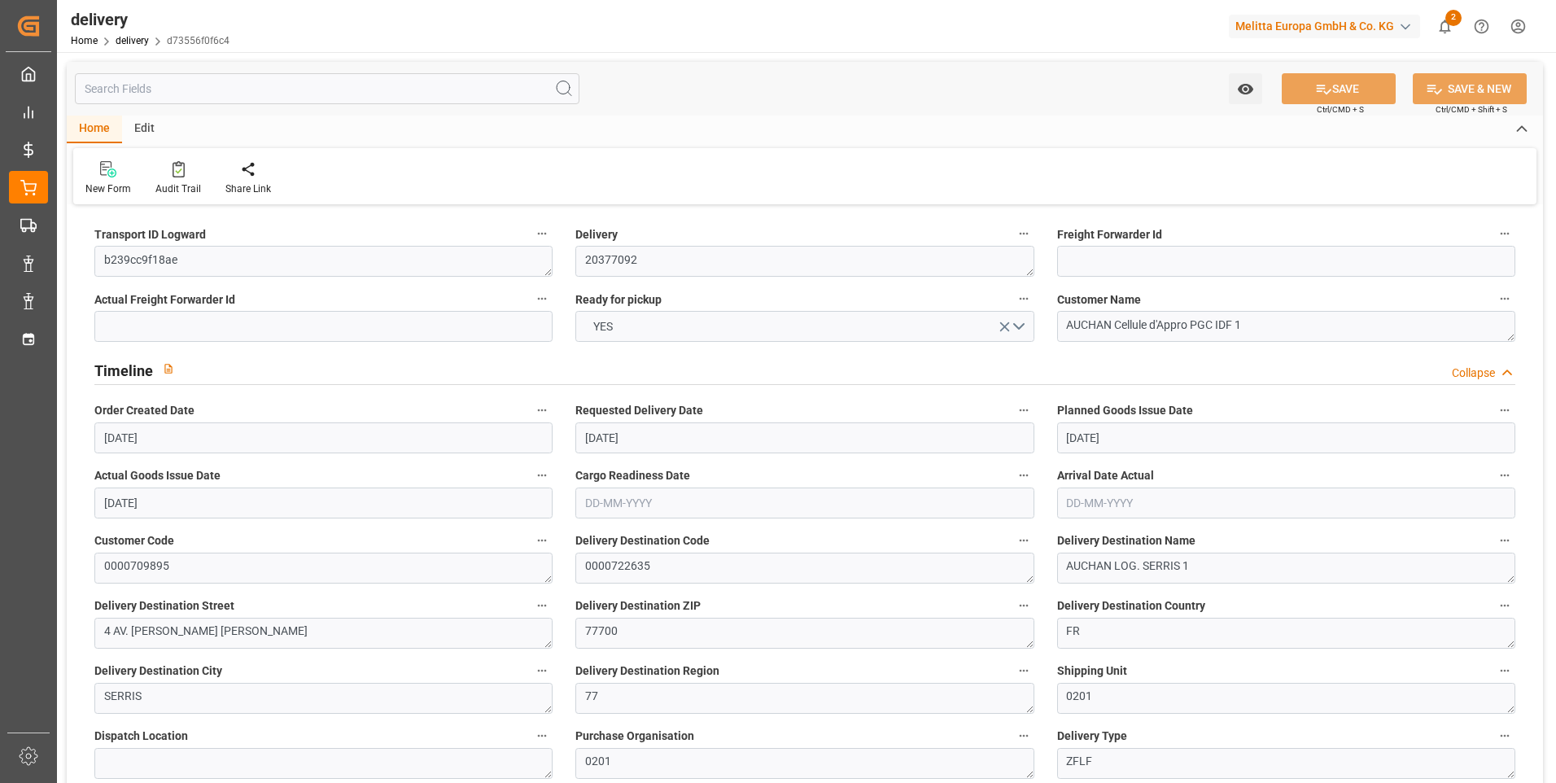
type input "03-09-2025"
type input "[DATE]"
type input "[DATE] 11:00"
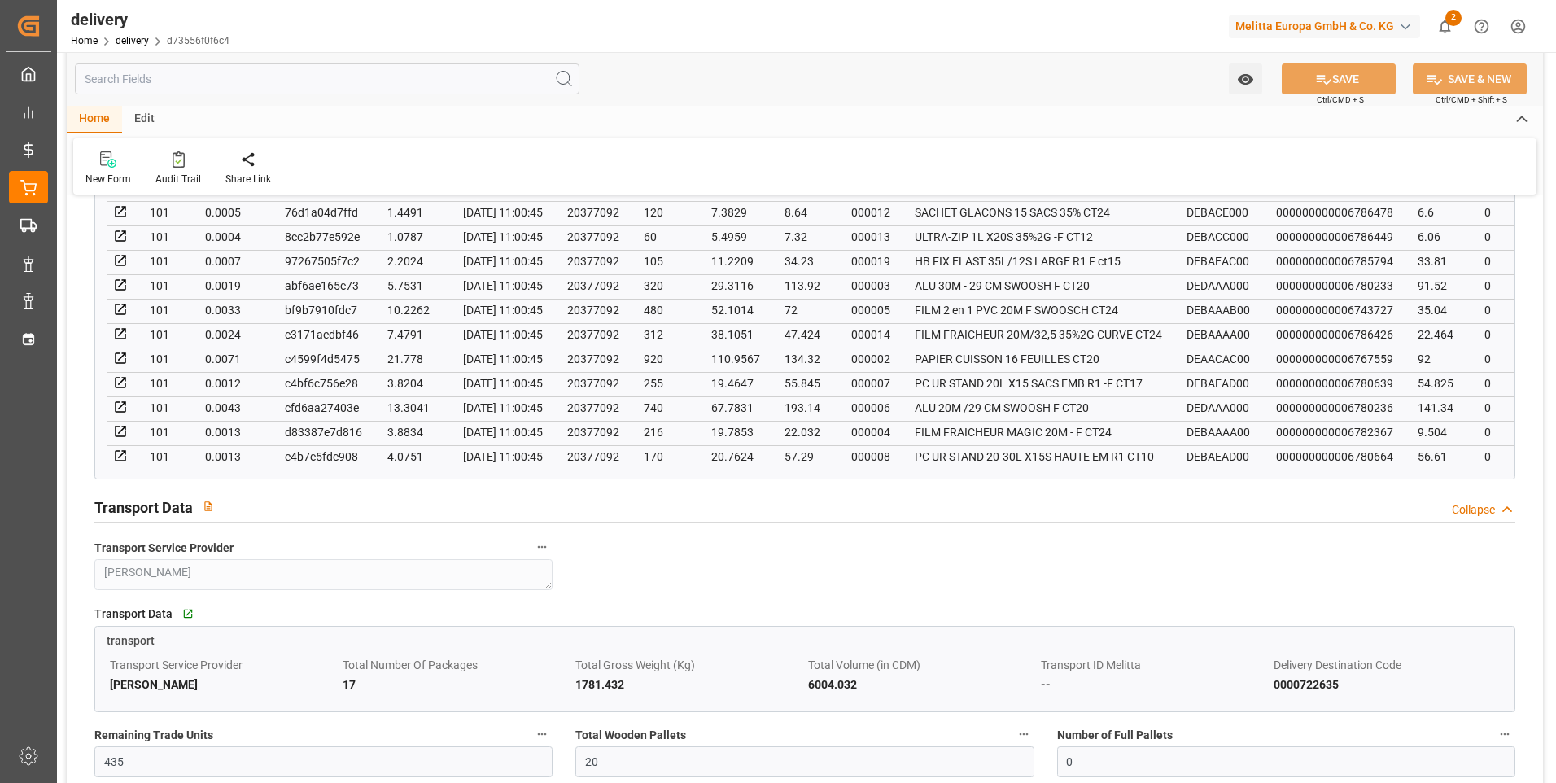
scroll to position [1221, 0]
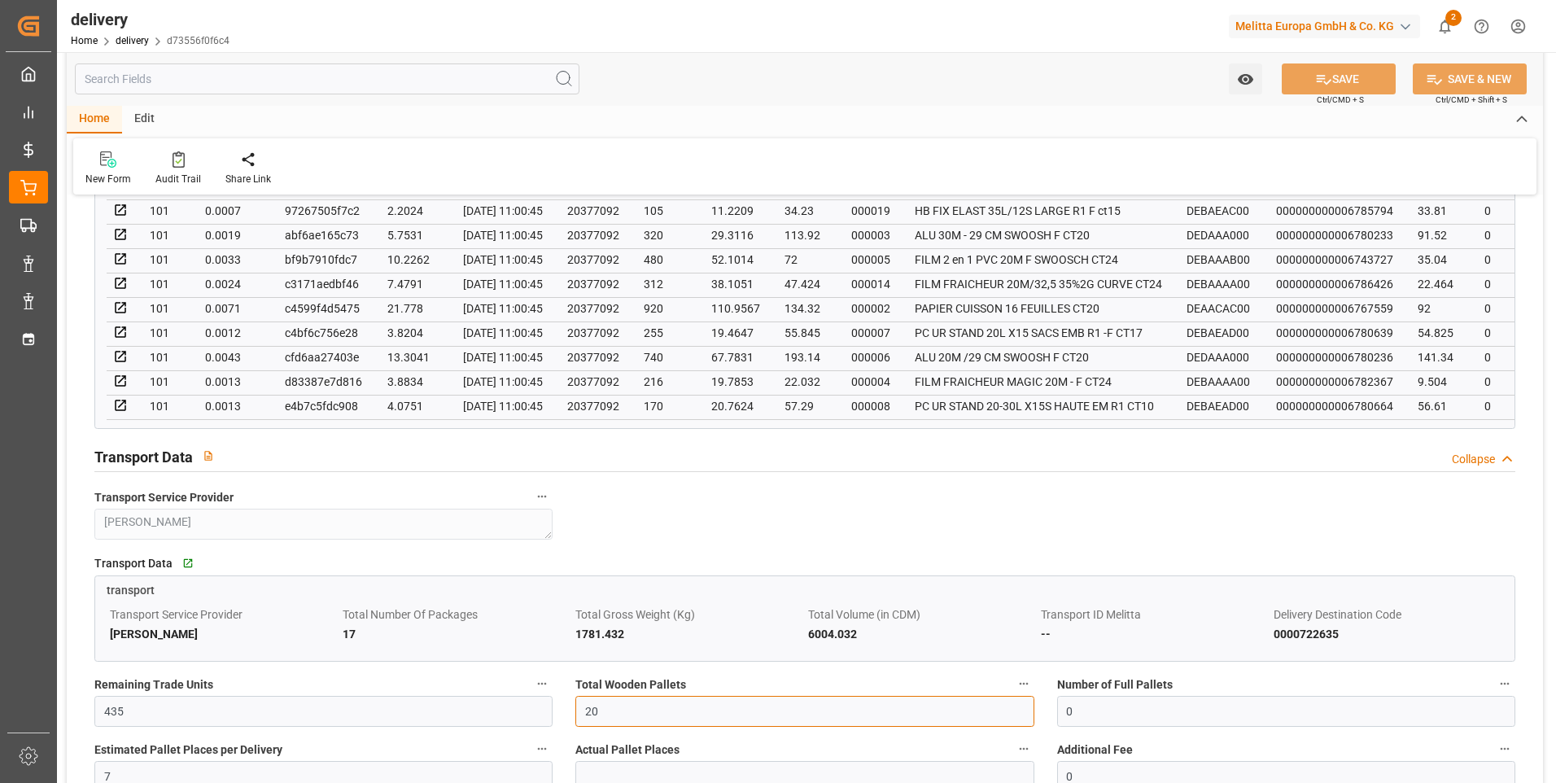
click at [630, 715] on input "20" at bounding box center [804, 711] width 458 height 31
type input "2"
type input "0"
type input "17"
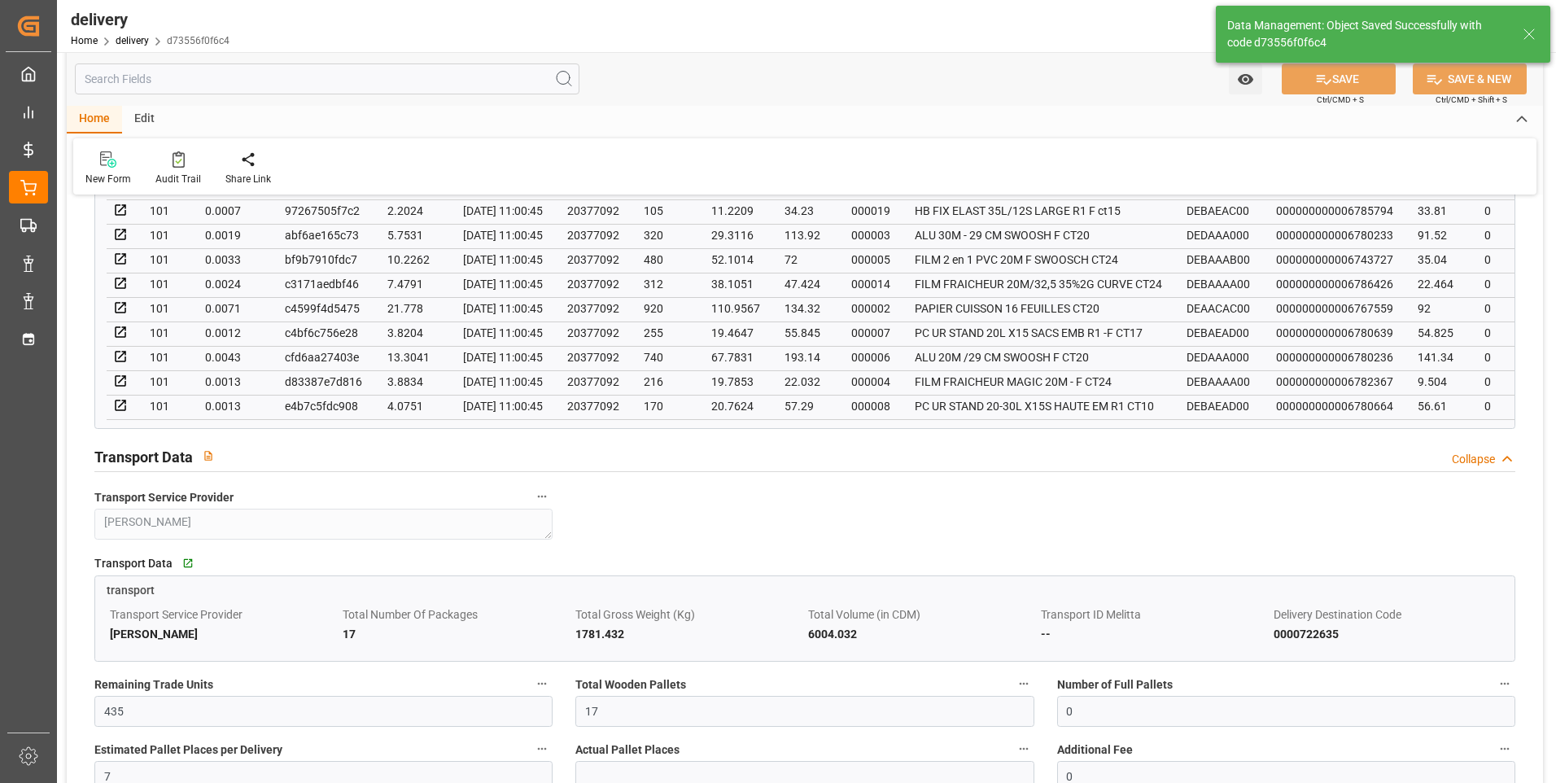
type input "25.5"
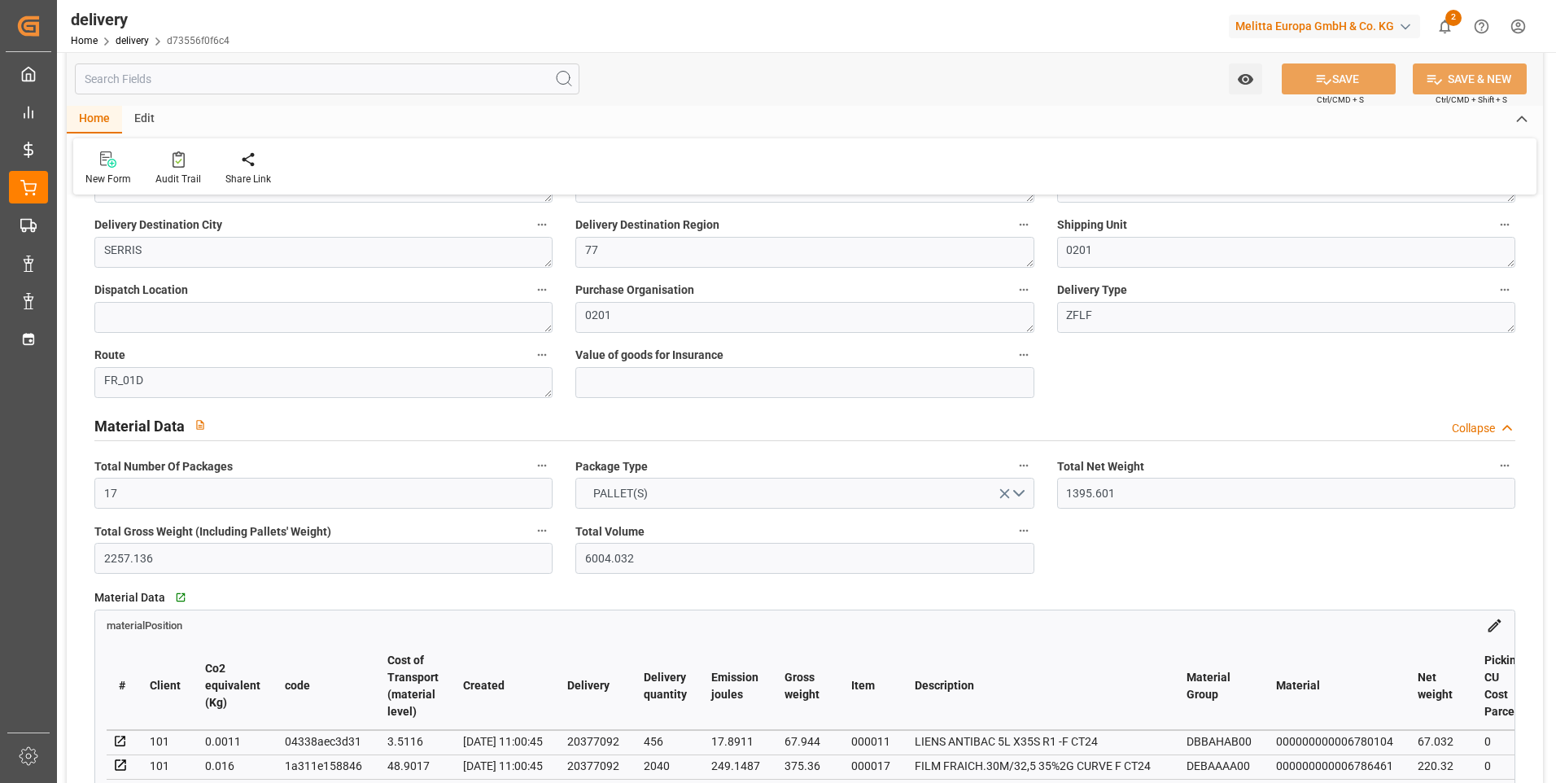
scroll to position [407, 0]
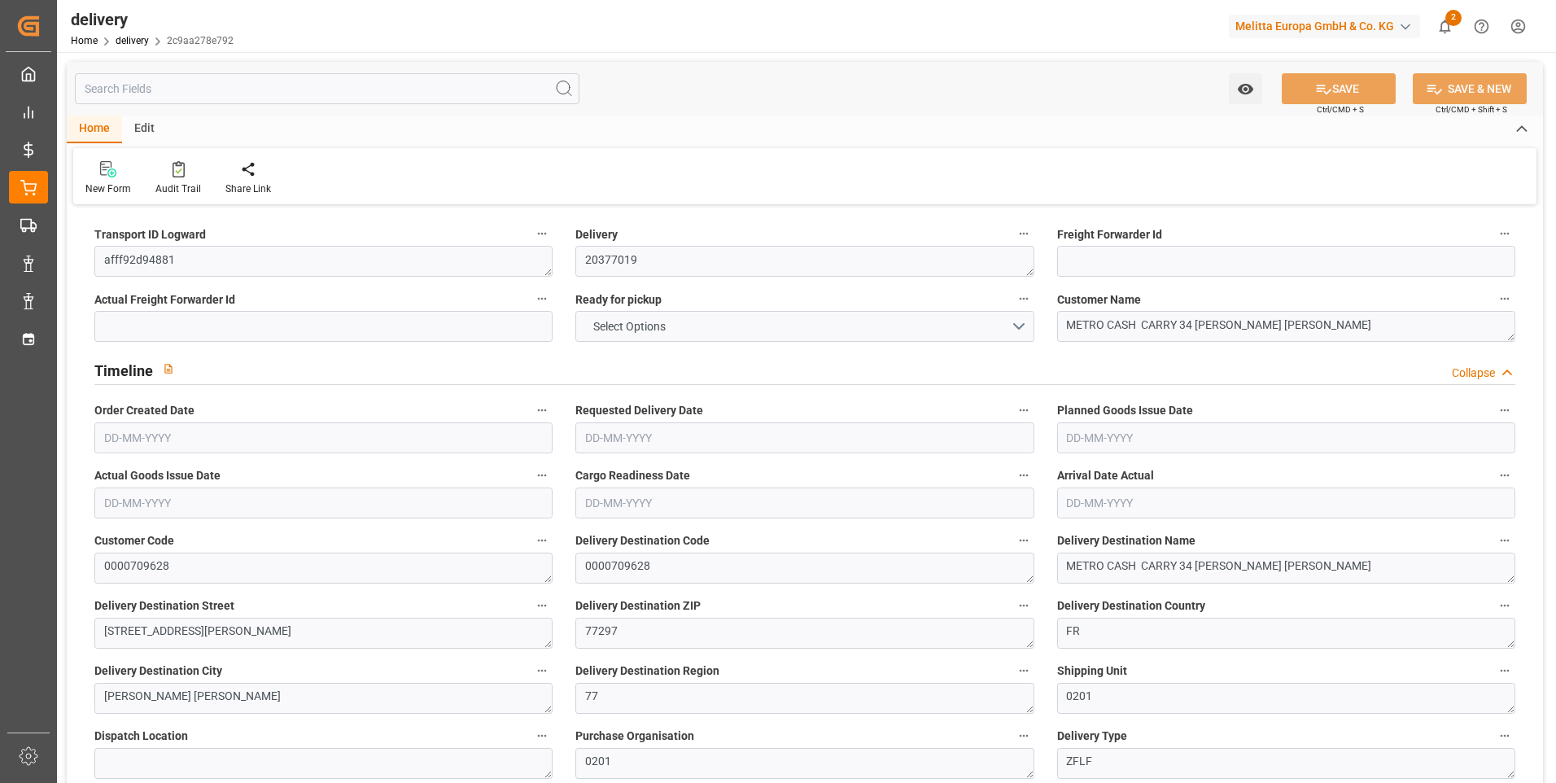
type input "2"
type input "529.746"
type input "647.972"
type input "1515.756"
type input "71"
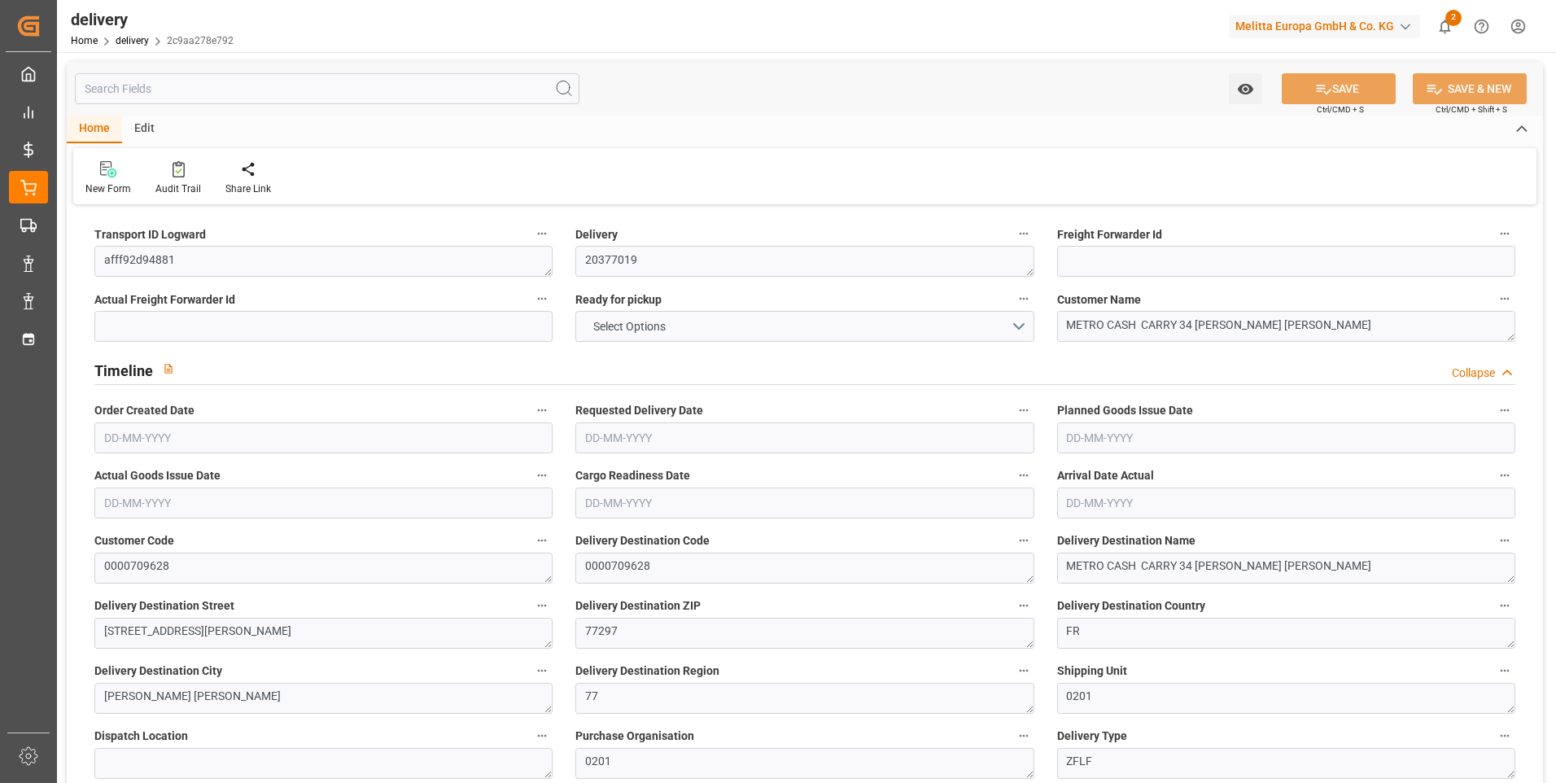
type input "1"
type input "0"
type input "1"
type input "0"
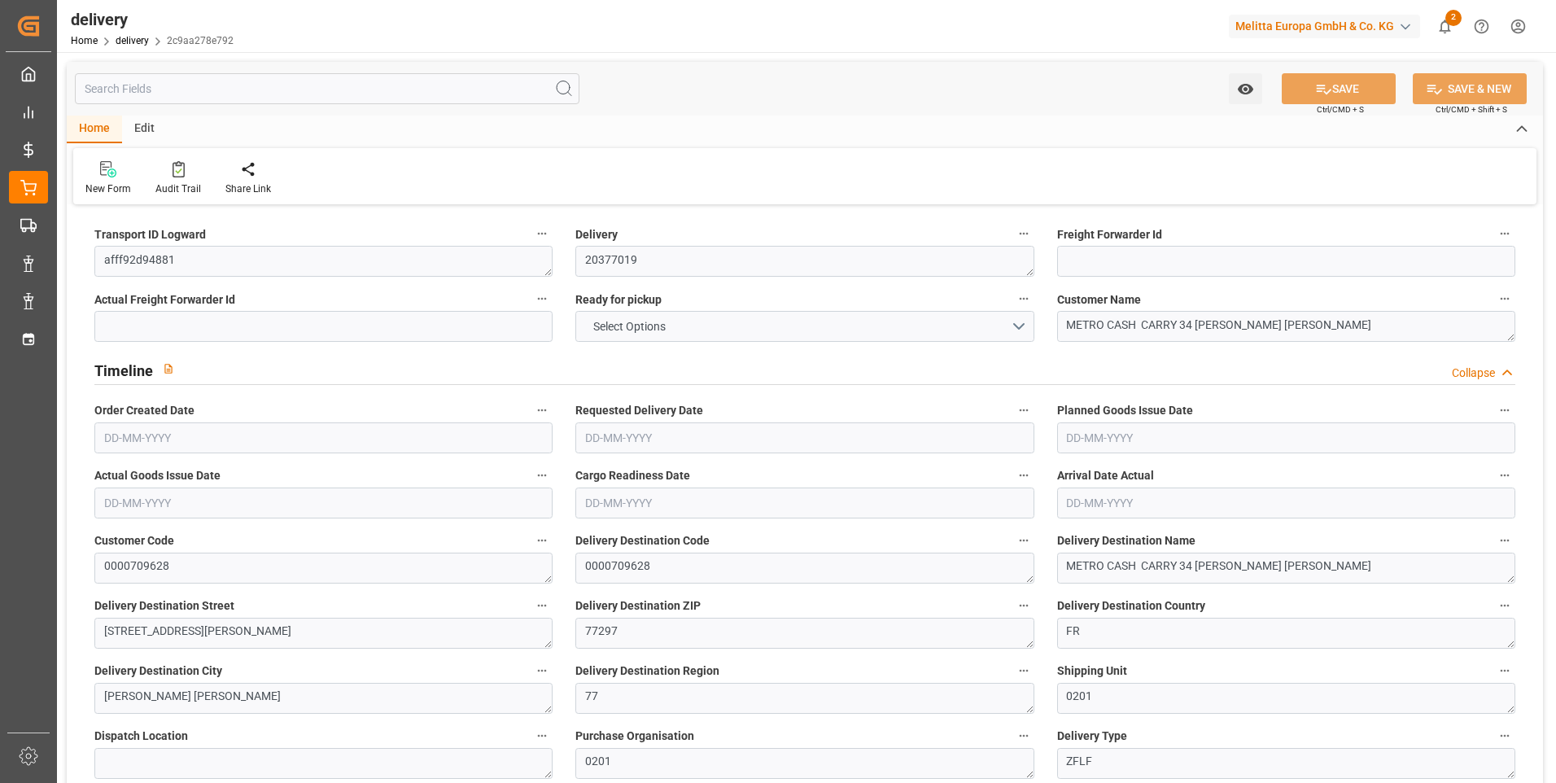
type input "-2.2267"
type input "65.88"
type input "63.6533"
type input "0"
type input "25.56"
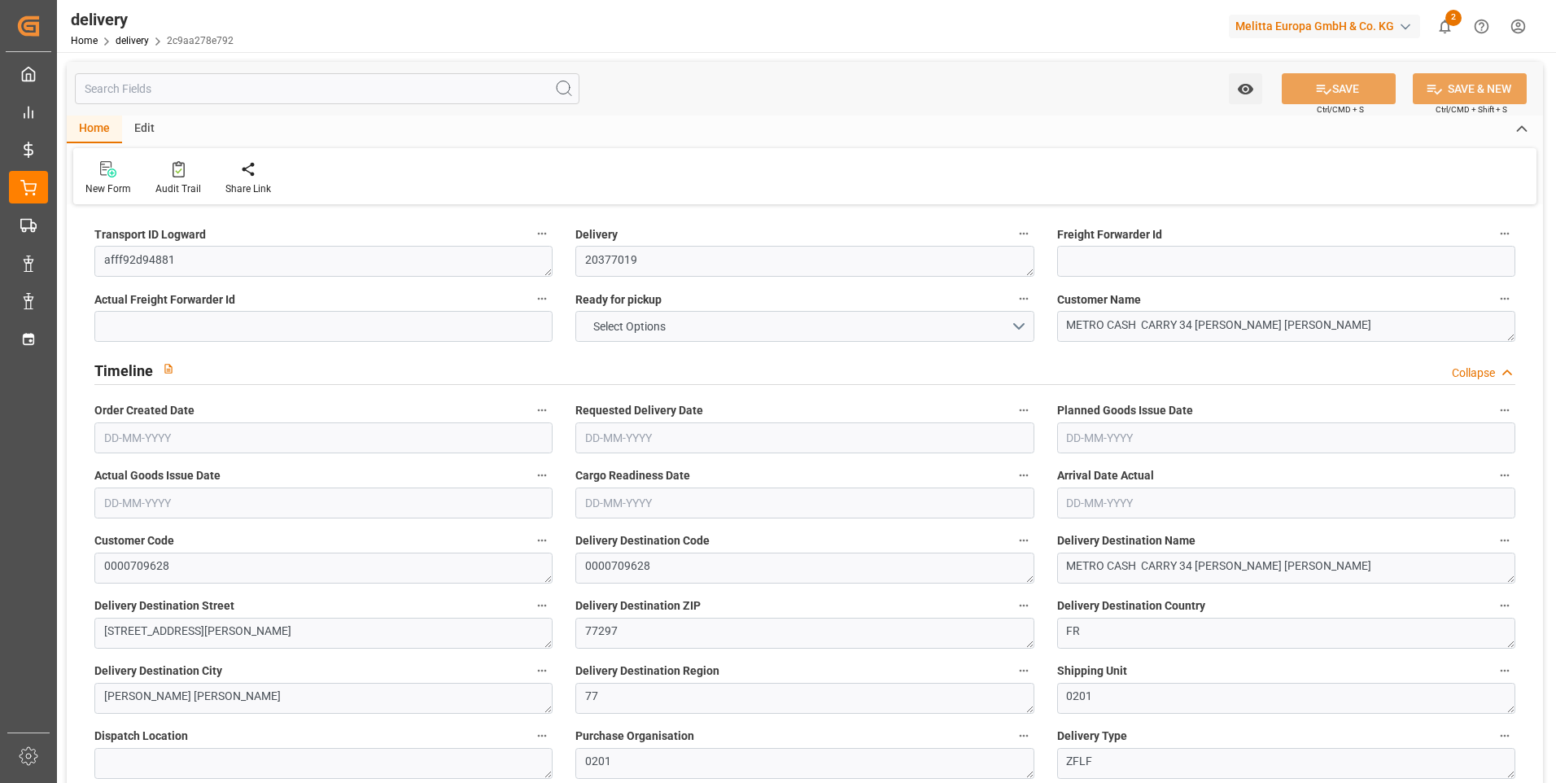
type input "1.5"
type input "1.3"
type input "0"
type input "1.5"
type input "624.972"
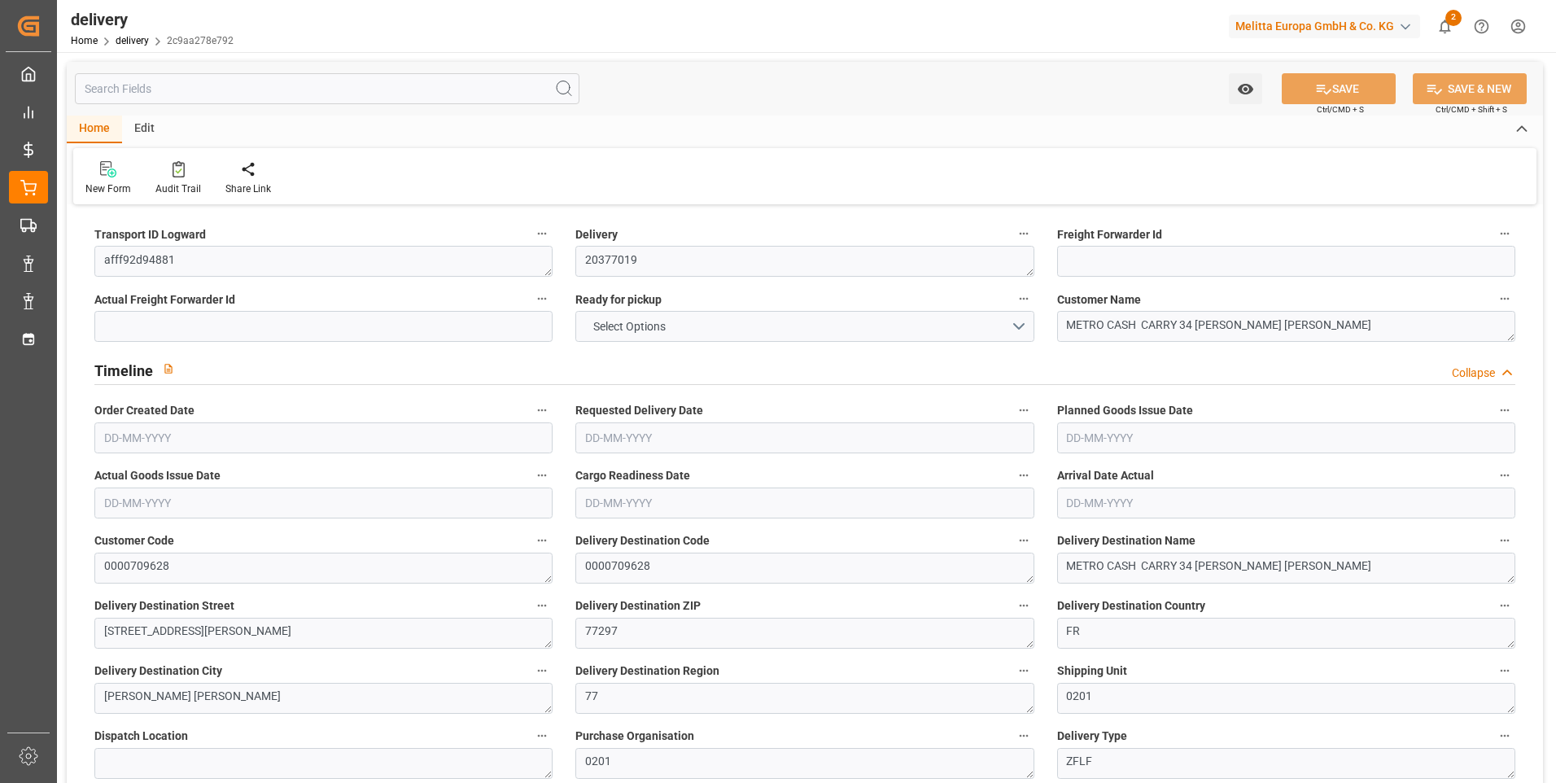
type input "101"
type input "331.0692"
type input "0.0213"
type input "0"
type input "[DATE]"
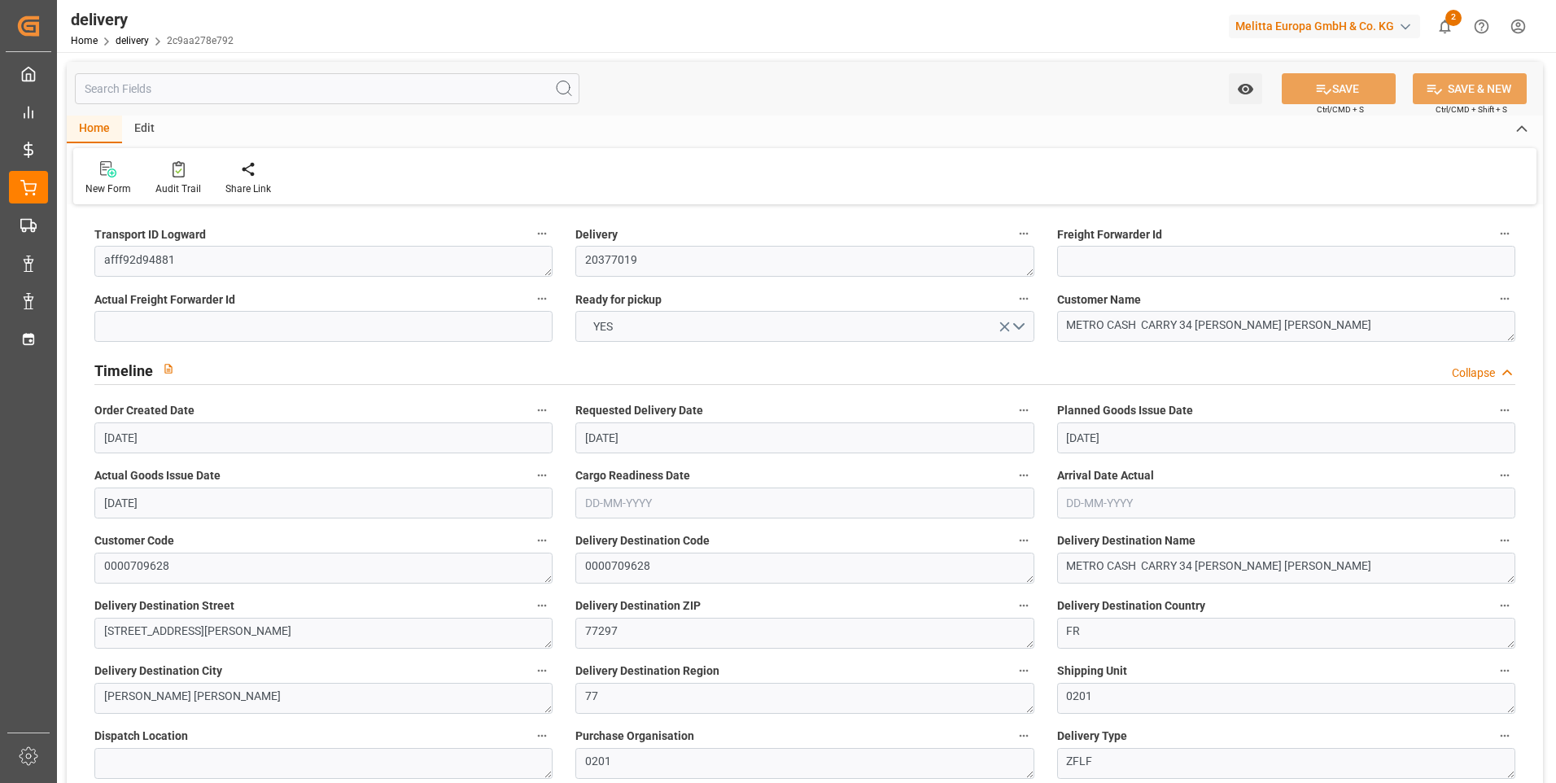
type input "[DATE]"
type input "28-08-2025 11:00"
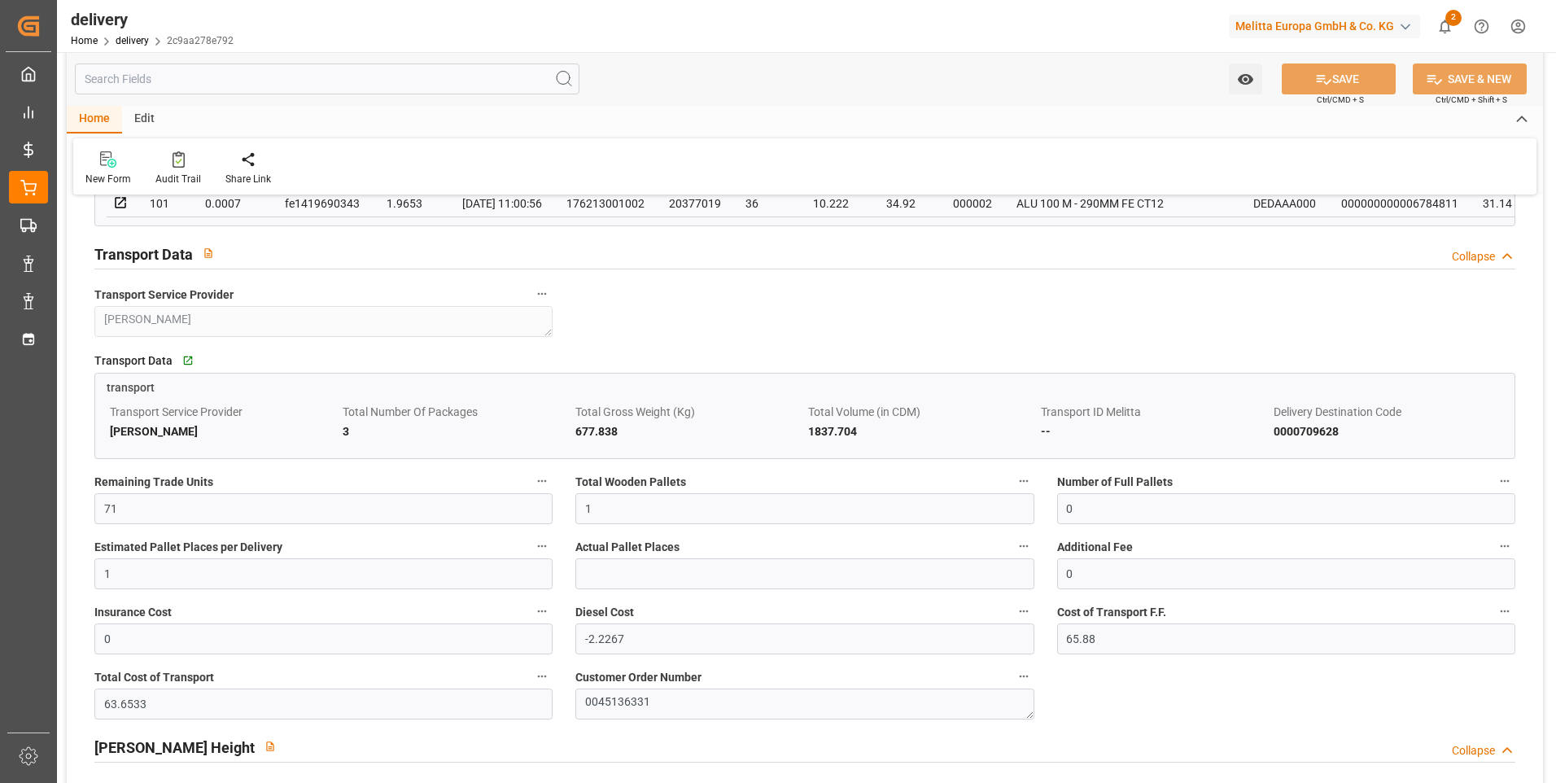
scroll to position [1058, 0]
click at [599, 512] on input "1" at bounding box center [804, 507] width 458 height 31
type input "0"
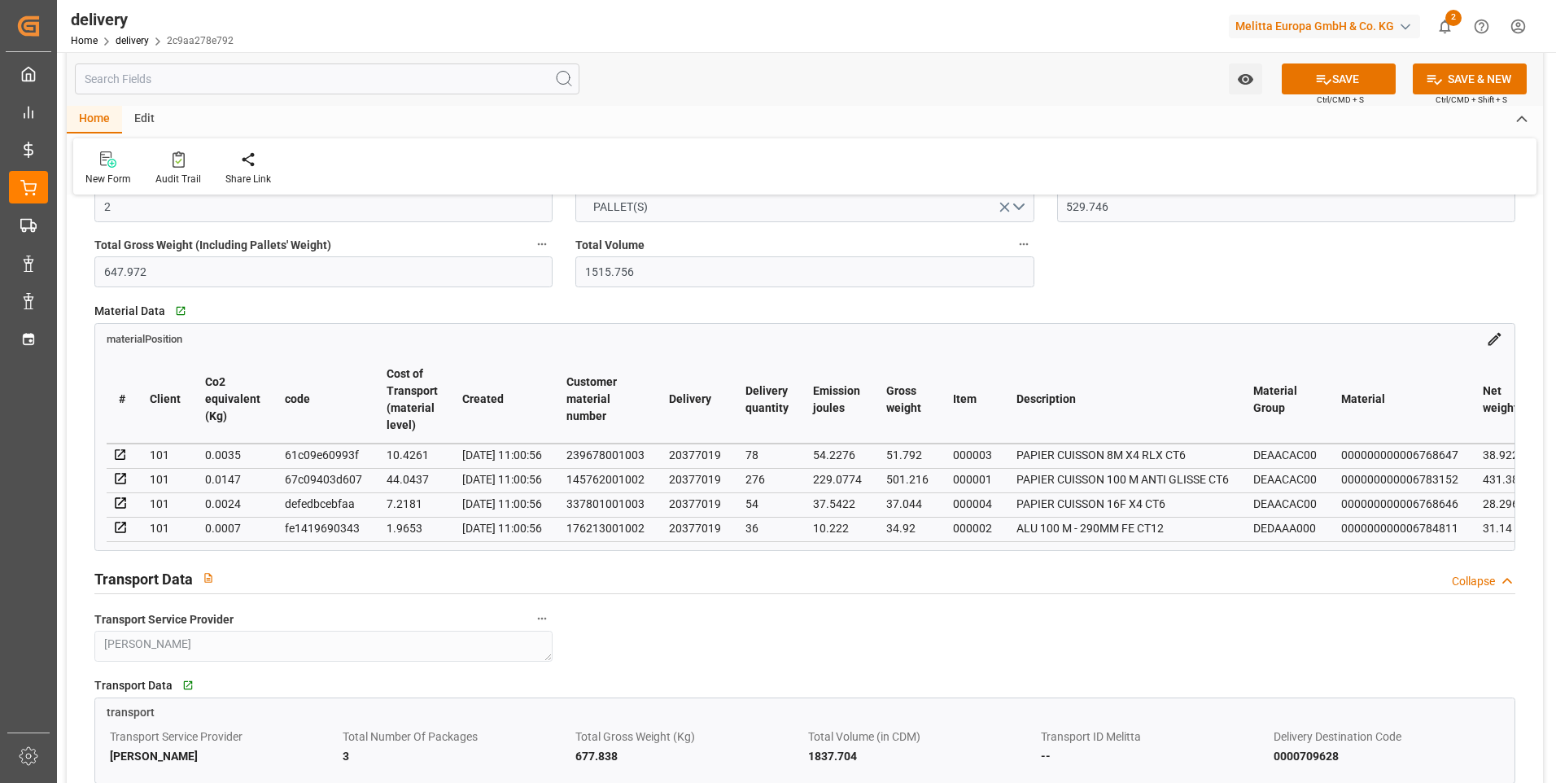
scroll to position [488, 0]
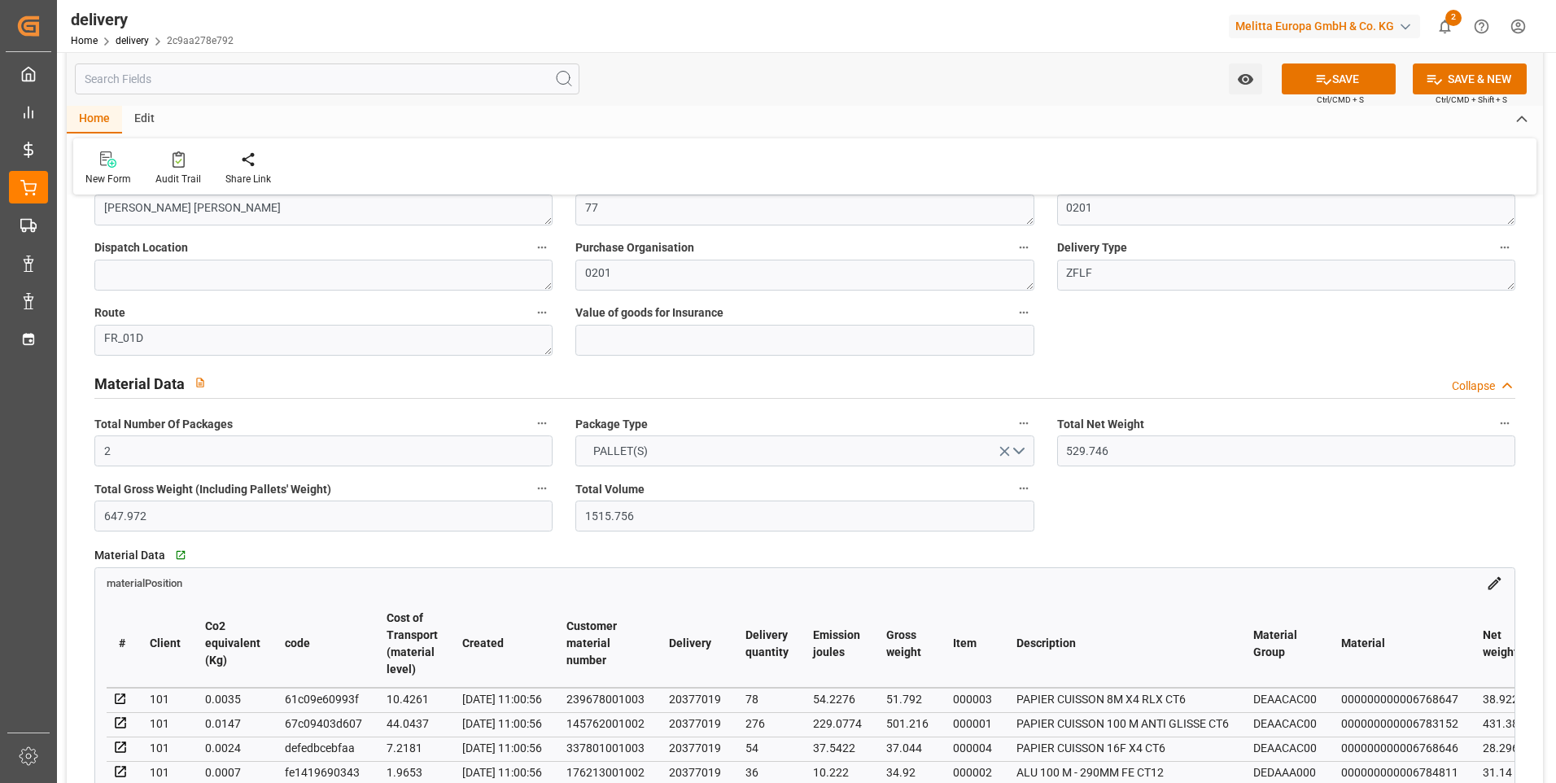
type input "2"
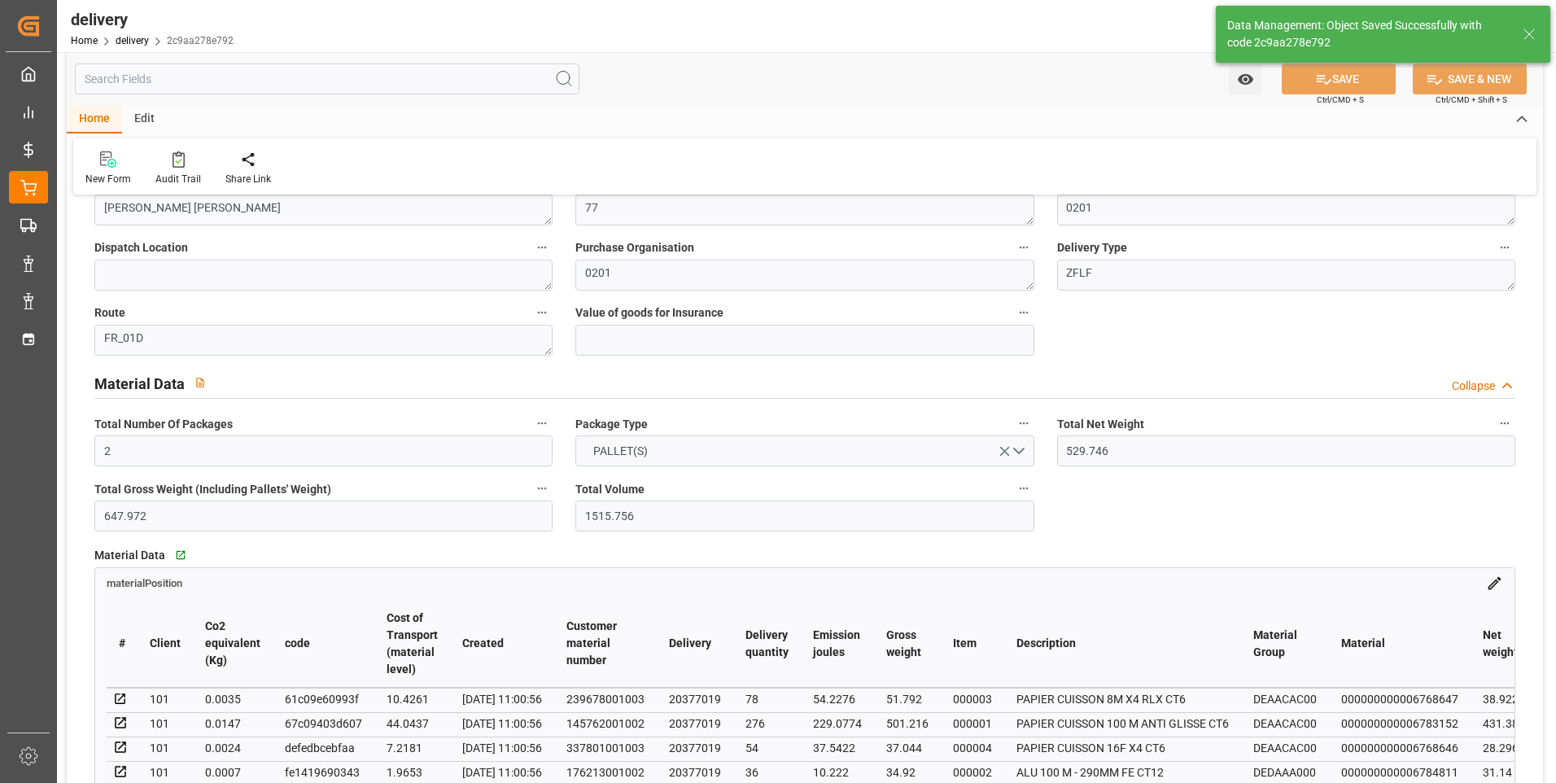
type input "3"
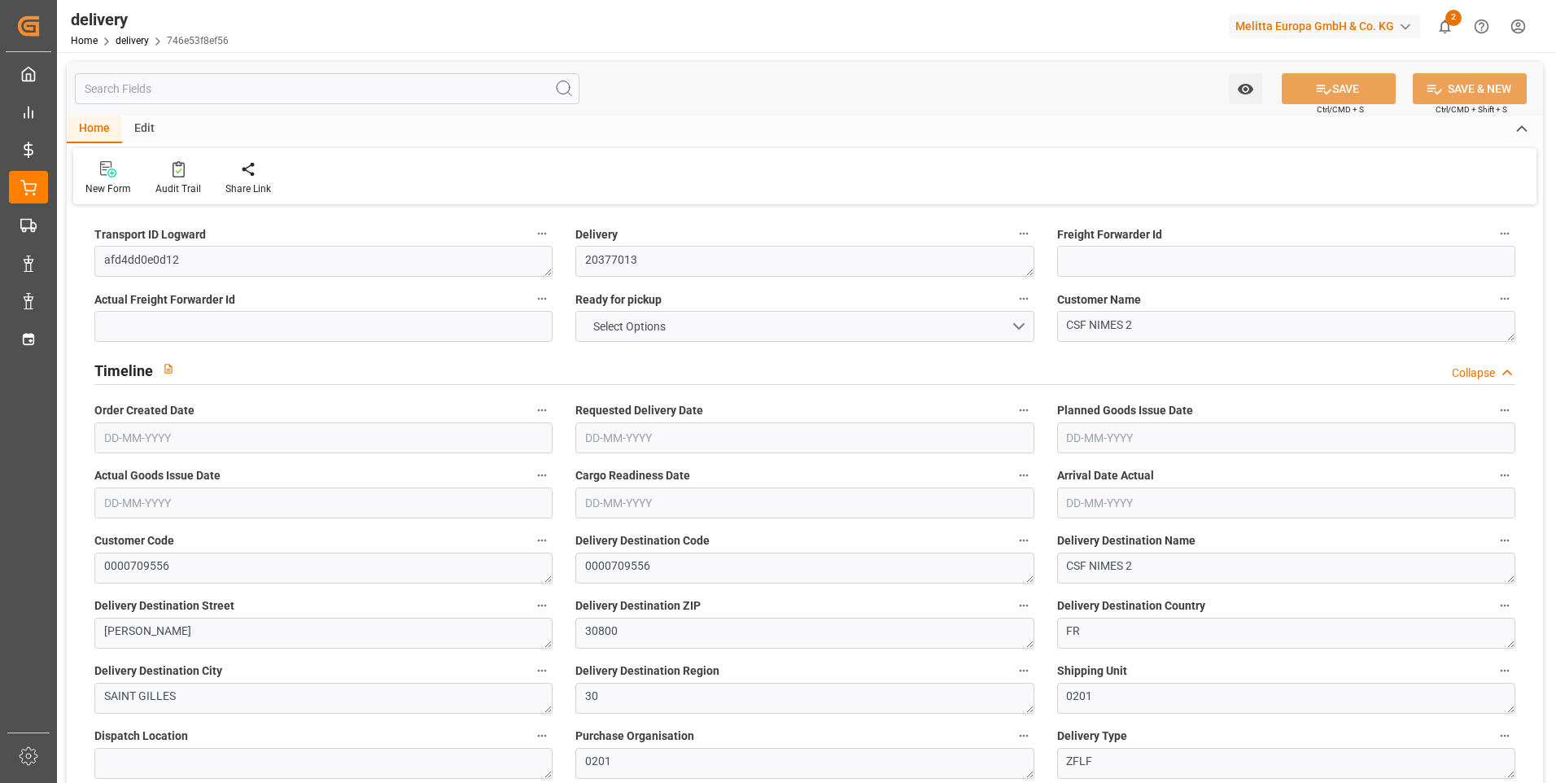
type input "12"
type input "3116.652"
type input "3850.878"
type input "9545.3"
type input "242"
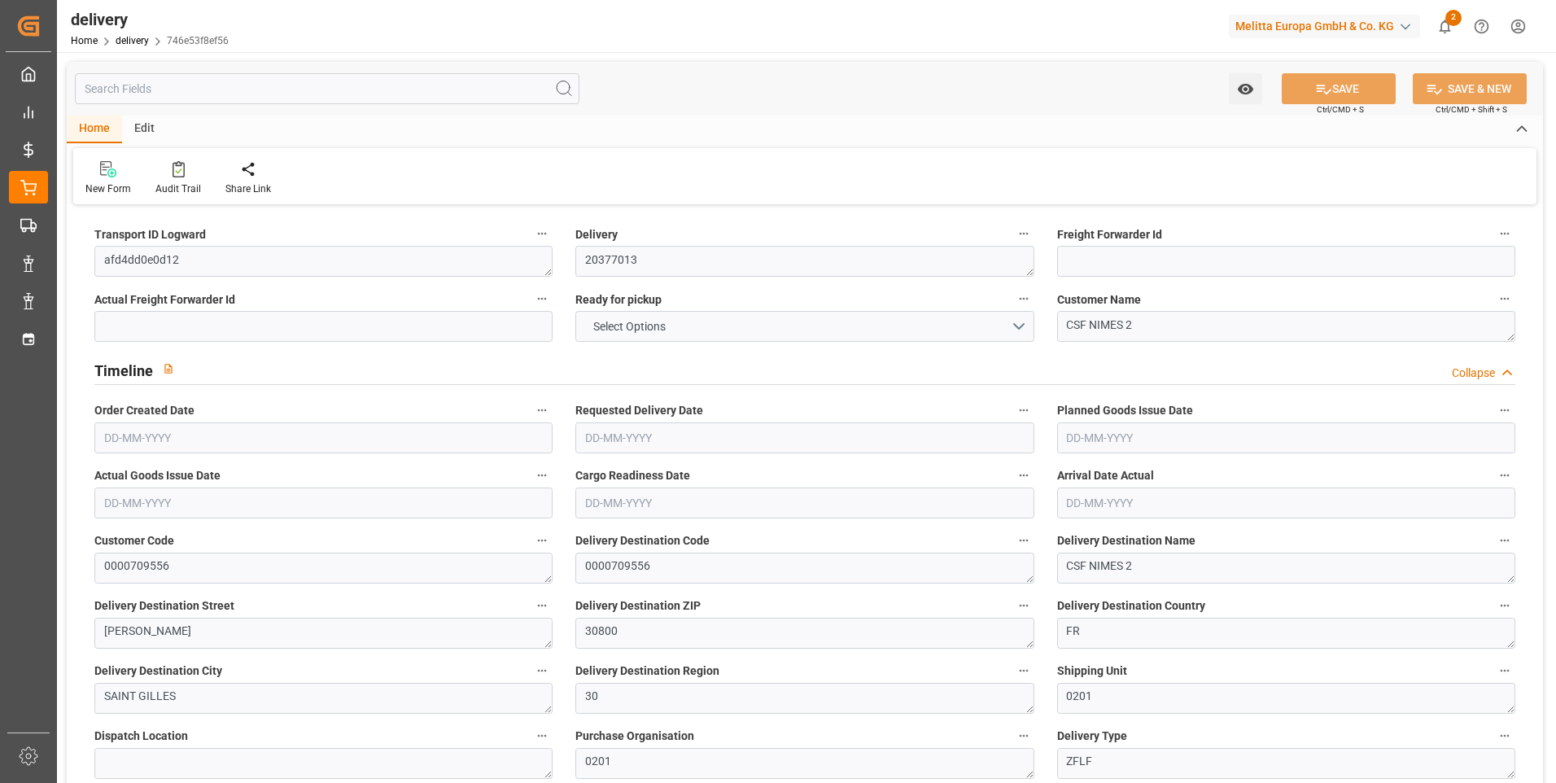
type input "12"
type input "7"
type input "9"
type input "0"
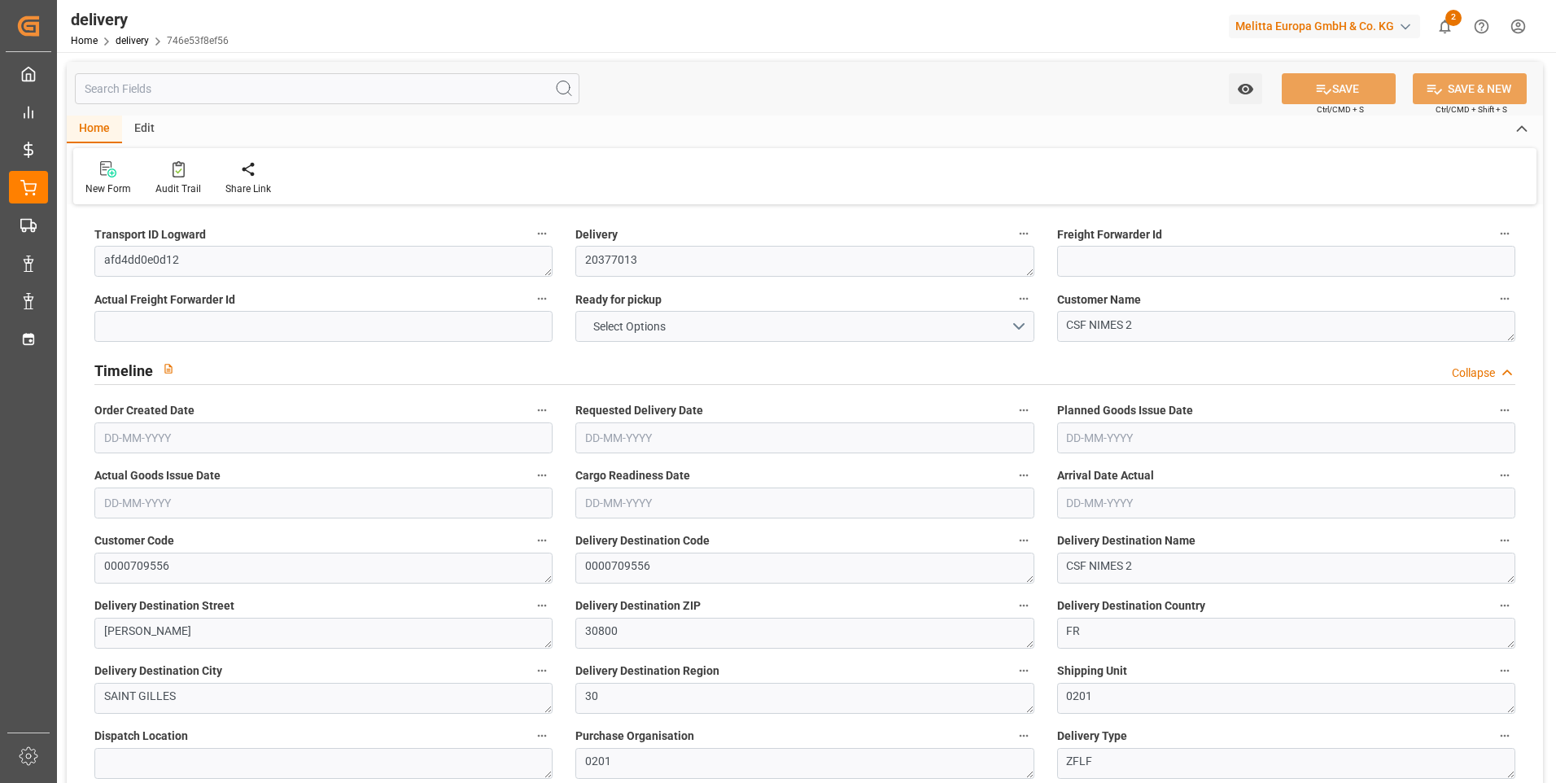
type input "-17.3029"
type input "511.92"
type input "494.6171"
type input "17.15"
type input "87.12"
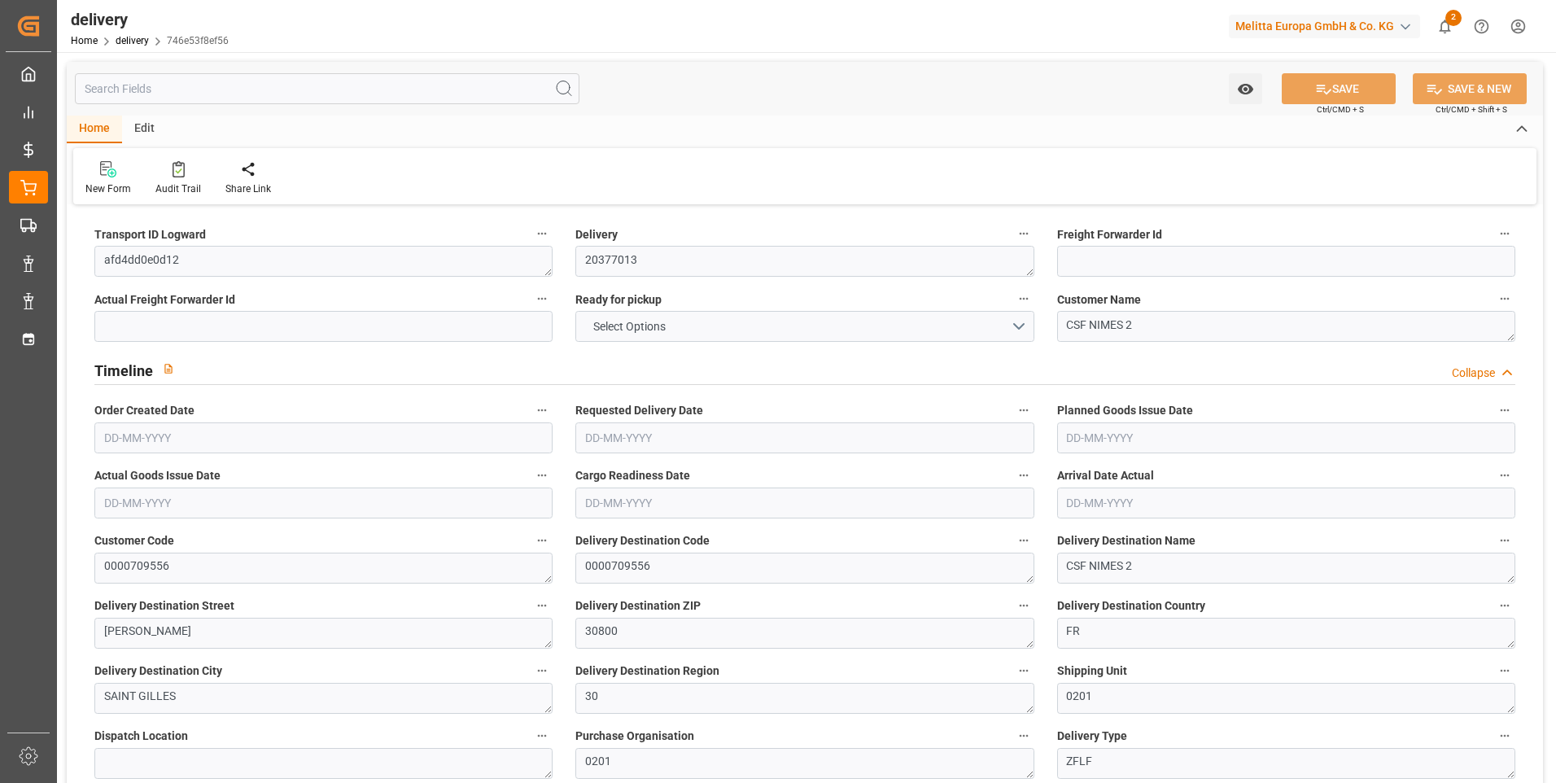
type input "1.5"
type input "1.3"
type input "0"
type input "18"
type input "3387.017"
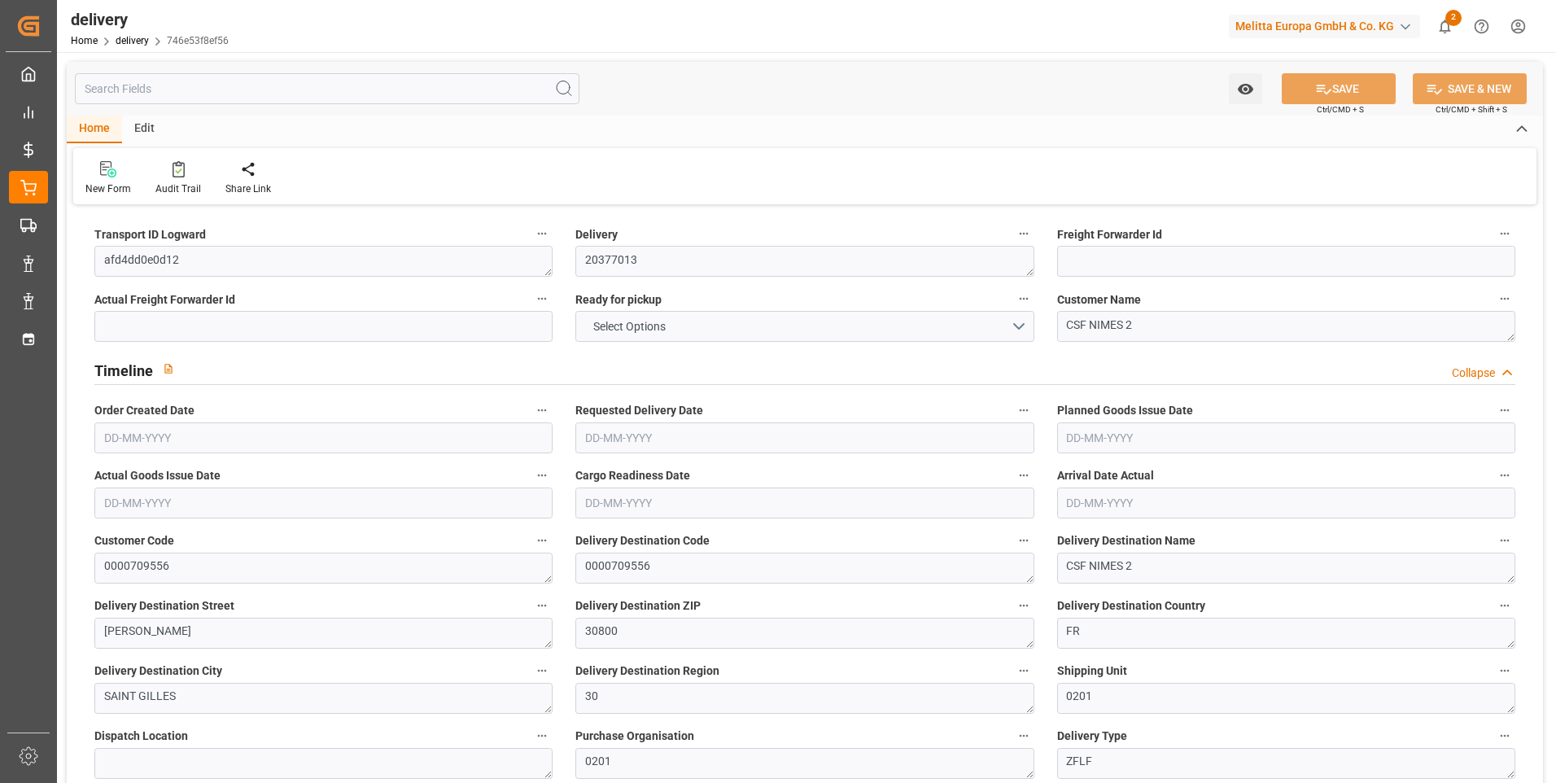
type input "101"
type input "22196.2676"
type input "1.4235"
type input "0"
type input "[DATE]"
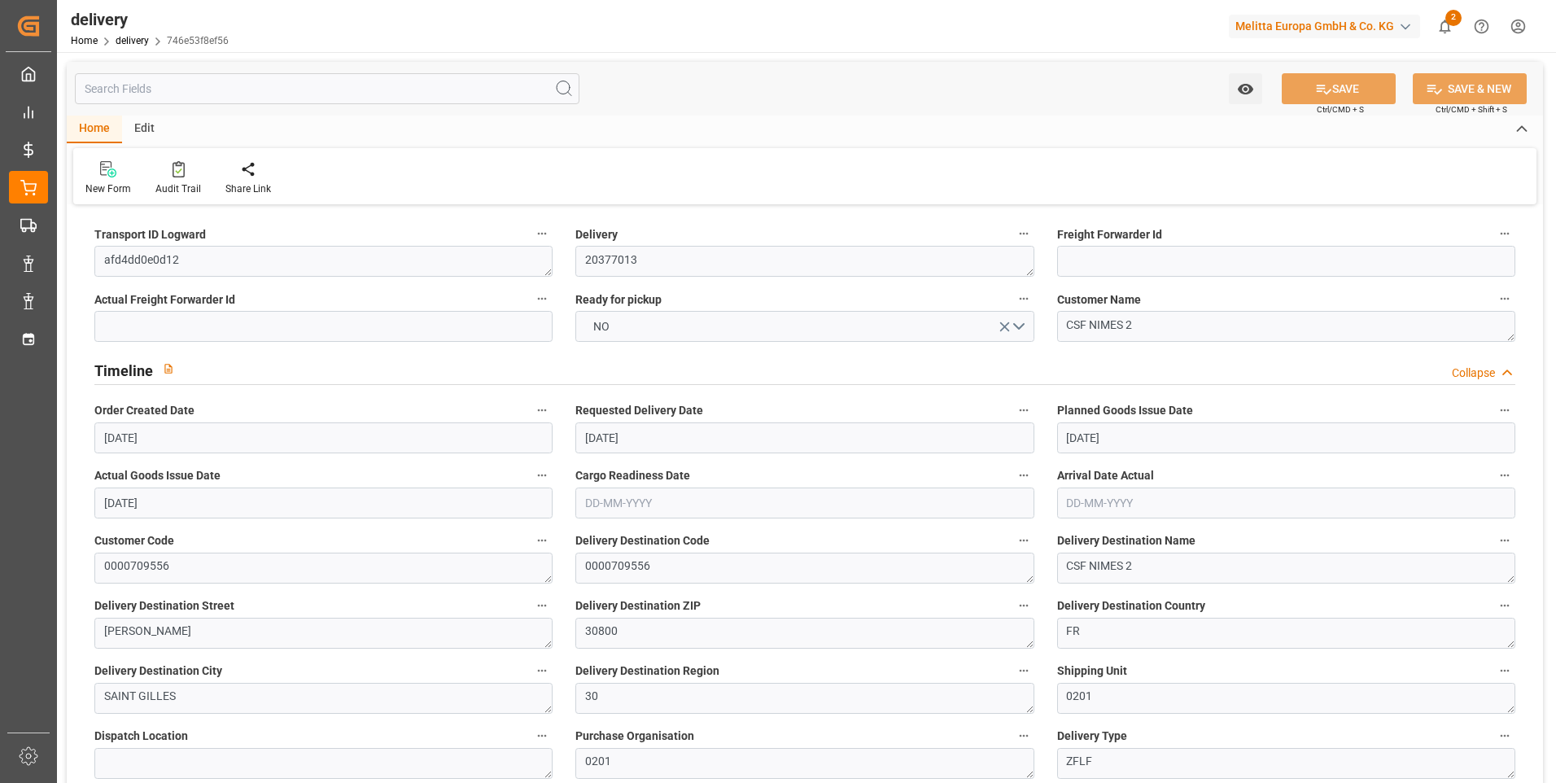
type input "[DATE]"
type input "28-08-2025 11:01"
type input "1"
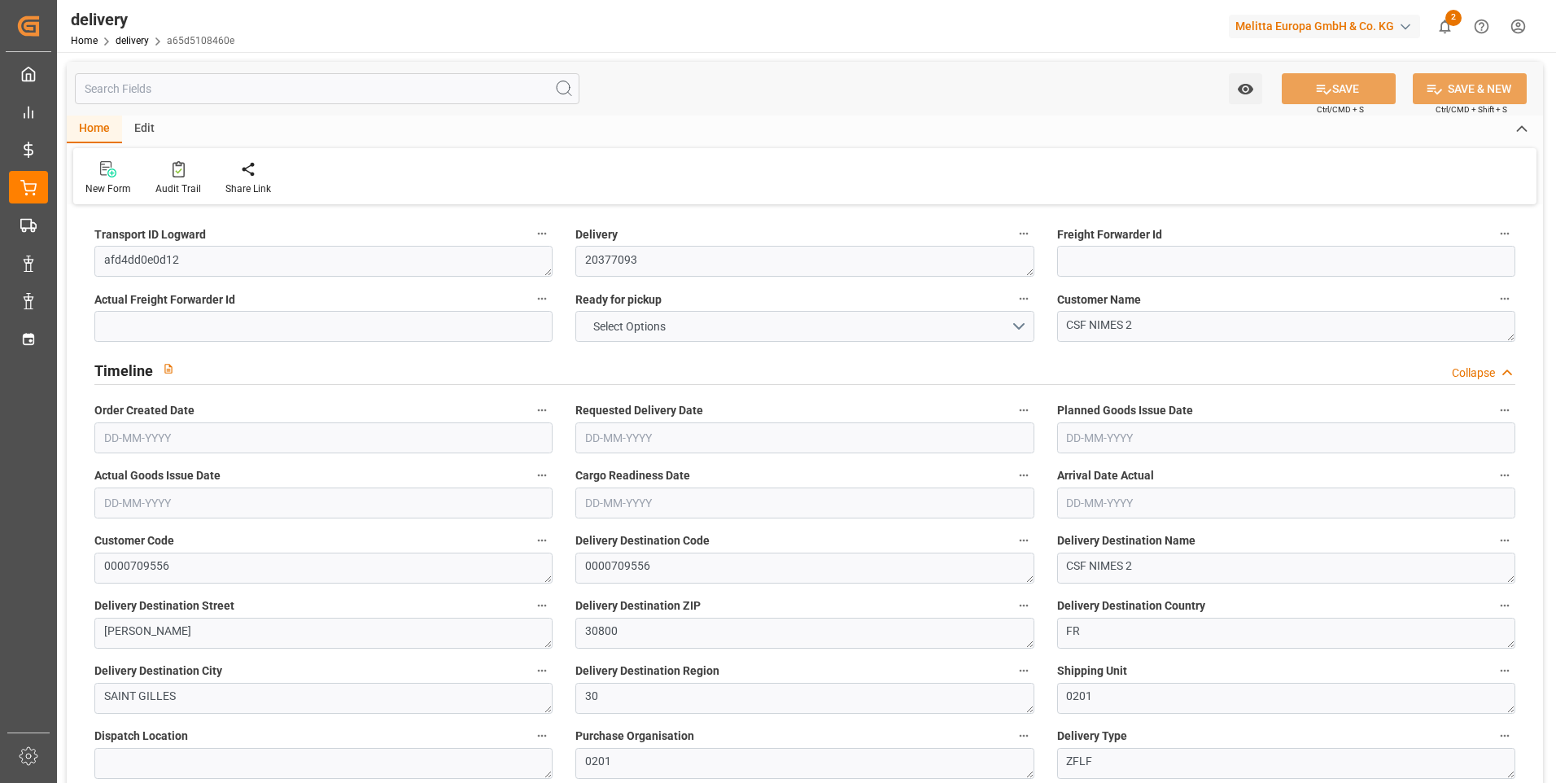
type input "14.795"
type input "42.265"
type input "186.96"
type input "23"
type input "1"
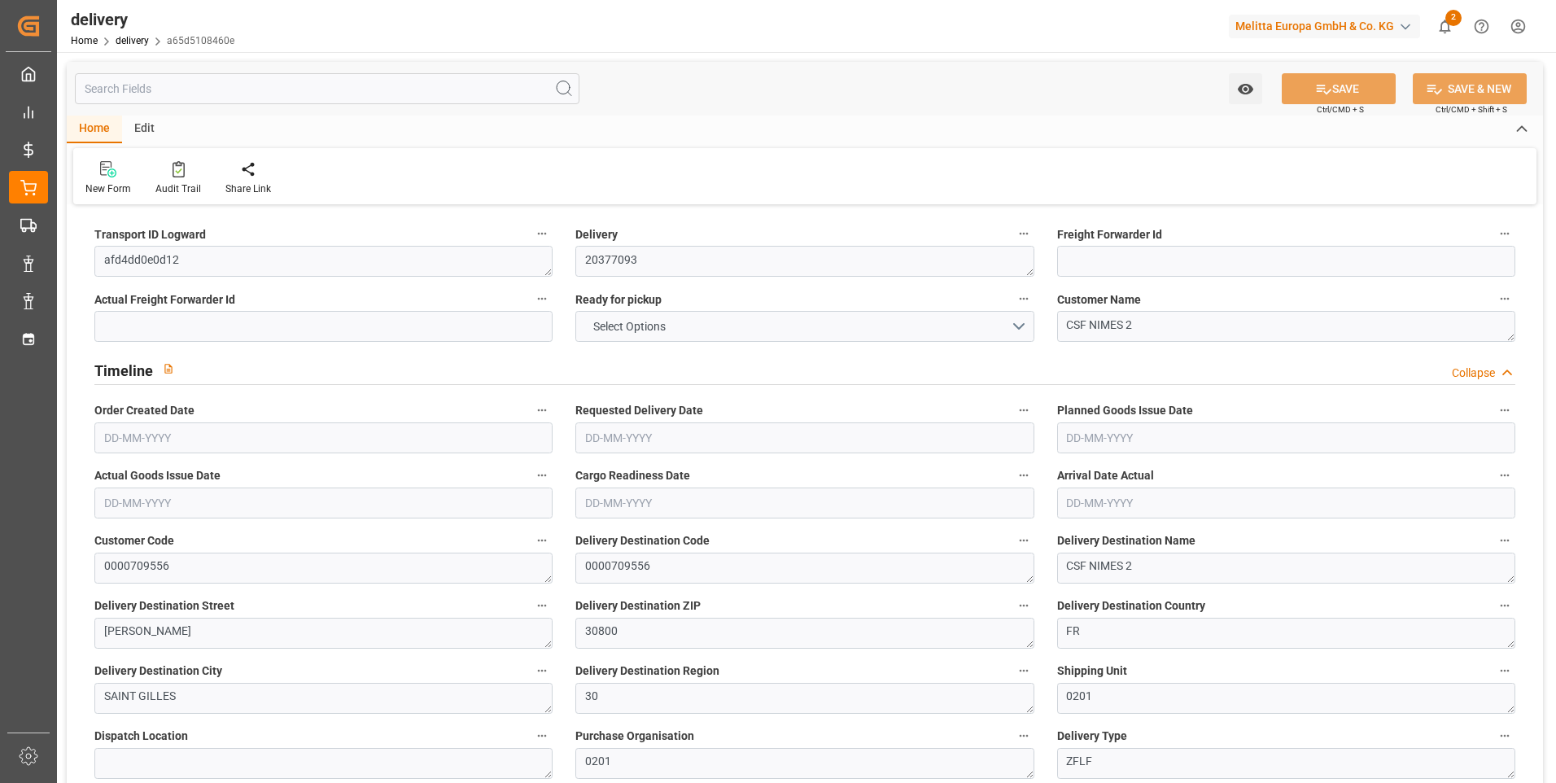
type input "0"
type input "1"
type input "0"
type input "-1.9225"
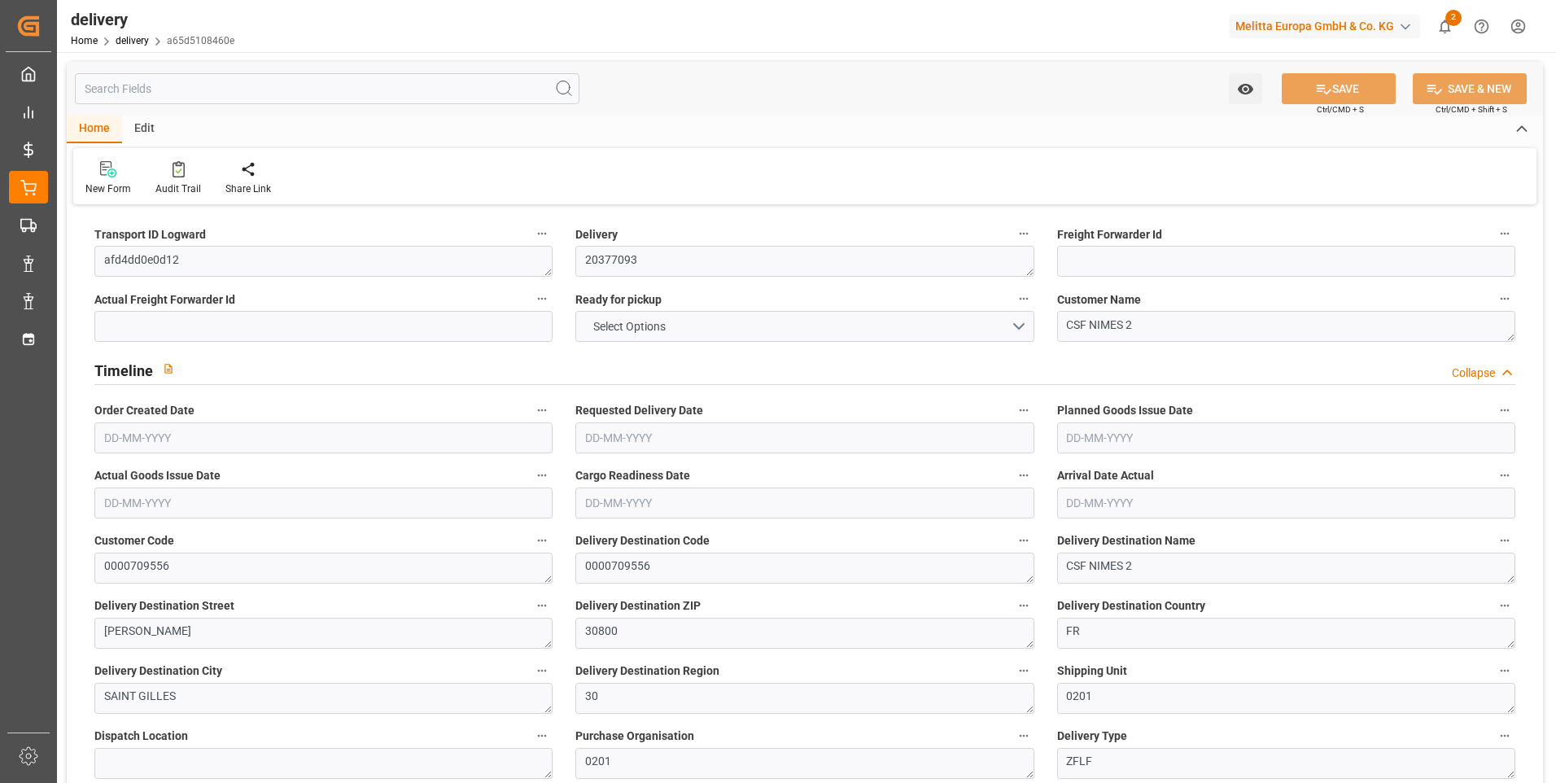
type input "56.88"
type input "54.9575"
type input "0"
type input "8.28"
type input "1.5"
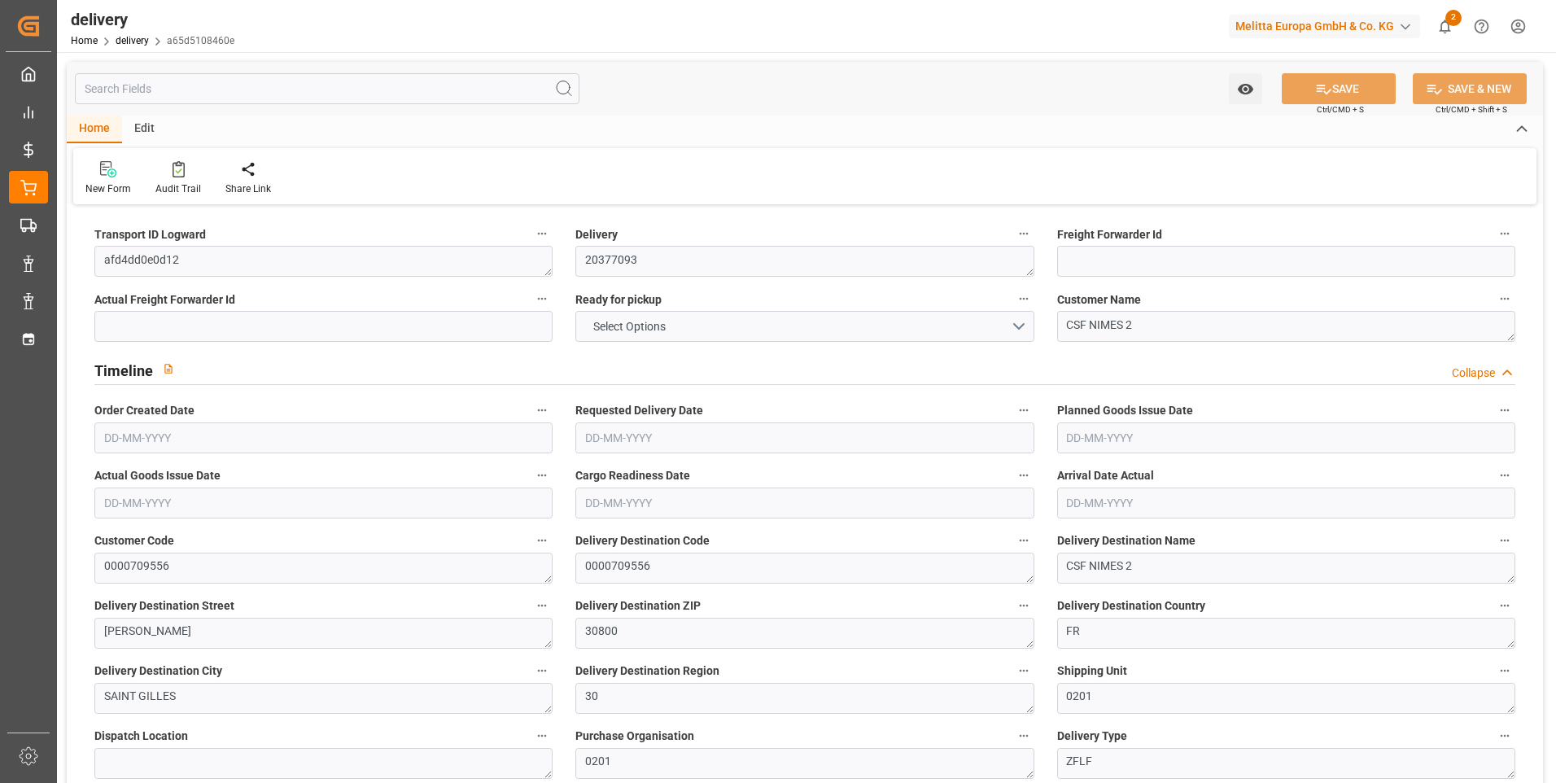
type input "1.3"
type input "0"
type input "1.5"
type input "19.265"
type input "101"
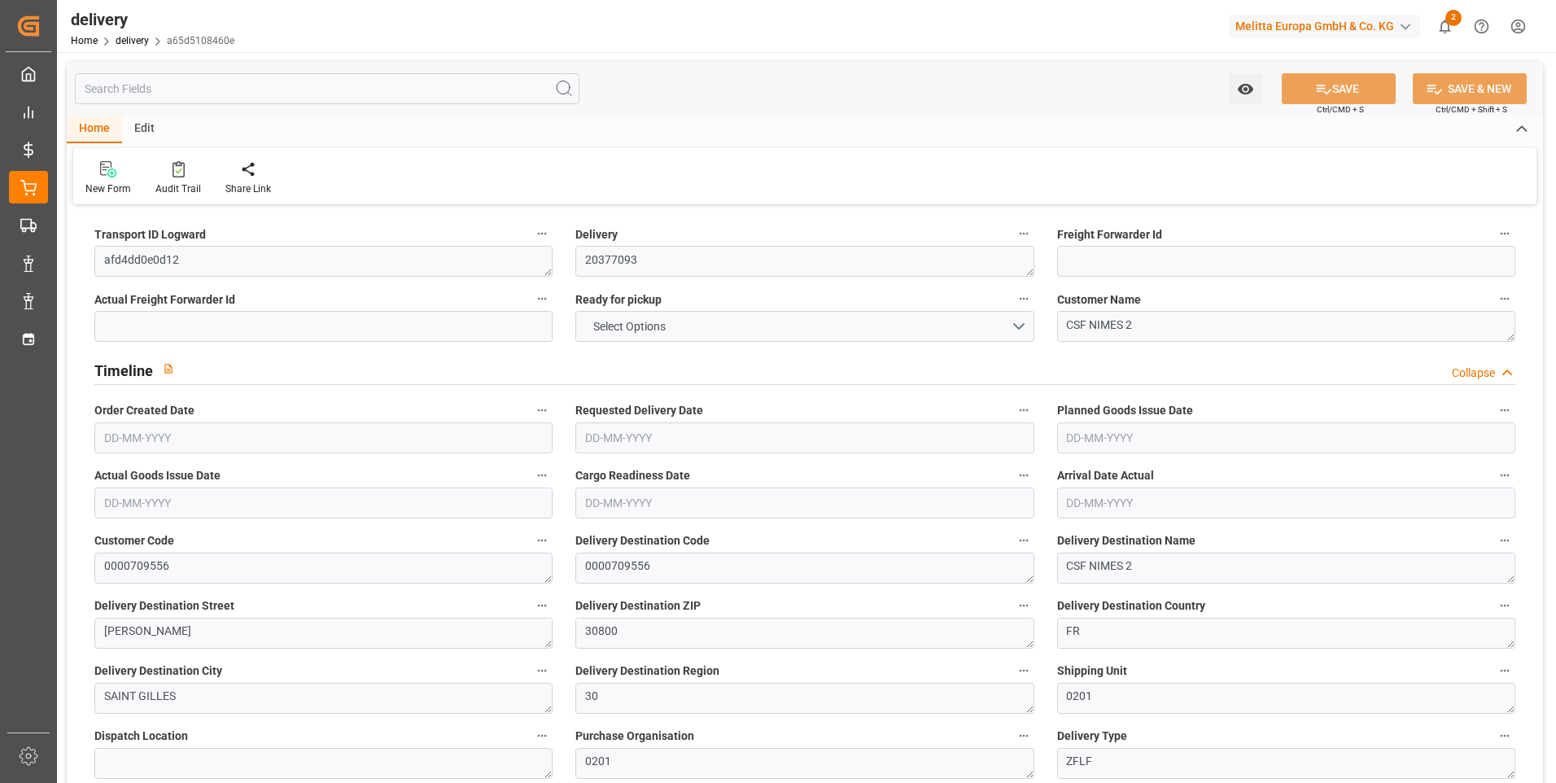
type input "434.7495"
type input "0.0279"
type input "0"
type input "[DATE]"
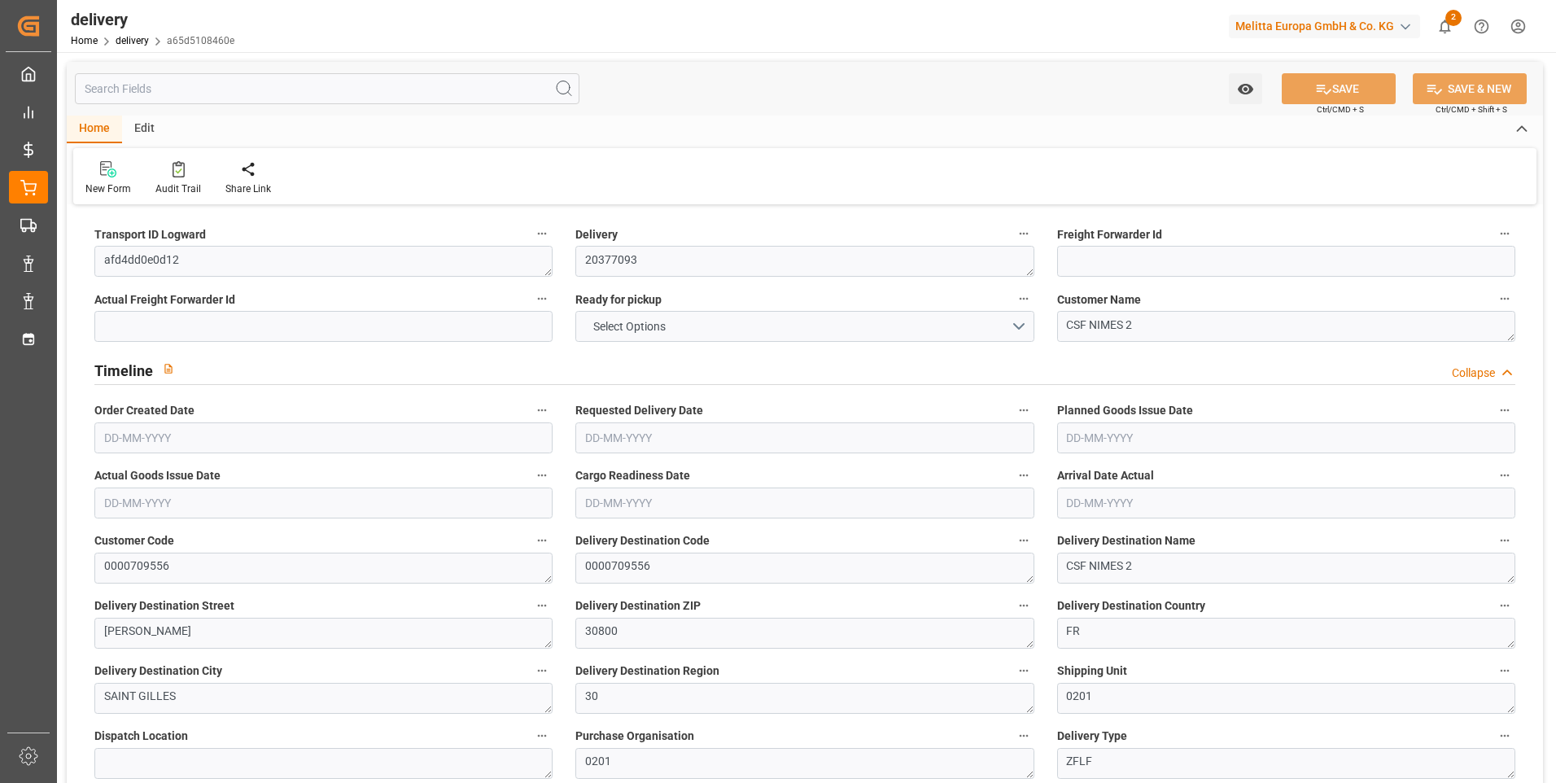
type input "[DATE]"
type input "[DATE] 11:00"
